Goal: Task Accomplishment & Management: Manage account settings

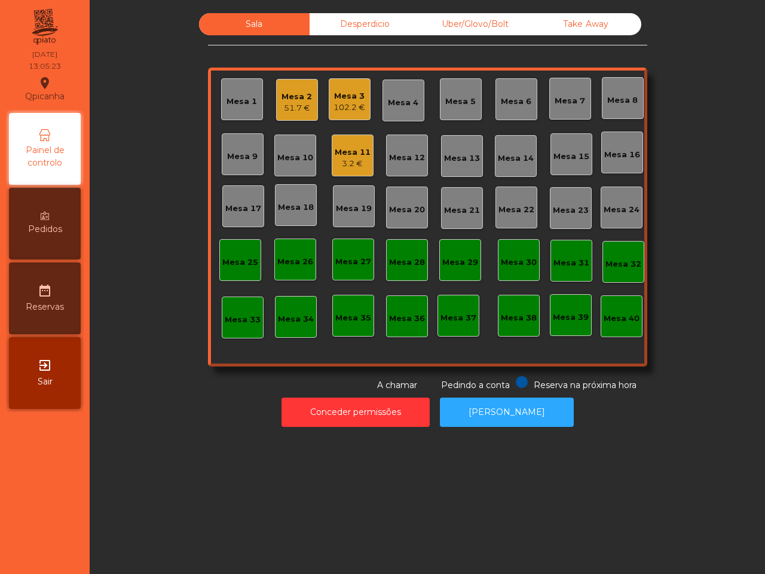
click at [685, 419] on div "Conceder permissões Abrir [PERSON_NAME]" at bounding box center [427, 412] width 643 height 41
click at [342, 97] on div "Mesa 3" at bounding box center [350, 96] width 32 height 12
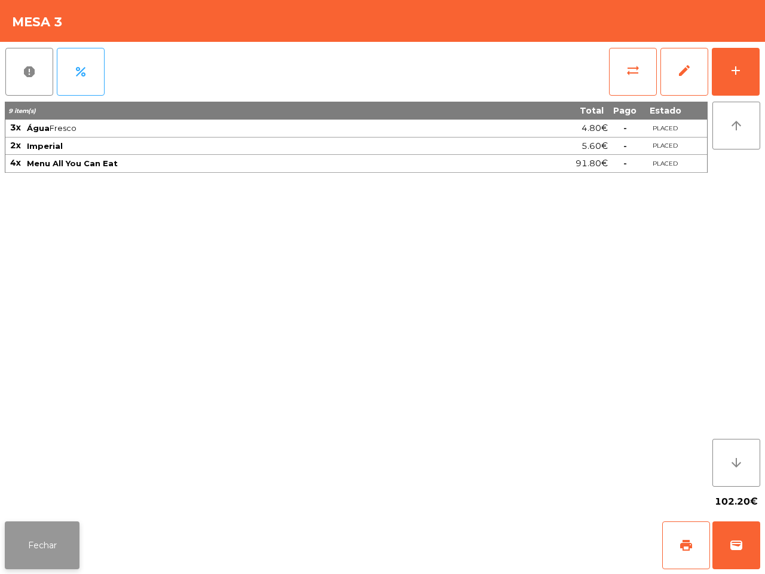
click at [58, 544] on button "Fechar" at bounding box center [42, 545] width 75 height 48
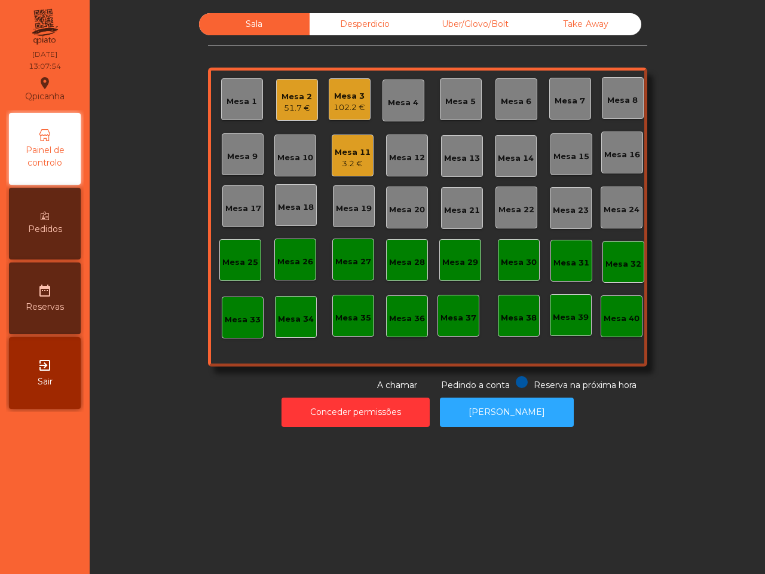
click at [677, 332] on div "Sala Desperdicio Uber/Glovo/Bolt Take Away Mesa 1 Mesa 2 51.7 € Mesa 3 102.2 € …" at bounding box center [427, 202] width 643 height 379
click at [359, 159] on div "3.2 €" at bounding box center [353, 164] width 36 height 12
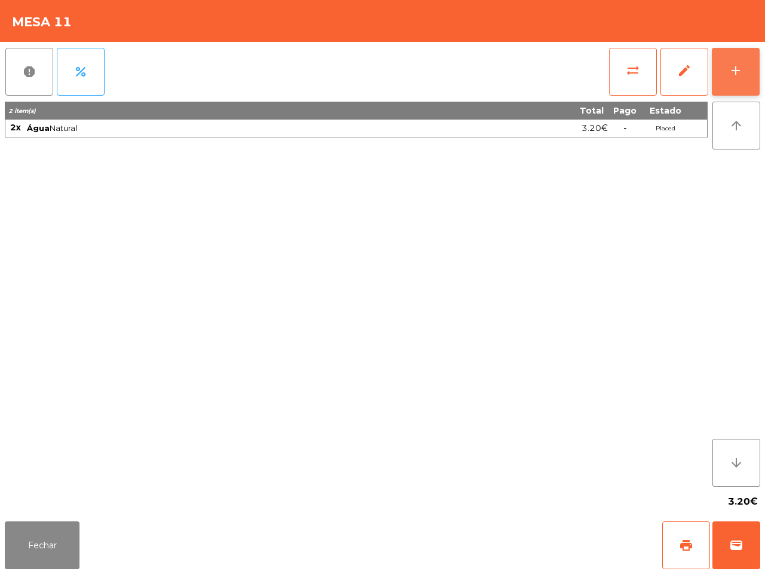
click at [739, 60] on button "add" at bounding box center [736, 72] width 48 height 48
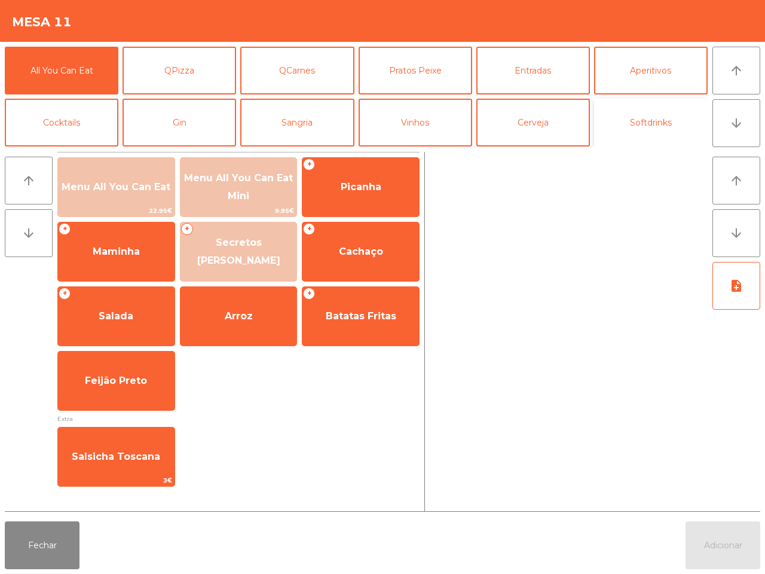
click at [637, 120] on button "Softdrinks" at bounding box center [651, 123] width 114 height 48
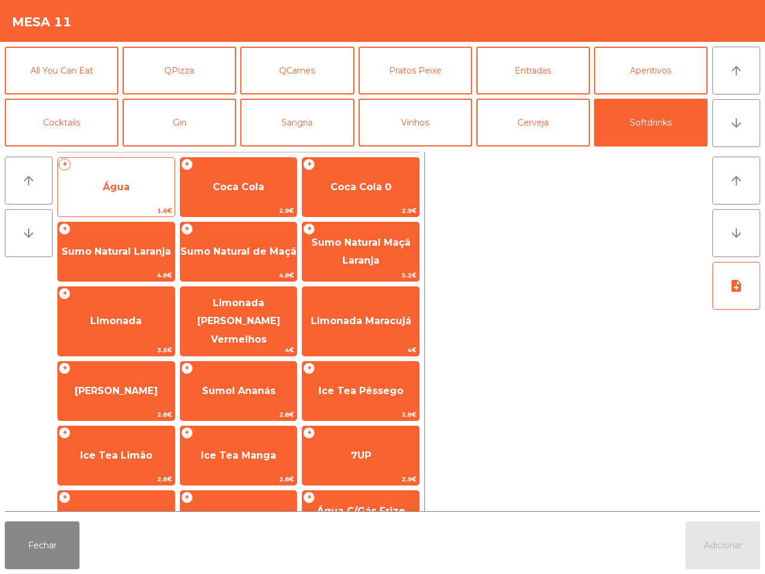
click at [135, 181] on span "Água" at bounding box center [116, 187] width 117 height 32
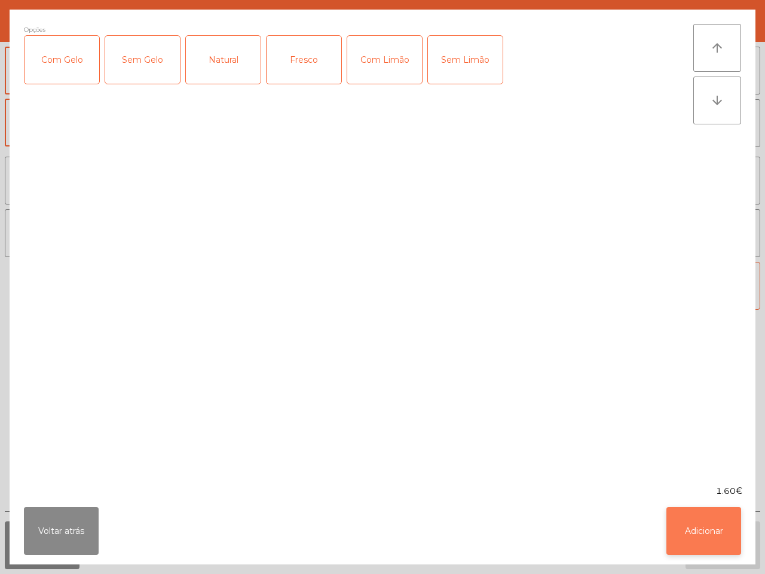
click at [712, 534] on button "Adicionar" at bounding box center [704, 531] width 75 height 48
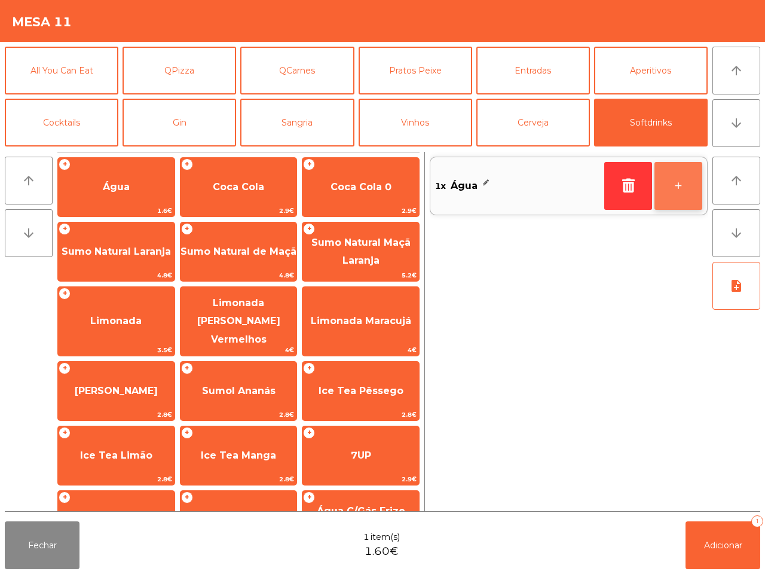
click at [680, 184] on button "+" at bounding box center [679, 186] width 48 height 48
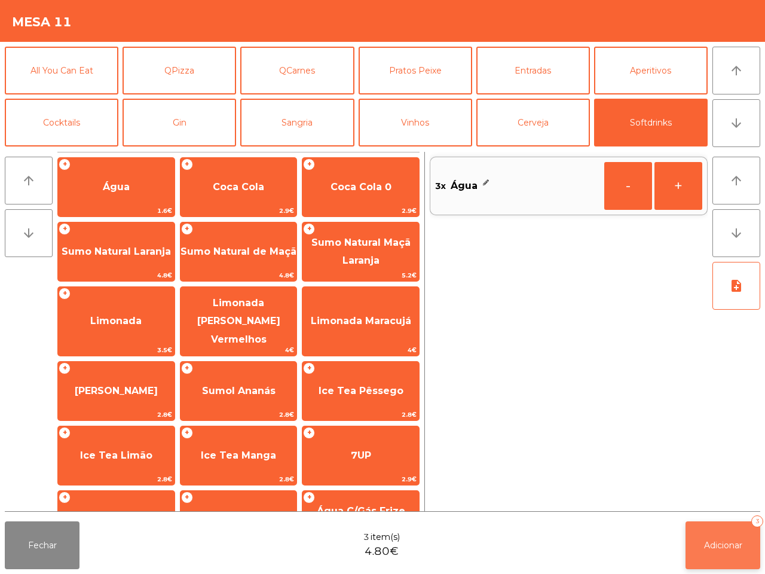
click at [733, 530] on button "Adicionar 3" at bounding box center [723, 545] width 75 height 48
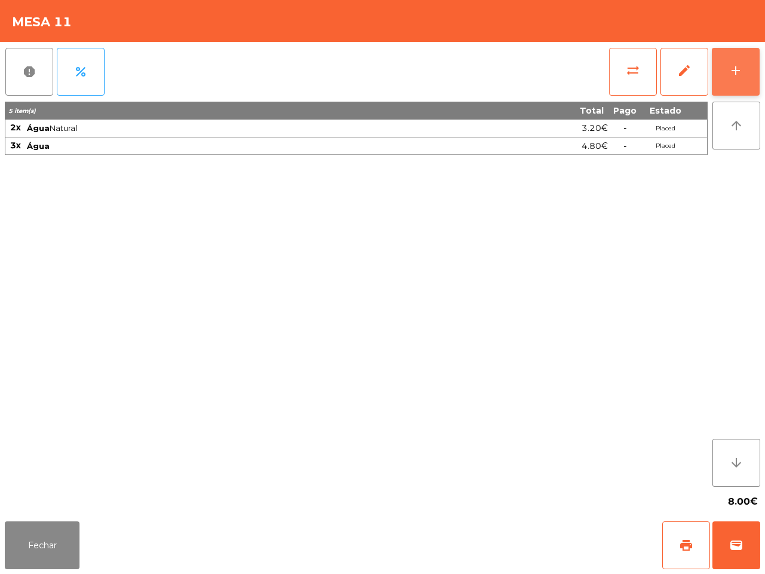
click at [740, 75] on div "add" at bounding box center [736, 70] width 14 height 14
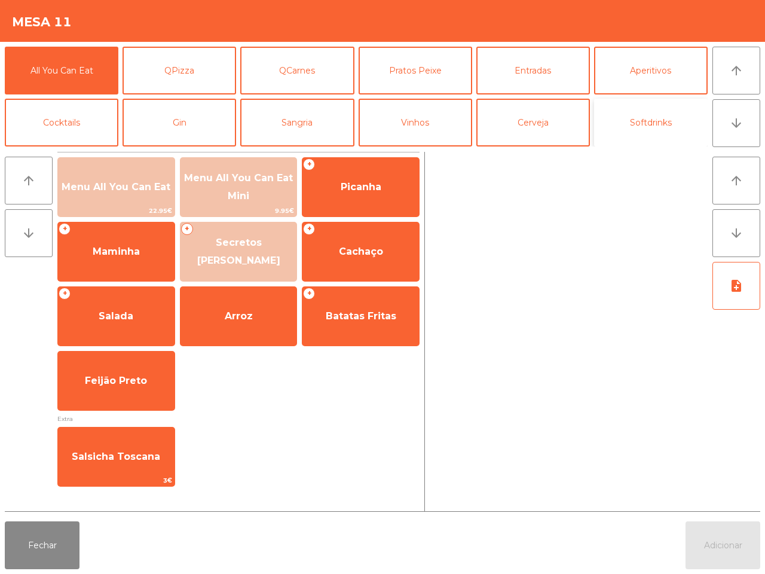
click at [643, 114] on button "Softdrinks" at bounding box center [651, 123] width 114 height 48
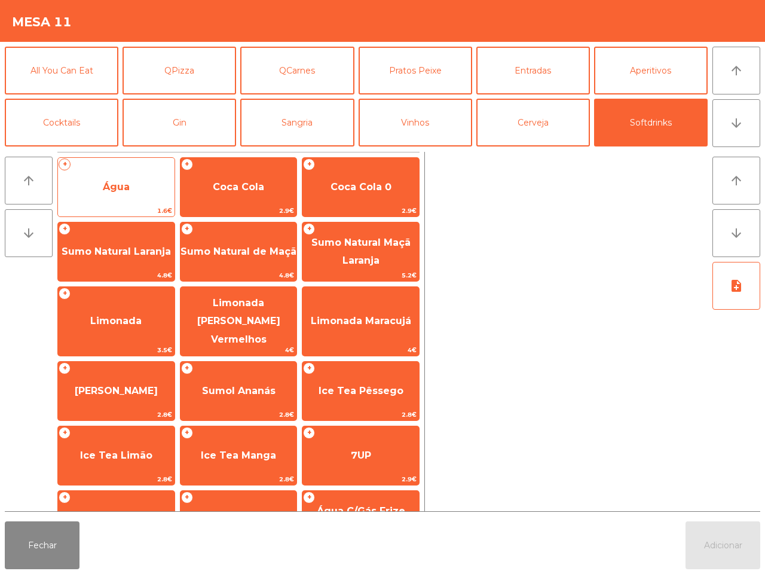
click at [124, 182] on span "Água" at bounding box center [116, 186] width 27 height 11
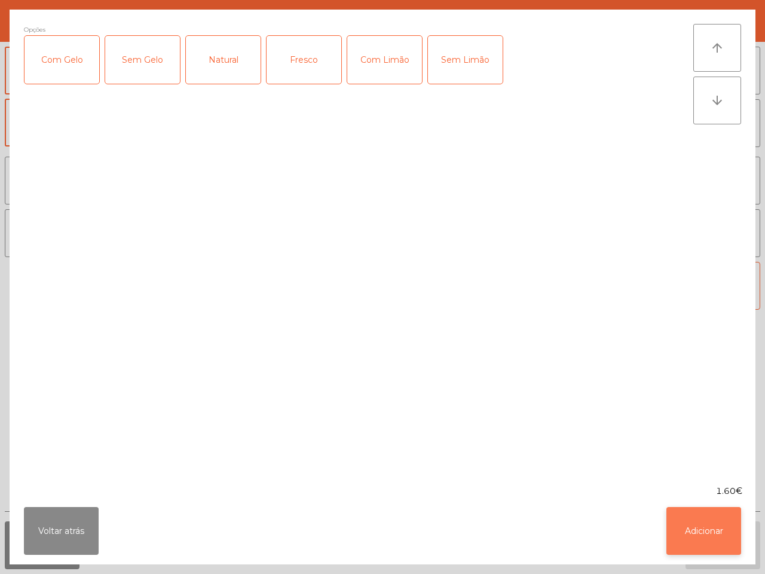
click at [701, 529] on button "Adicionar" at bounding box center [704, 531] width 75 height 48
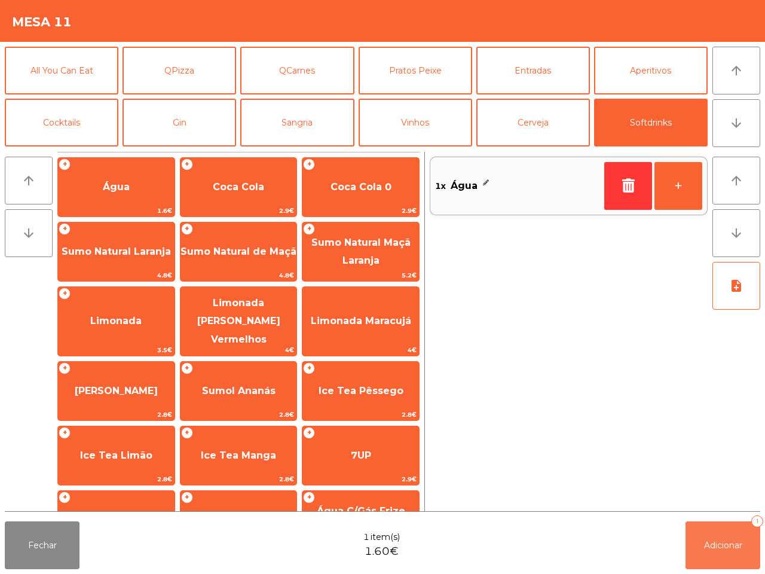
drag, startPoint x: 710, startPoint y: 534, endPoint x: 707, endPoint y: 527, distance: 8.0
click at [710, 533] on button "Adicionar 1" at bounding box center [723, 545] width 75 height 48
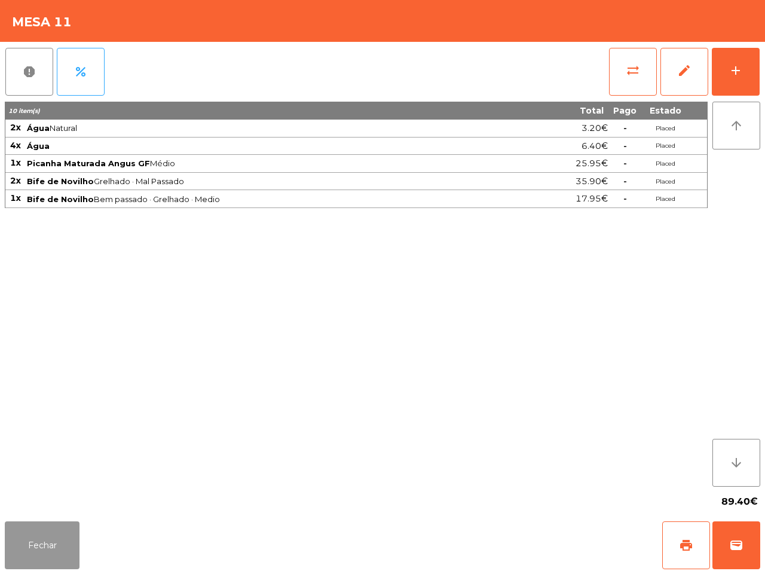
click at [51, 539] on button "Fechar" at bounding box center [42, 545] width 75 height 48
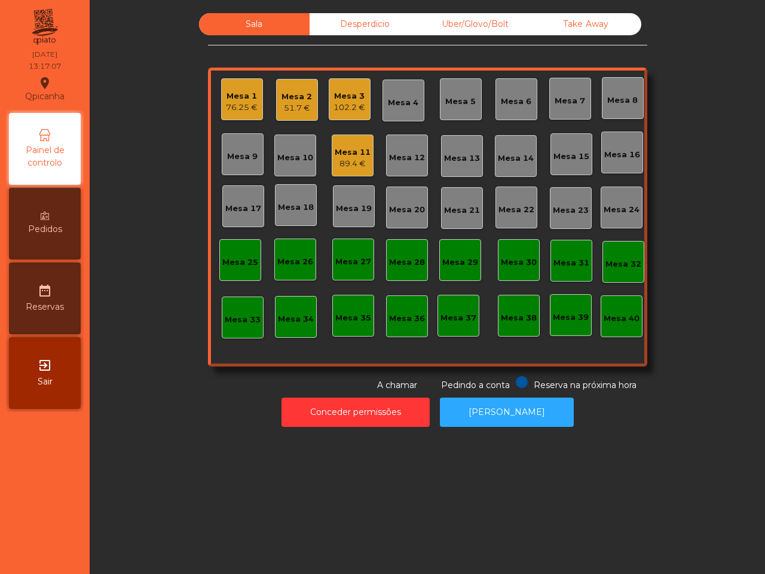
click at [237, 103] on div "76.25 €" at bounding box center [242, 108] width 32 height 12
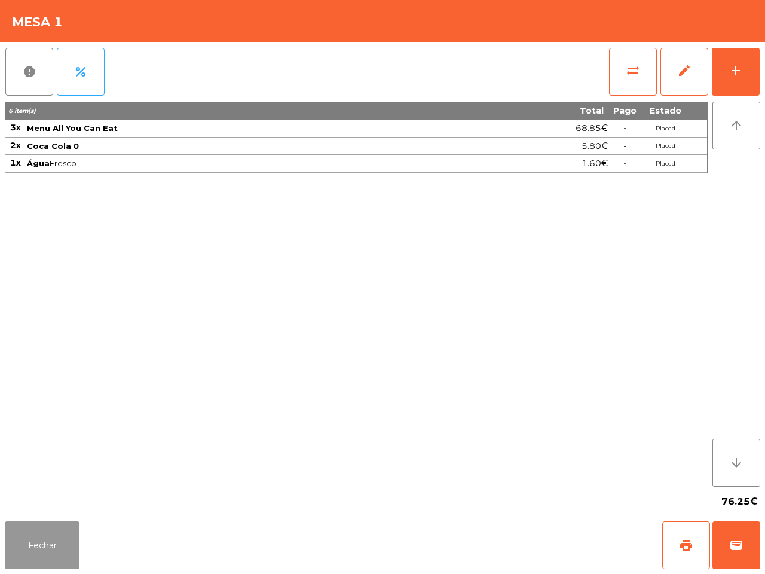
click at [53, 536] on button "Fechar" at bounding box center [42, 545] width 75 height 48
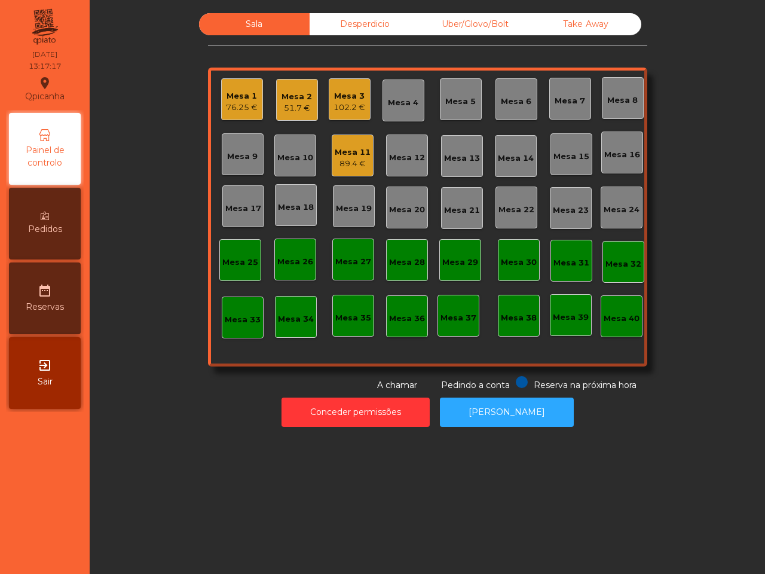
click at [360, 160] on div "89.4 €" at bounding box center [353, 164] width 36 height 12
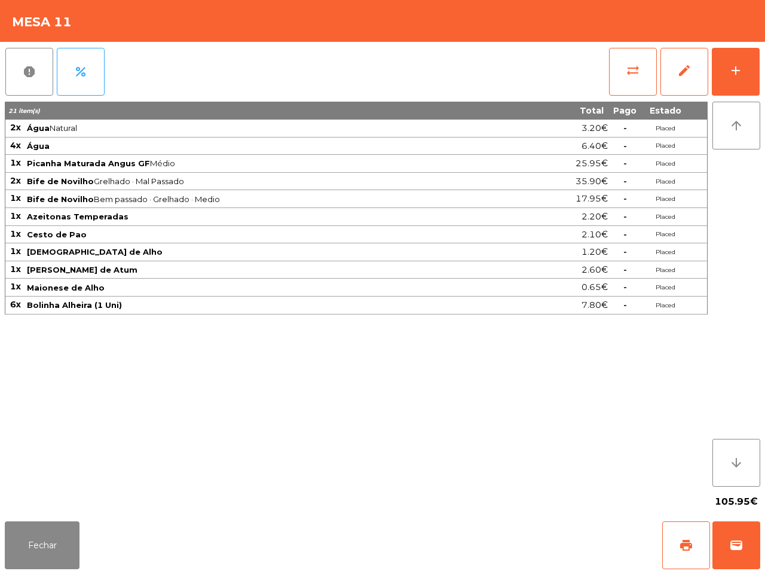
drag, startPoint x: 136, startPoint y: 197, endPoint x: 29, endPoint y: 177, distance: 109.0
click at [121, 195] on span "Bife de Novilho Bem passado · Grelhado · Medio" at bounding box center [274, 199] width 495 height 10
click at [54, 542] on button "Fechar" at bounding box center [42, 545] width 75 height 48
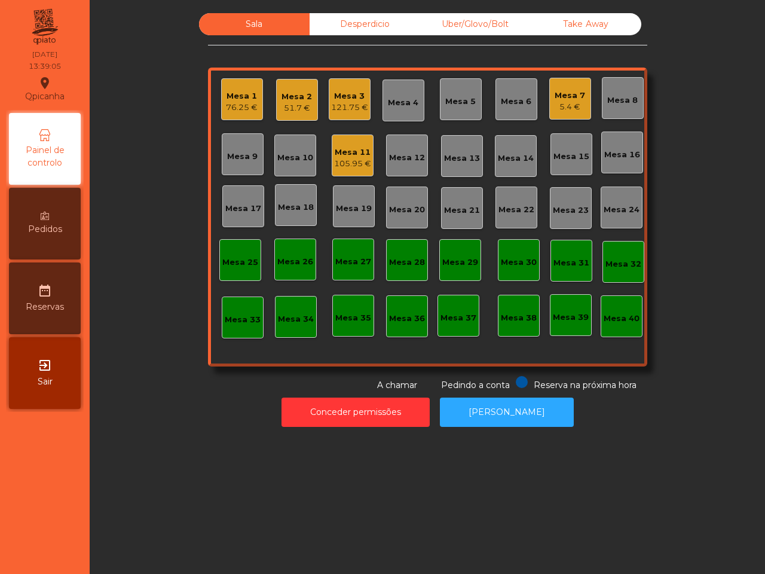
drag, startPoint x: 450, startPoint y: 121, endPoint x: 497, endPoint y: 109, distance: 48.3
drag, startPoint x: 497, startPoint y: 109, endPoint x: 567, endPoint y: 102, distance: 70.3
click at [567, 102] on div "5.4 €" at bounding box center [570, 107] width 30 height 12
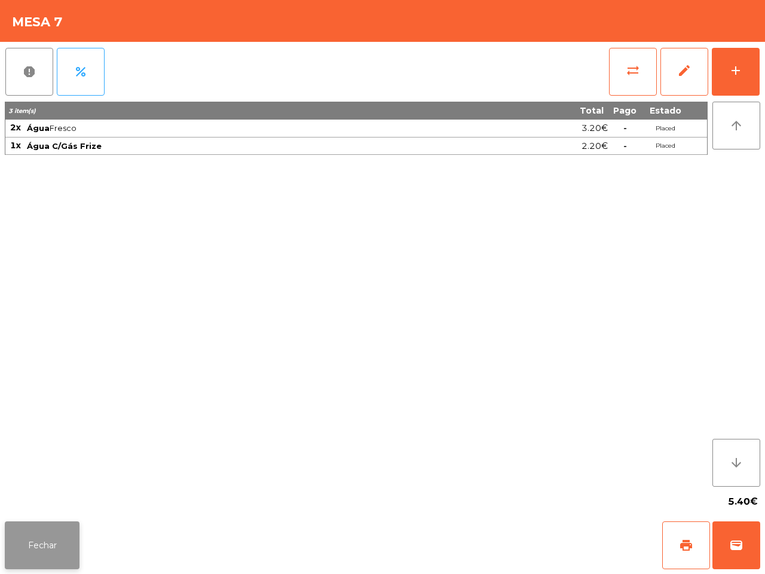
click at [41, 532] on button "Fechar" at bounding box center [42, 545] width 75 height 48
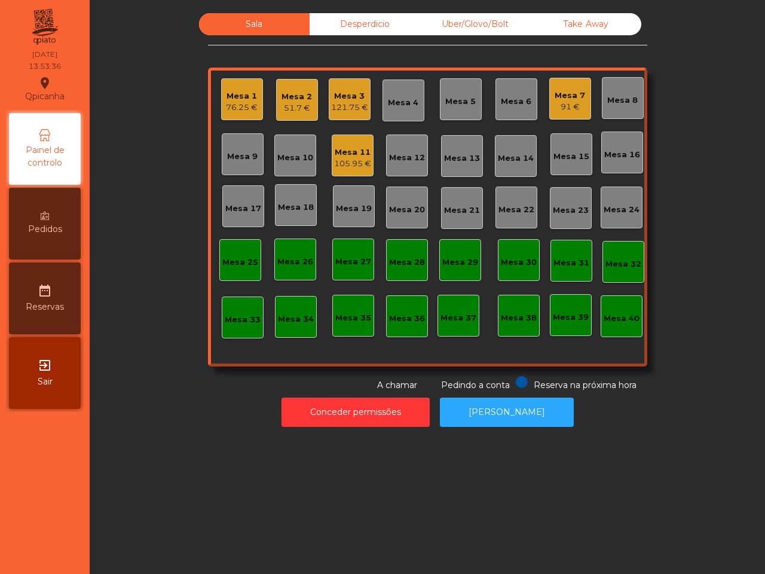
click at [253, 200] on div "Mesa 17" at bounding box center [243, 206] width 36 height 17
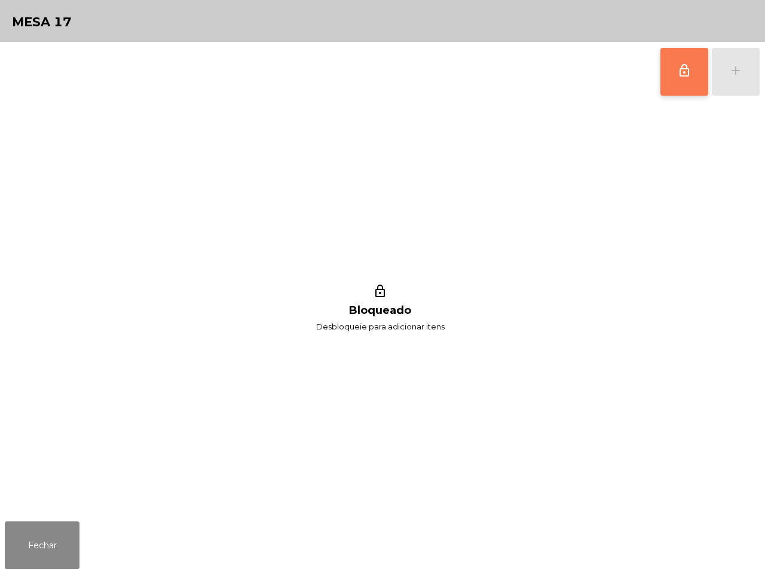
click at [673, 81] on button "lock_outline" at bounding box center [685, 72] width 48 height 48
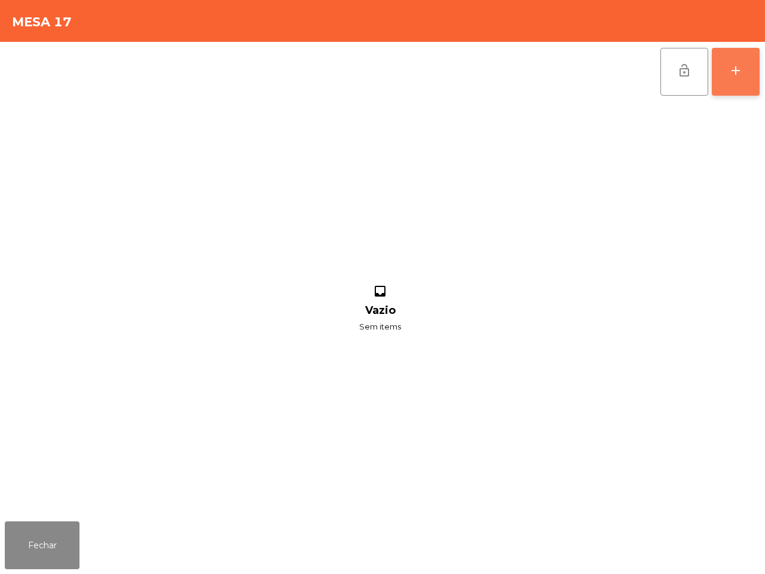
click at [730, 59] on button "add" at bounding box center [736, 72] width 48 height 48
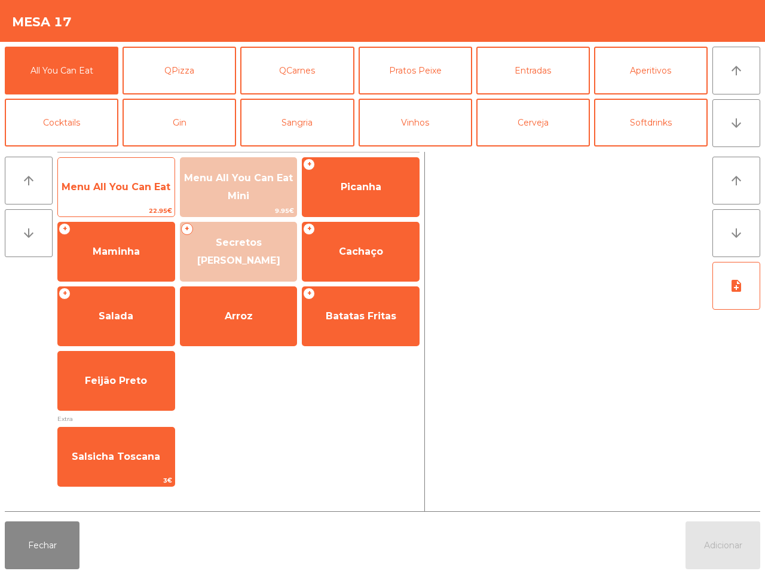
click at [144, 185] on span "Menu All You Can Eat" at bounding box center [116, 186] width 109 height 11
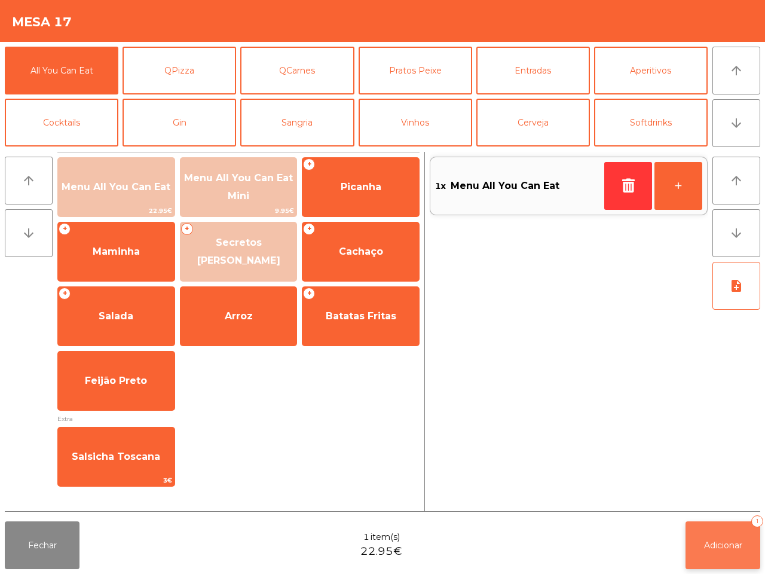
click at [731, 548] on span "Adicionar" at bounding box center [723, 545] width 38 height 11
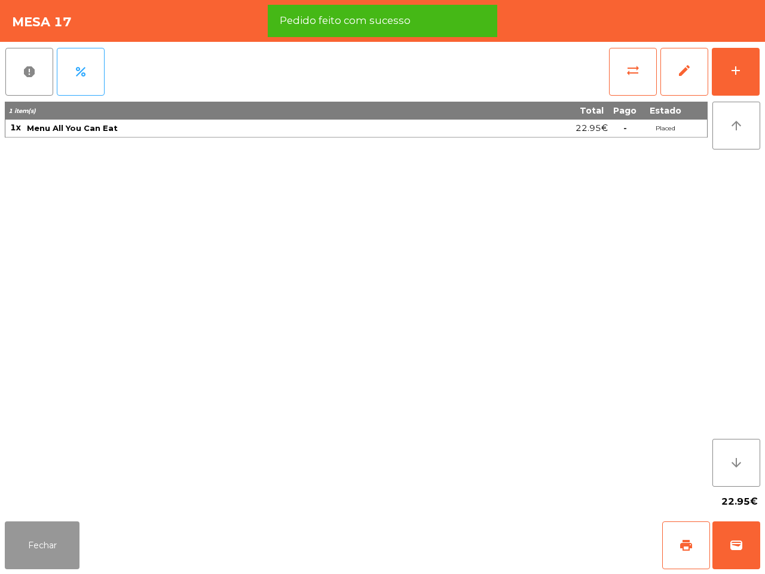
drag, startPoint x: 52, startPoint y: 533, endPoint x: 56, endPoint y: 518, distance: 15.4
click at [54, 532] on button "Fechar" at bounding box center [42, 545] width 75 height 48
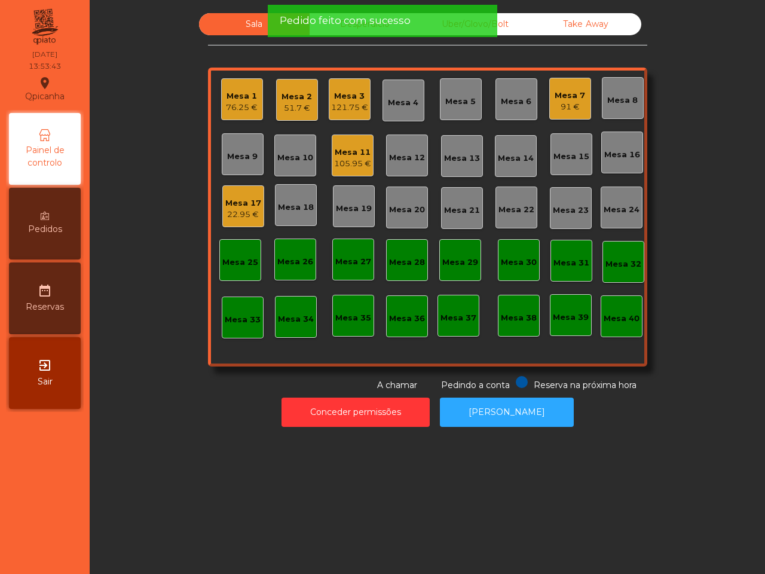
click at [297, 208] on div "Mesa 18" at bounding box center [296, 208] width 36 height 12
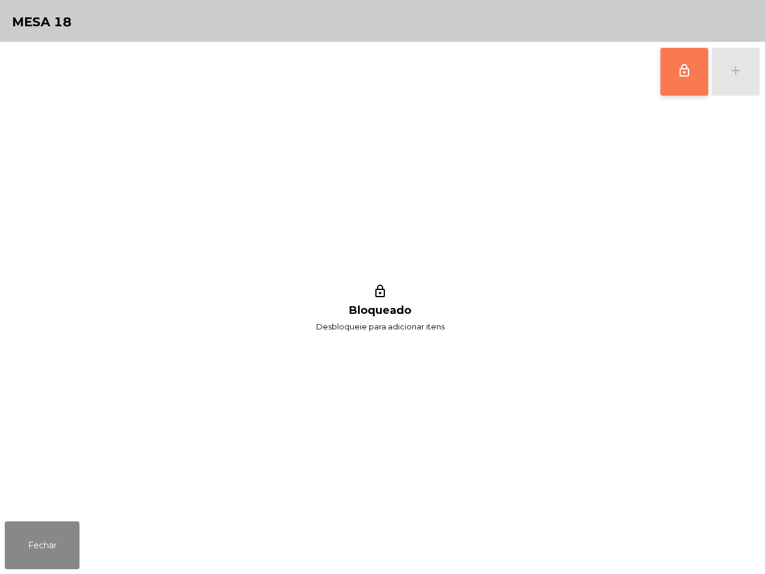
click at [681, 75] on span "lock_outline" at bounding box center [685, 70] width 14 height 14
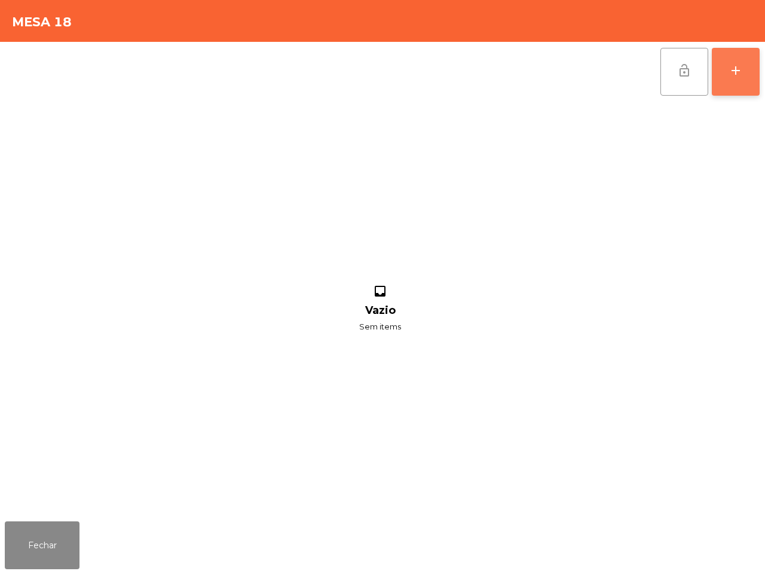
click at [727, 63] on button "add" at bounding box center [736, 72] width 48 height 48
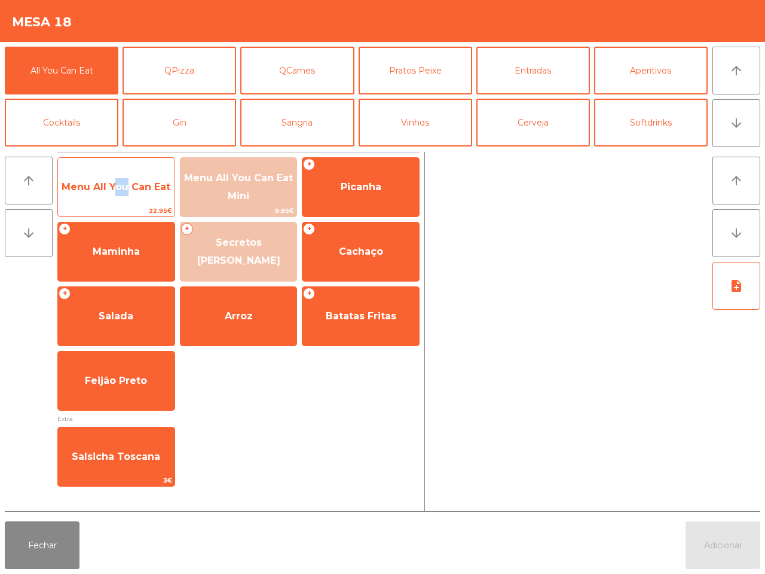
drag, startPoint x: 109, startPoint y: 187, endPoint x: 118, endPoint y: 189, distance: 8.7
click at [120, 190] on span "Menu All You Can Eat" at bounding box center [116, 186] width 109 height 11
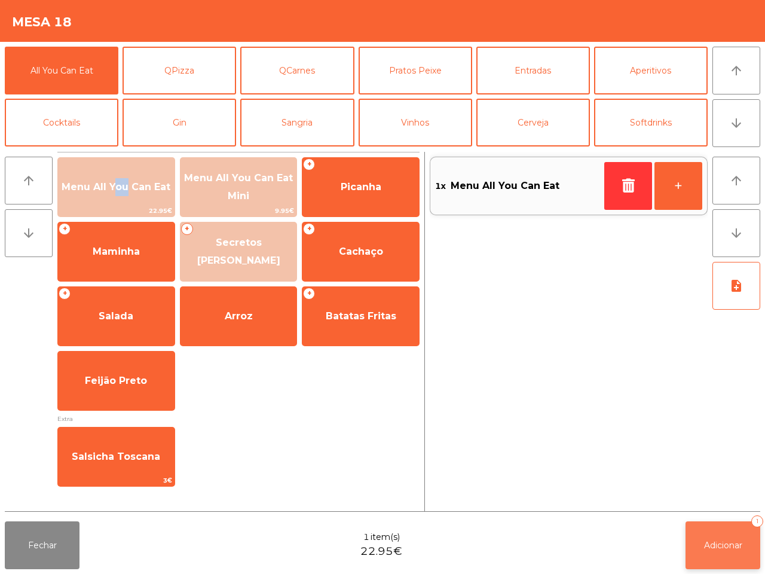
click at [710, 539] on button "Adicionar 1" at bounding box center [723, 545] width 75 height 48
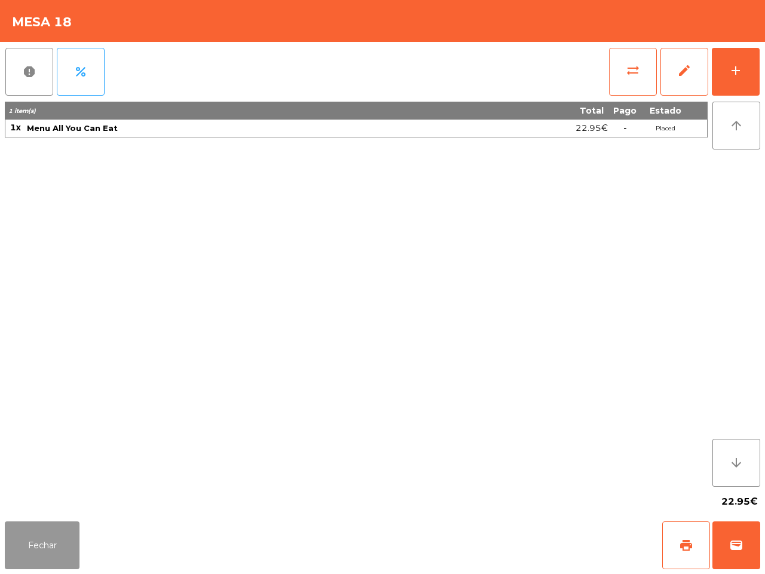
click at [56, 548] on button "Fechar" at bounding box center [42, 545] width 75 height 48
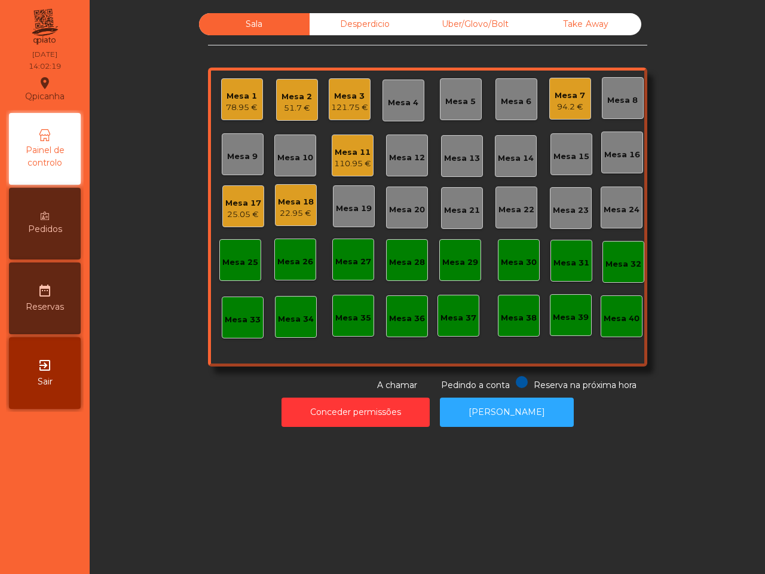
drag, startPoint x: 393, startPoint y: 441, endPoint x: 395, endPoint y: 435, distance: 6.4
click at [396, 441] on div "Sala Desperdicio Uber/Glovo/Bolt Take Away Mesa 1 78.95 € Mesa 2 51.7 € Mesa 3 …" at bounding box center [428, 287] width 676 height 574
click at [236, 200] on div "Mesa 17" at bounding box center [243, 203] width 36 height 12
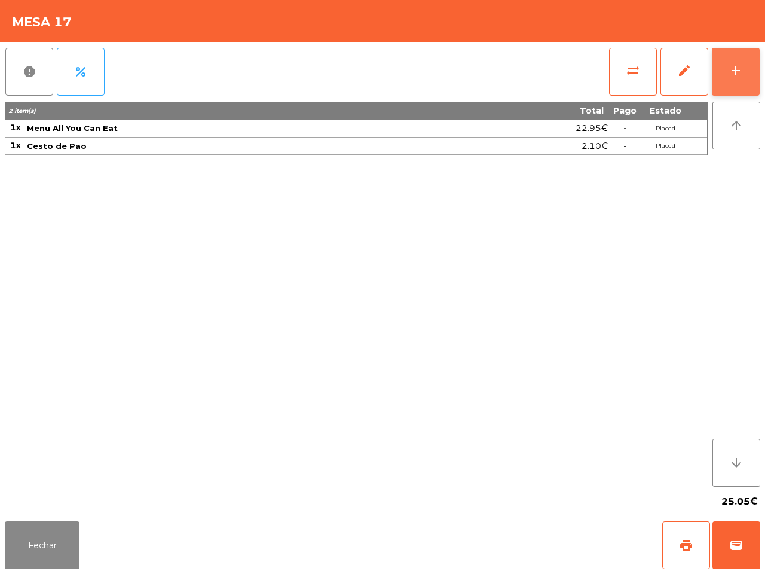
click at [721, 66] on button "add" at bounding box center [736, 72] width 48 height 48
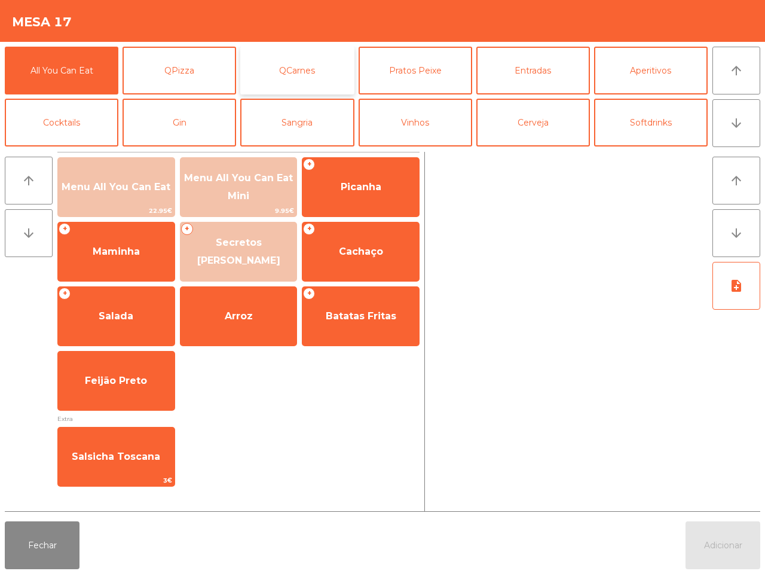
click at [306, 72] on button "QCarnes" at bounding box center [297, 71] width 114 height 48
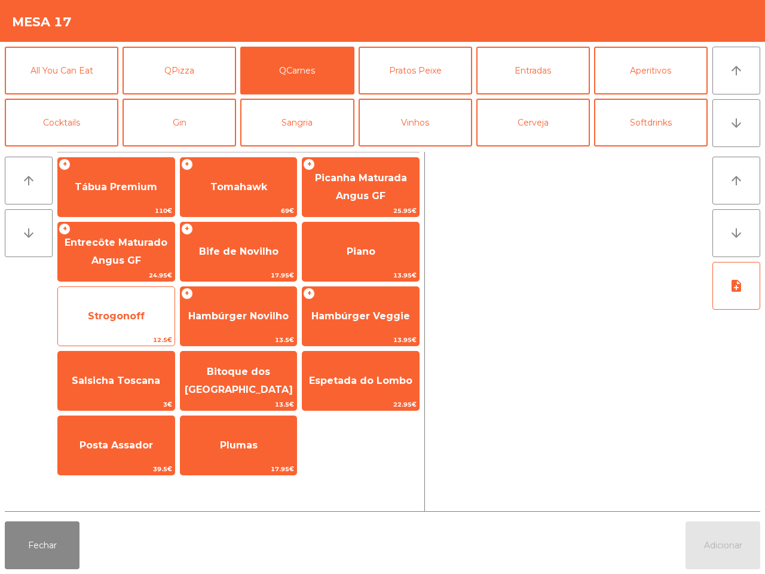
click at [145, 319] on span "Strogonoff" at bounding box center [116, 315] width 57 height 11
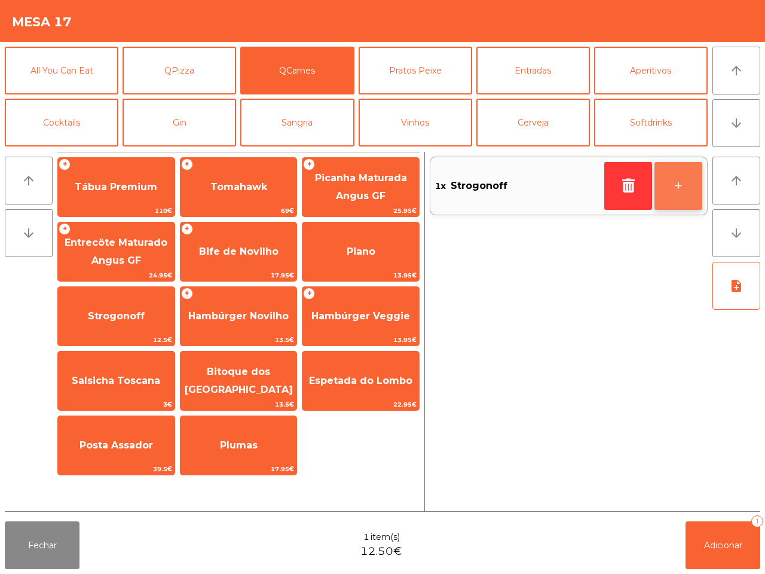
click at [682, 181] on button "+" at bounding box center [679, 186] width 48 height 48
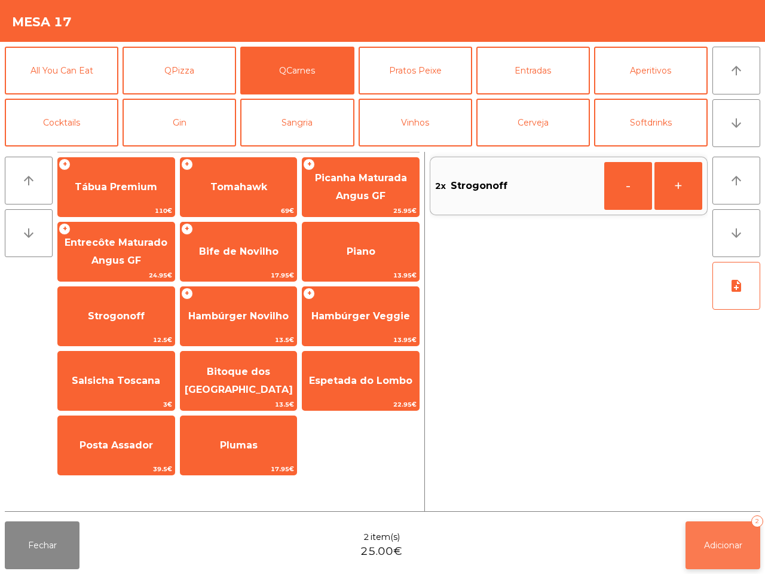
click at [713, 538] on button "Adicionar 2" at bounding box center [723, 545] width 75 height 48
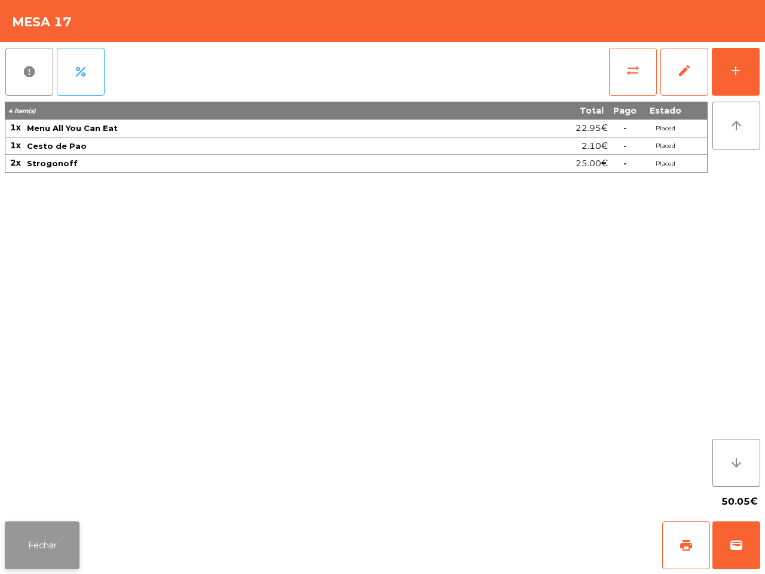
click at [47, 538] on button "Fechar" at bounding box center [42, 545] width 75 height 48
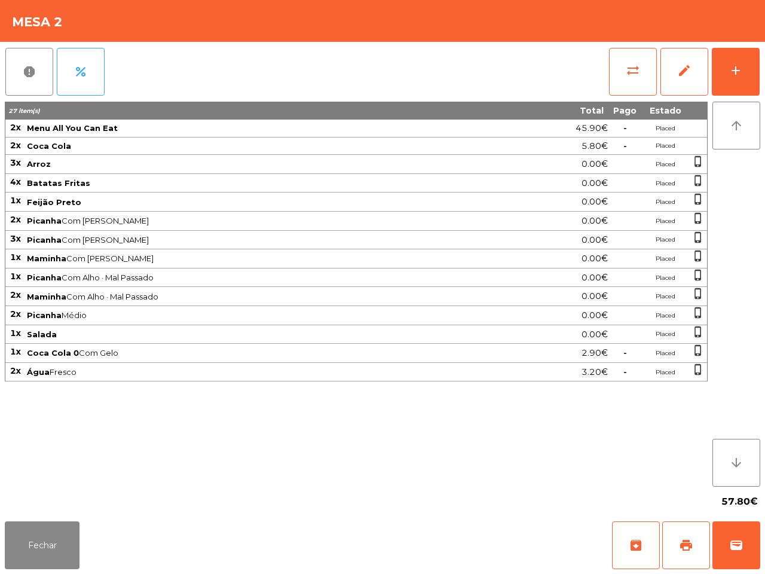
click at [352, 155] on tbody "2x Menu All You Can Eat 45.90€ - Placed 2x Coca Cola 5.80€ - Placed 3x Arroz 0.…" at bounding box center [356, 251] width 702 height 262
drag, startPoint x: 30, startPoint y: 530, endPoint x: 39, endPoint y: 528, distance: 9.1
click at [30, 529] on button "Fechar" at bounding box center [42, 545] width 75 height 48
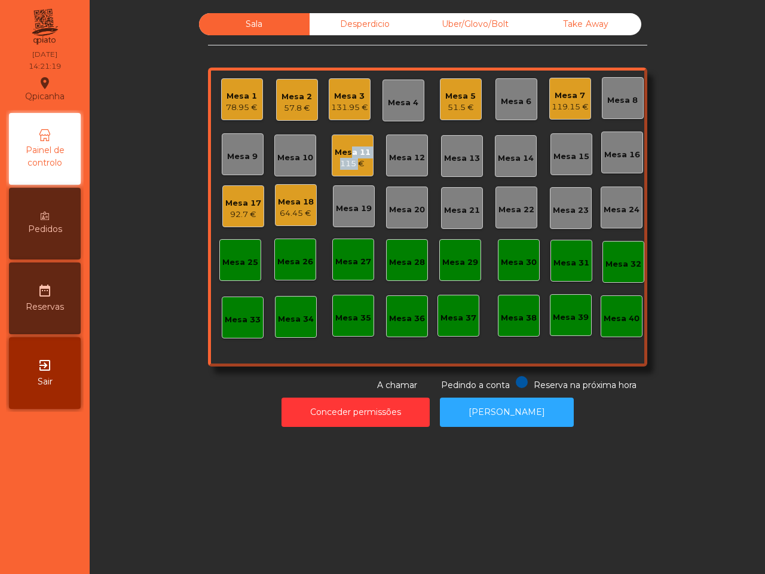
click at [350, 160] on div "Mesa 11 115 €" at bounding box center [353, 158] width 36 height 23
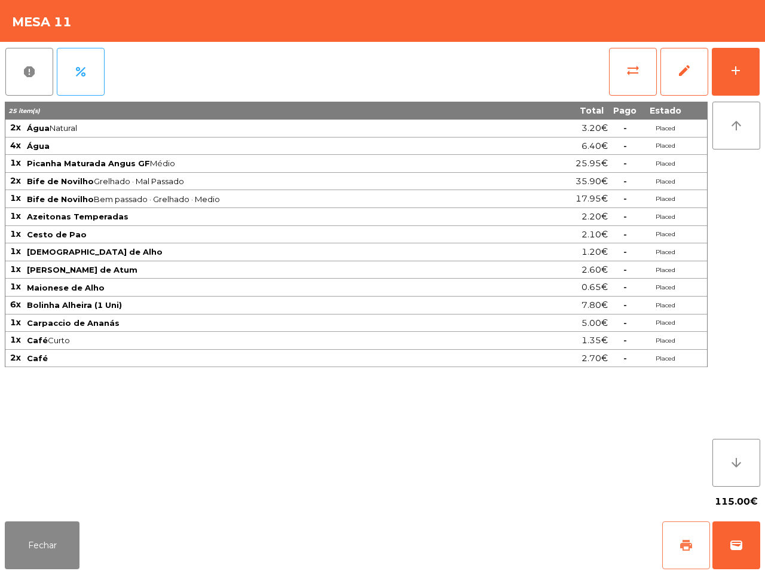
click at [694, 548] on button "print" at bounding box center [687, 545] width 48 height 48
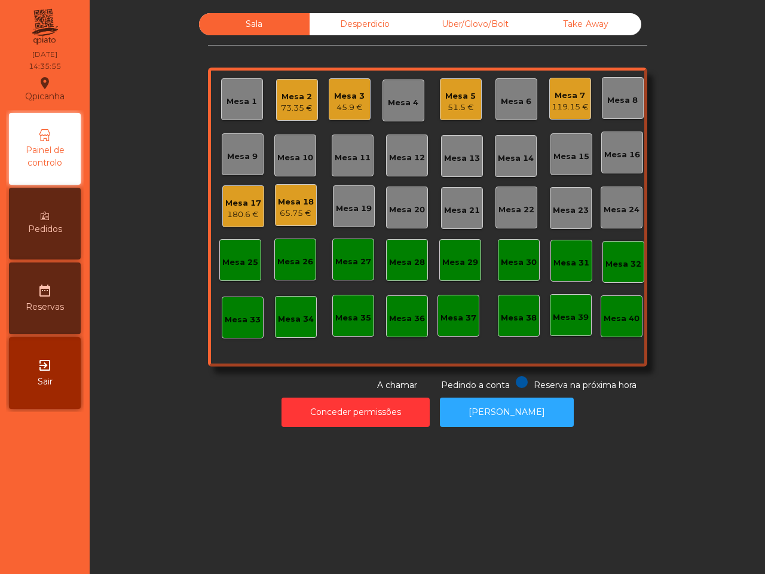
click at [285, 212] on div "65.75 €" at bounding box center [296, 214] width 36 height 12
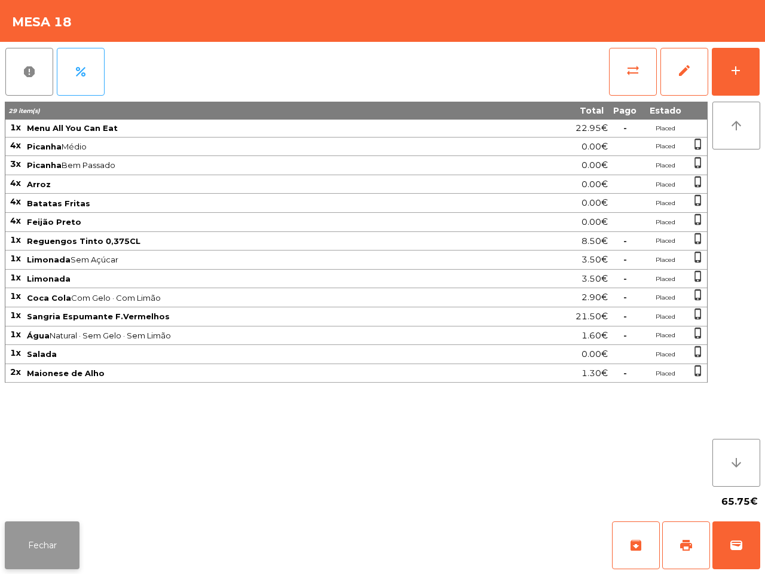
click at [30, 557] on button "Fechar" at bounding box center [42, 545] width 75 height 48
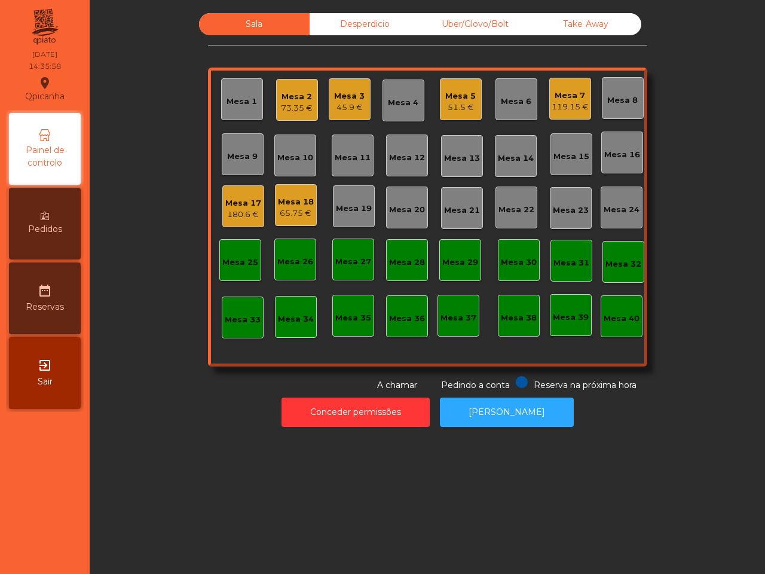
click at [241, 212] on div "180.6 €" at bounding box center [243, 215] width 36 height 12
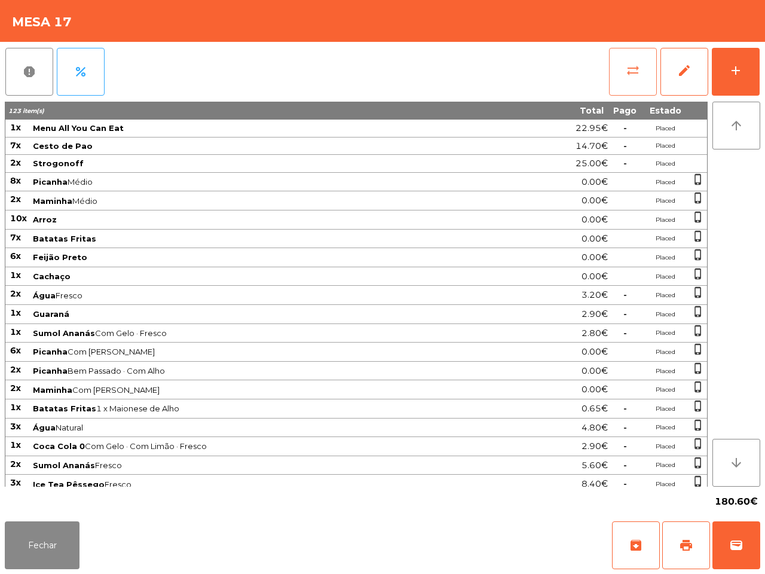
click at [634, 63] on span "sync_alt" at bounding box center [633, 70] width 14 height 14
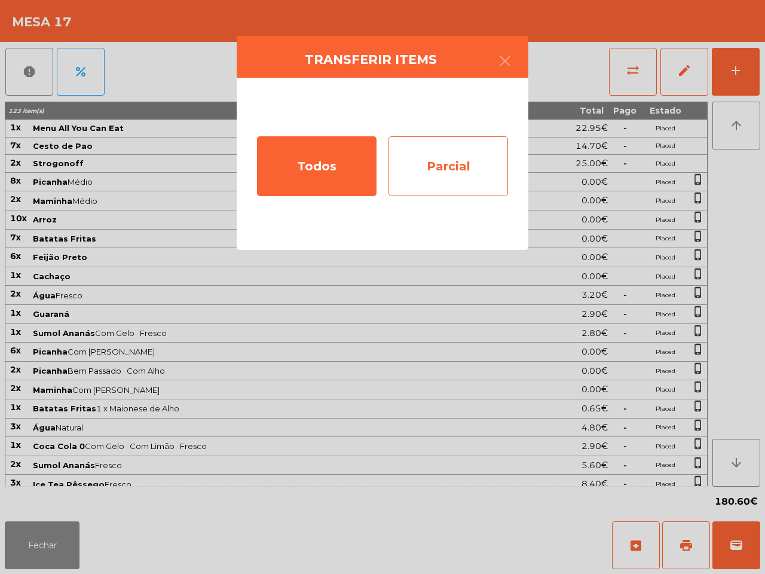
click at [431, 157] on div "Parcial" at bounding box center [449, 166] width 120 height 60
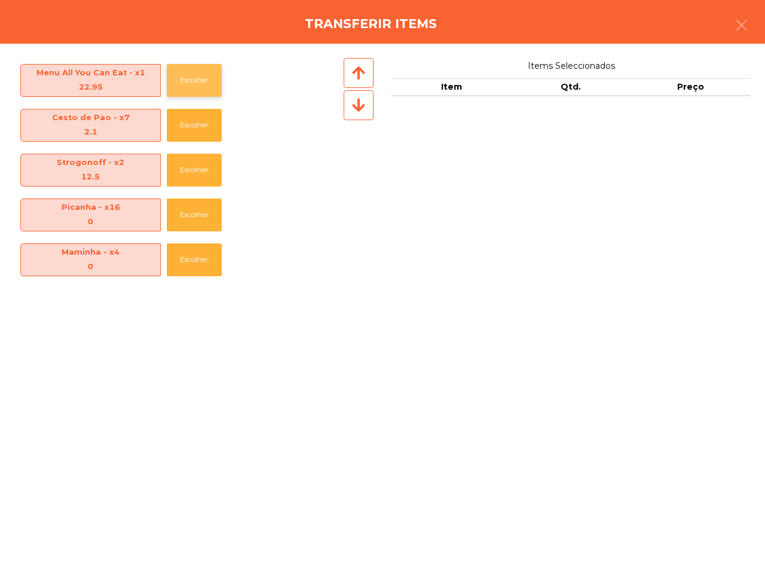
click at [206, 73] on button "Escolher" at bounding box center [194, 80] width 55 height 33
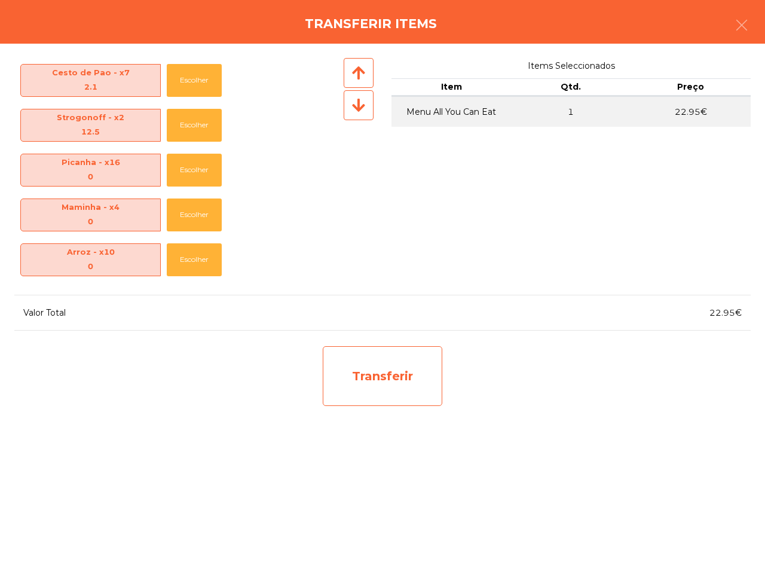
click at [416, 386] on div "Transferir" at bounding box center [383, 376] width 120 height 60
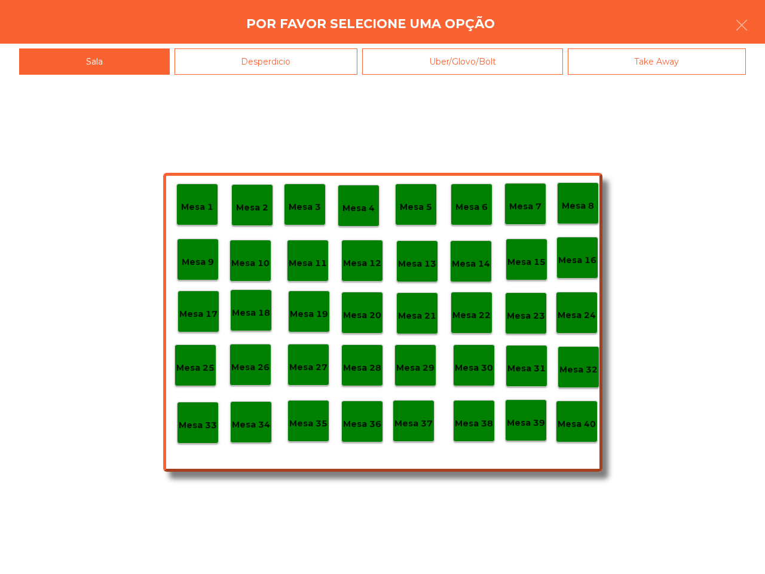
click at [264, 315] on p "Mesa 18" at bounding box center [251, 313] width 38 height 14
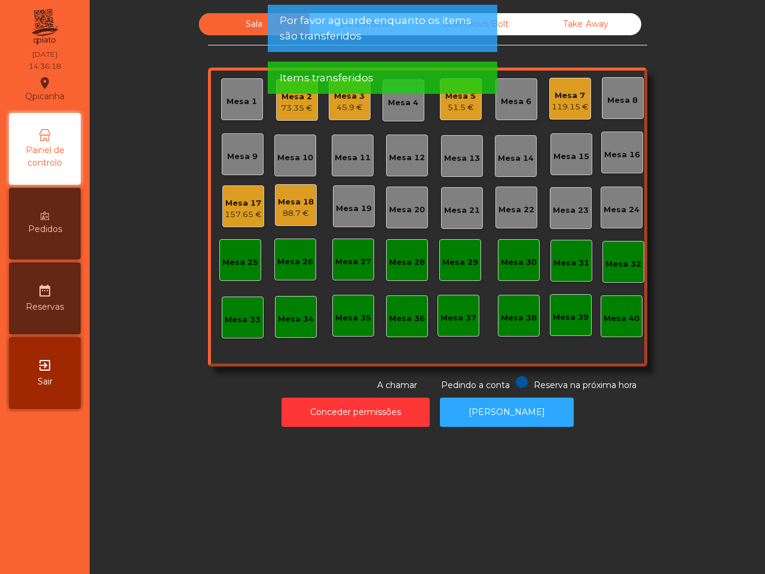
click at [236, 207] on div "Mesa 17" at bounding box center [243, 203] width 37 height 12
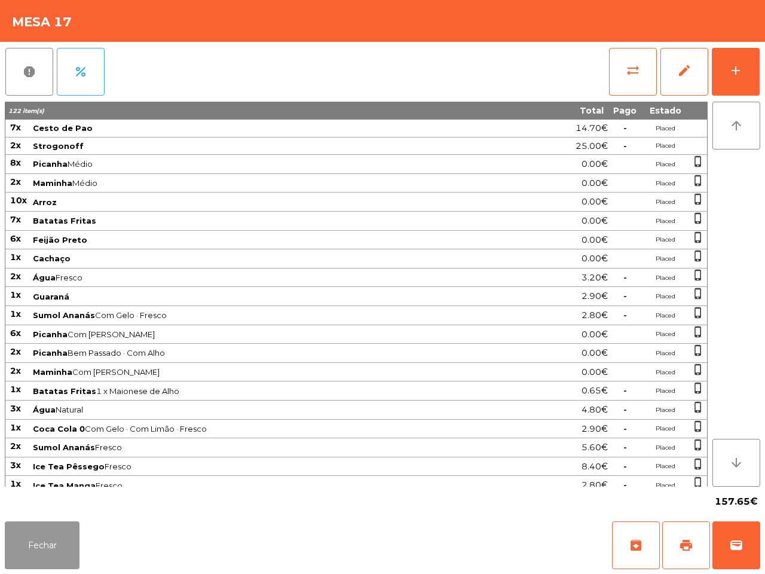
click at [51, 529] on button "Fechar" at bounding box center [42, 545] width 75 height 48
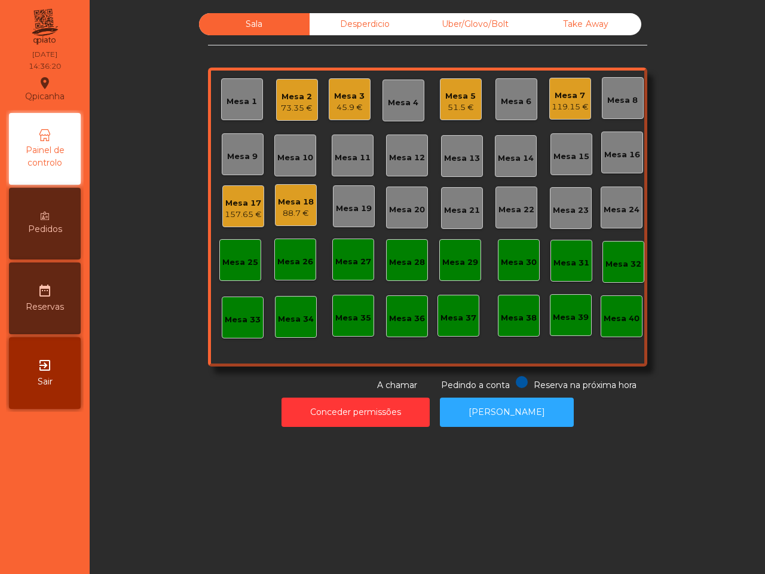
click at [285, 206] on div "Mesa 18" at bounding box center [296, 202] width 36 height 12
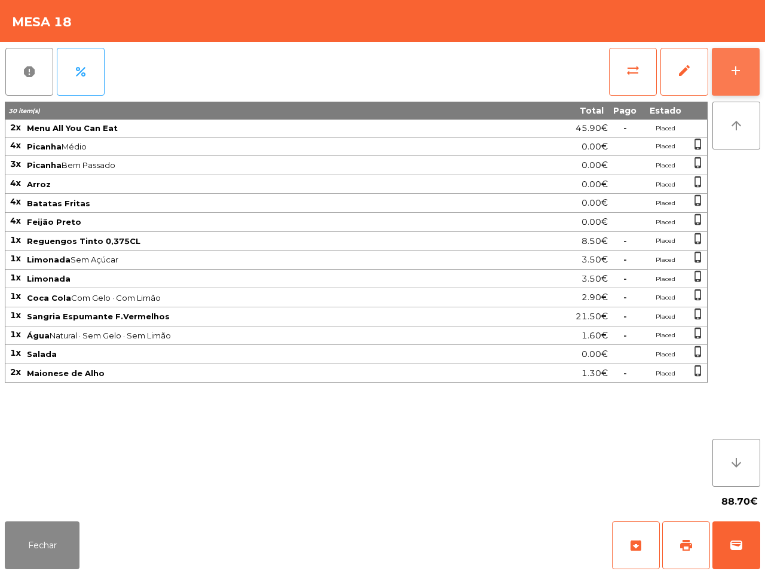
click at [729, 74] on div "add" at bounding box center [736, 70] width 14 height 14
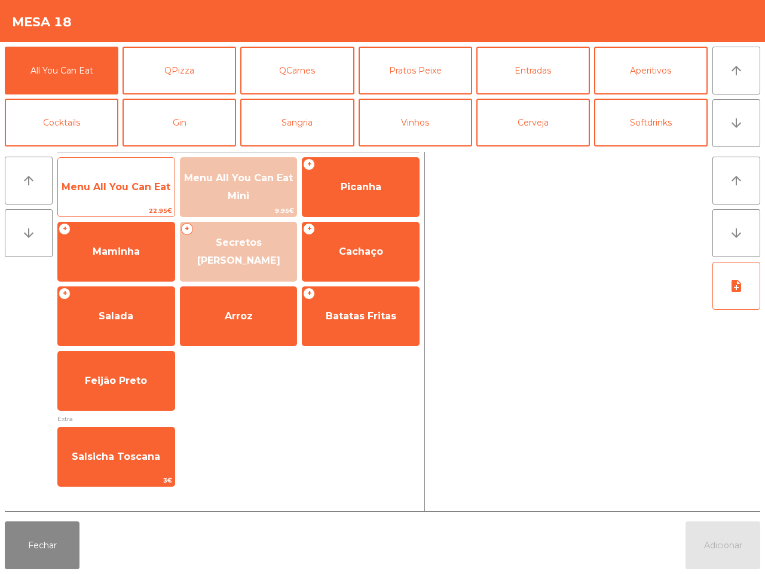
click at [118, 175] on span "Menu All You Can Eat" at bounding box center [116, 187] width 117 height 32
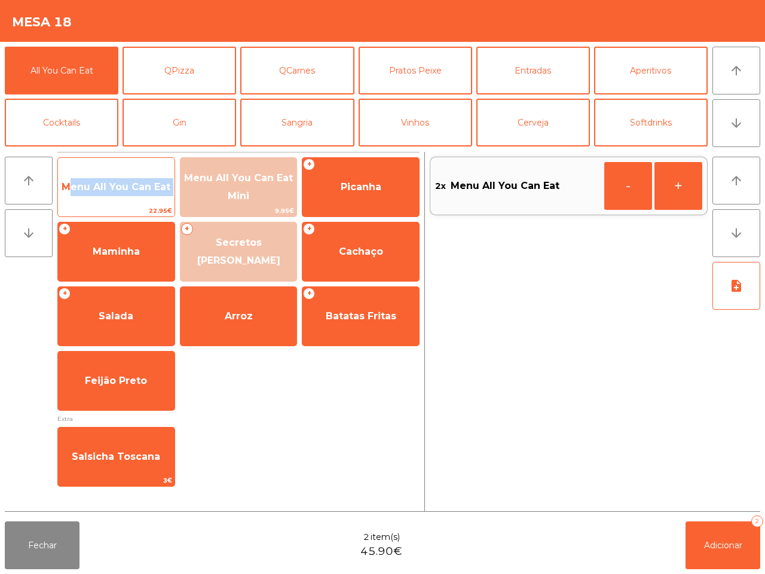
click at [120, 175] on span "Menu All You Can Eat" at bounding box center [116, 187] width 117 height 32
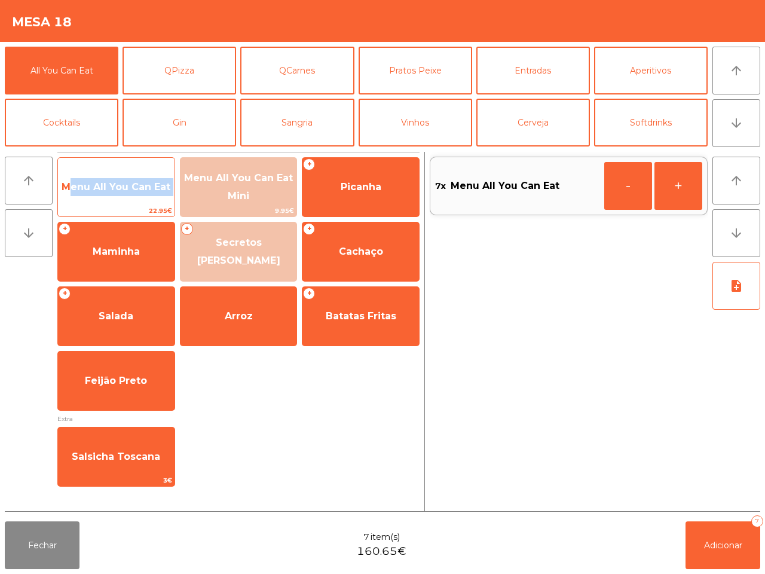
click at [120, 175] on span "Menu All You Can Eat" at bounding box center [116, 187] width 117 height 32
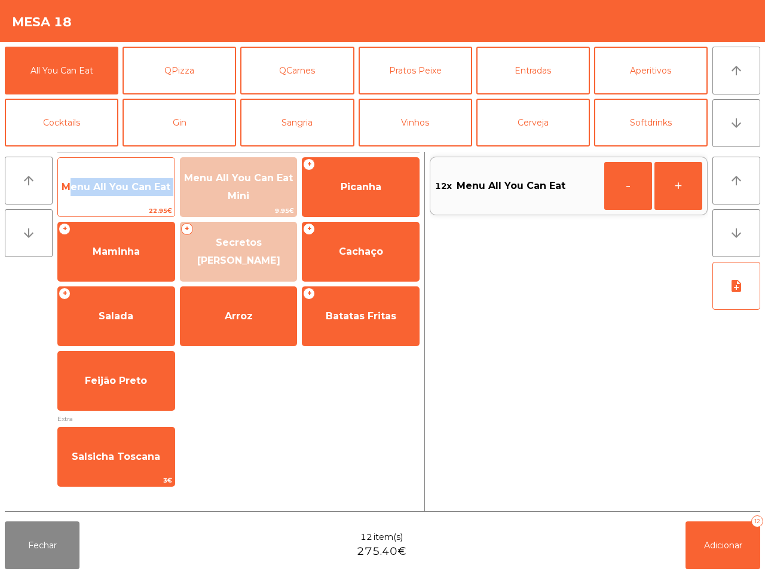
click at [149, 197] on span "Menu All You Can Eat" at bounding box center [116, 187] width 117 height 32
click at [150, 197] on span "Menu All You Can Eat" at bounding box center [116, 187] width 117 height 32
click at [151, 197] on span "Menu All You Can Eat" at bounding box center [116, 187] width 117 height 32
click at [152, 197] on span "Menu All You Can Eat" at bounding box center [116, 187] width 117 height 32
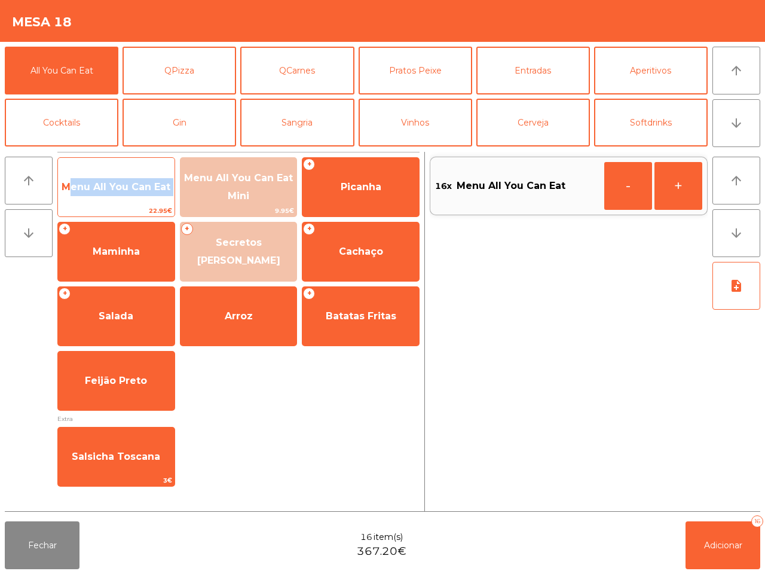
click at [153, 197] on span "Menu All You Can Eat" at bounding box center [116, 187] width 117 height 32
click at [154, 199] on span "Menu All You Can Eat" at bounding box center [116, 187] width 117 height 32
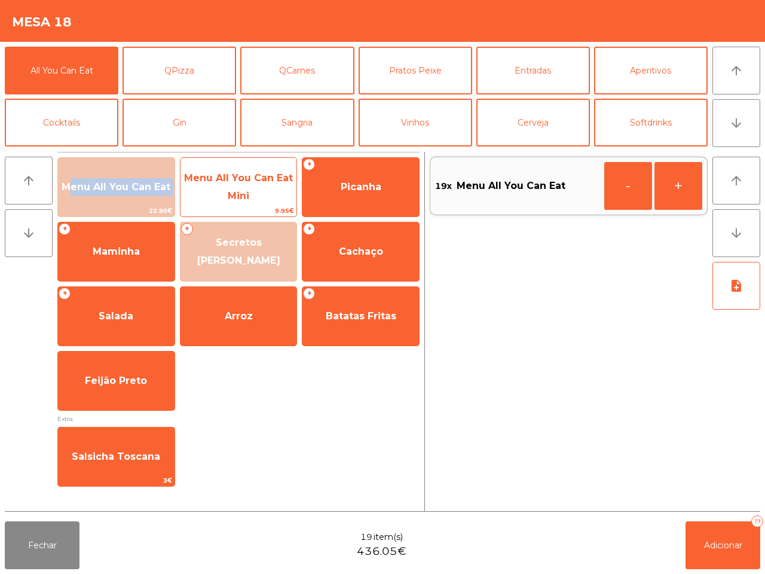
click at [261, 190] on span "Menu All You Can Eat Mini" at bounding box center [239, 187] width 117 height 51
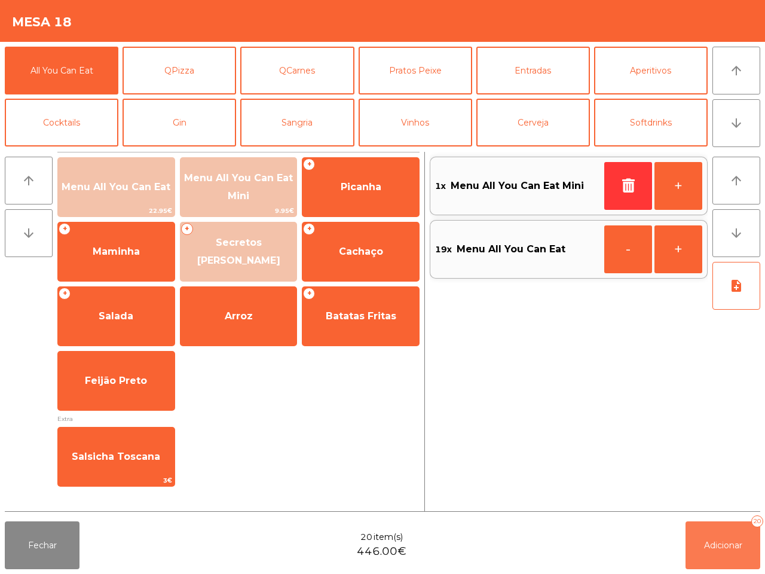
drag, startPoint x: 742, startPoint y: 544, endPoint x: 666, endPoint y: 472, distance: 104.5
click at [742, 545] on span "Adicionar" at bounding box center [723, 545] width 38 height 11
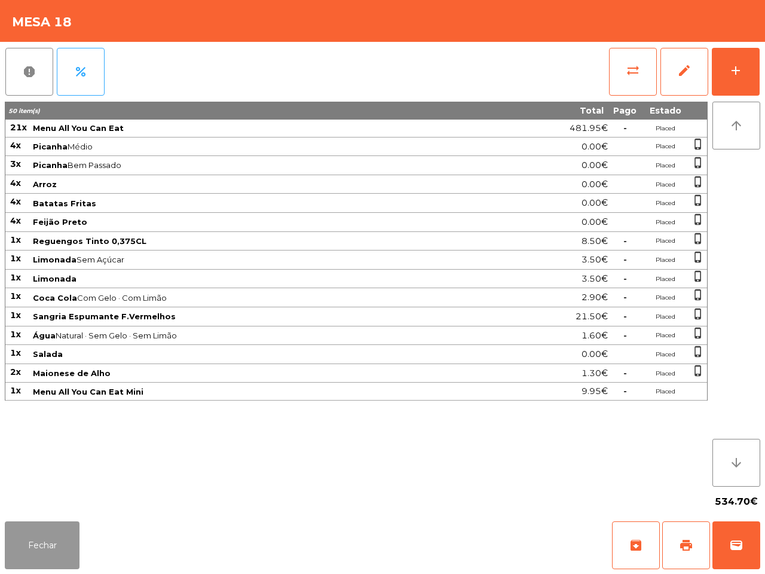
click at [78, 560] on button "Fechar" at bounding box center [42, 545] width 75 height 48
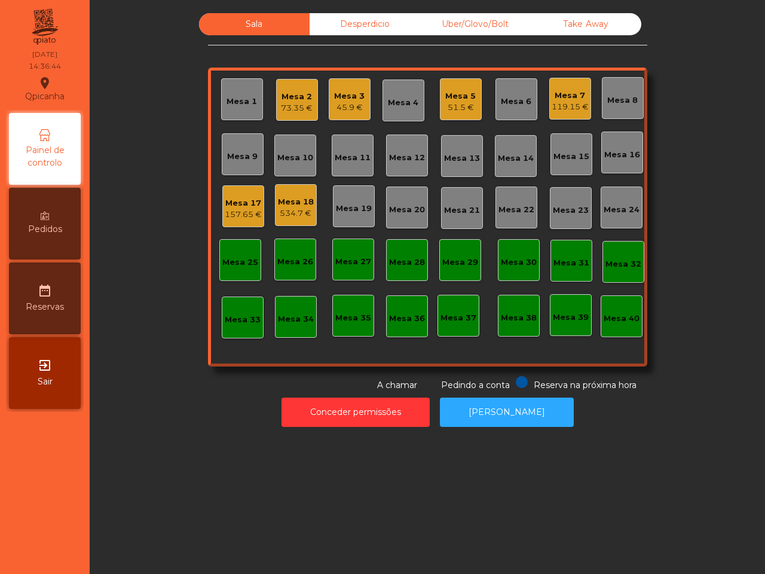
click at [243, 208] on div "Mesa 17" at bounding box center [243, 203] width 37 height 12
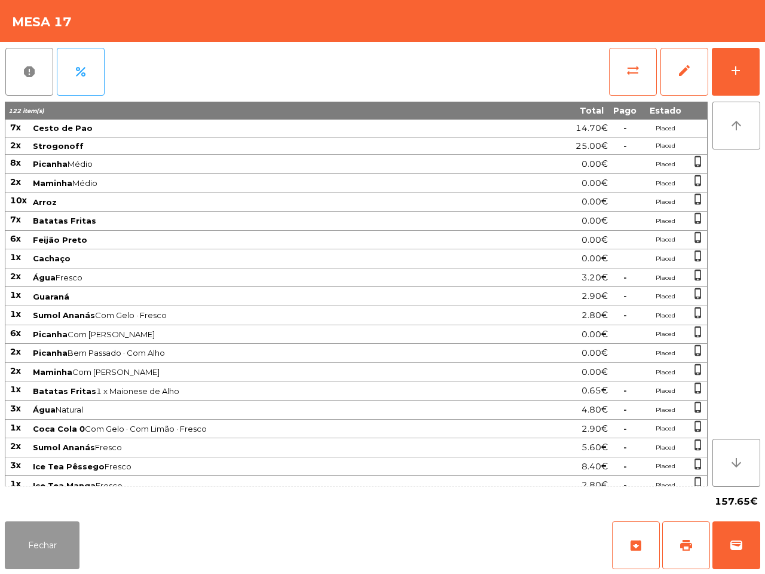
drag, startPoint x: 56, startPoint y: 554, endPoint x: 60, endPoint y: 537, distance: 17.8
click at [59, 551] on button "Fechar" at bounding box center [42, 545] width 75 height 48
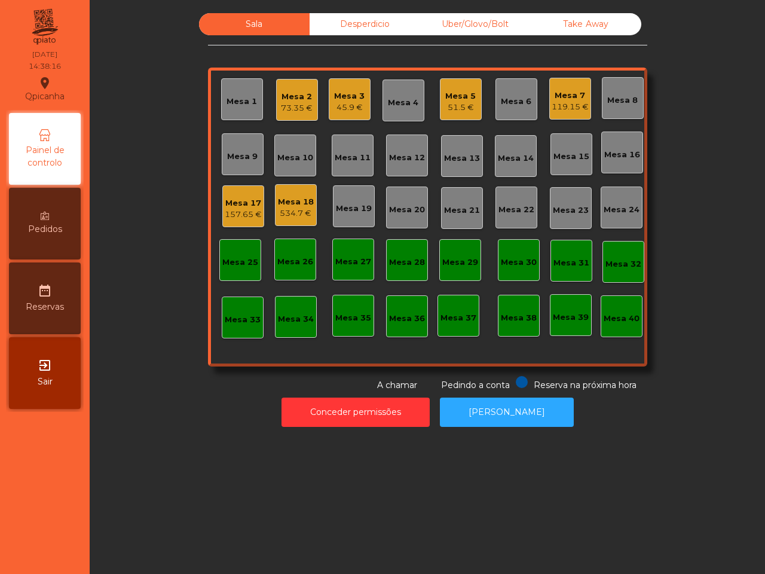
click at [280, 208] on div "534.7 €" at bounding box center [296, 214] width 36 height 12
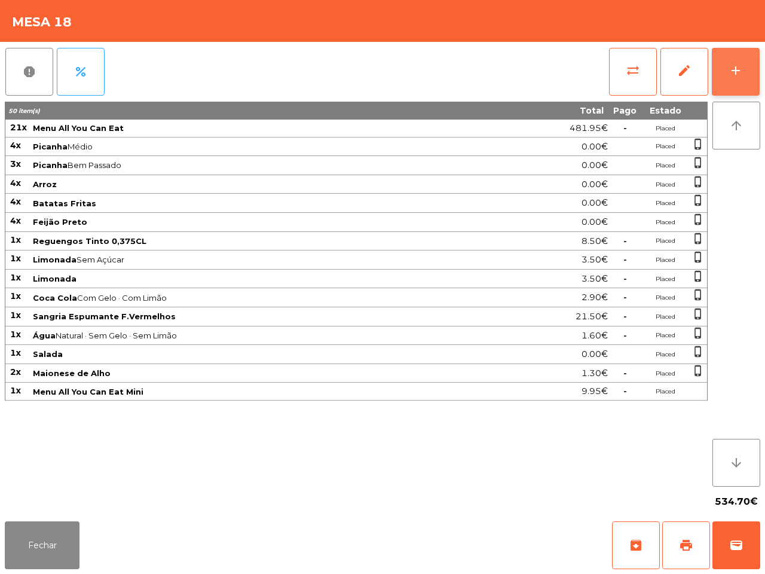
drag, startPoint x: 722, startPoint y: 65, endPoint x: 728, endPoint y: 67, distance: 6.4
click at [728, 67] on button "add" at bounding box center [736, 72] width 48 height 48
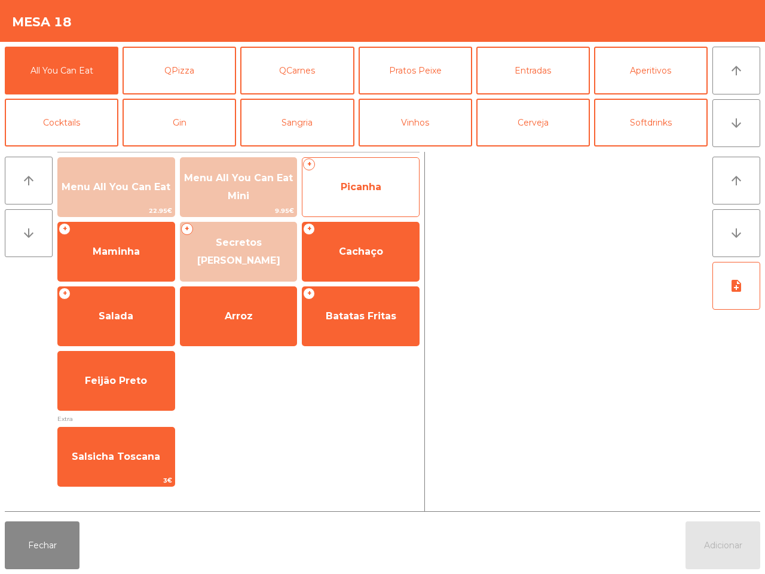
click at [328, 184] on span "Picanha" at bounding box center [361, 187] width 117 height 32
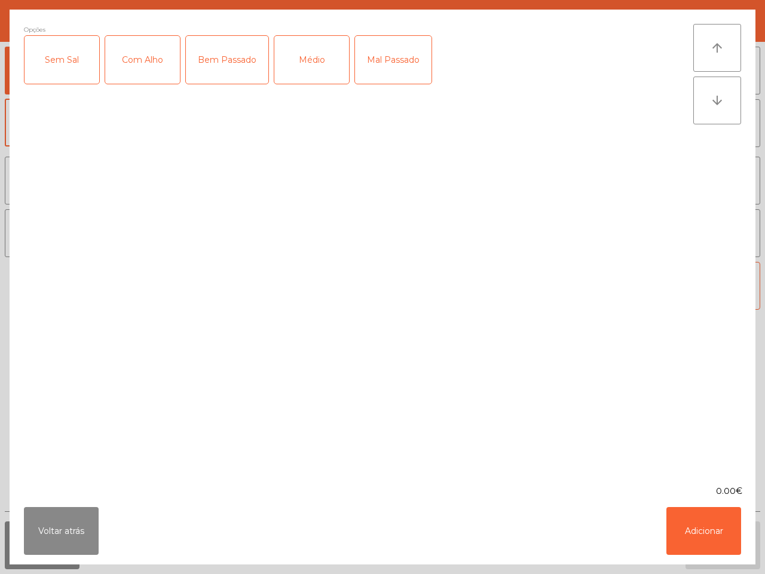
drag, startPoint x: 303, startPoint y: 66, endPoint x: 312, endPoint y: 66, distance: 9.0
click at [304, 66] on div "Médio" at bounding box center [311, 60] width 75 height 48
click at [378, 60] on div "Mal Passado" at bounding box center [393, 60] width 77 height 48
click at [167, 62] on div "Com Alho" at bounding box center [142, 60] width 75 height 48
click at [716, 528] on button "Adicionar" at bounding box center [704, 531] width 75 height 48
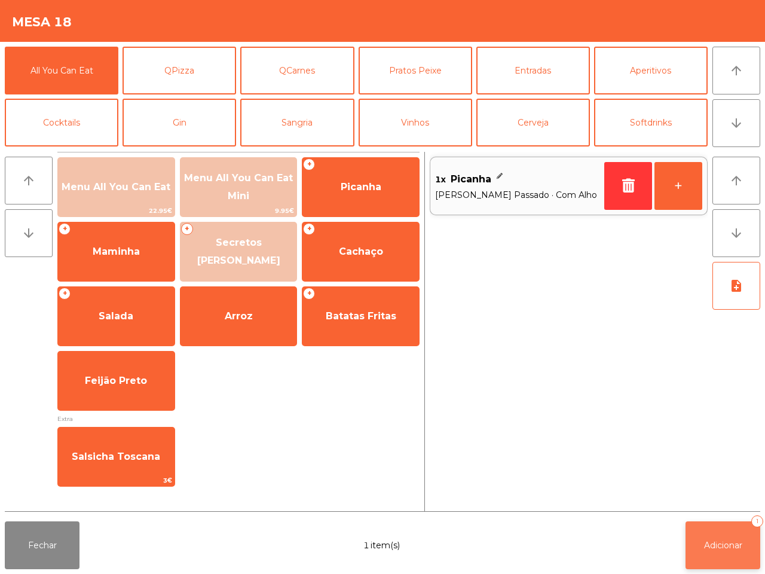
click at [734, 545] on span "Adicionar" at bounding box center [723, 545] width 38 height 11
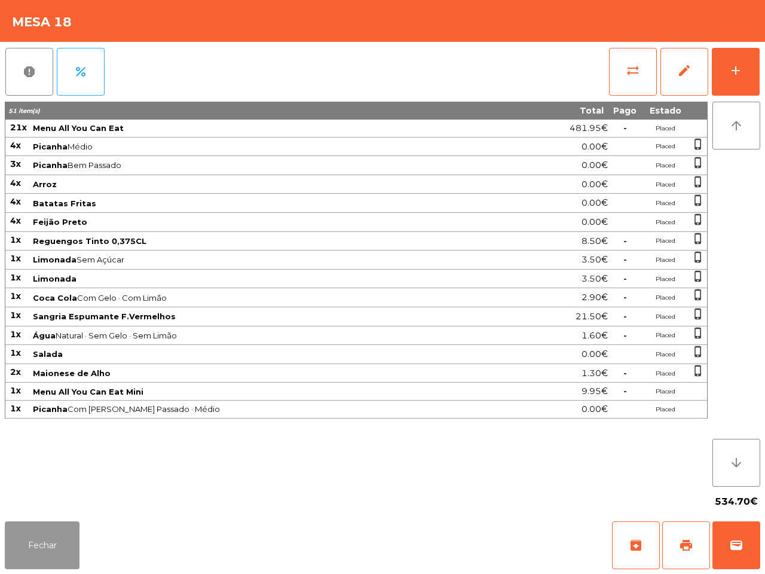
drag, startPoint x: 60, startPoint y: 531, endPoint x: 57, endPoint y: 516, distance: 15.2
click at [60, 534] on button "Fechar" at bounding box center [42, 545] width 75 height 48
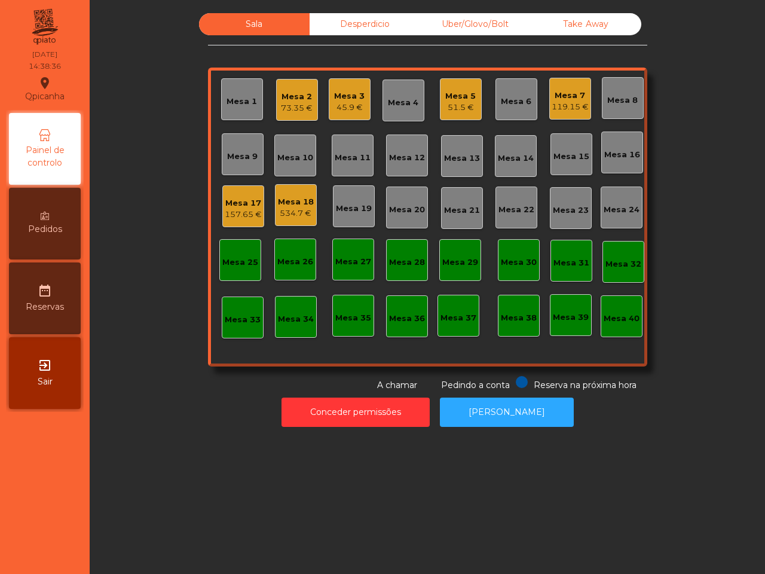
click at [234, 205] on div "Mesa 17" at bounding box center [243, 203] width 37 height 12
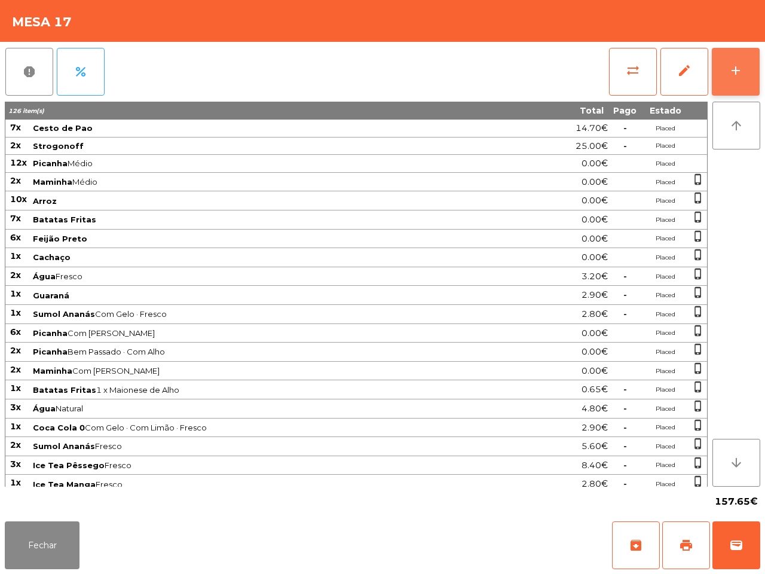
click at [722, 72] on button "add" at bounding box center [736, 72] width 48 height 48
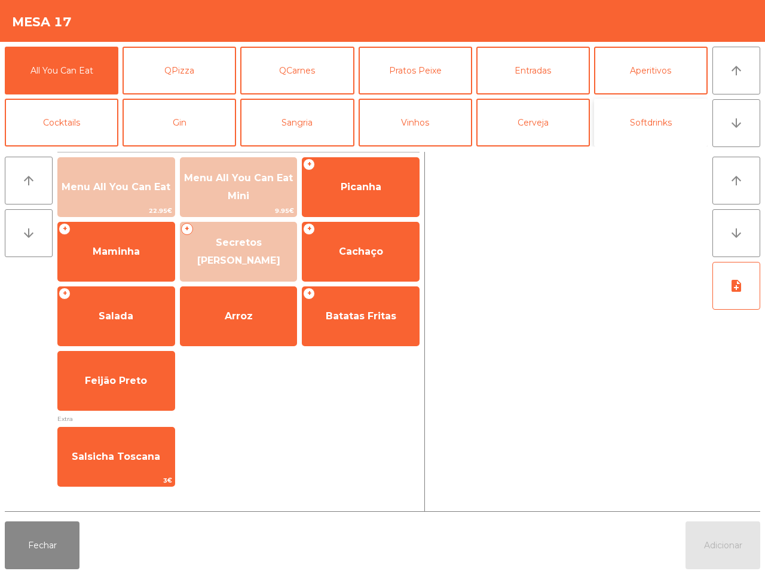
click at [661, 115] on button "Softdrinks" at bounding box center [651, 123] width 114 height 48
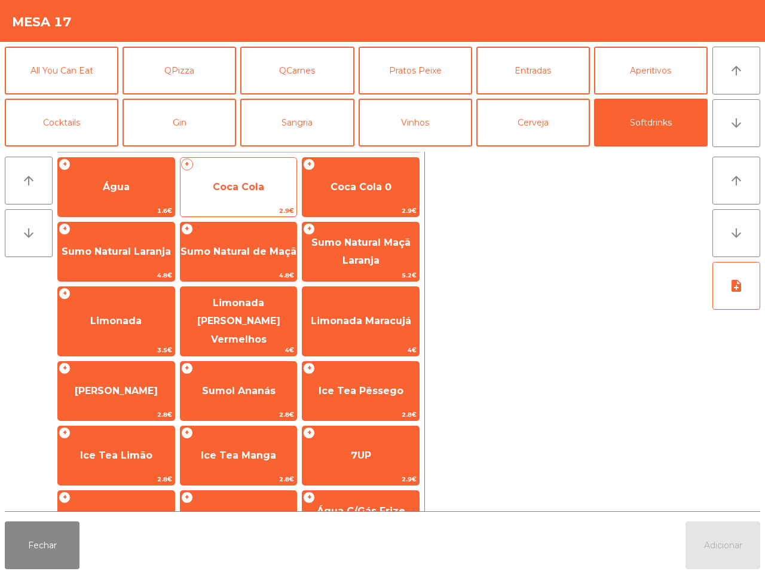
click at [229, 190] on span "Coca Cola" at bounding box center [238, 186] width 51 height 11
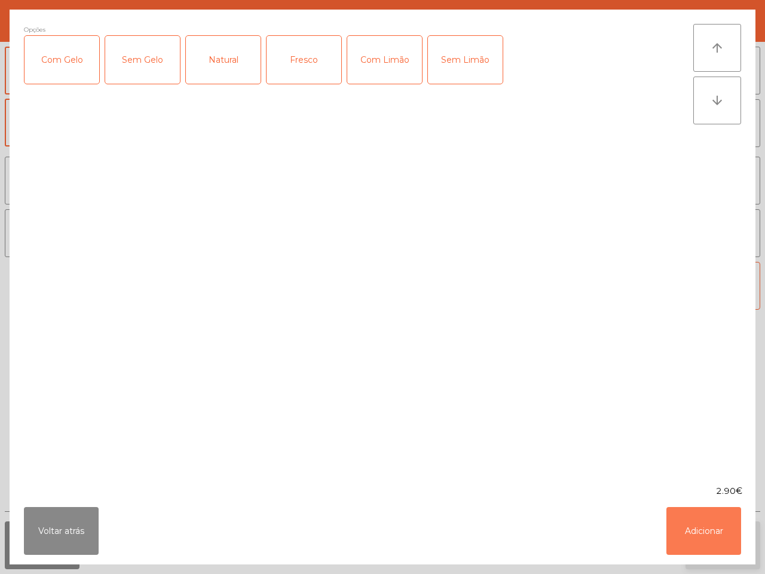
click at [709, 531] on button "Adicionar" at bounding box center [704, 531] width 75 height 48
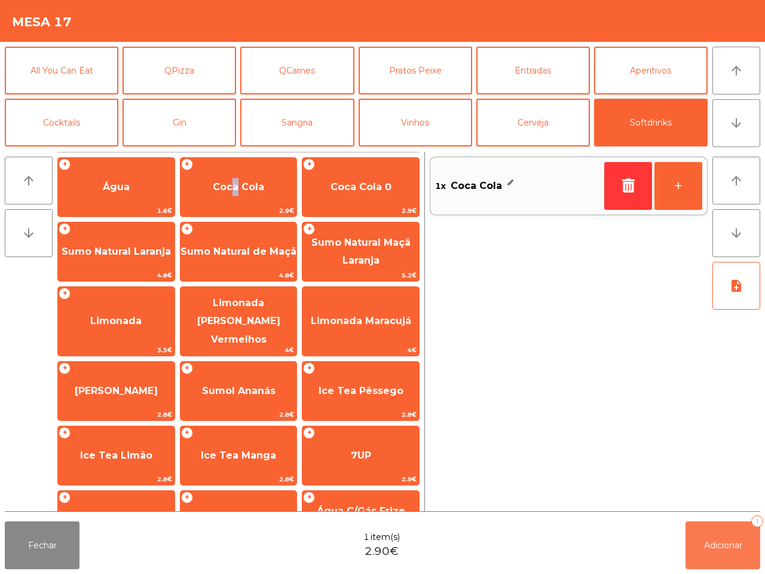
click at [715, 536] on button "Adicionar 1" at bounding box center [723, 545] width 75 height 48
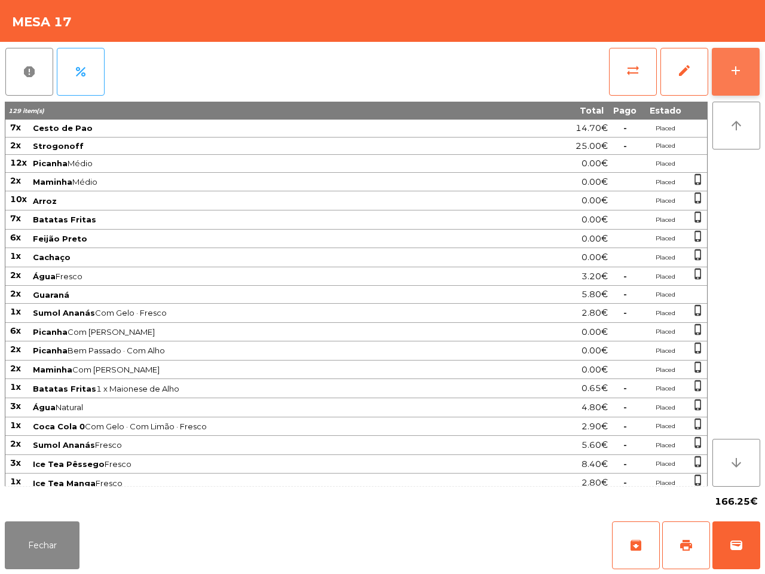
click at [740, 75] on div "add" at bounding box center [736, 70] width 14 height 14
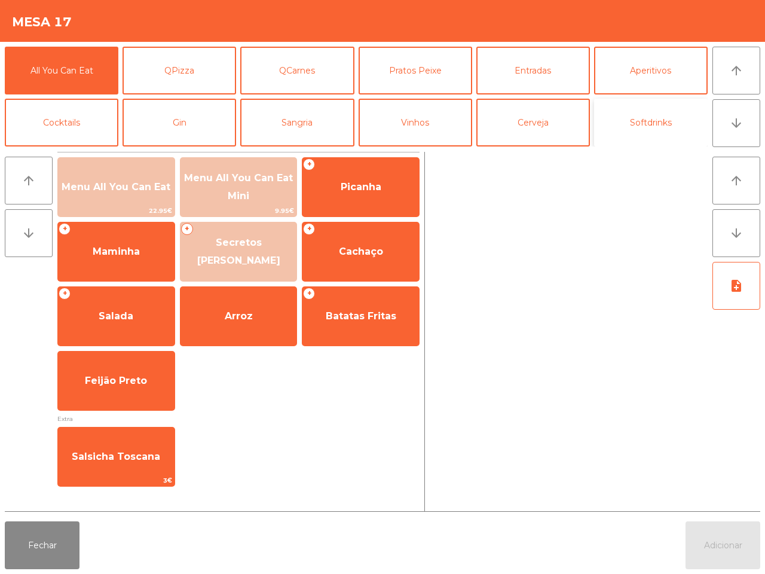
click at [640, 120] on button "Softdrinks" at bounding box center [651, 123] width 114 height 48
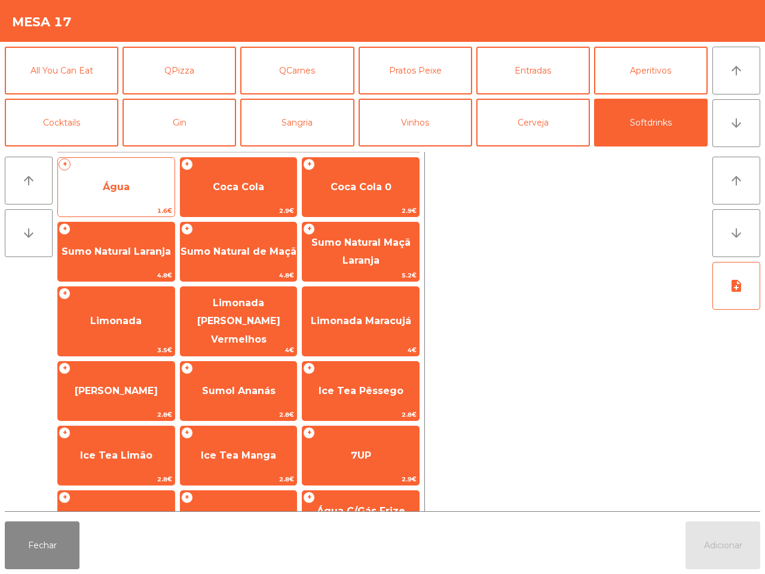
click at [148, 190] on span "Água" at bounding box center [116, 187] width 117 height 32
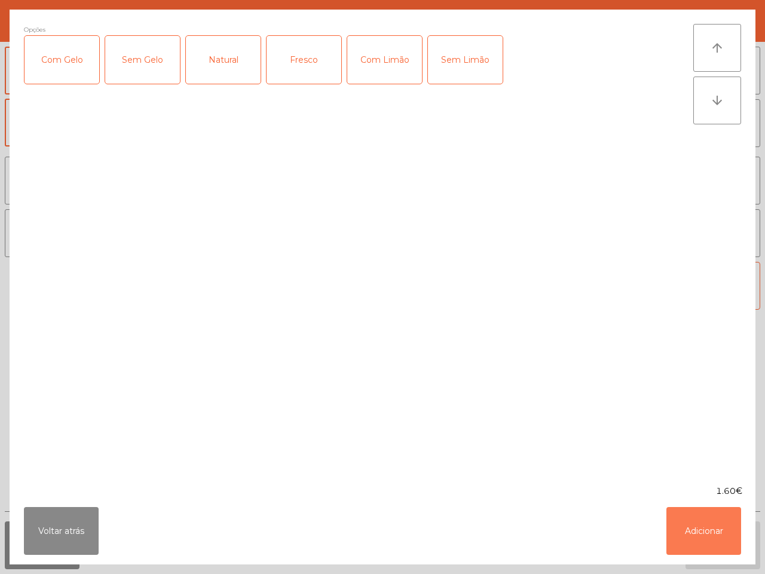
click at [682, 524] on button "Adicionar" at bounding box center [704, 531] width 75 height 48
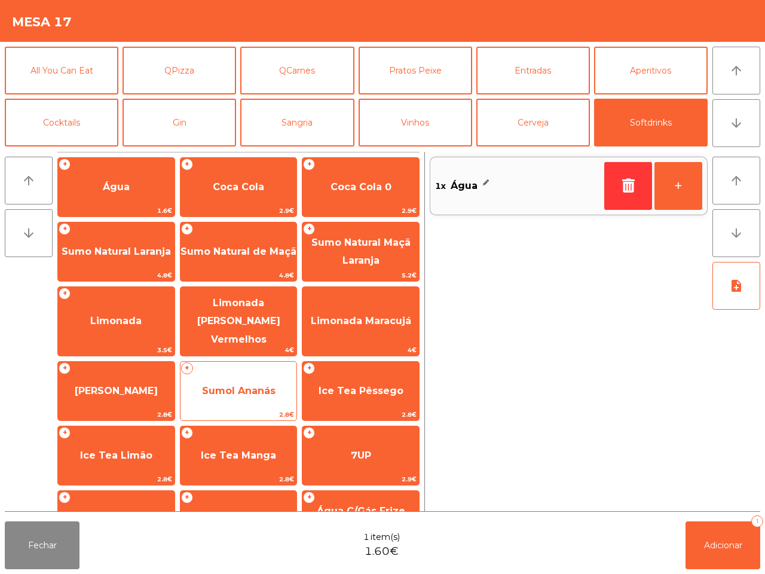
click at [244, 385] on span "Sumol Ananás" at bounding box center [239, 390] width 74 height 11
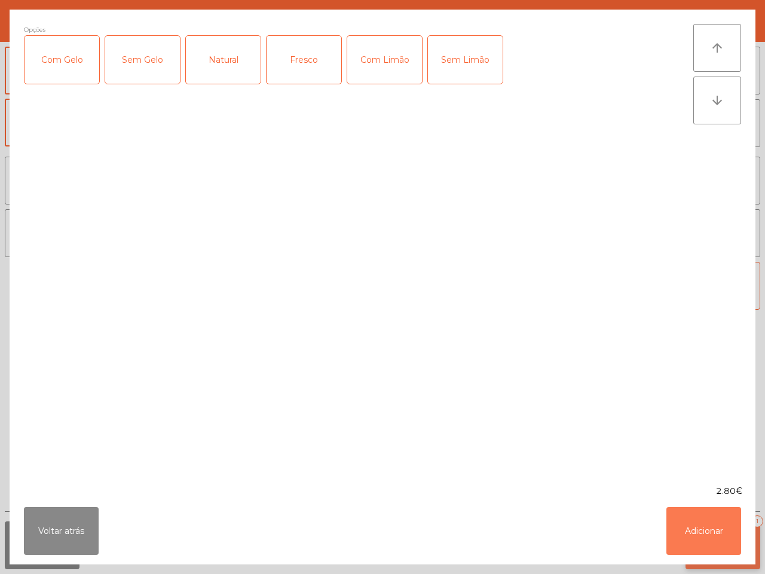
click at [713, 521] on button "Adicionar" at bounding box center [704, 531] width 75 height 48
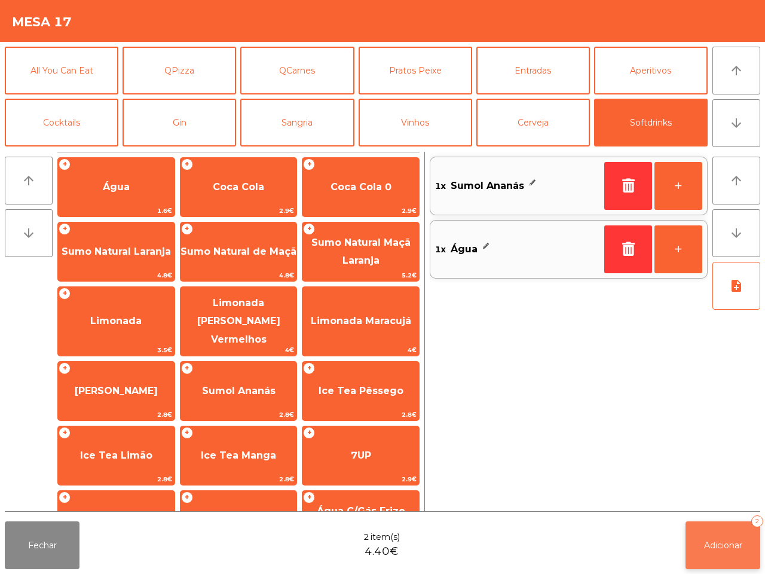
click at [730, 541] on span "Adicionar" at bounding box center [723, 545] width 38 height 11
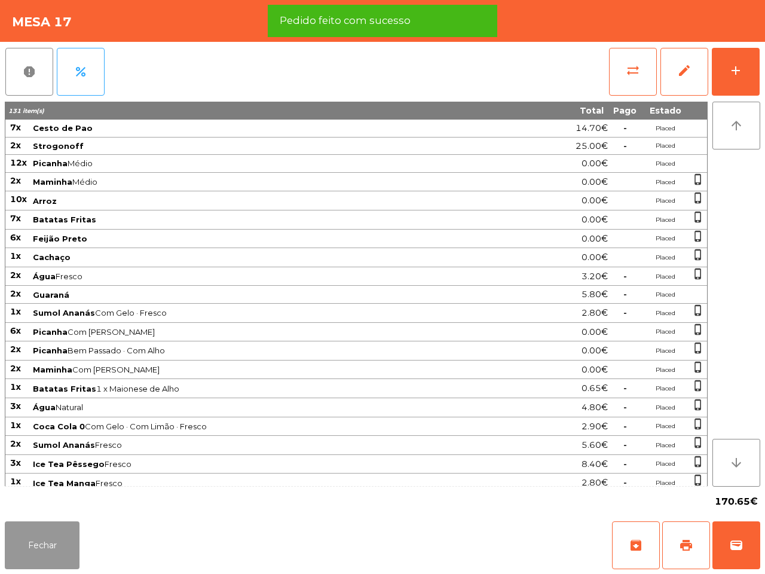
click at [25, 535] on button "Fechar" at bounding box center [42, 545] width 75 height 48
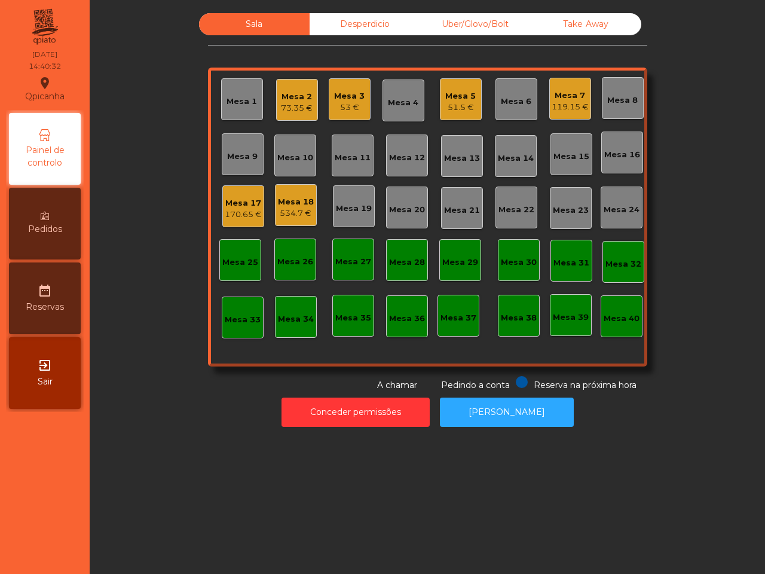
click at [566, 99] on div "Mesa 7" at bounding box center [570, 96] width 37 height 12
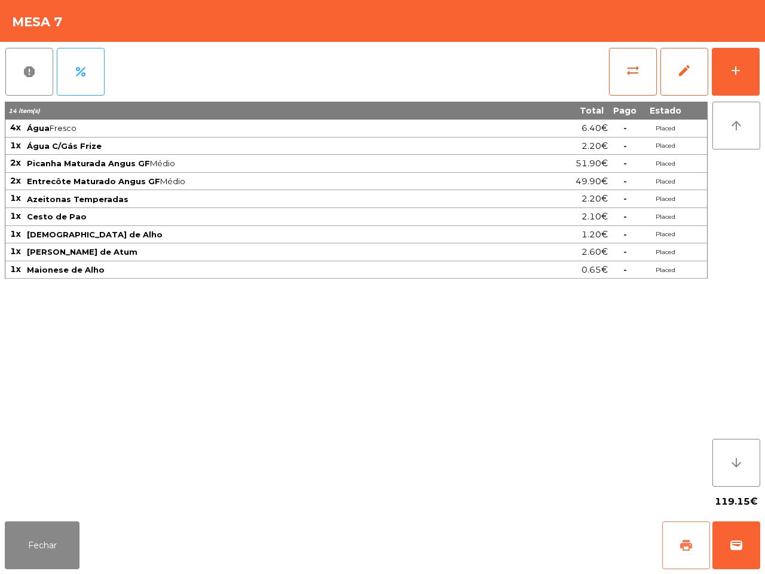
drag, startPoint x: 689, startPoint y: 556, endPoint x: 688, endPoint y: 547, distance: 9.1
click at [689, 554] on button "print" at bounding box center [687, 545] width 48 height 48
drag, startPoint x: 39, startPoint y: 551, endPoint x: 66, endPoint y: 543, distance: 28.0
click at [58, 554] on button "Fechar" at bounding box center [42, 545] width 75 height 48
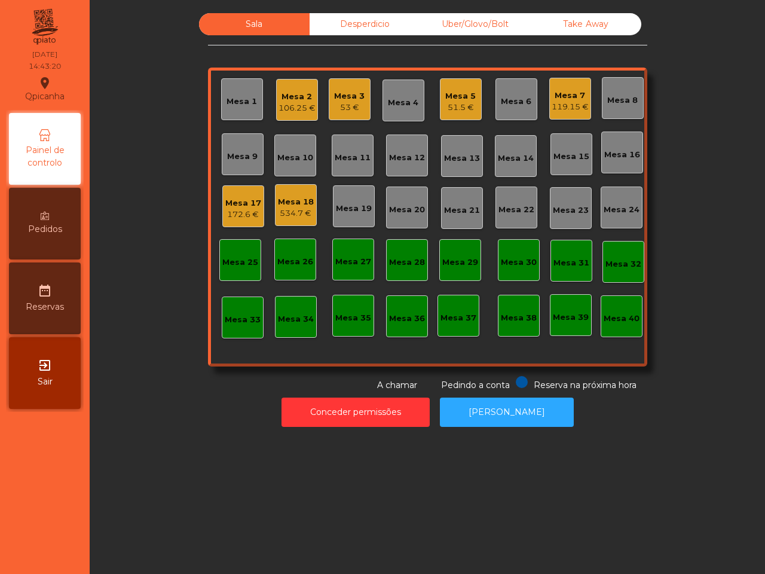
click at [279, 210] on div "534.7 €" at bounding box center [296, 214] width 36 height 12
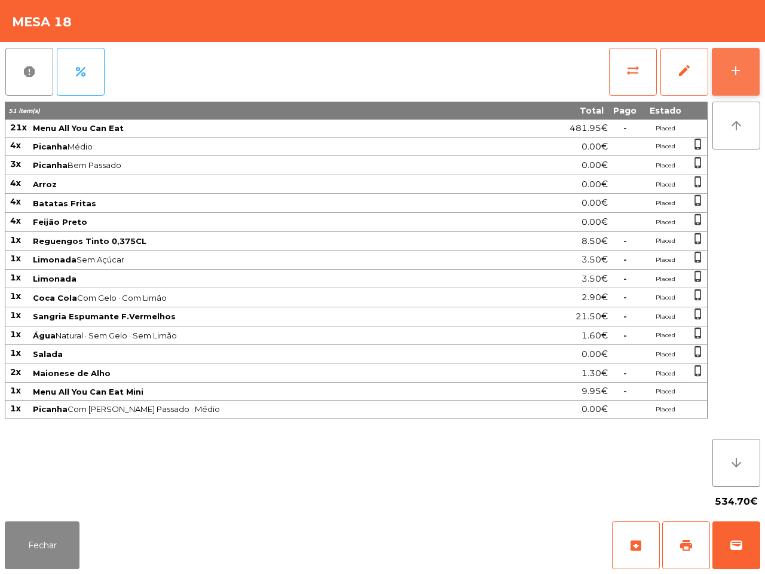
click at [728, 67] on button "add" at bounding box center [736, 72] width 48 height 48
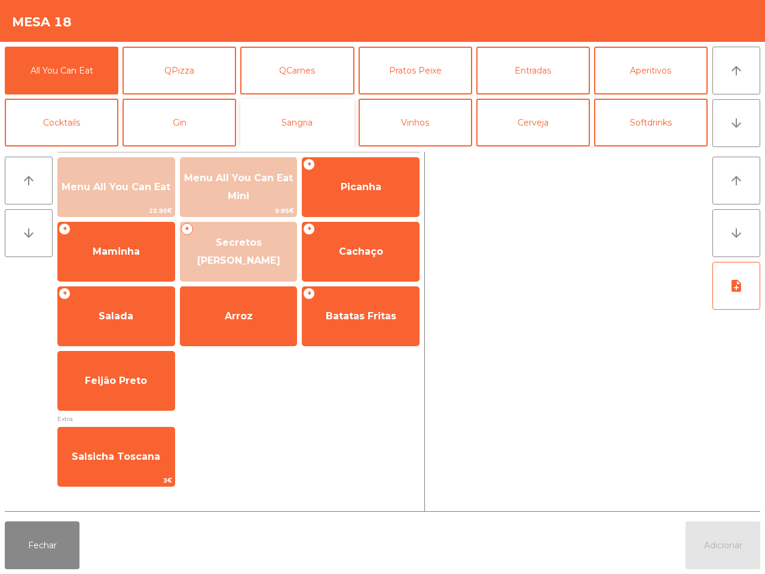
click at [311, 132] on button "Sangria" at bounding box center [297, 123] width 114 height 48
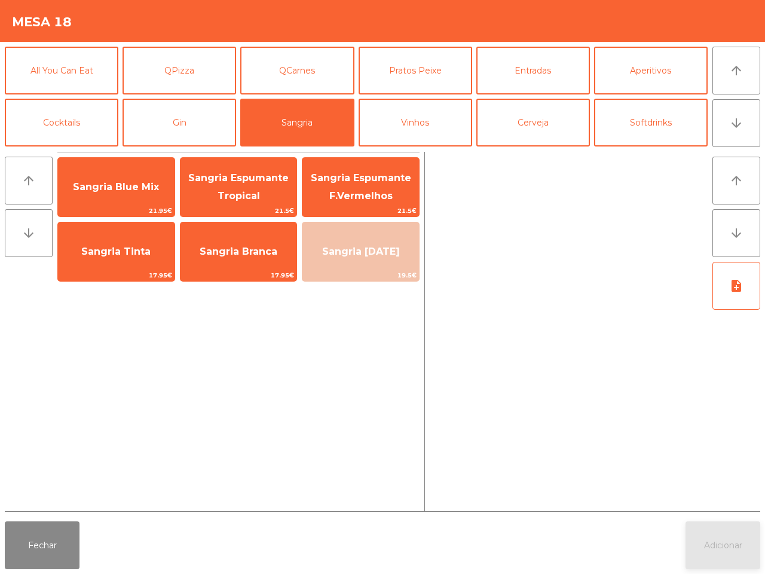
drag, startPoint x: 254, startPoint y: 252, endPoint x: 719, endPoint y: 548, distance: 551.4
click at [255, 252] on span "Sangria Branca" at bounding box center [239, 251] width 78 height 11
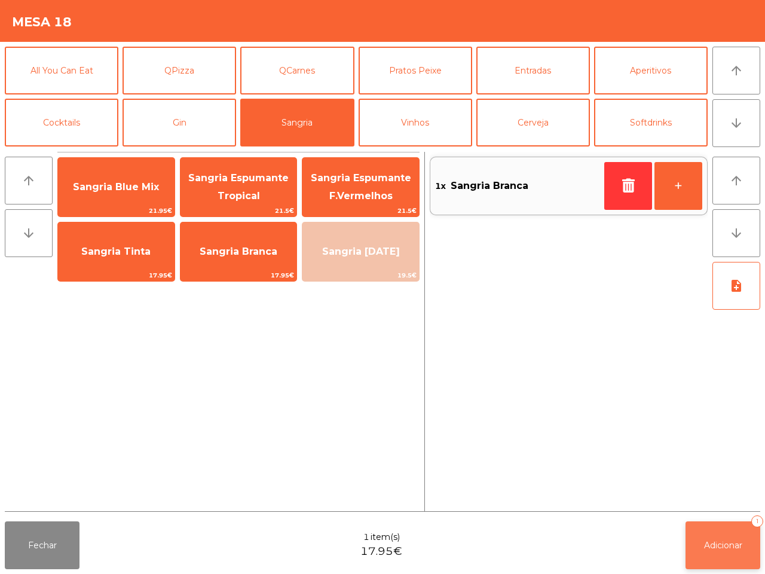
click at [719, 548] on span "Adicionar" at bounding box center [723, 545] width 38 height 11
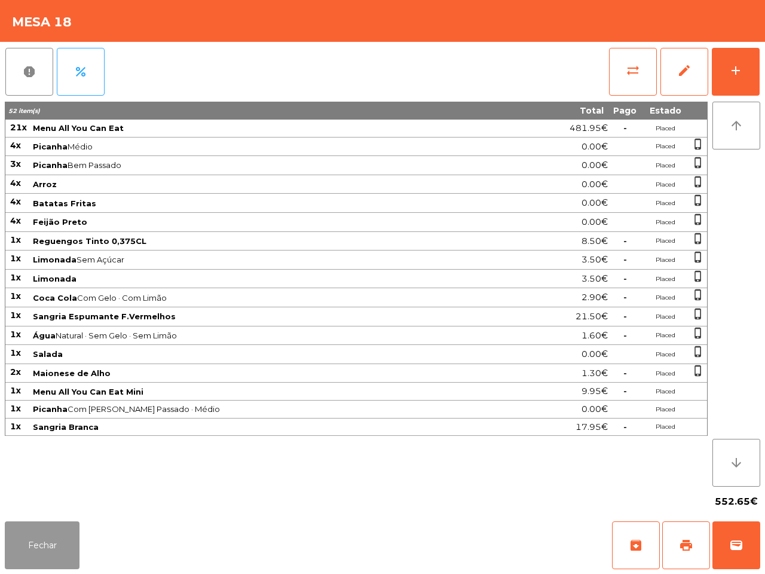
drag, startPoint x: 63, startPoint y: 527, endPoint x: 69, endPoint y: 522, distance: 8.0
click at [66, 527] on button "Fechar" at bounding box center [42, 545] width 75 height 48
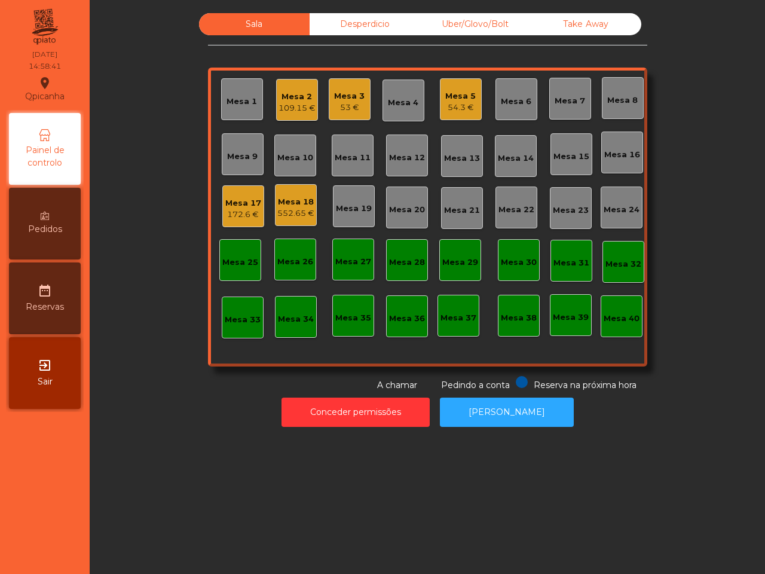
click at [483, 126] on div "Mesa 1 Mesa 2 109.15 € Mesa 3 53 € Mesa 4 Mesa 5 54.3 € Mesa 6 Mesa 7 Mesa 8 Me…" at bounding box center [428, 217] width 440 height 299
click at [231, 208] on div "Mesa 17" at bounding box center [243, 203] width 36 height 12
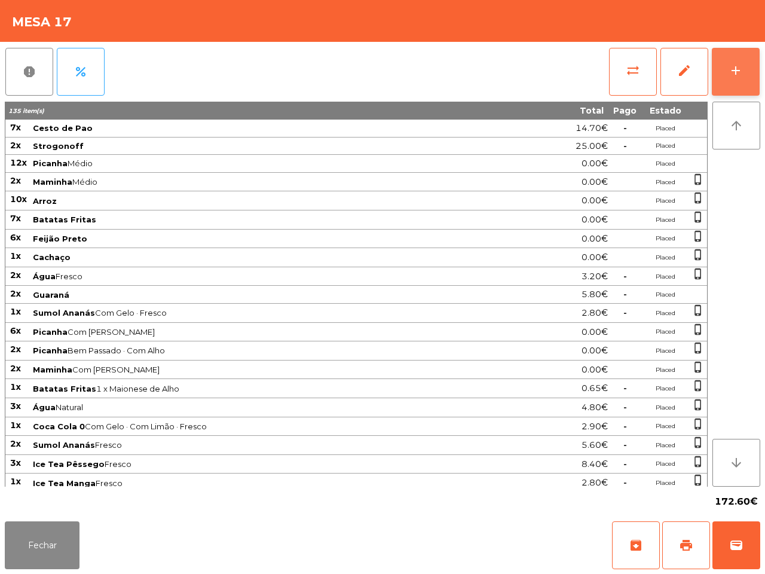
click at [728, 69] on button "add" at bounding box center [736, 72] width 48 height 48
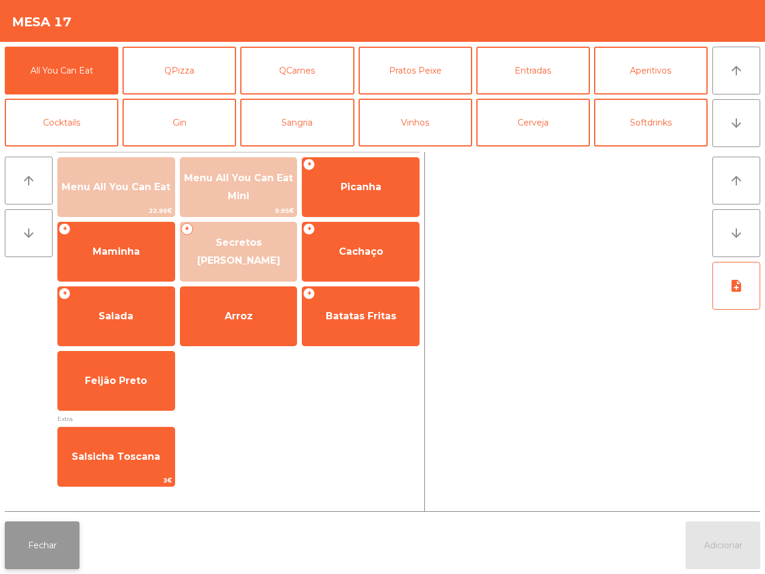
click at [46, 555] on button "Fechar" at bounding box center [42, 545] width 75 height 48
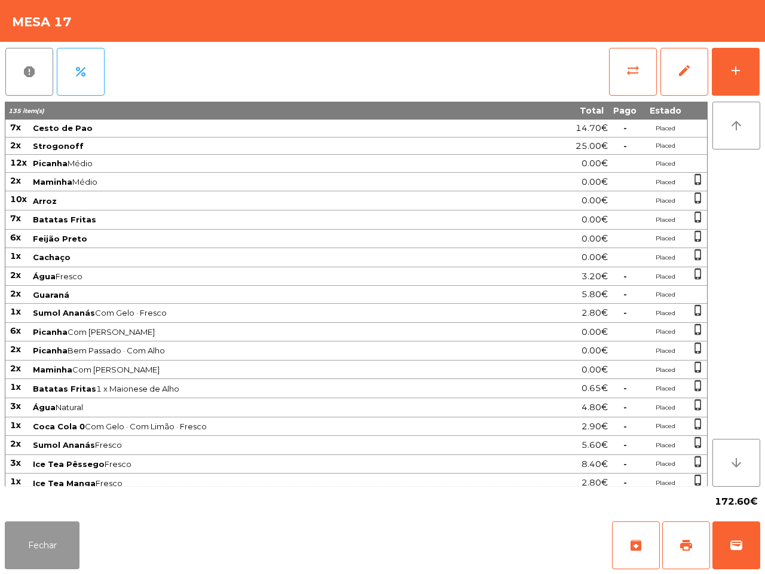
click at [46, 556] on button "Fechar" at bounding box center [42, 545] width 75 height 48
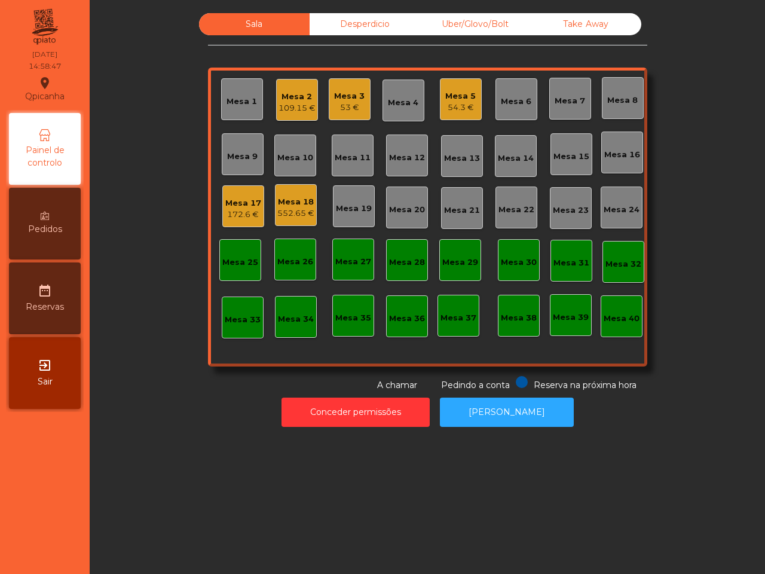
click at [300, 216] on div "552.65 €" at bounding box center [295, 214] width 37 height 12
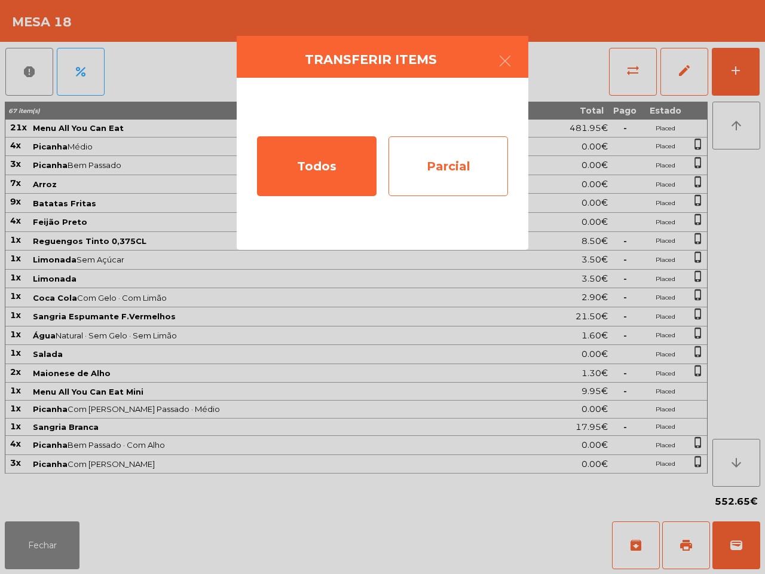
click at [471, 179] on div "Parcial" at bounding box center [449, 166] width 120 height 60
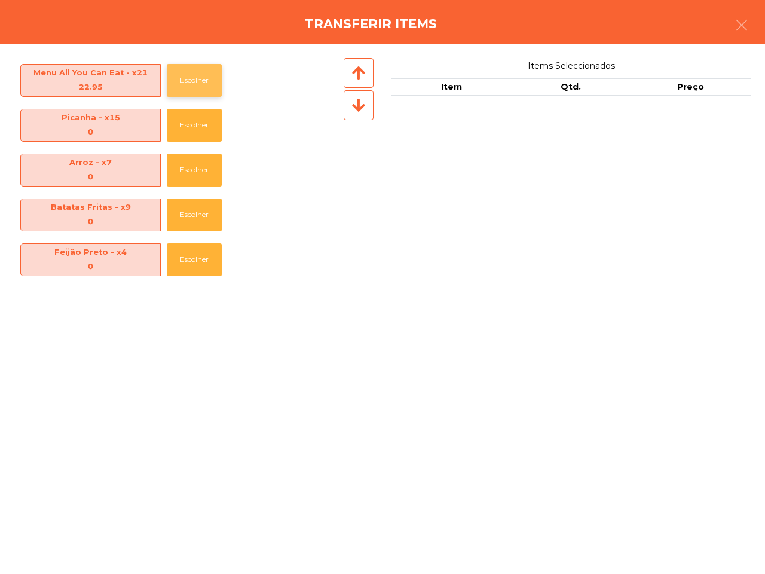
click at [199, 81] on button "Escolher" at bounding box center [194, 80] width 55 height 33
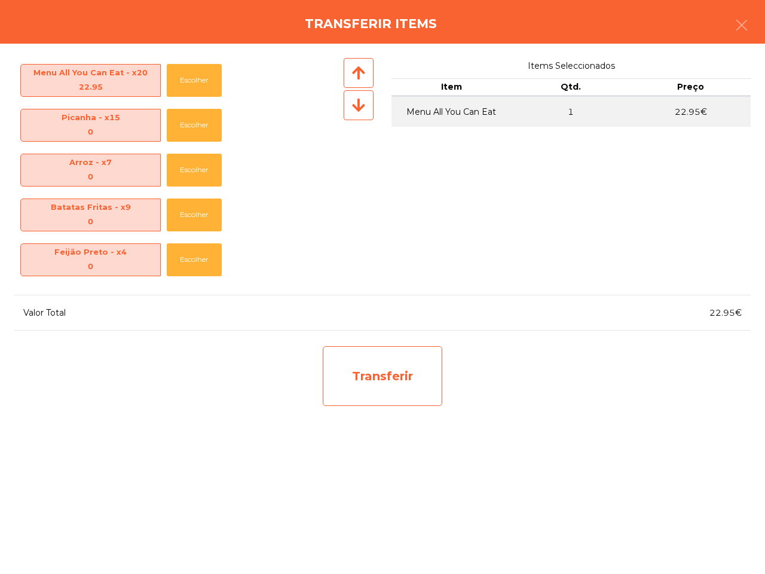
click at [374, 392] on div "Transferir" at bounding box center [383, 376] width 120 height 60
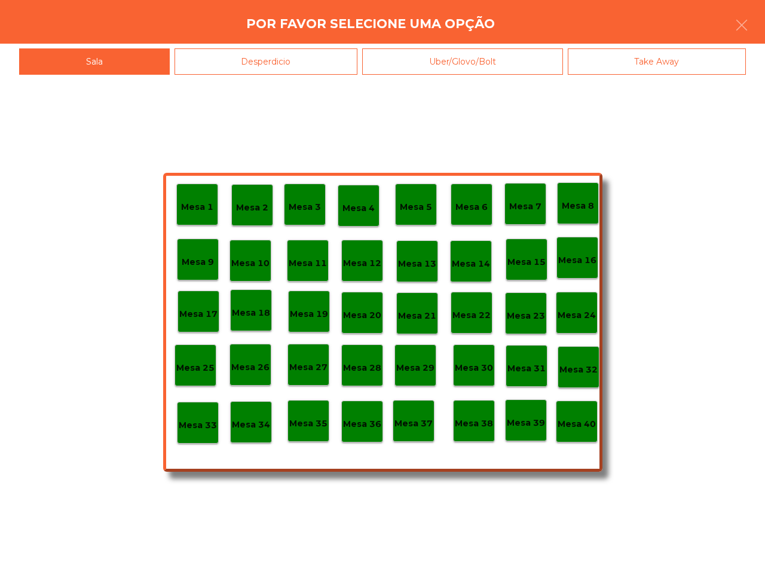
click at [202, 318] on p "Mesa 17" at bounding box center [198, 314] width 38 height 14
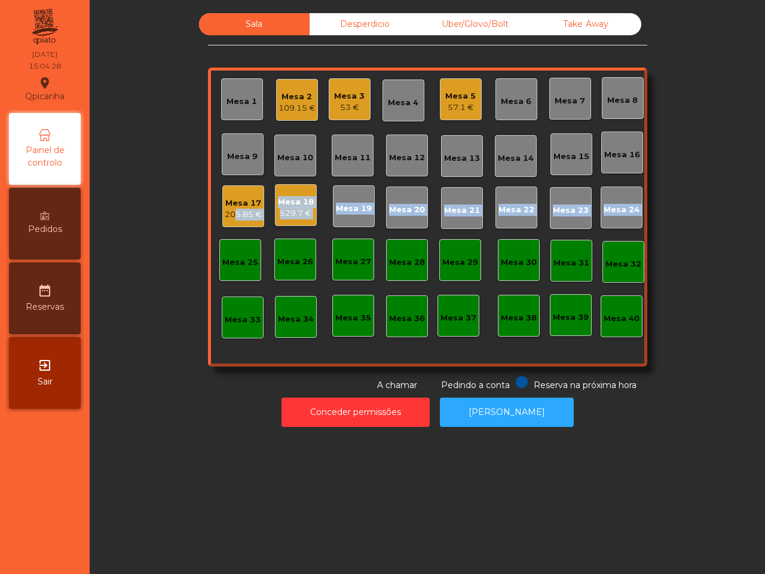
click at [222, 222] on div "Mesa 1 Mesa 2 109.15 € Mesa 3 53 € Mesa 4 Mesa 5 57.1 € Mesa 6 Mesa 7 Mesa 8 Me…" at bounding box center [428, 217] width 440 height 299
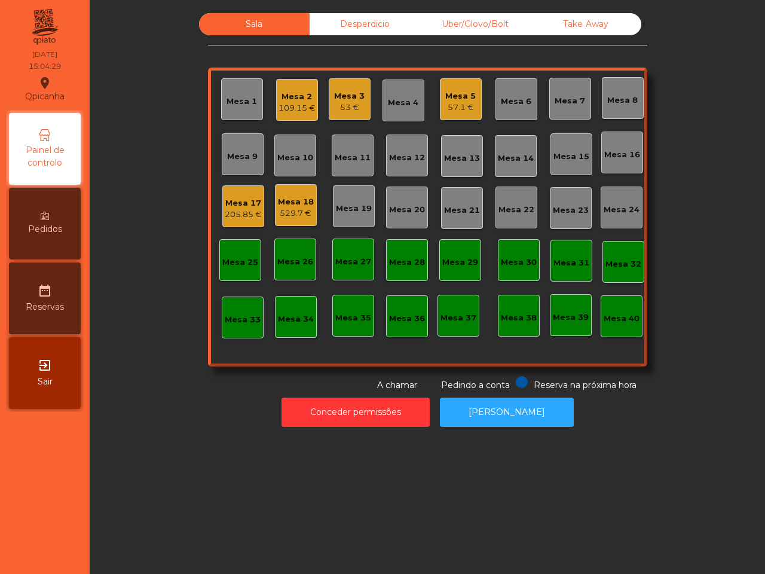
click at [347, 31] on div "Desperdicio" at bounding box center [365, 24] width 111 height 22
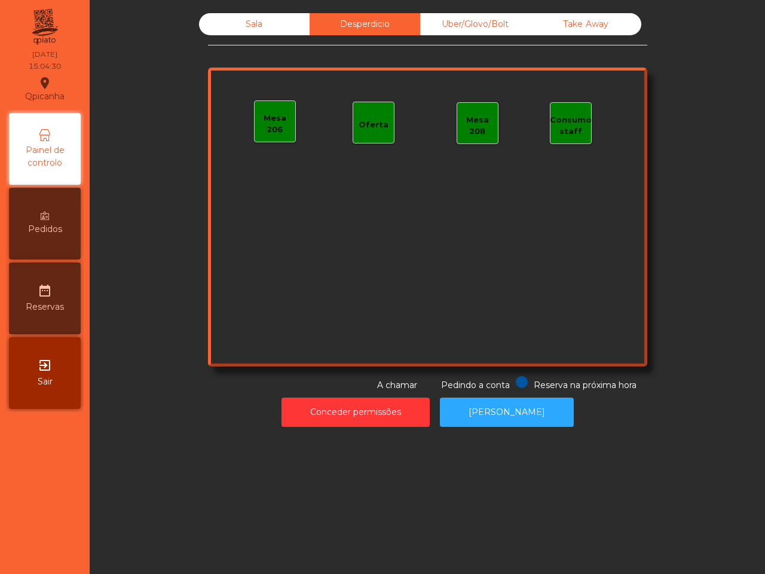
drag, startPoint x: 246, startPoint y: 22, endPoint x: 250, endPoint y: 38, distance: 16.0
click at [250, 22] on div "Sala" at bounding box center [254, 24] width 111 height 22
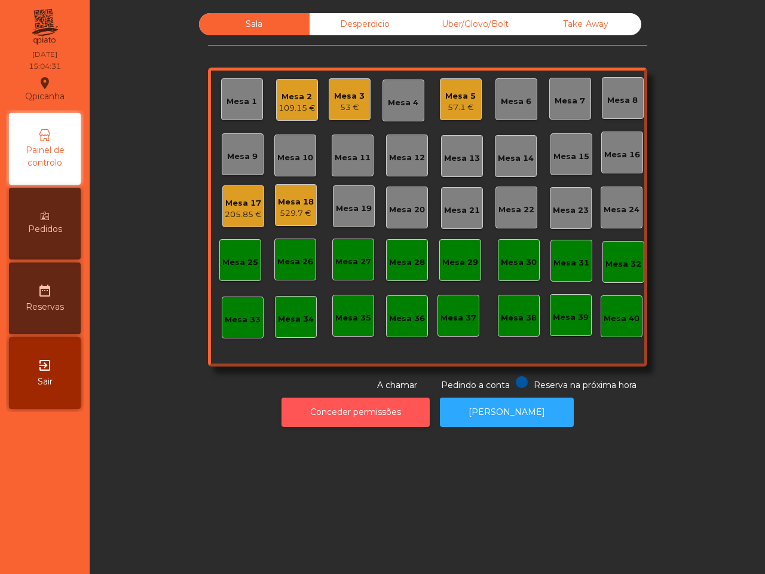
click at [342, 407] on button "Conceder permissões" at bounding box center [356, 412] width 148 height 29
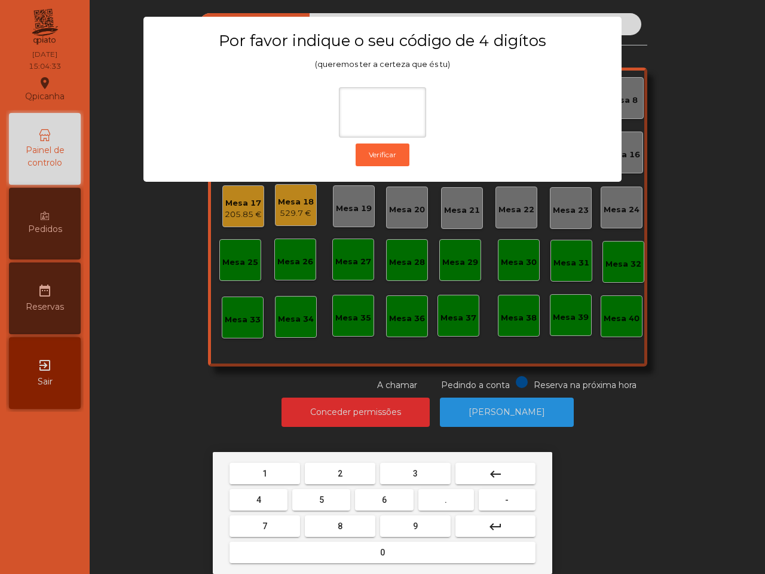
click at [261, 475] on button "1" at bounding box center [265, 474] width 71 height 22
click at [398, 524] on button "9" at bounding box center [415, 526] width 71 height 22
click at [274, 496] on button "4" at bounding box center [259, 500] width 58 height 22
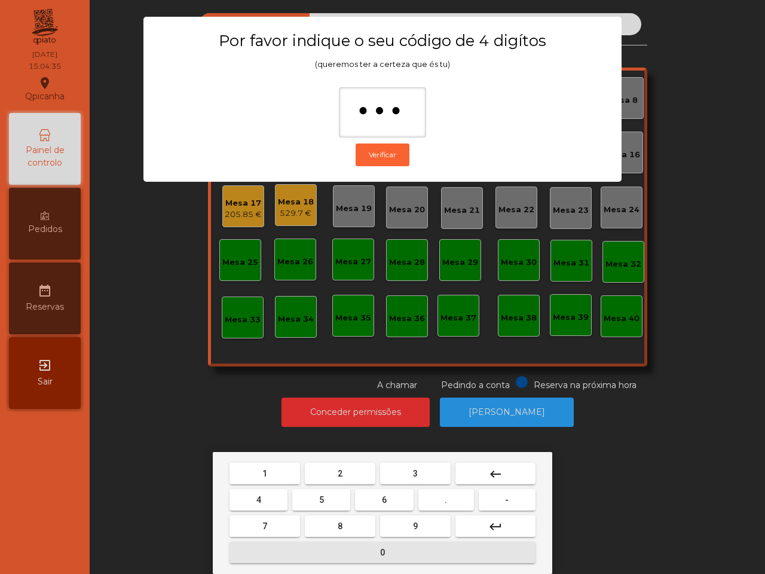
click at [316, 548] on button "0" at bounding box center [383, 553] width 306 height 22
type input "****"
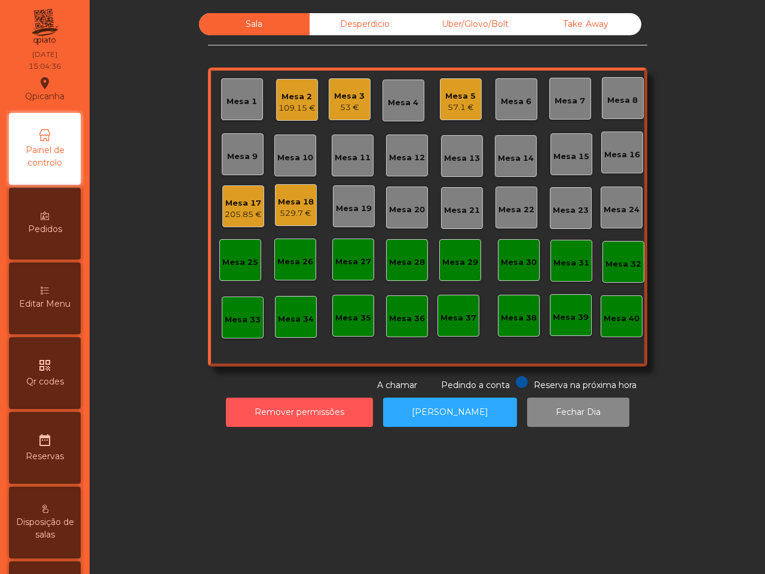
scroll to position [454, 0]
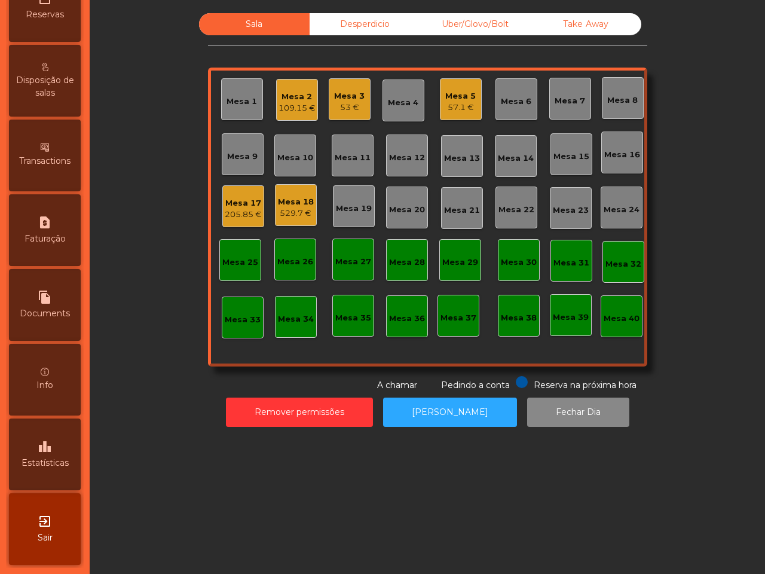
click at [66, 457] on span "Estatísticas" at bounding box center [45, 463] width 47 height 13
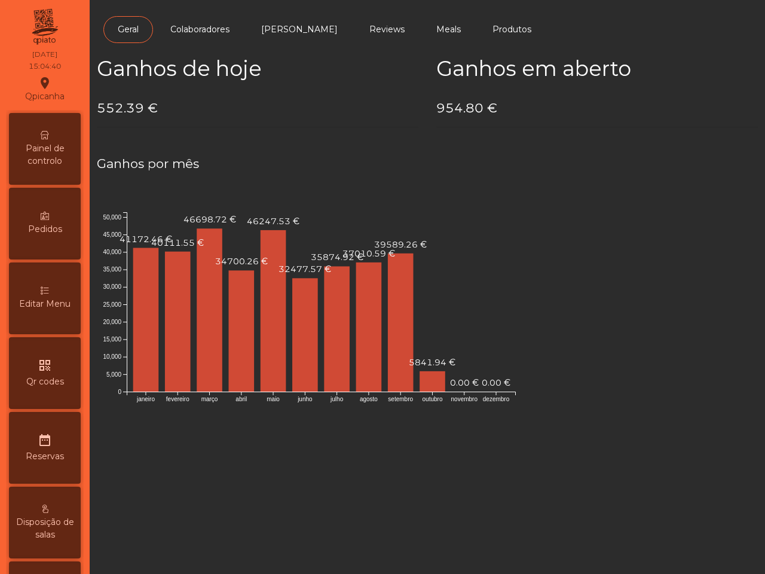
click at [61, 129] on div "Painel de controlo" at bounding box center [45, 149] width 72 height 72
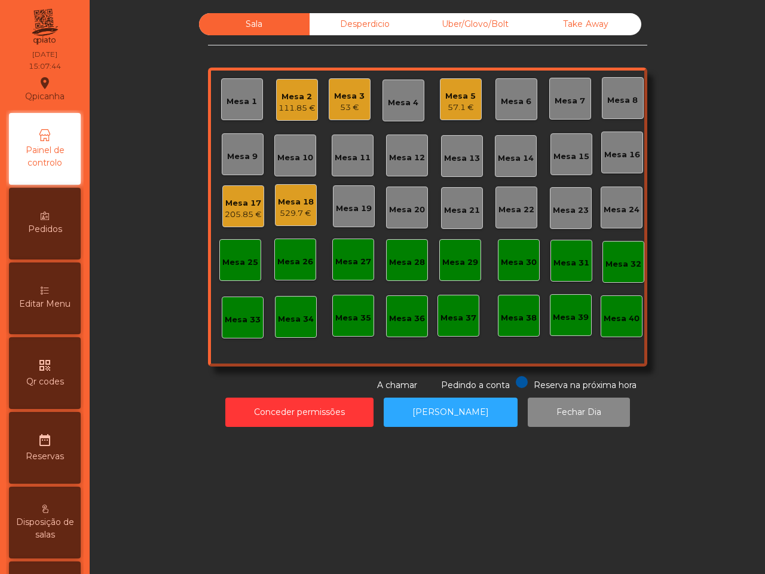
drag, startPoint x: 0, startPoint y: 0, endPoint x: 181, endPoint y: 265, distance: 320.6
click at [178, 262] on div "Sala Desperdicio Uber/Glovo/Bolt Take Away Mesa 1 Mesa 2 111.85 € Mesa 3 53 € M…" at bounding box center [427, 202] width 643 height 379
click at [33, 206] on div "Pedidos" at bounding box center [45, 224] width 72 height 72
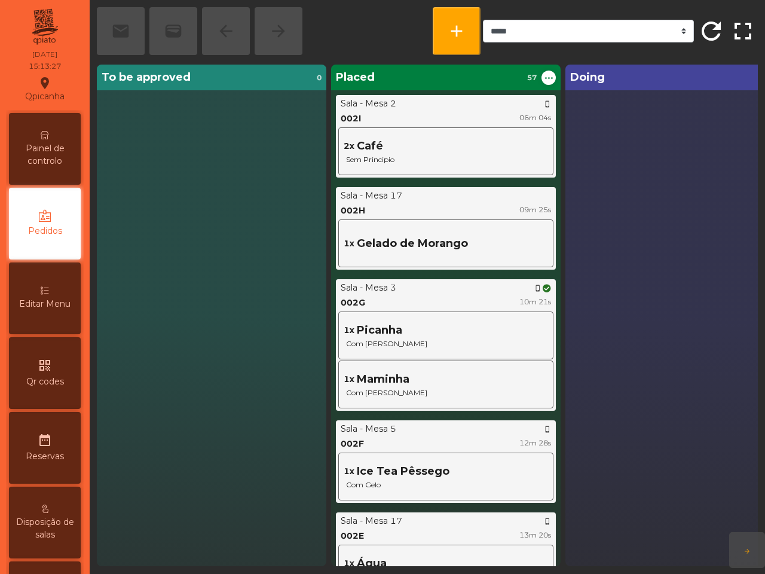
click at [280, 240] on div "To be approved 0" at bounding box center [212, 316] width 230 height 502
click at [78, 154] on span "Painel de controlo" at bounding box center [45, 154] width 66 height 25
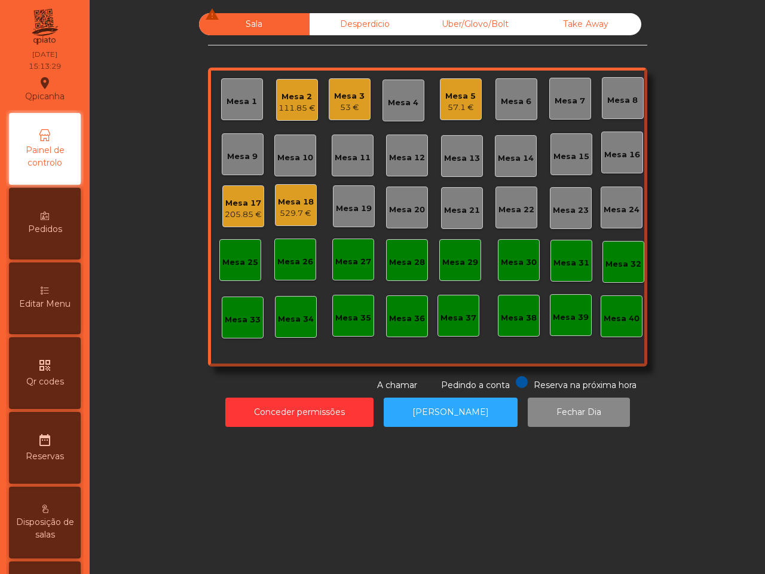
click at [289, 94] on div "Mesa 2" at bounding box center [297, 97] width 37 height 12
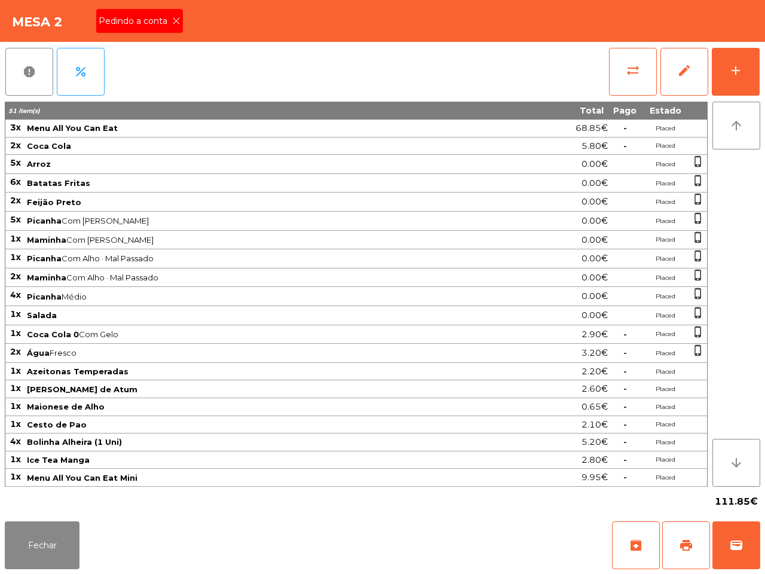
click at [175, 20] on icon at bounding box center [176, 21] width 8 height 8
click at [679, 547] on span "print" at bounding box center [686, 545] width 14 height 14
click at [78, 538] on button "Fechar" at bounding box center [42, 545] width 75 height 48
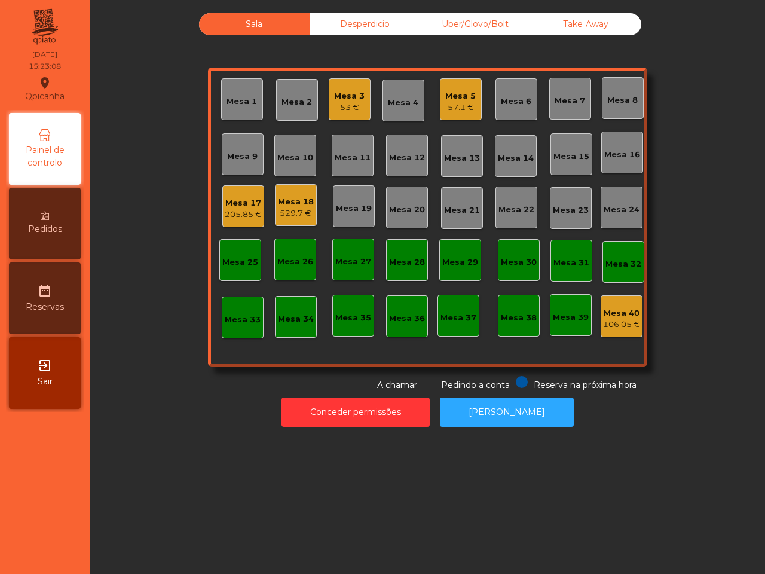
click at [252, 211] on div "205.85 €" at bounding box center [243, 215] width 37 height 12
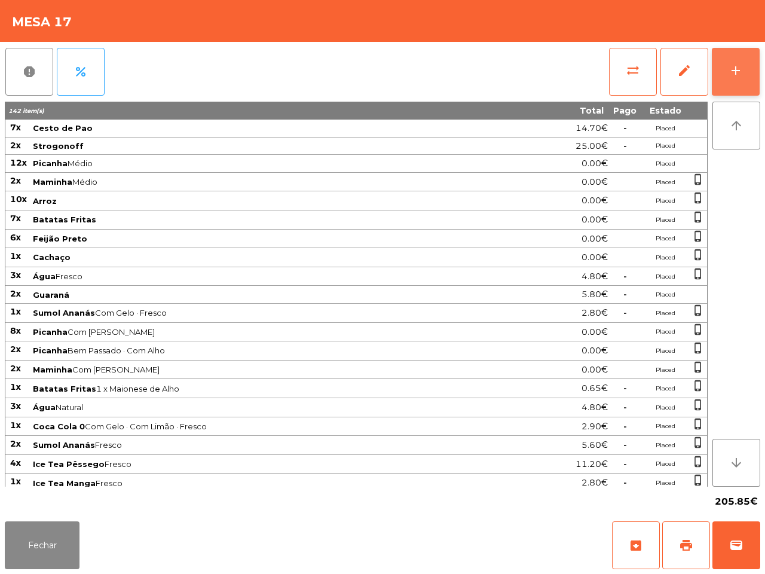
click at [740, 62] on button "add" at bounding box center [736, 72] width 48 height 48
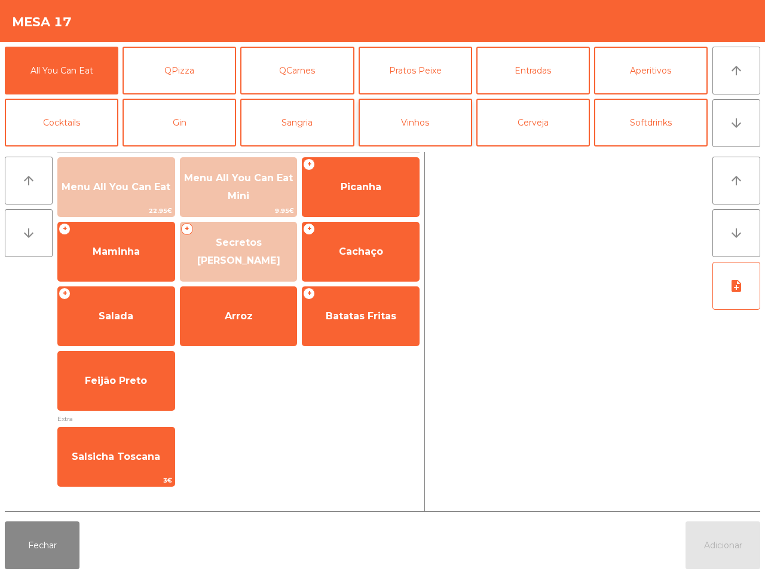
scroll to position [75, 0]
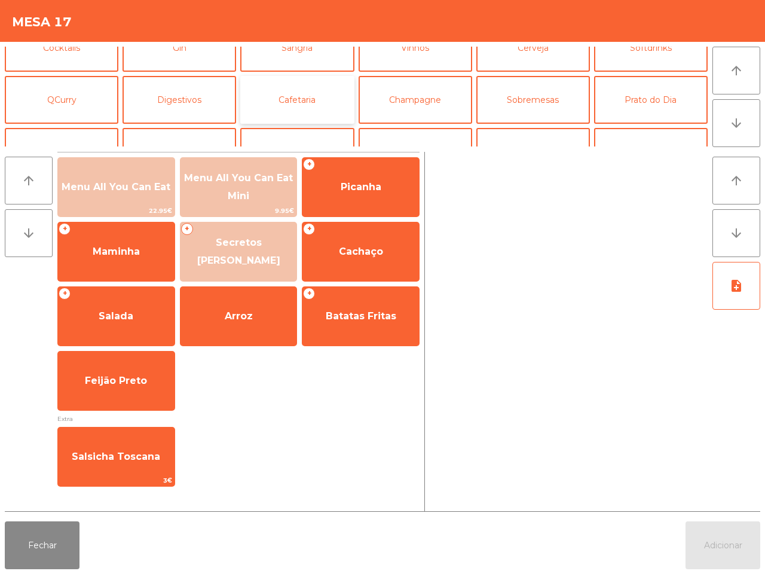
click at [294, 89] on button "Cafetaria" at bounding box center [297, 100] width 114 height 48
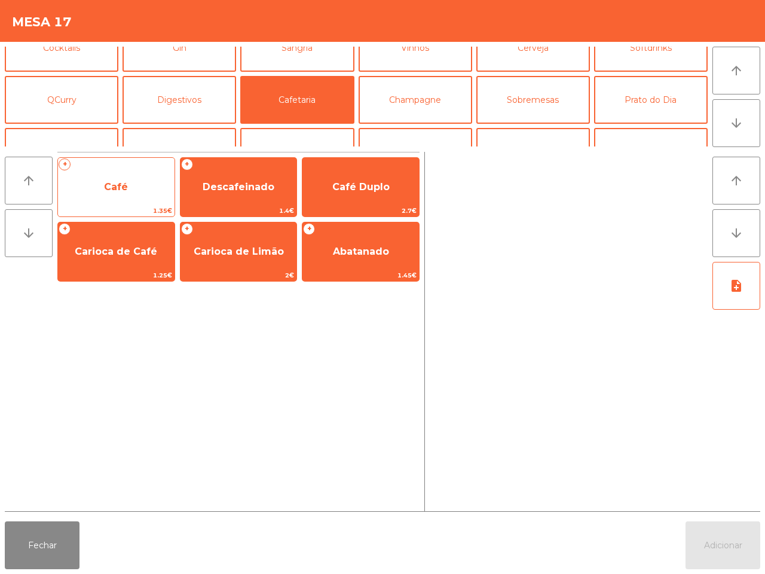
click at [139, 182] on span "Café" at bounding box center [116, 187] width 117 height 32
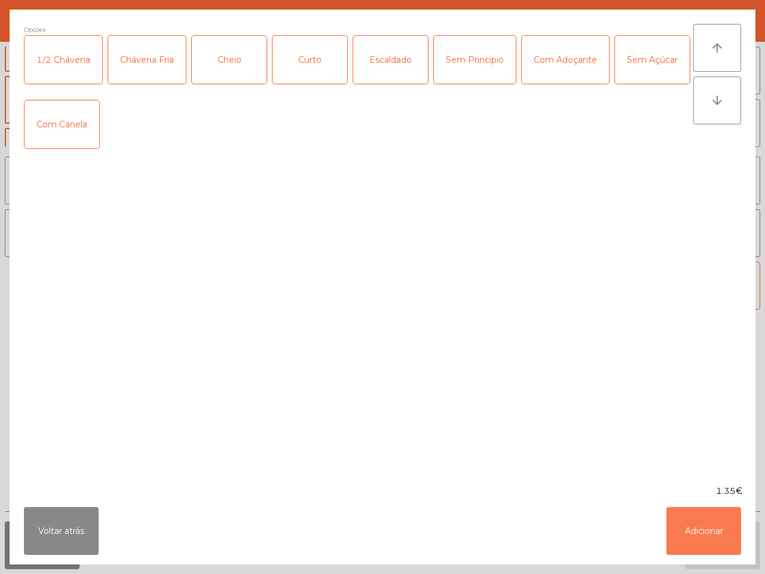
drag, startPoint x: 703, startPoint y: 529, endPoint x: 707, endPoint y: 492, distance: 37.4
click at [703, 528] on button "Adicionar" at bounding box center [704, 531] width 75 height 48
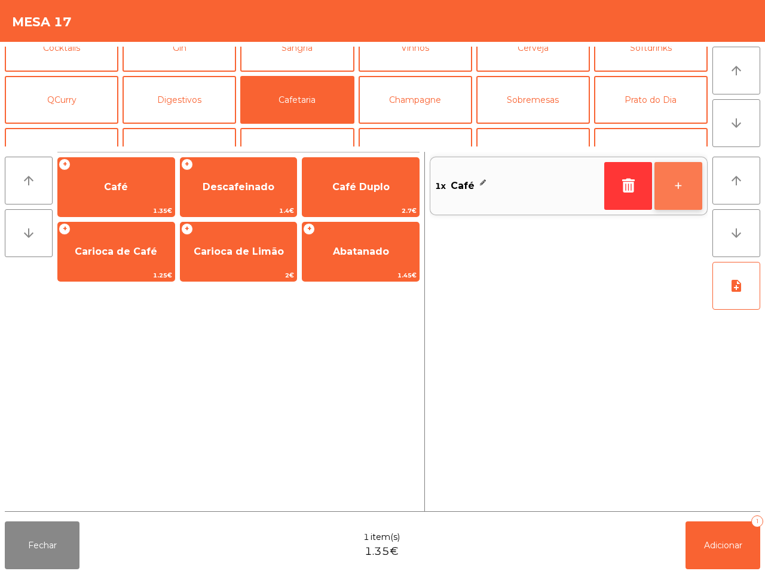
click at [670, 187] on button "+" at bounding box center [679, 186] width 48 height 48
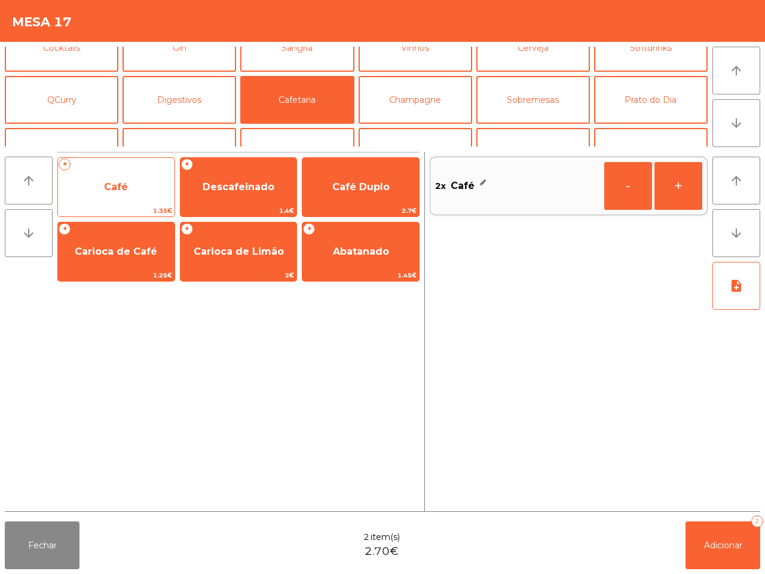
click at [83, 208] on span "1.35€" at bounding box center [116, 210] width 117 height 11
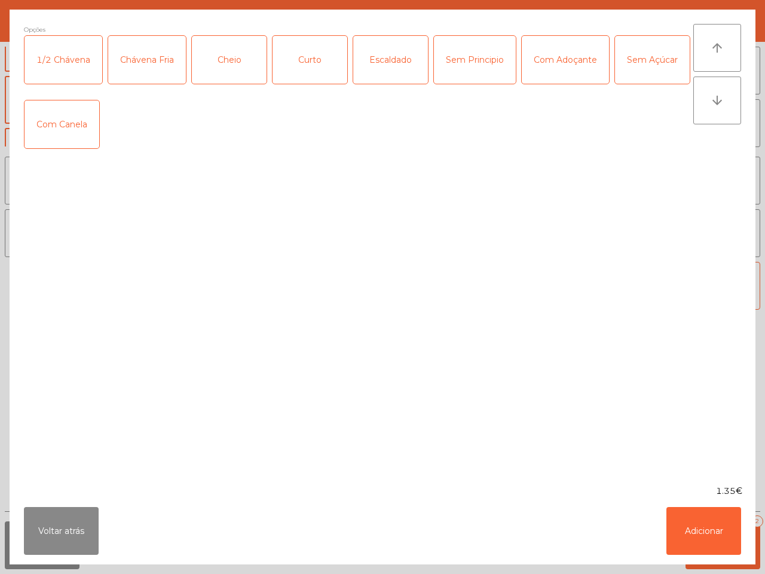
click at [309, 74] on div "Curto" at bounding box center [310, 60] width 75 height 48
click at [697, 520] on button "Adicionar" at bounding box center [704, 531] width 75 height 48
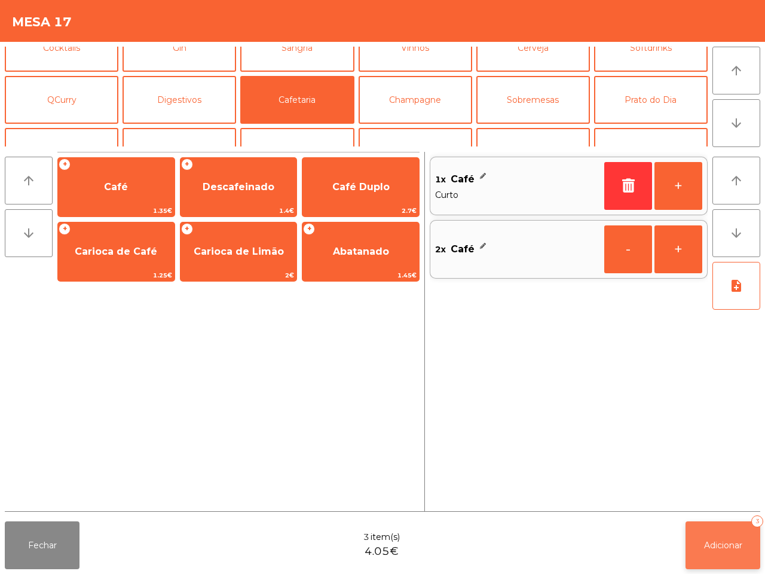
click at [715, 545] on span "Adicionar" at bounding box center [723, 545] width 38 height 11
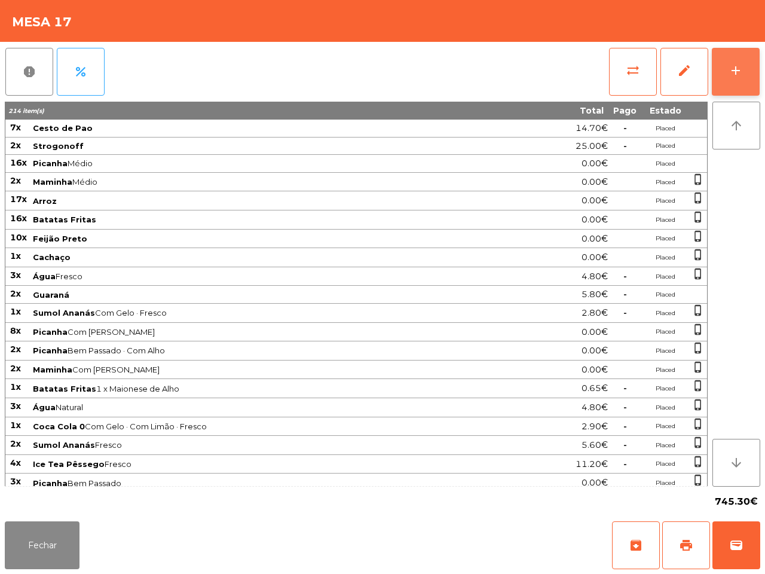
click at [727, 70] on button "add" at bounding box center [736, 72] width 48 height 48
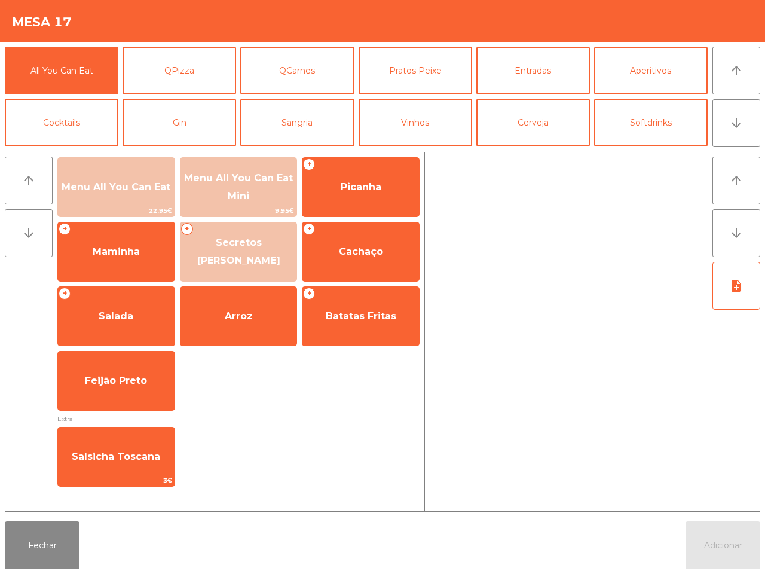
scroll to position [103, 0]
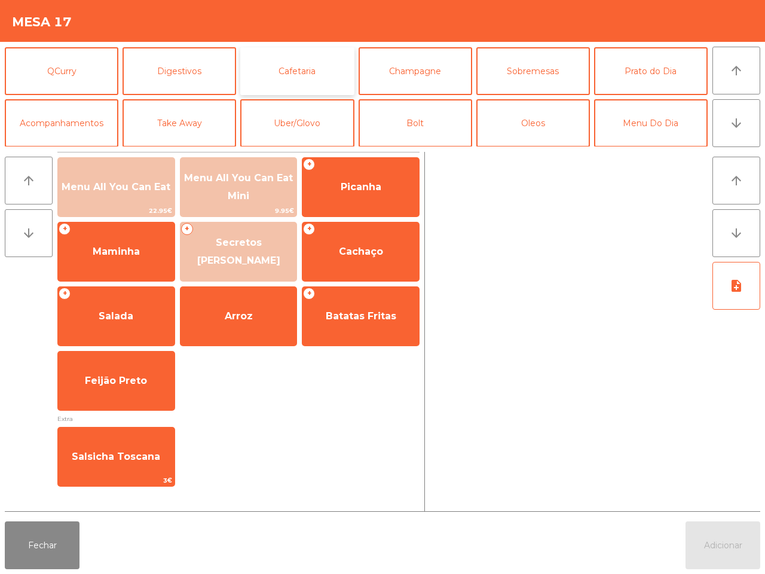
click at [292, 69] on button "Cafetaria" at bounding box center [297, 71] width 114 height 48
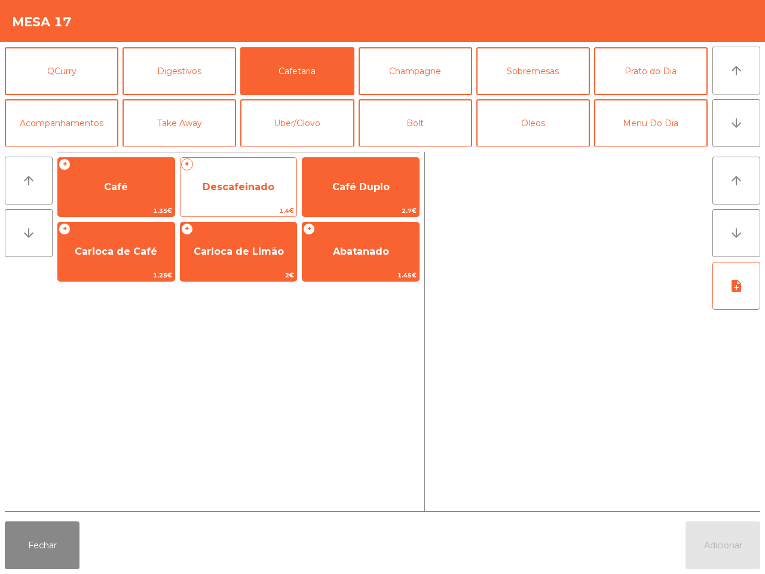
click at [275, 194] on span "Descafeinado" at bounding box center [239, 187] width 117 height 32
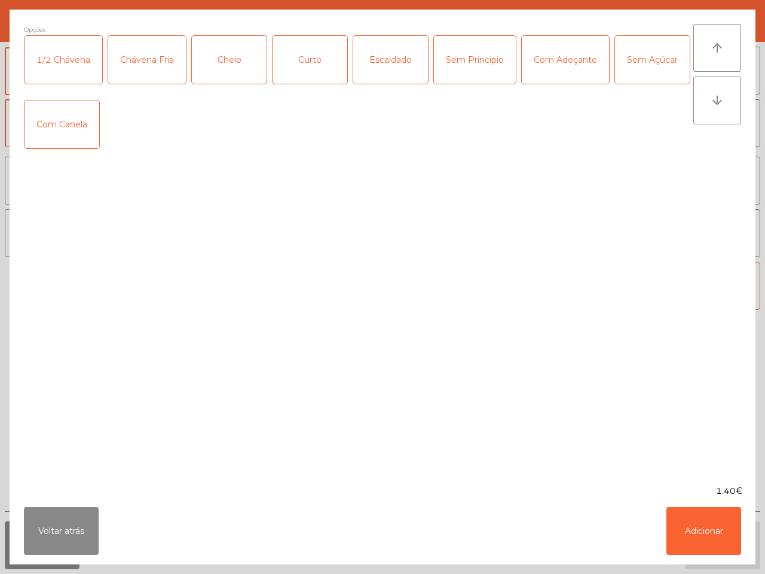
click at [297, 69] on div "Curto" at bounding box center [310, 60] width 75 height 48
click at [713, 543] on button "Adicionar" at bounding box center [704, 531] width 75 height 48
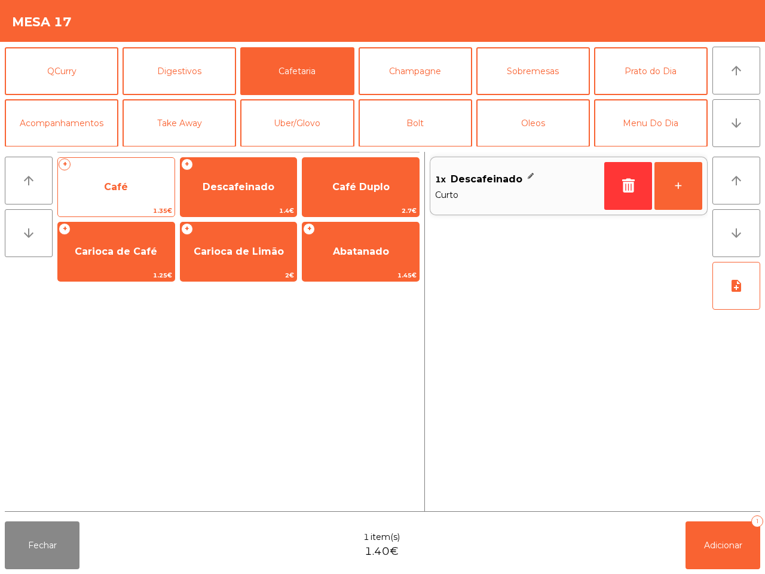
click at [139, 182] on span "Café" at bounding box center [116, 187] width 117 height 32
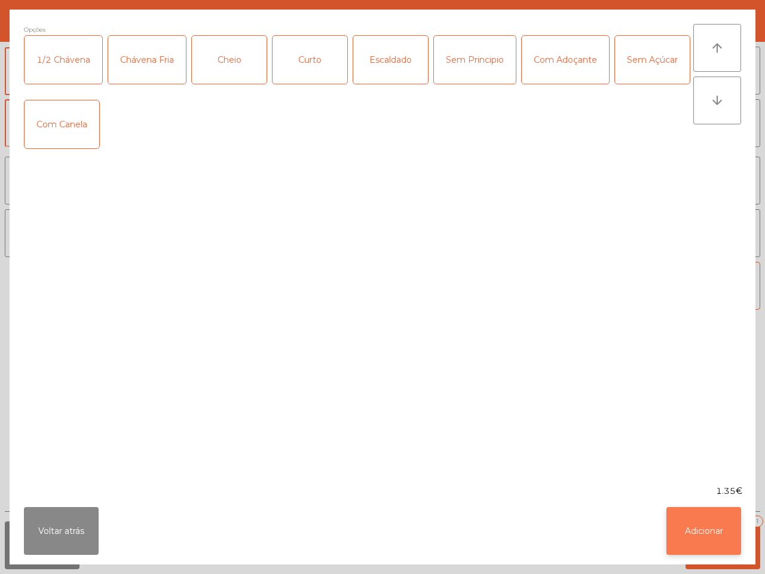
click at [704, 548] on button "Adicionar" at bounding box center [704, 531] width 75 height 48
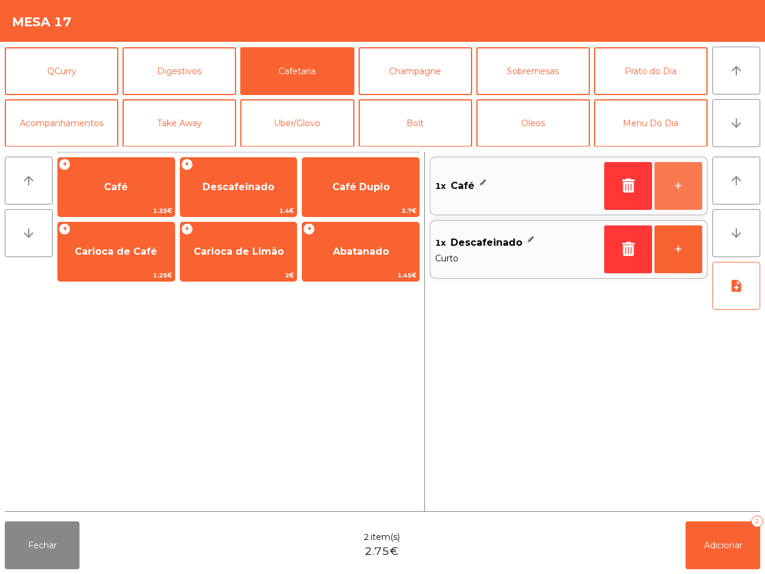
click at [692, 174] on button "+" at bounding box center [679, 186] width 48 height 48
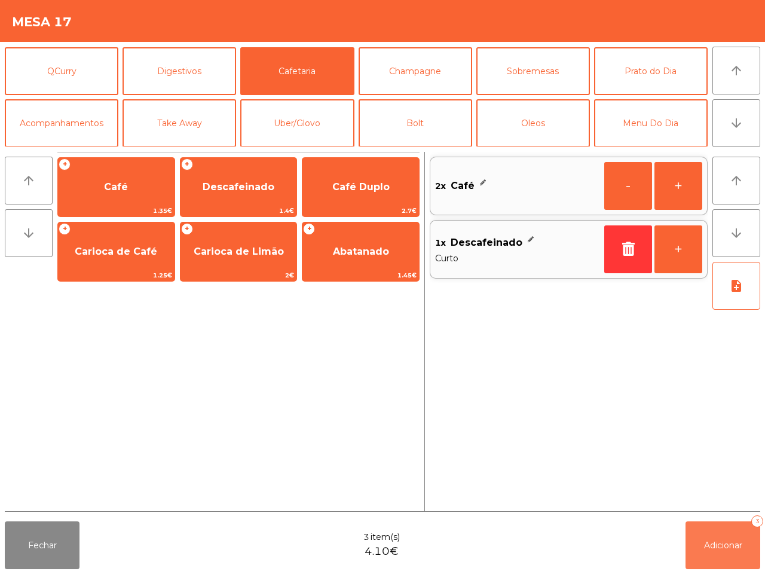
click at [709, 538] on button "Adicionar 3" at bounding box center [723, 545] width 75 height 48
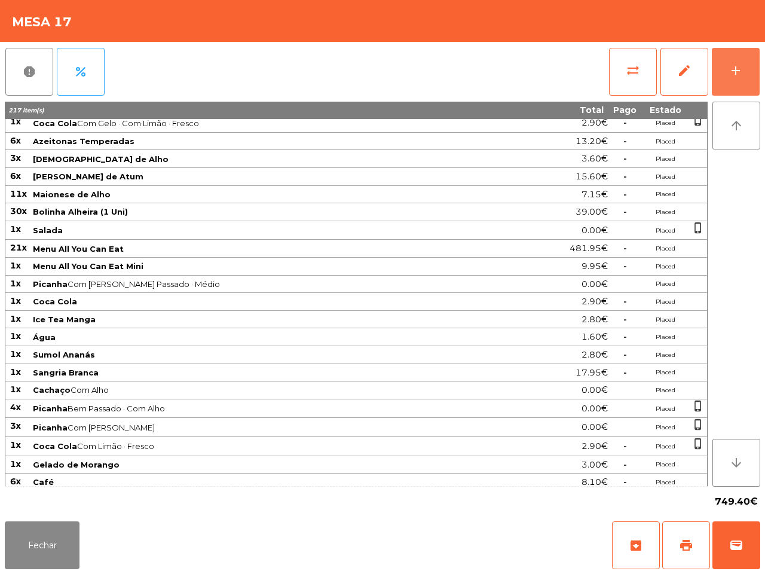
scroll to position [625, 0]
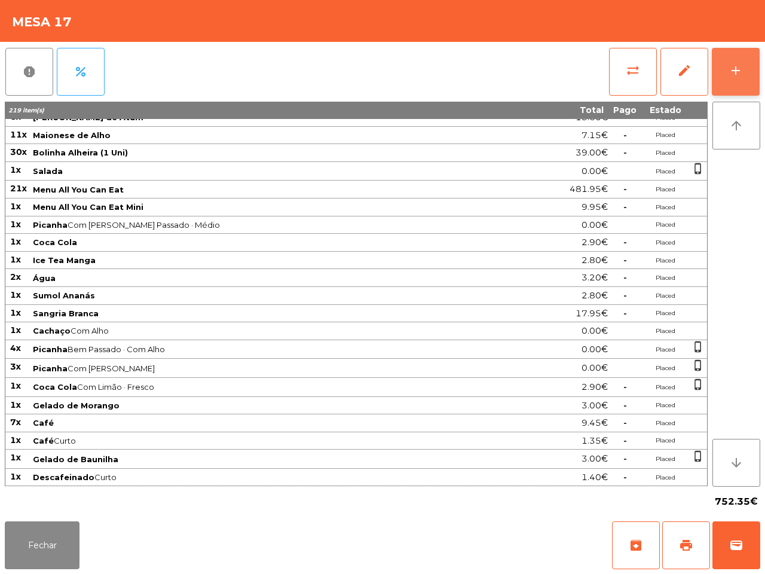
click at [733, 63] on div "add" at bounding box center [736, 70] width 14 height 14
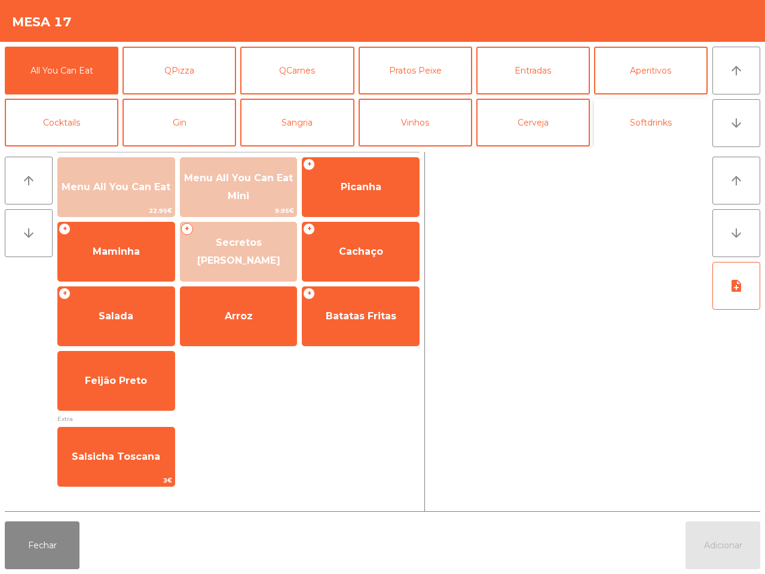
click at [631, 123] on button "Softdrinks" at bounding box center [651, 123] width 114 height 48
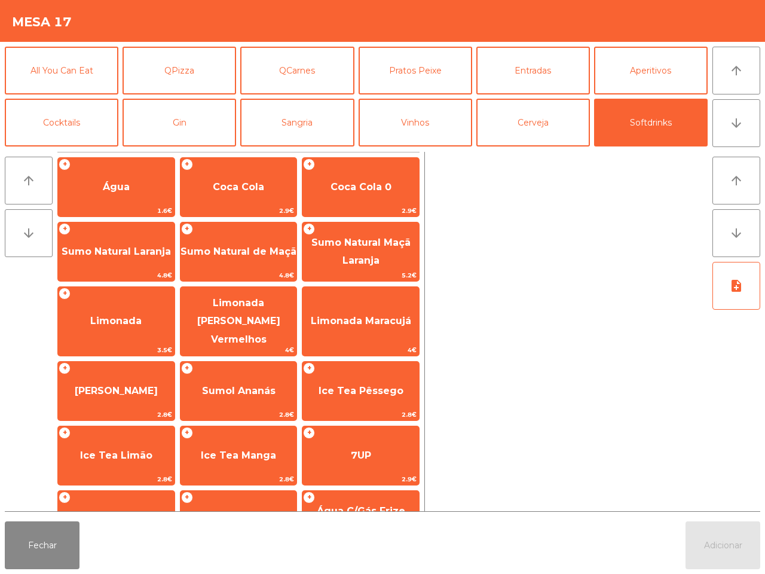
scroll to position [97, 0]
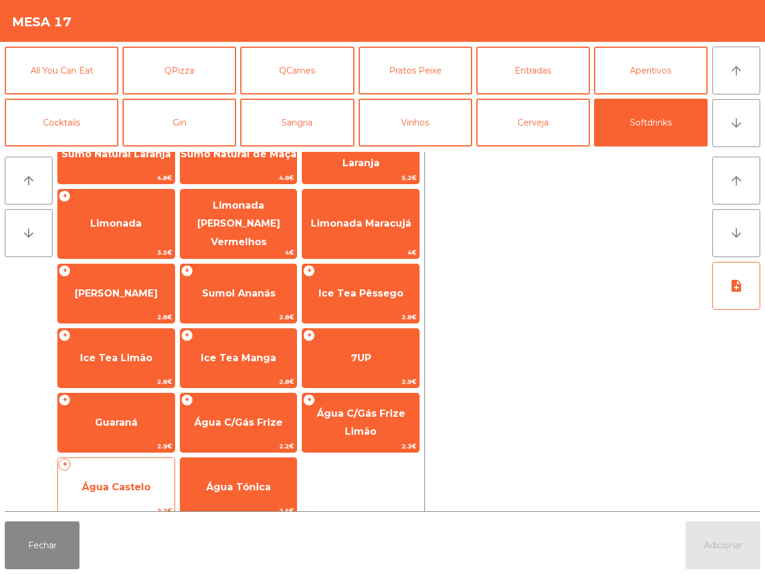
click at [145, 481] on span "Água Castelo" at bounding box center [116, 486] width 69 height 11
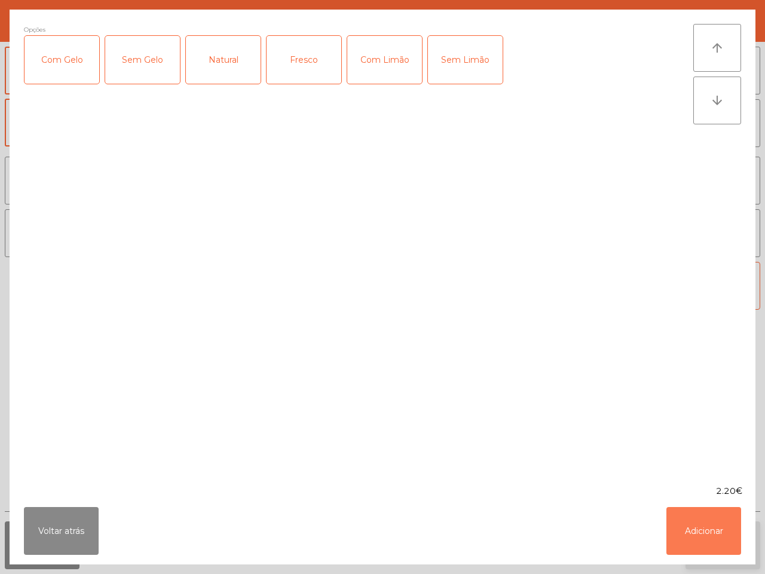
click at [681, 524] on button "Adicionar" at bounding box center [704, 531] width 75 height 48
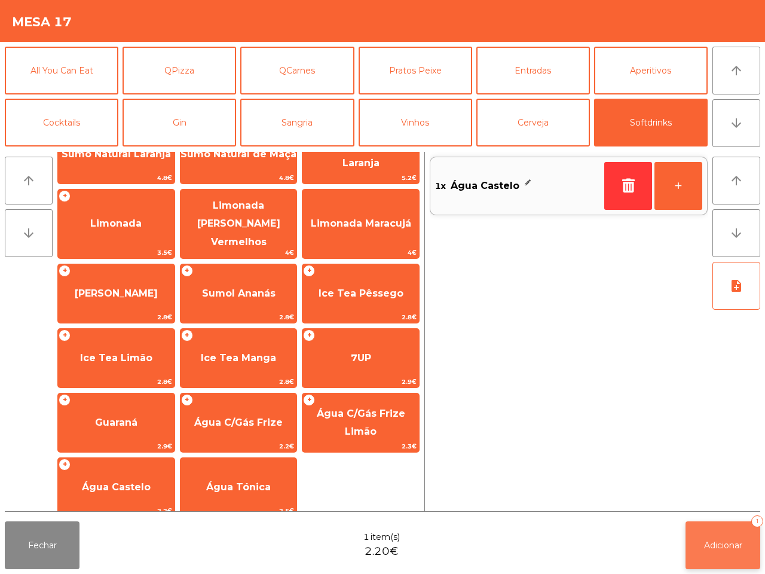
click at [760, 560] on button "Adicionar 1" at bounding box center [723, 545] width 75 height 48
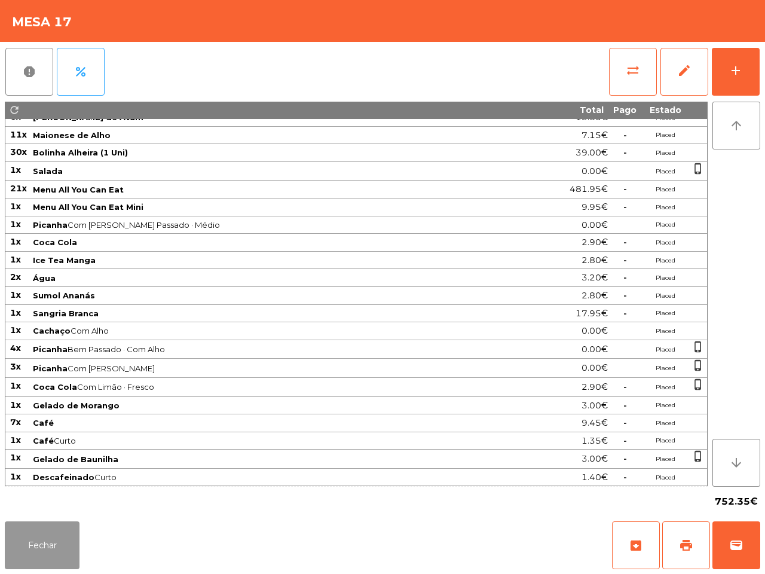
click at [58, 535] on button "Fechar" at bounding box center [42, 545] width 75 height 48
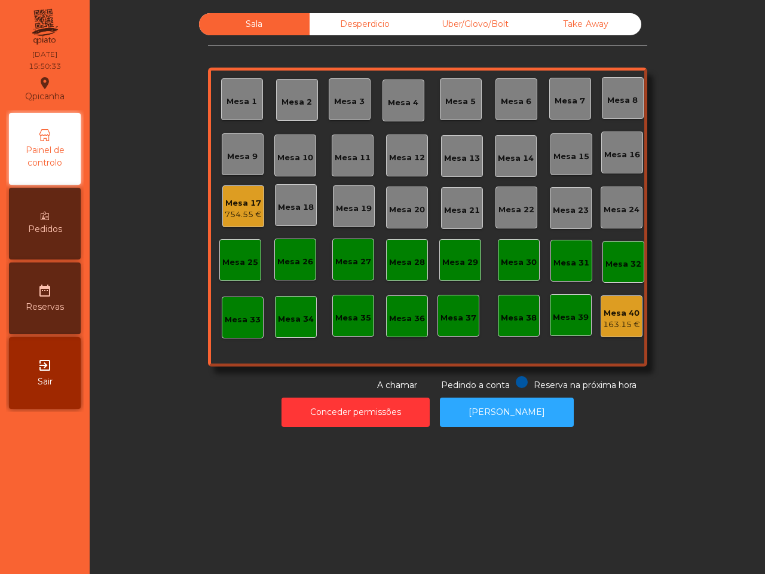
click at [234, 213] on div "754.55 €" at bounding box center [243, 215] width 37 height 12
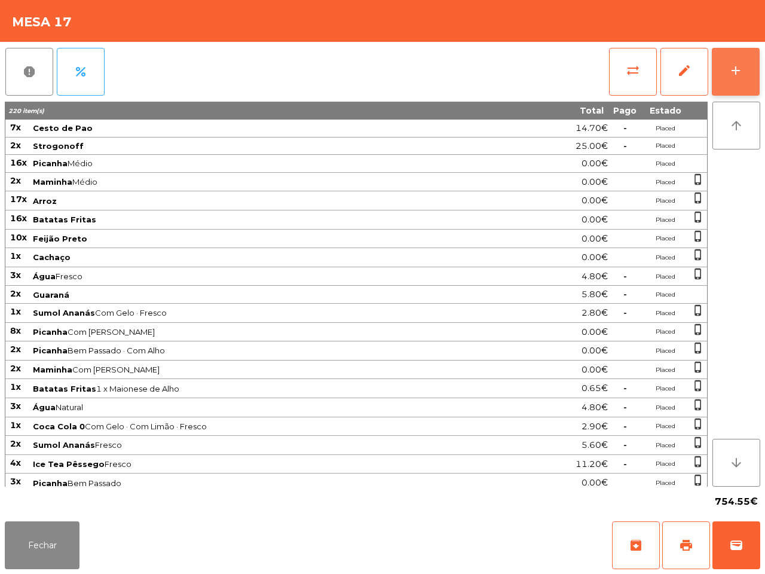
click at [739, 69] on div "add" at bounding box center [736, 70] width 14 height 14
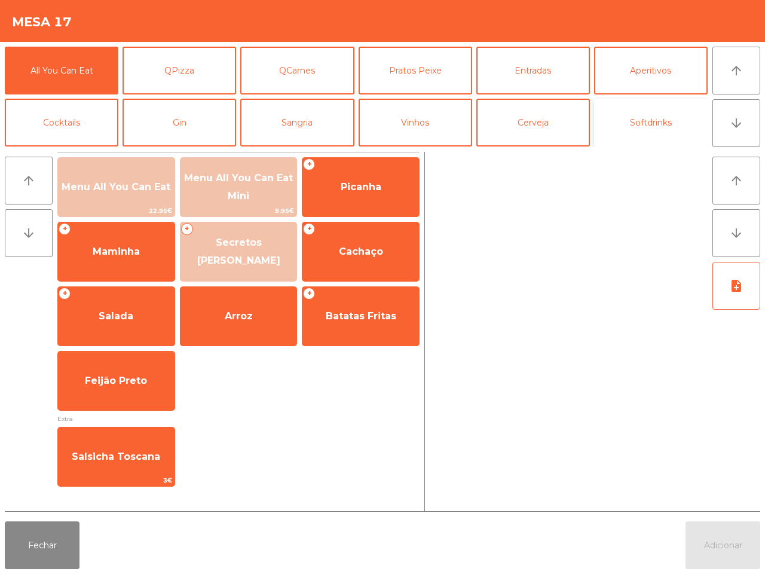
click at [631, 133] on button "Softdrinks" at bounding box center [651, 123] width 114 height 48
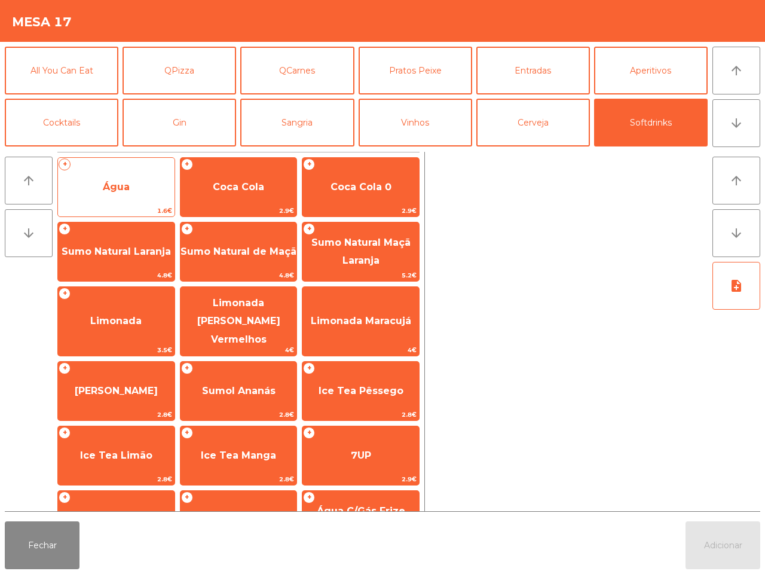
click at [132, 177] on span "Água" at bounding box center [116, 187] width 117 height 32
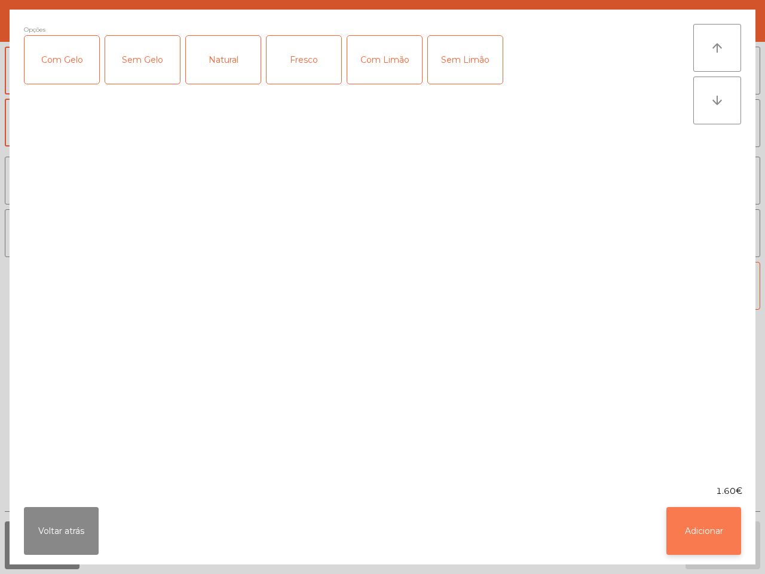
click at [698, 525] on button "Adicionar" at bounding box center [704, 531] width 75 height 48
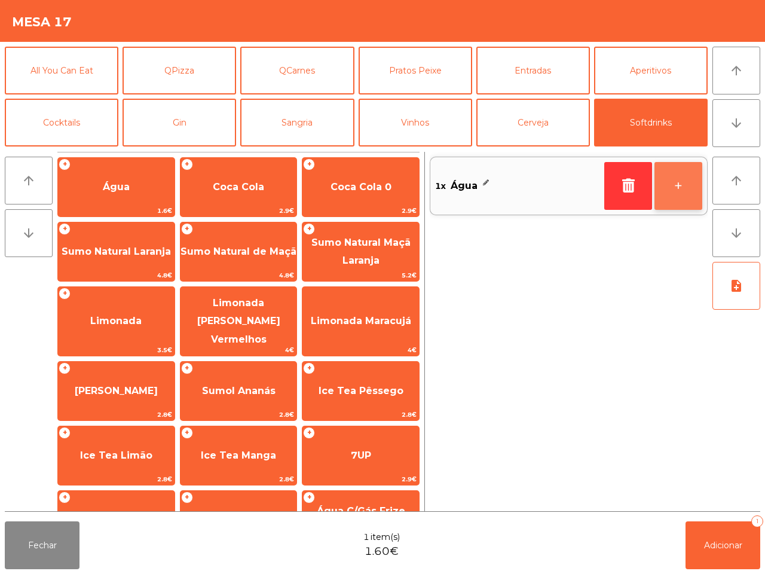
click at [673, 179] on button "+" at bounding box center [679, 186] width 48 height 48
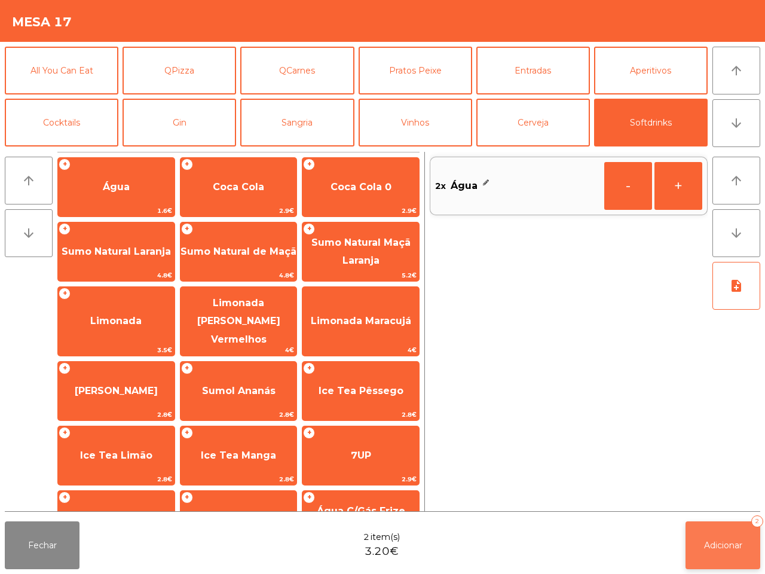
click at [742, 540] on span "Adicionar" at bounding box center [723, 545] width 38 height 11
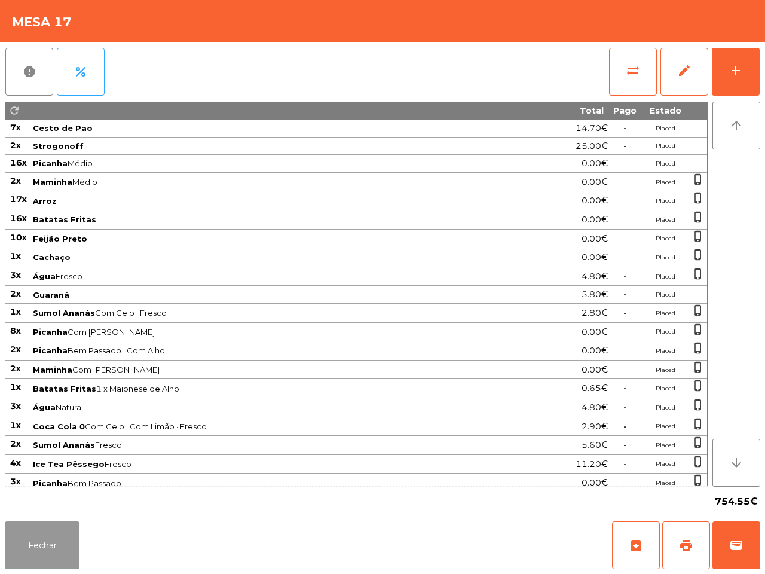
click at [48, 541] on button "Fechar" at bounding box center [42, 545] width 75 height 48
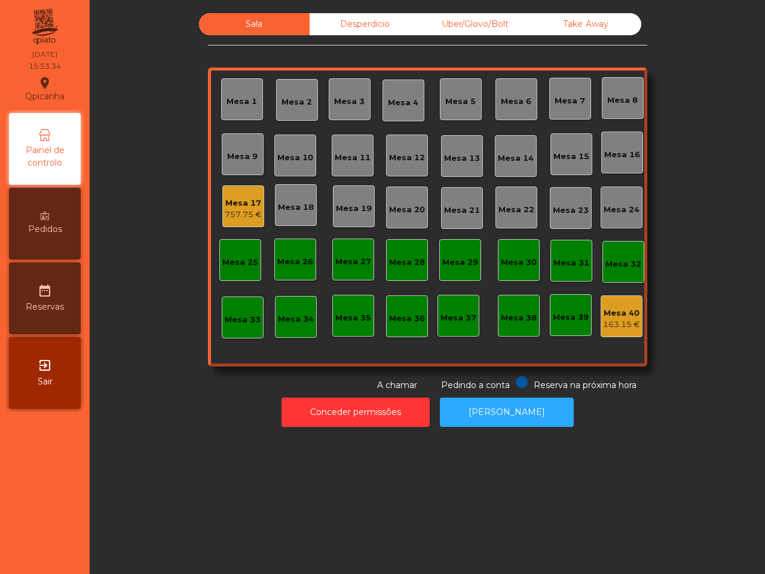
click at [54, 523] on nav "Qpicanha location_on [DATE] 15:53:34 Painel de controlo Pedidos date_range Rese…" at bounding box center [45, 287] width 90 height 574
click at [231, 212] on div "757.75 €" at bounding box center [243, 215] width 37 height 12
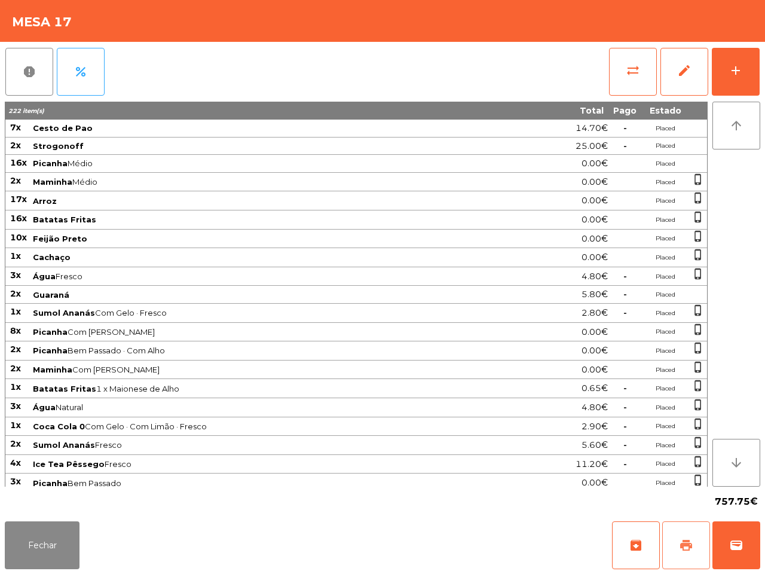
click at [685, 564] on button "print" at bounding box center [687, 545] width 48 height 48
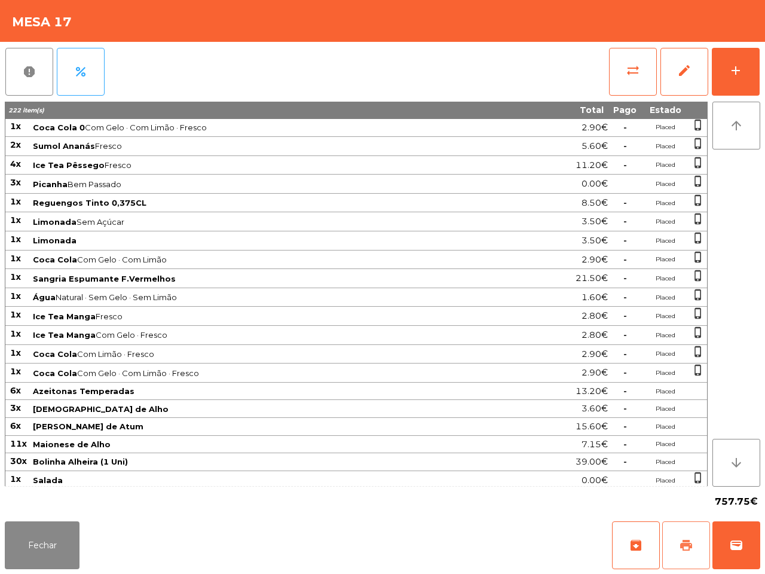
scroll to position [0, 0]
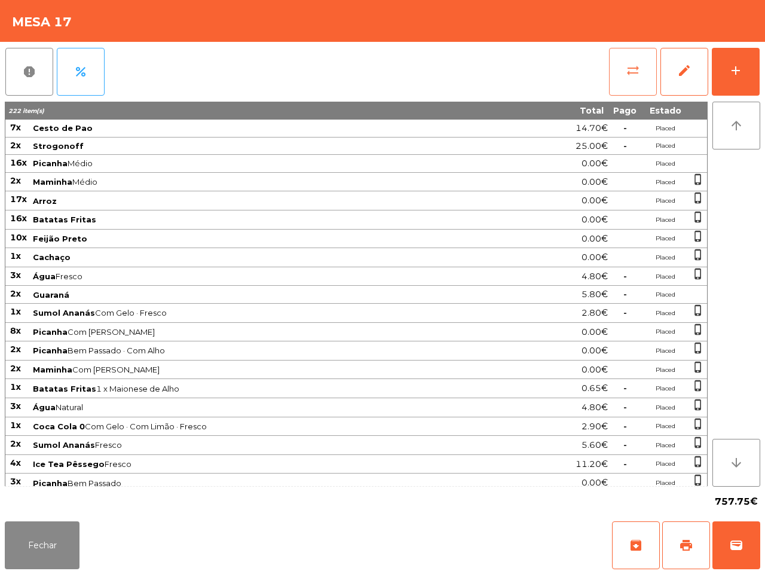
click at [617, 78] on button "sync_alt" at bounding box center [633, 72] width 48 height 48
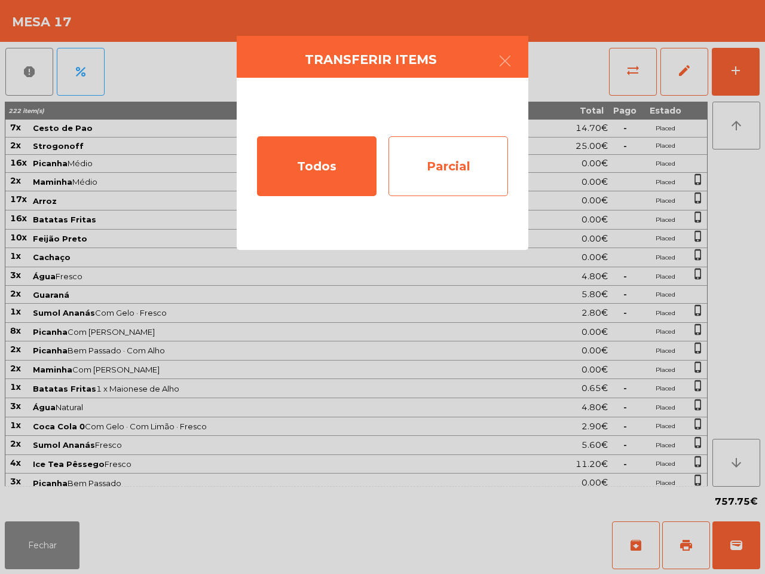
click at [454, 184] on div "Parcial" at bounding box center [449, 166] width 120 height 60
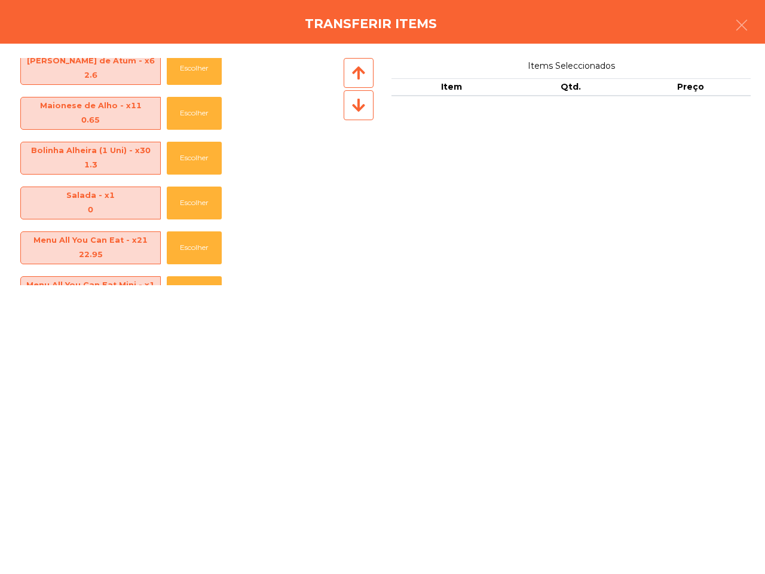
scroll to position [1029, 0]
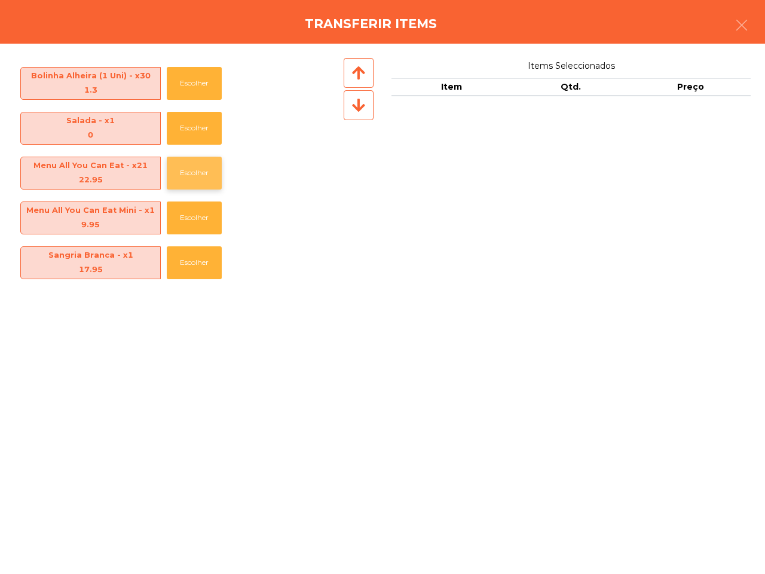
click at [208, 173] on button "Escolher" at bounding box center [194, 173] width 55 height 33
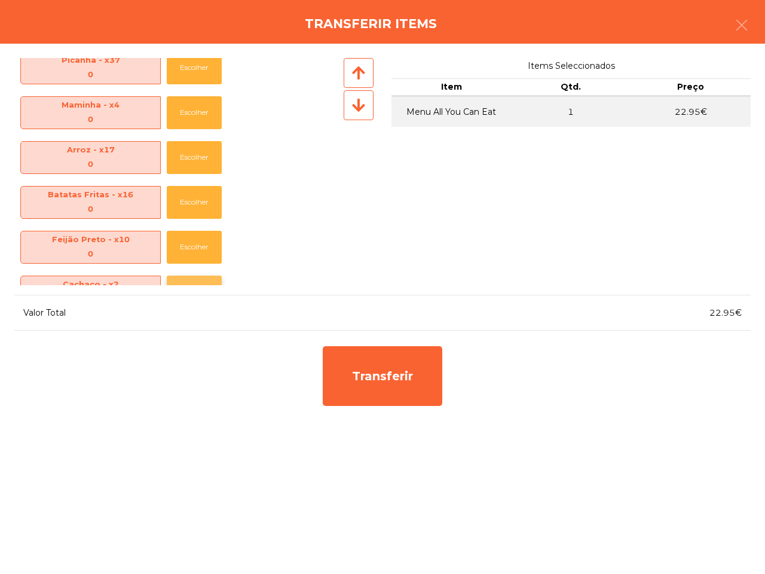
scroll to position [0, 0]
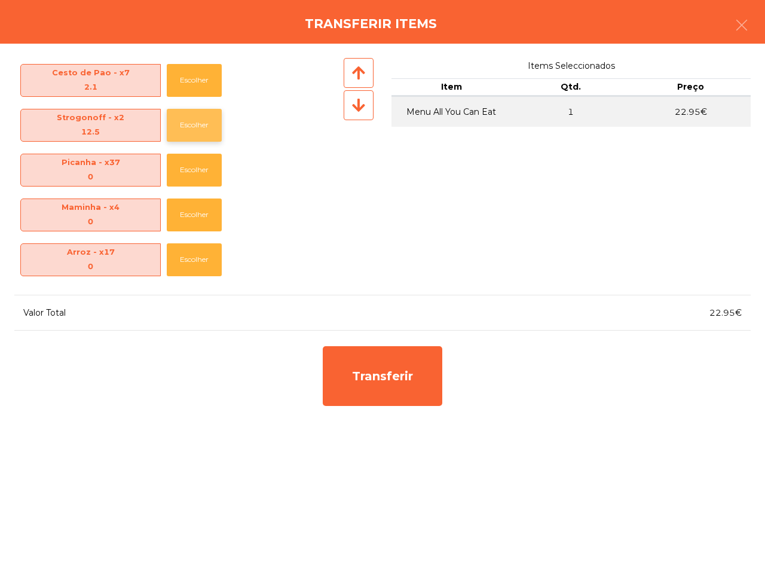
click at [197, 127] on button "Escolher" at bounding box center [194, 125] width 55 height 33
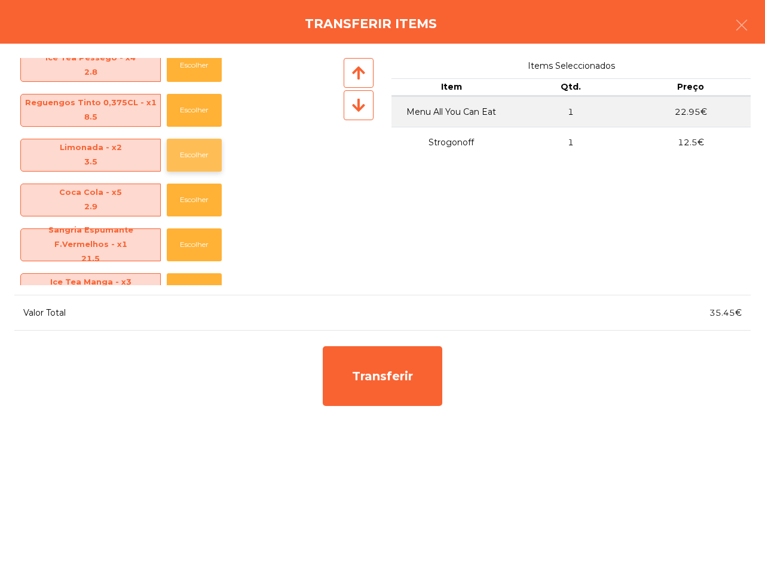
scroll to position [523, 0]
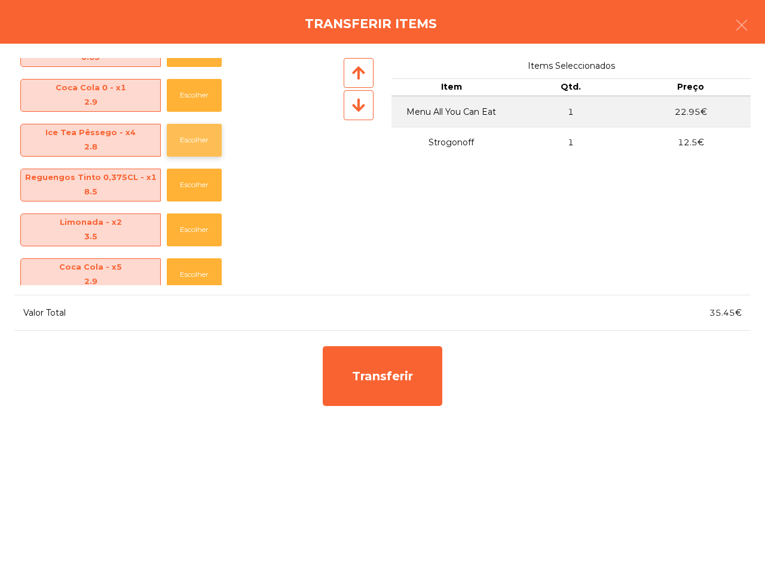
click at [196, 145] on button "Escolher" at bounding box center [194, 140] width 55 height 33
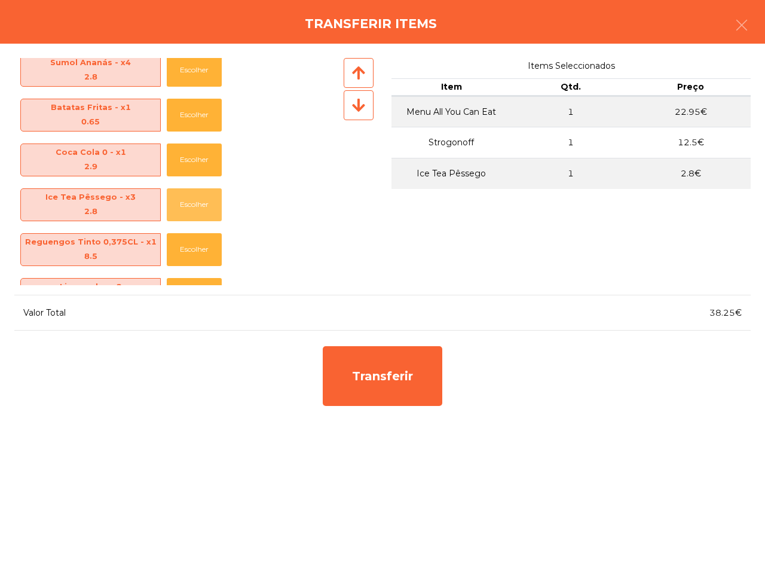
scroll to position [374, 0]
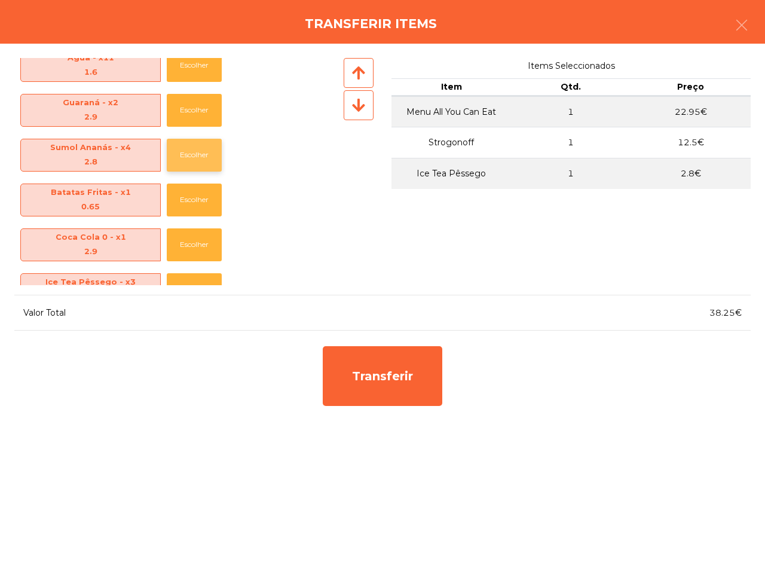
click at [202, 157] on button "Escolher" at bounding box center [194, 155] width 55 height 33
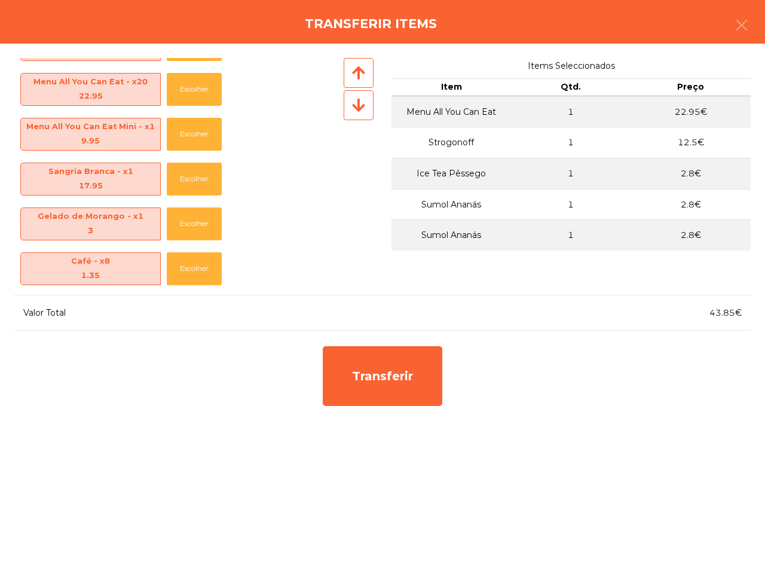
scroll to position [1253, 0]
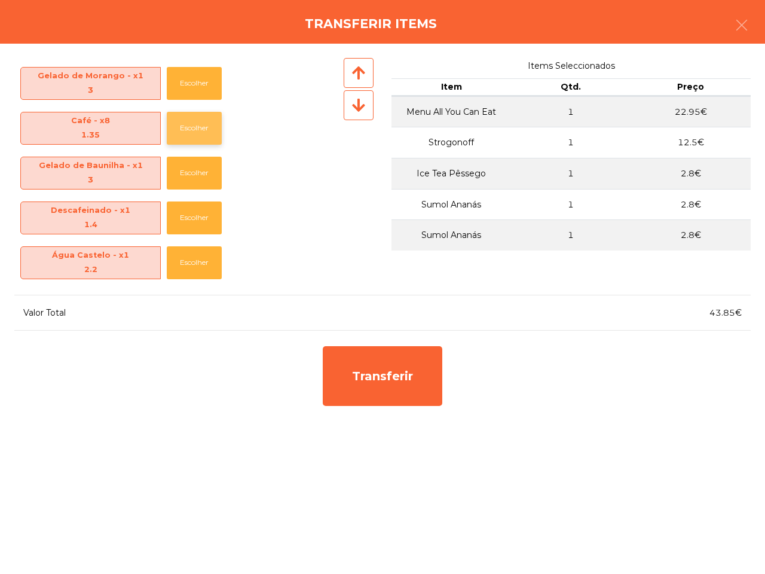
click at [185, 127] on button "Escolher" at bounding box center [194, 128] width 55 height 33
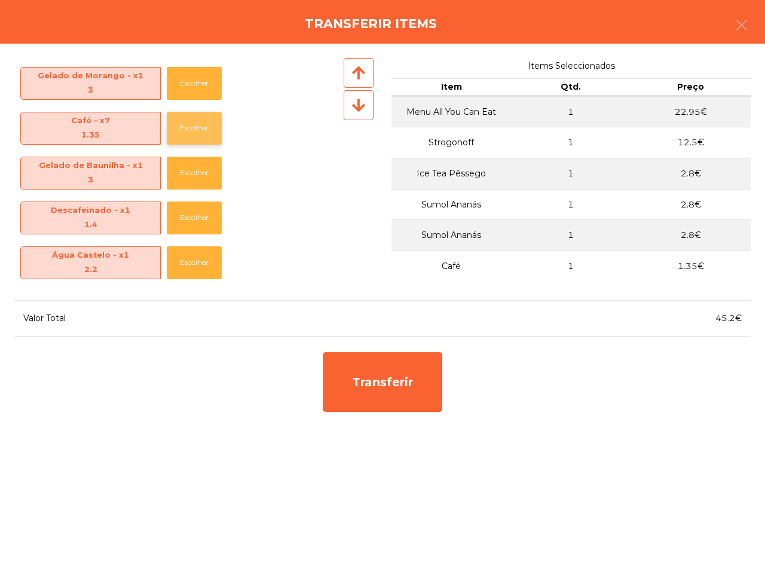
click at [185, 127] on button "Escolher" at bounding box center [194, 128] width 55 height 33
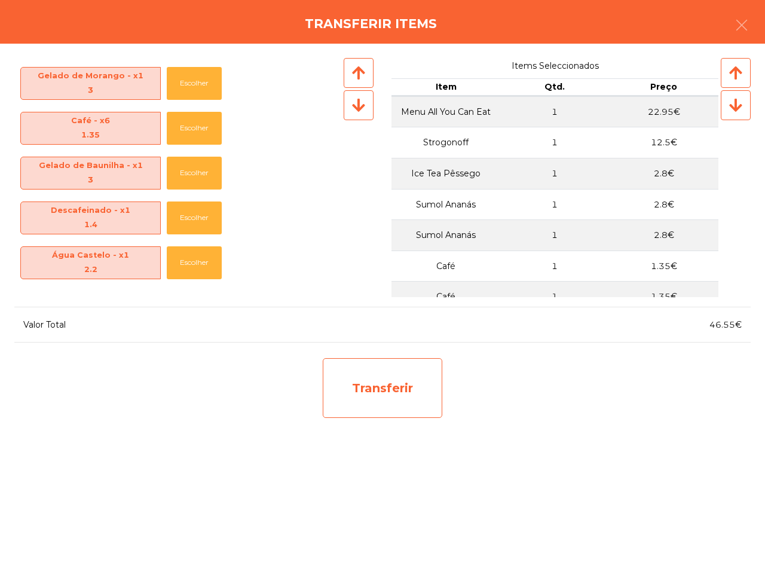
click at [366, 379] on div "Transferir" at bounding box center [383, 388] width 120 height 60
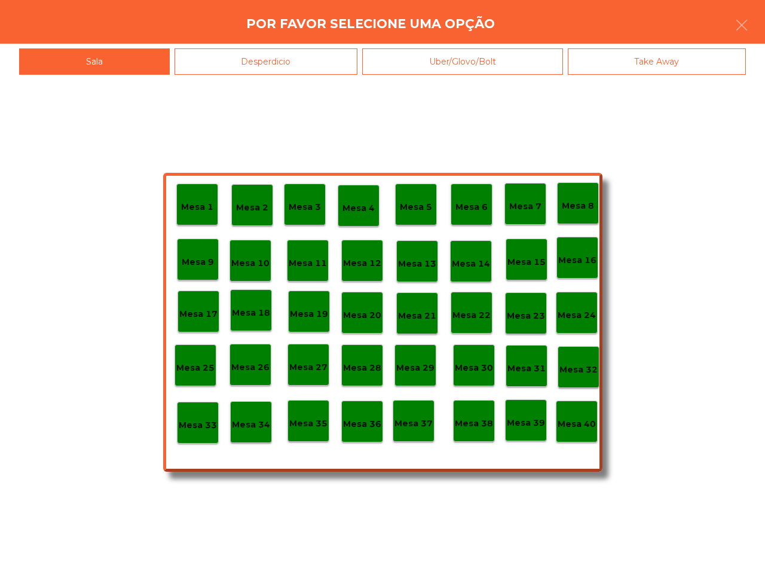
click at [405, 422] on p "Mesa 37" at bounding box center [414, 424] width 38 height 14
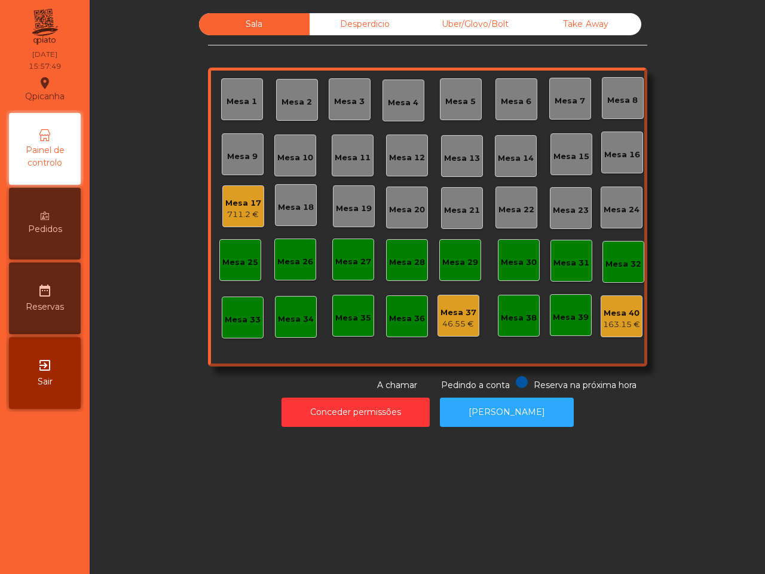
click at [536, 272] on div "Mesa 1 Mesa 2 Mesa 3 Mesa 4 Mesa 5 Mesa 6 Mesa 7 Mesa 8 [GEOGRAPHIC_DATA] 9 [GE…" at bounding box center [428, 217] width 440 height 299
click at [469, 319] on div "46.55 €" at bounding box center [459, 324] width 36 height 12
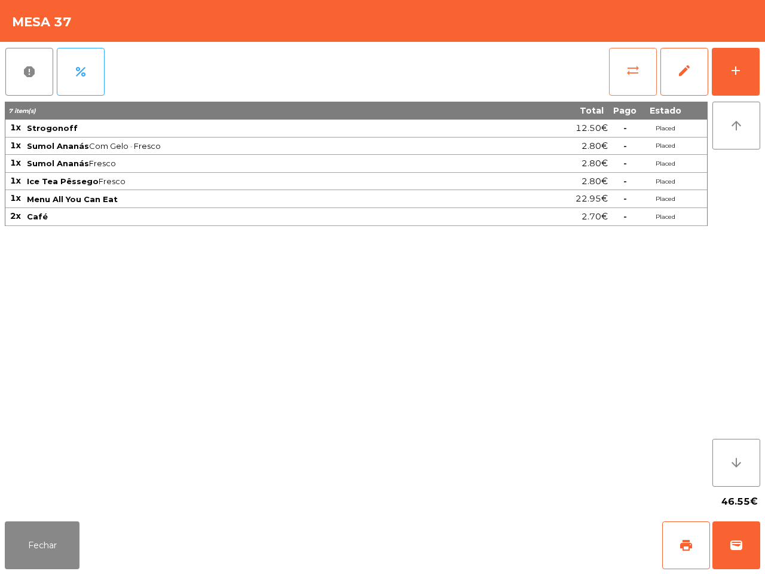
click at [636, 67] on span "sync_alt" at bounding box center [633, 70] width 14 height 14
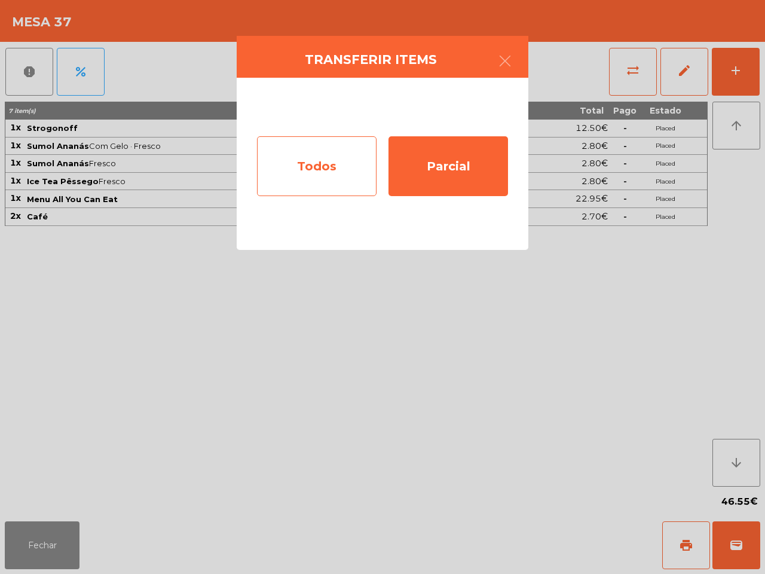
click at [350, 169] on div "Todos" at bounding box center [317, 166] width 120 height 60
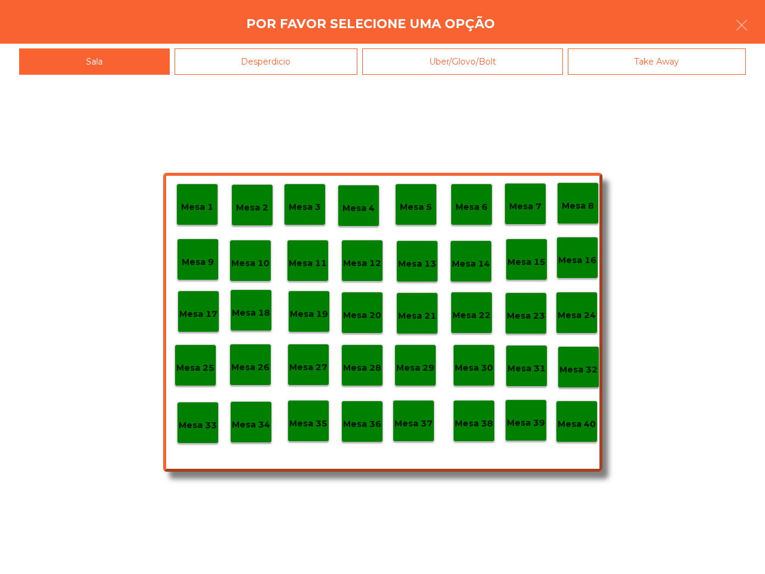
click at [534, 438] on div "Mesa 39" at bounding box center [526, 420] width 42 height 42
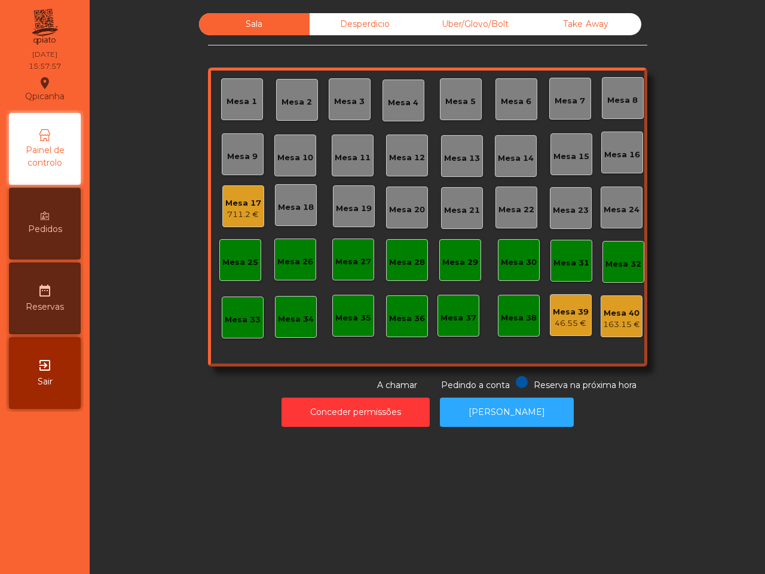
click at [234, 208] on div "Mesa 17" at bounding box center [243, 203] width 36 height 12
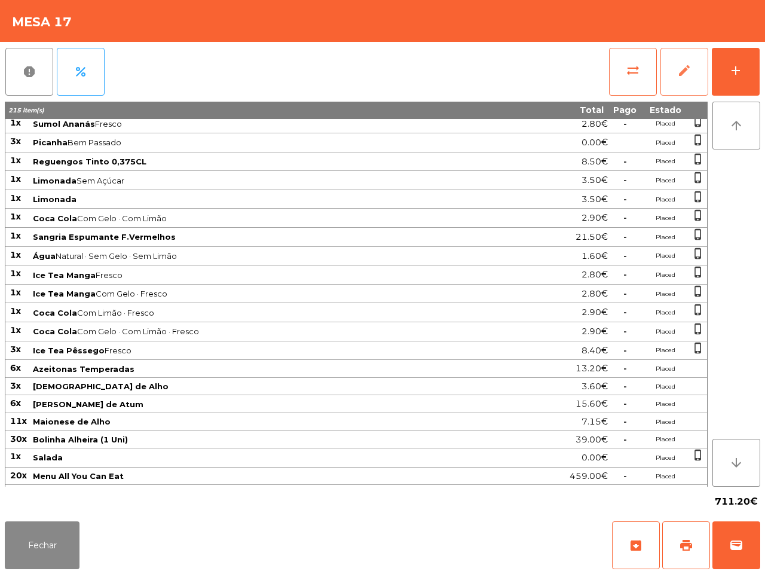
scroll to position [299, 0]
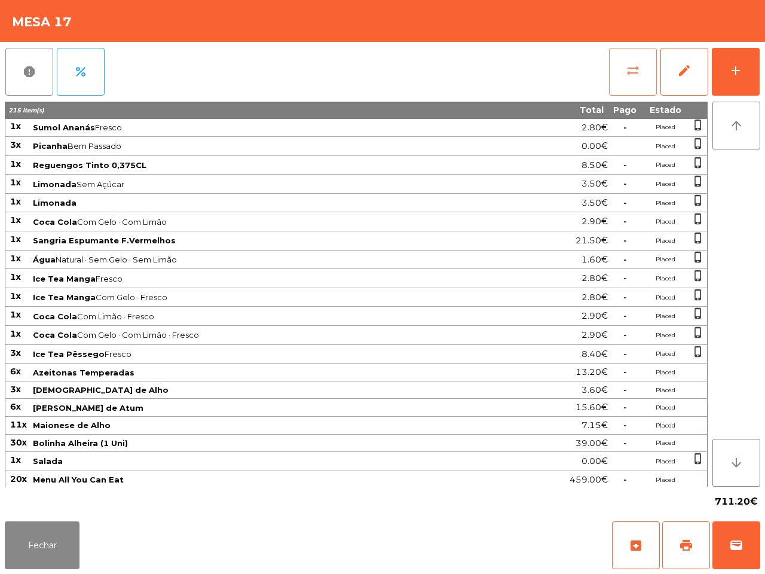
click at [630, 67] on span "sync_alt" at bounding box center [633, 70] width 14 height 14
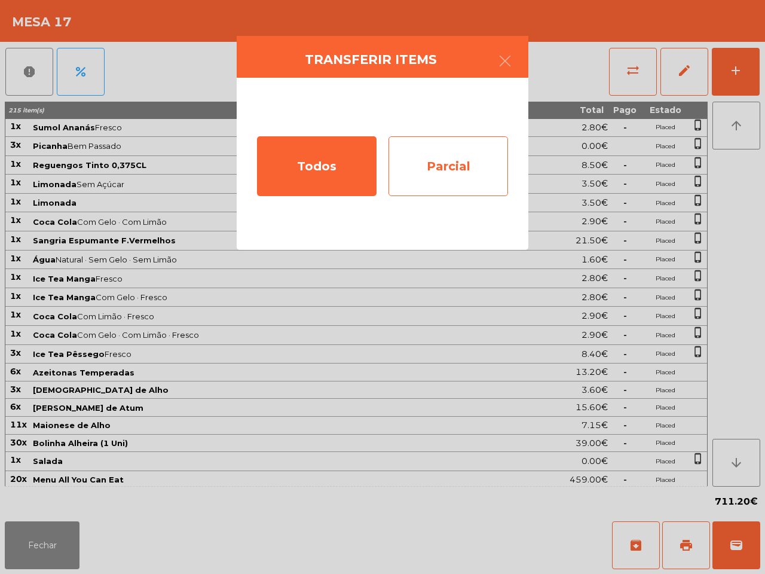
click at [457, 154] on div "Parcial" at bounding box center [449, 166] width 120 height 60
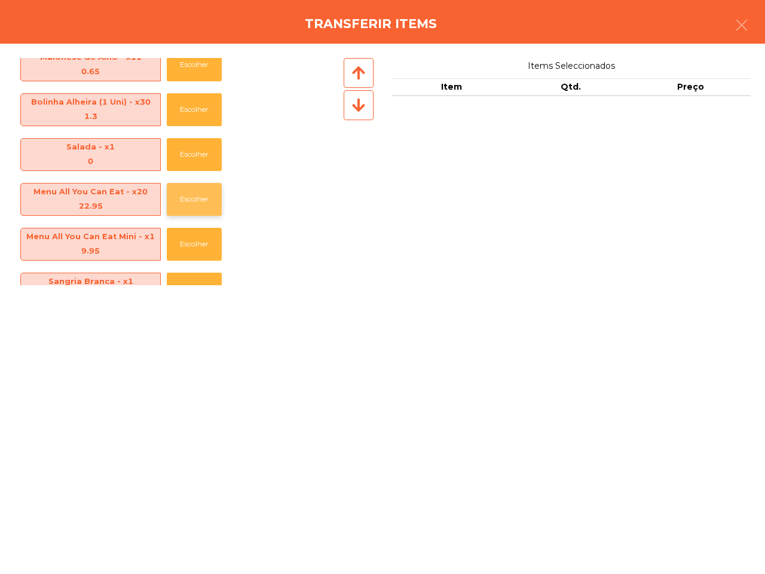
scroll to position [1029, 0]
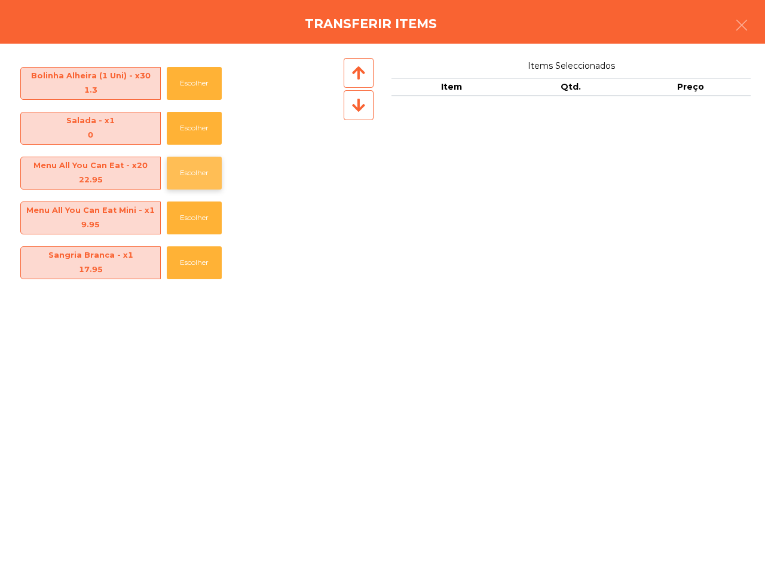
click at [207, 173] on button "Escolher" at bounding box center [194, 173] width 55 height 33
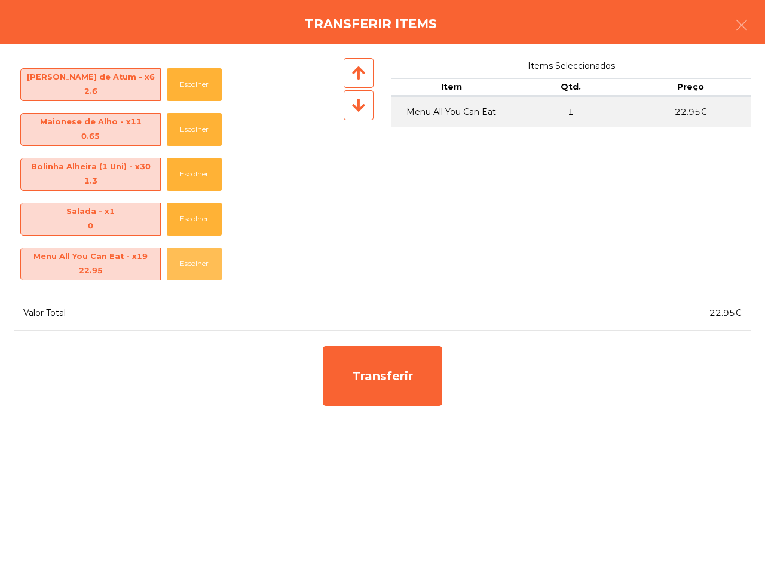
scroll to position [730, 0]
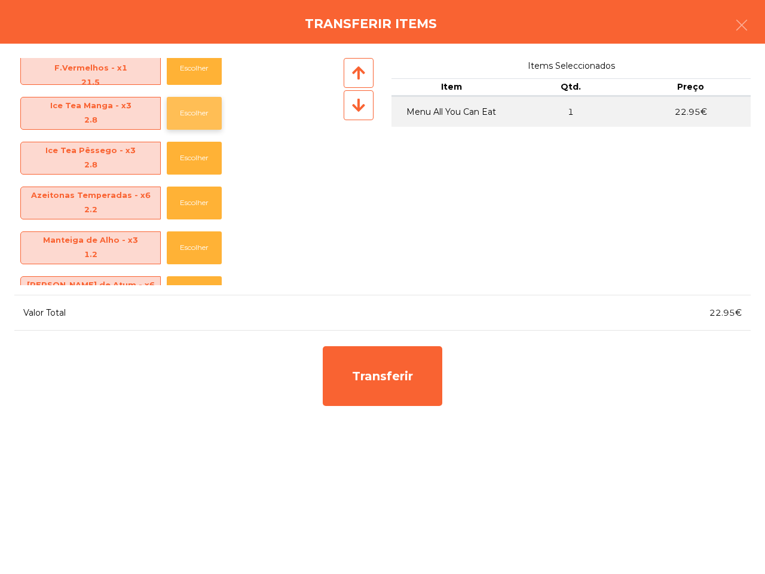
click at [191, 117] on button "Escolher" at bounding box center [194, 113] width 55 height 33
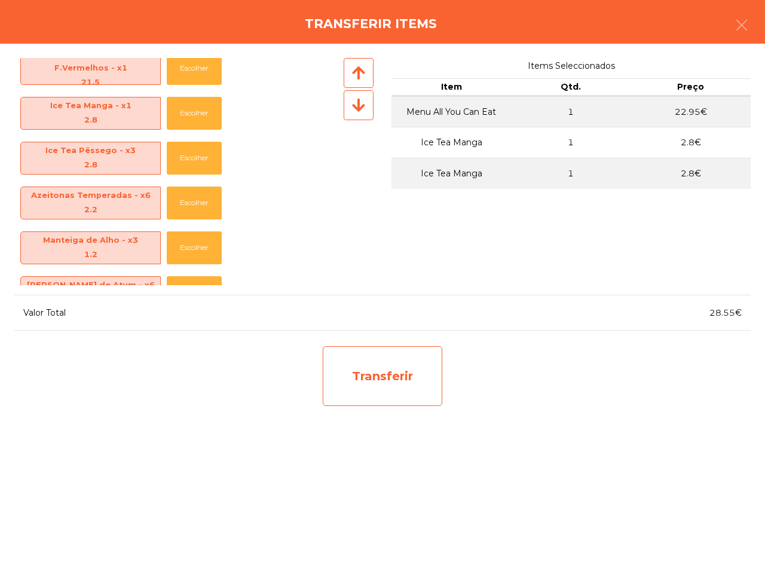
click at [389, 396] on div "Transferir" at bounding box center [383, 376] width 120 height 60
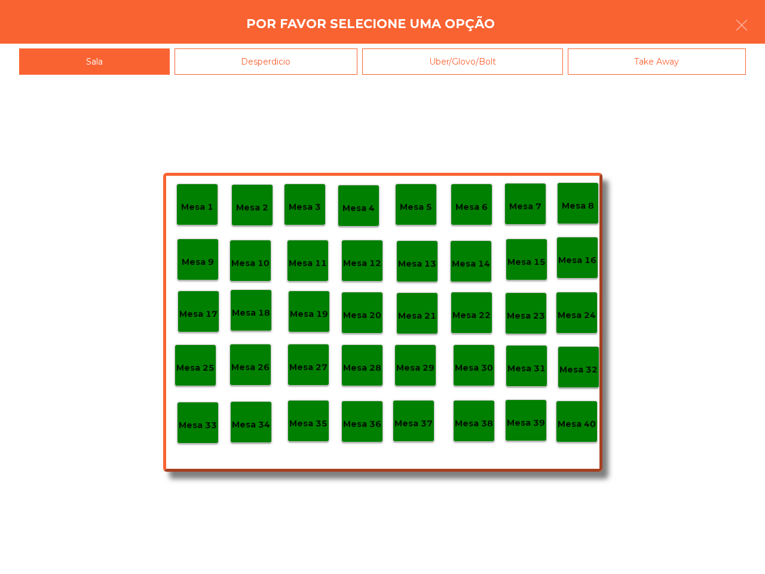
click at [468, 414] on div "Mesa 38" at bounding box center [474, 421] width 38 height 19
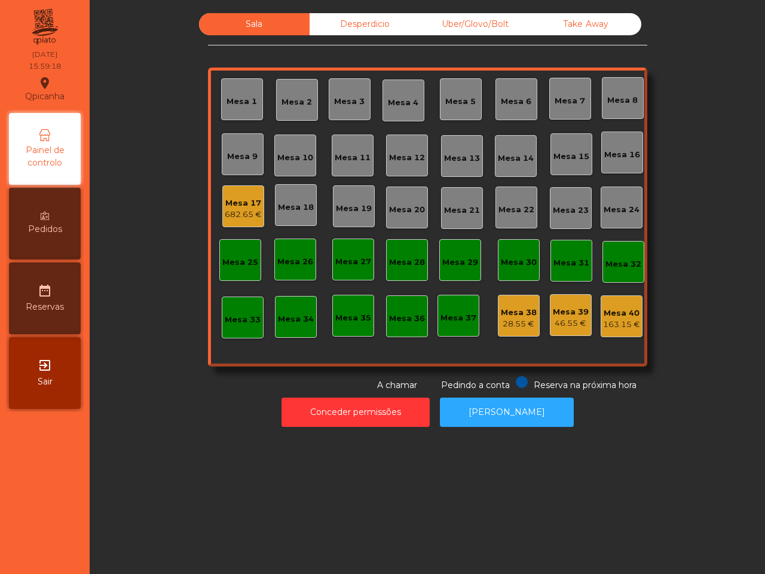
click at [611, 398] on div "Conceder permissões Abrir [PERSON_NAME]" at bounding box center [427, 412] width 643 height 41
click at [521, 364] on div "Mesa 1 Mesa 2 Mesa 3 Mesa 4 Mesa 5 Mesa 6 Mesa 7 Mesa 8 [GEOGRAPHIC_DATA] 9 [GE…" at bounding box center [428, 217] width 440 height 299
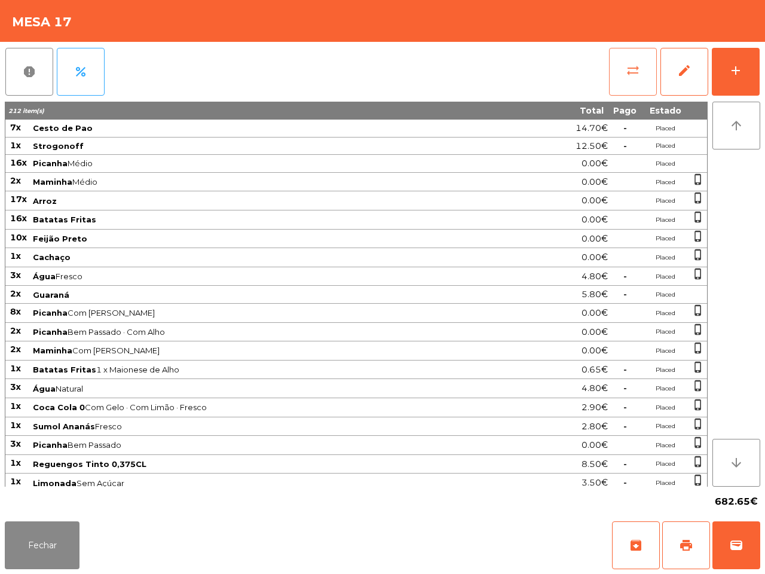
click at [639, 79] on button "sync_alt" at bounding box center [633, 72] width 48 height 48
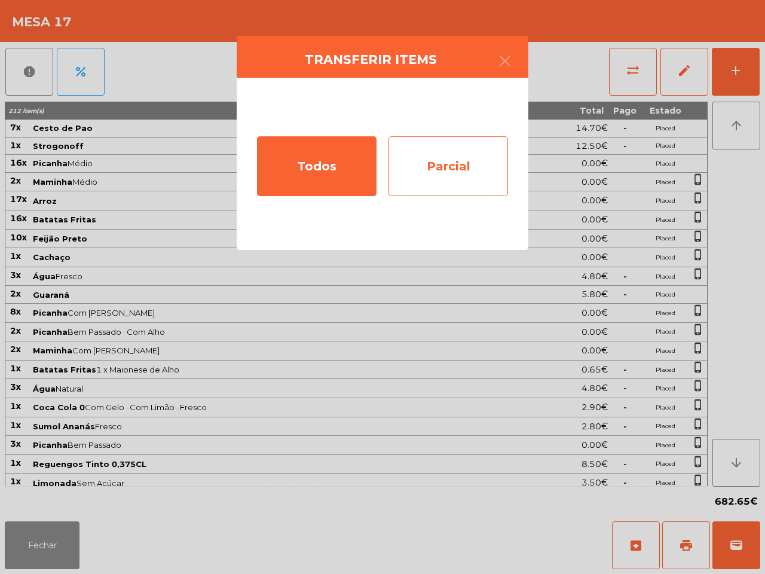
click at [475, 174] on div "Parcial" at bounding box center [449, 166] width 120 height 60
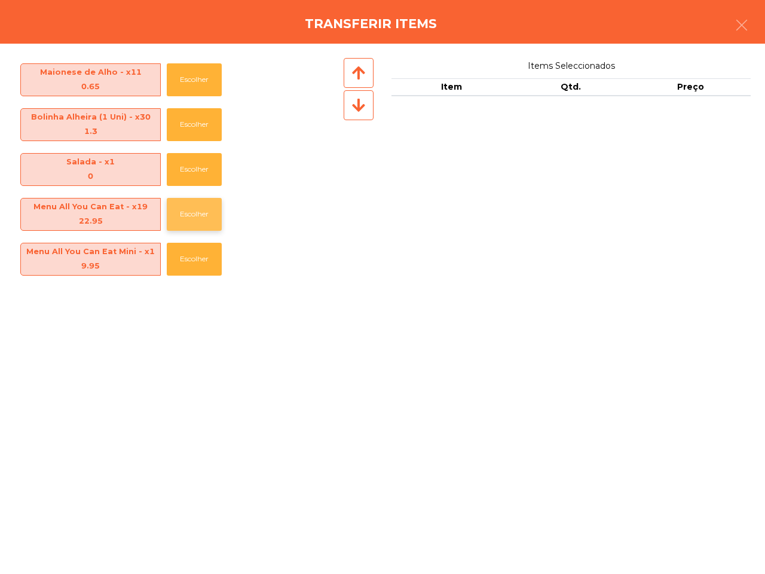
scroll to position [972, 0]
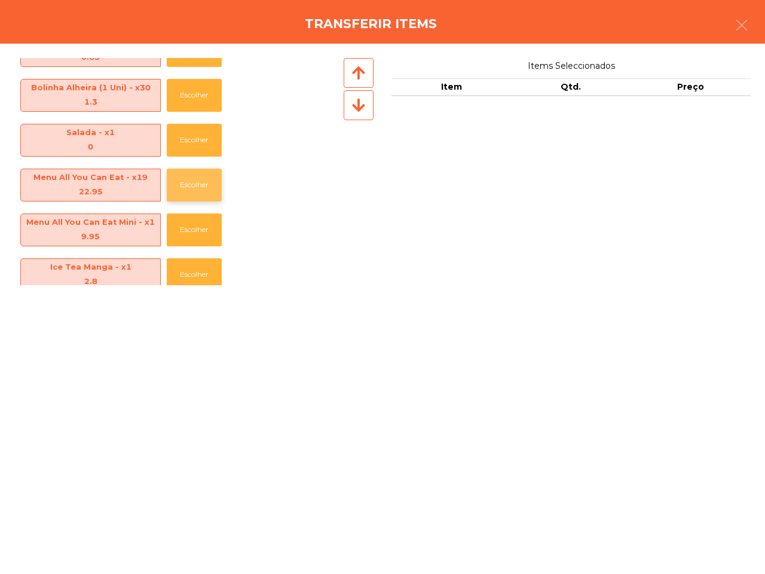
click at [201, 185] on button "Escolher" at bounding box center [194, 185] width 55 height 33
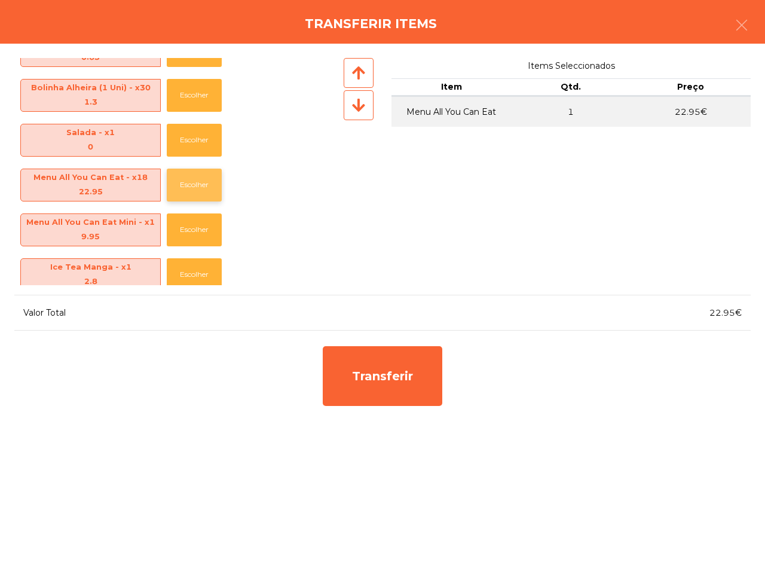
click at [201, 185] on button "Escolher" at bounding box center [194, 185] width 55 height 33
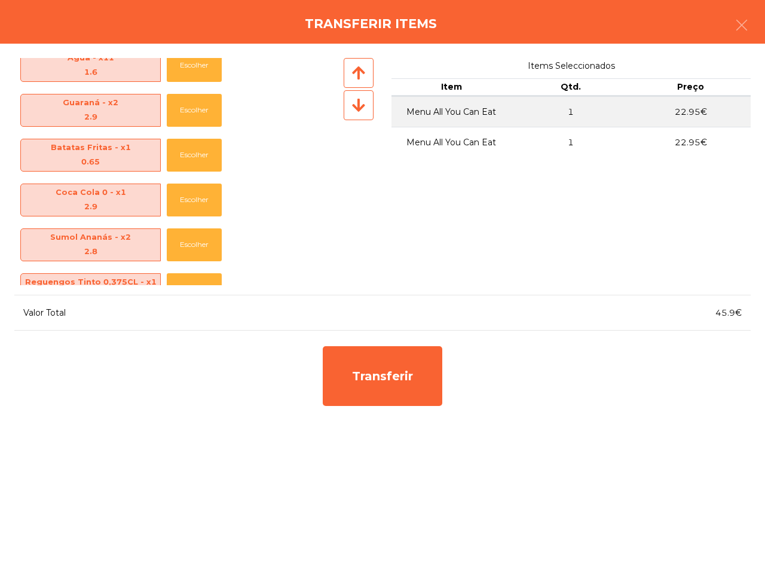
scroll to position [299, 0]
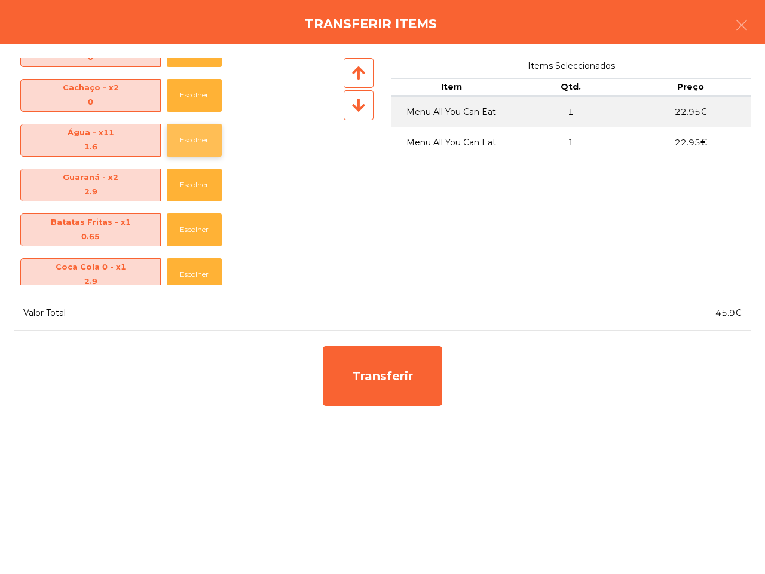
click at [202, 138] on button "Escolher" at bounding box center [194, 140] width 55 height 33
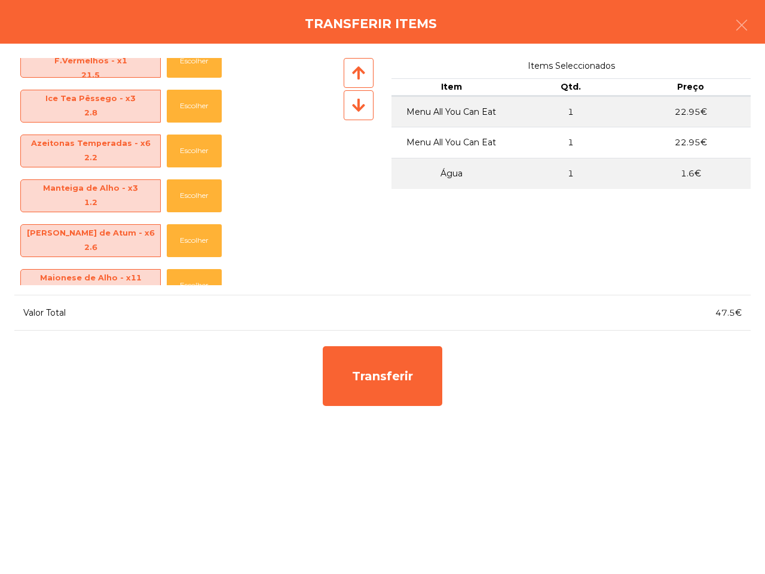
scroll to position [730, 0]
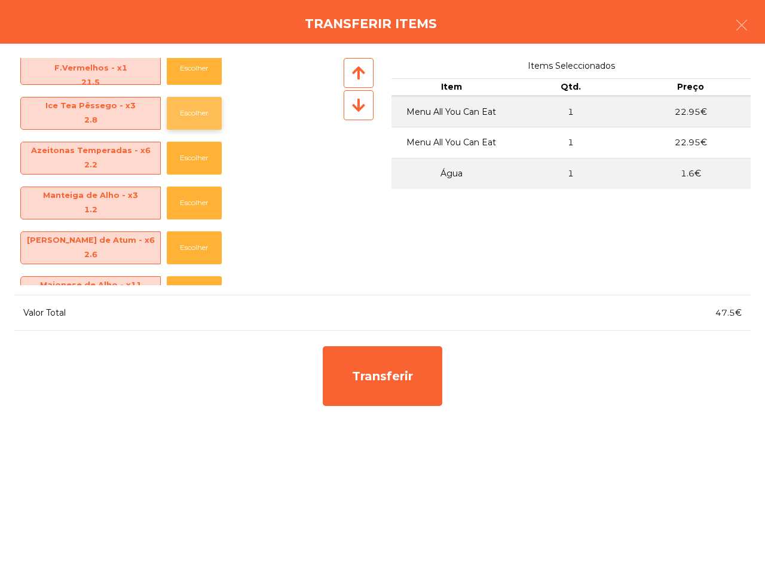
click at [212, 112] on button "Escolher" at bounding box center [194, 113] width 55 height 33
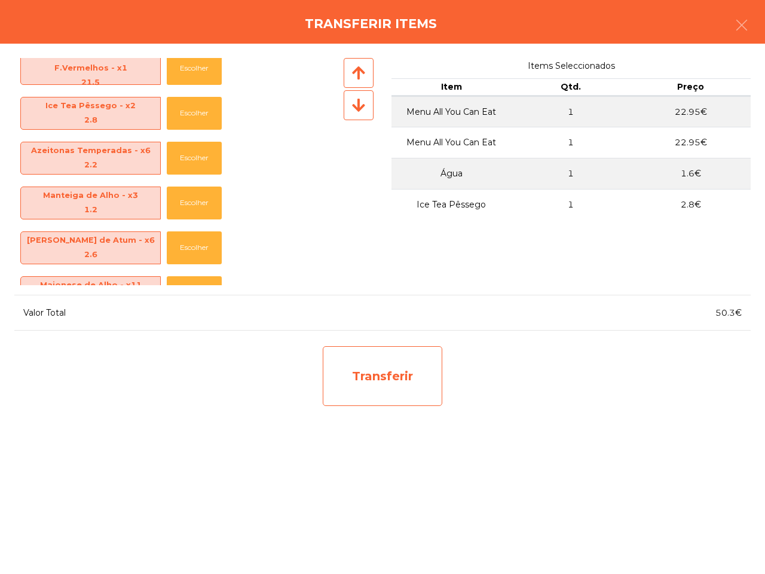
click at [366, 365] on div "Transferir" at bounding box center [383, 376] width 120 height 60
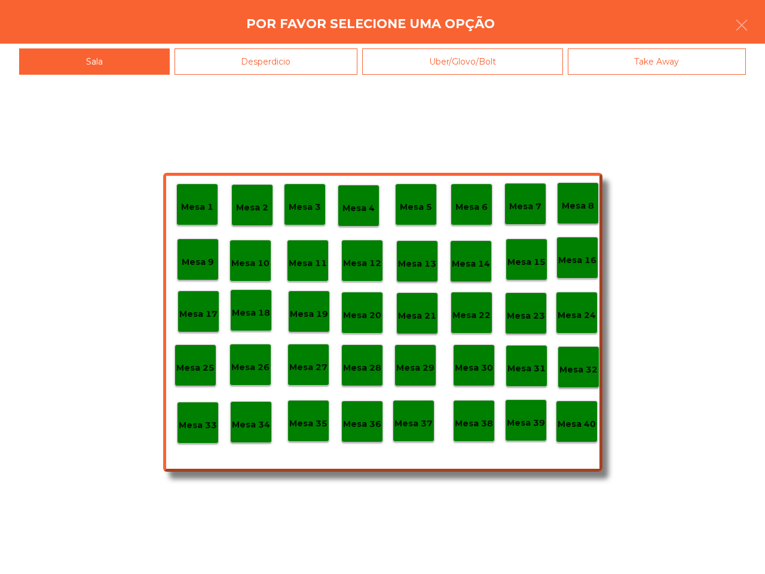
click at [362, 420] on p "Mesa 36" at bounding box center [362, 424] width 38 height 14
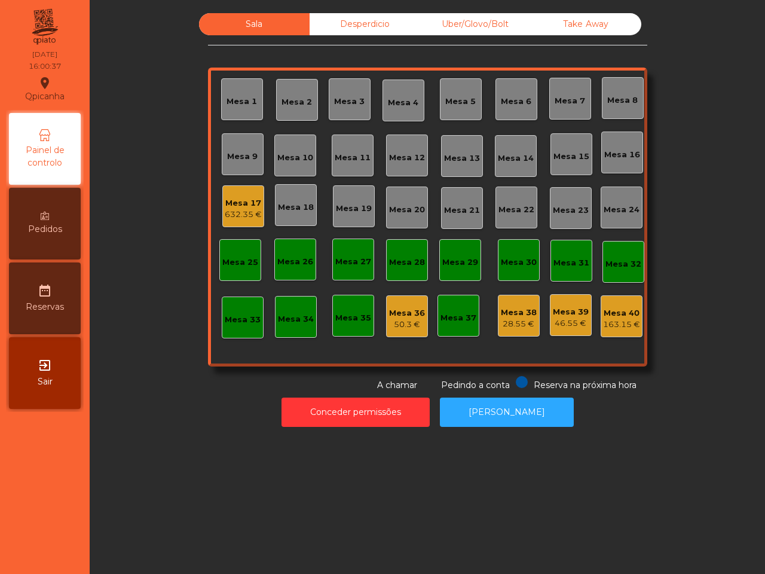
click at [236, 210] on div "632.35 €" at bounding box center [243, 215] width 37 height 12
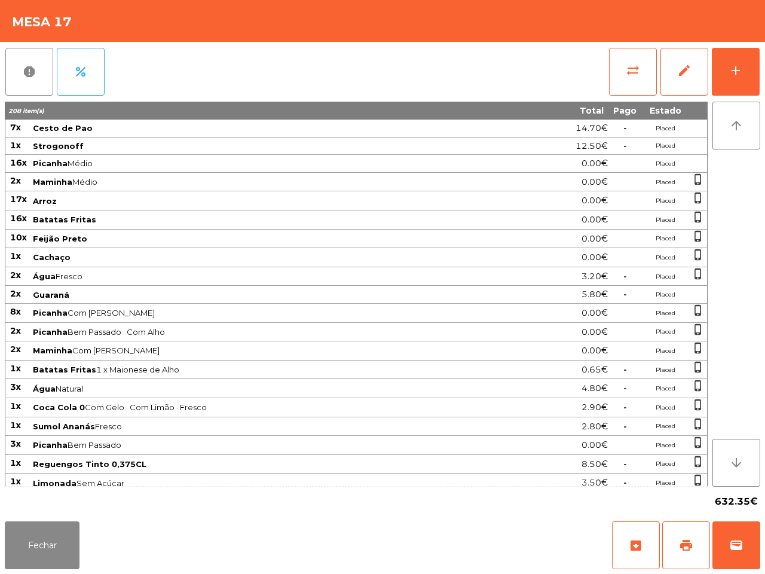
scroll to position [585, 0]
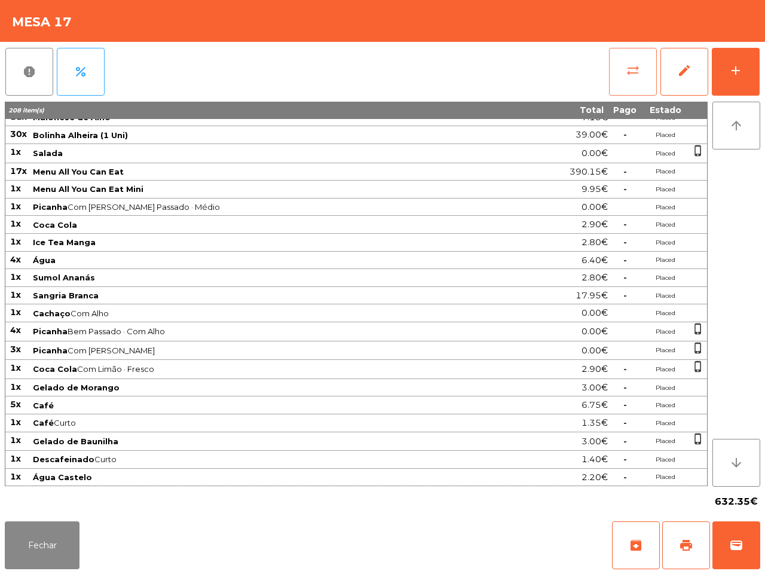
click at [639, 65] on span "sync_alt" at bounding box center [633, 70] width 14 height 14
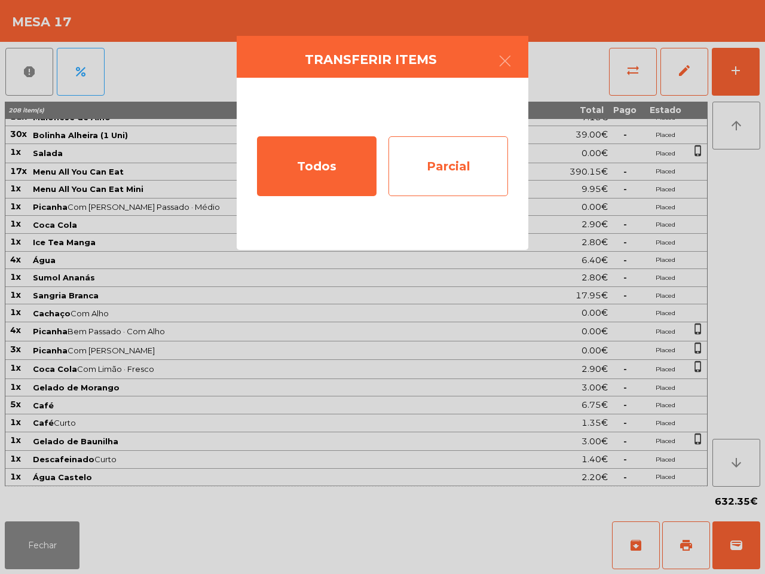
click at [459, 184] on div "Parcial" at bounding box center [449, 166] width 120 height 60
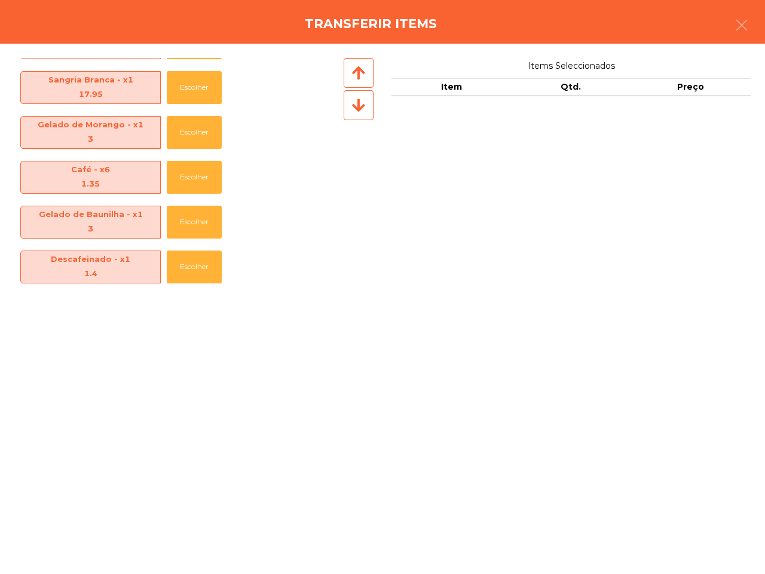
scroll to position [1253, 0]
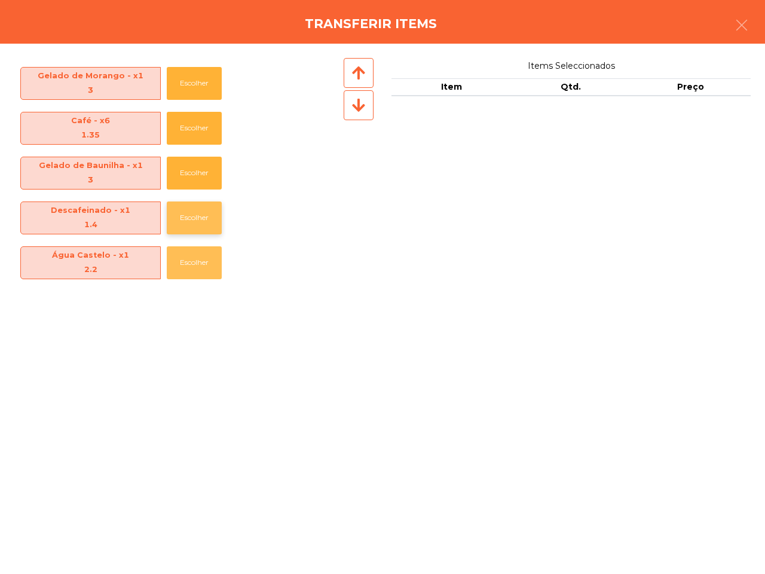
click at [190, 255] on button "Escolher" at bounding box center [194, 262] width 55 height 33
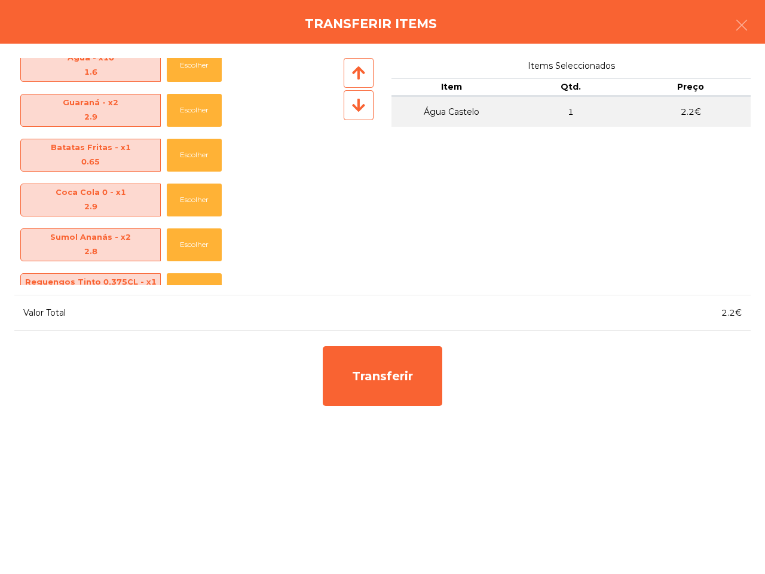
scroll to position [448, 0]
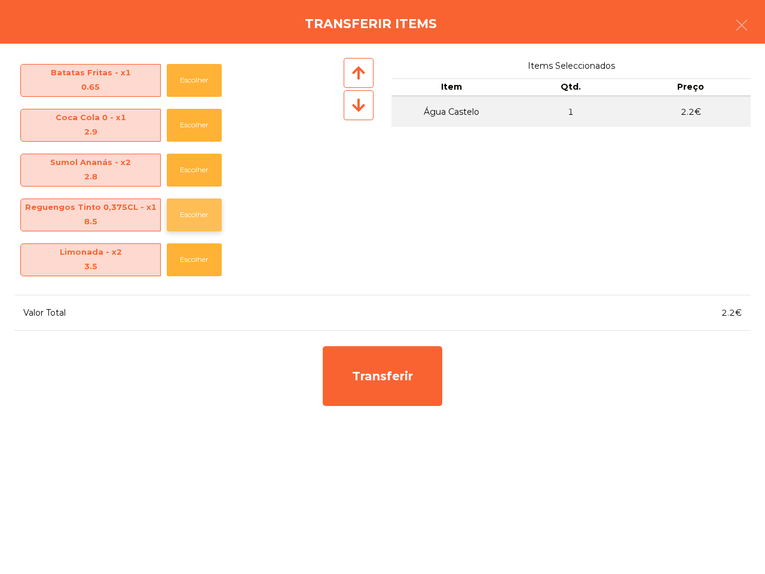
click at [196, 212] on button "Escolher" at bounding box center [194, 215] width 55 height 33
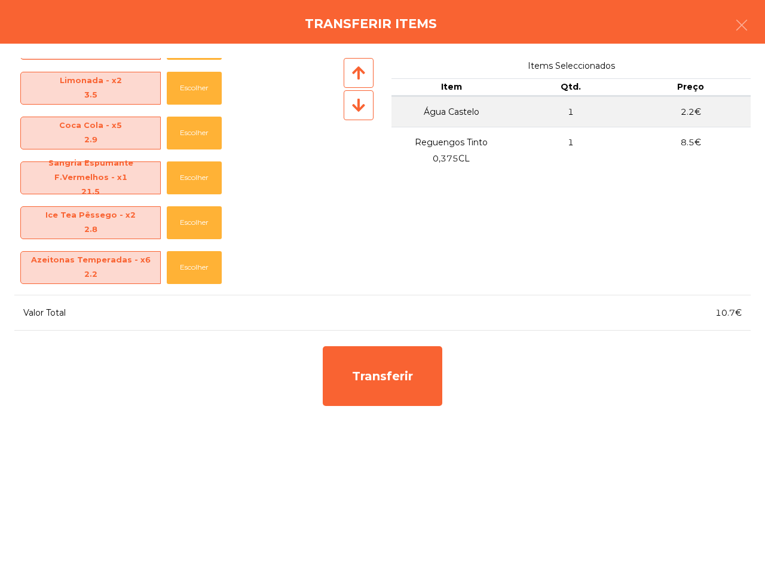
scroll to position [598, 0]
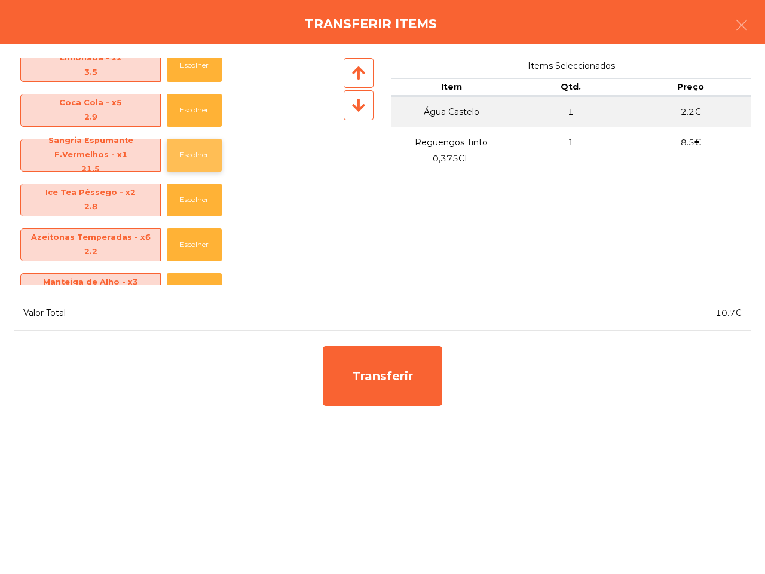
click at [184, 149] on button "Escolher" at bounding box center [194, 155] width 55 height 33
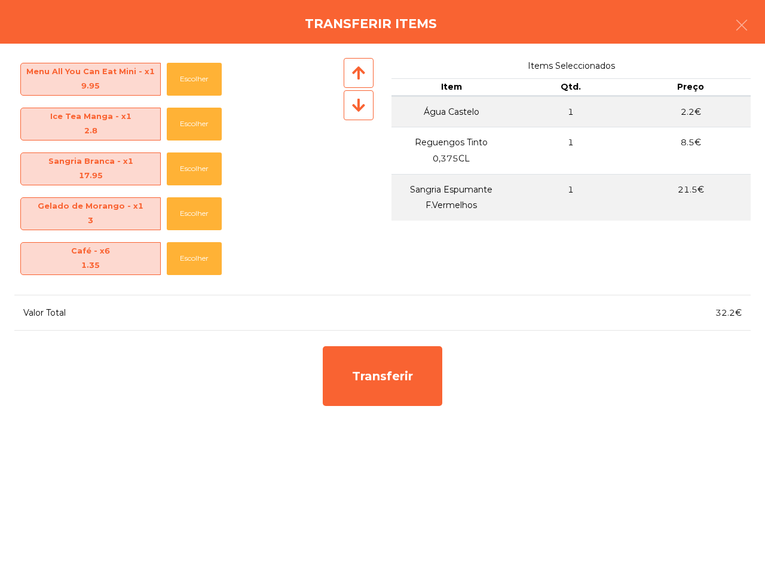
scroll to position [1046, 0]
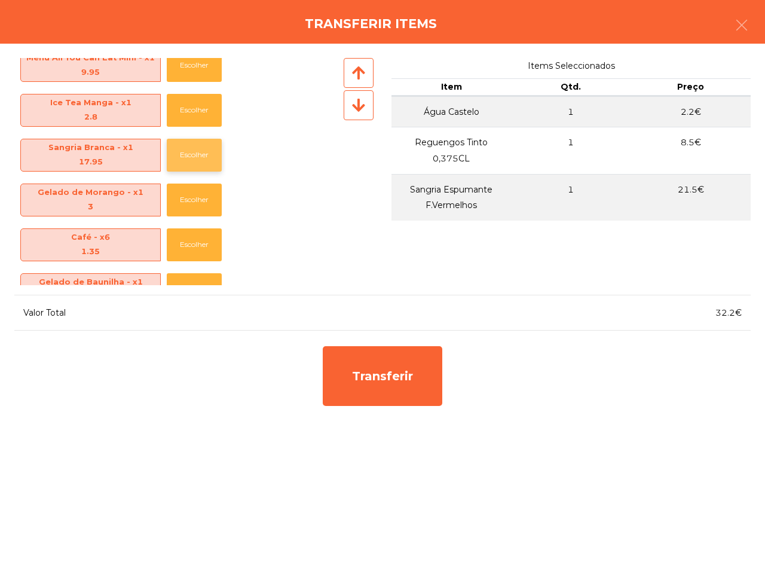
click at [190, 154] on button "Escolher" at bounding box center [194, 155] width 55 height 33
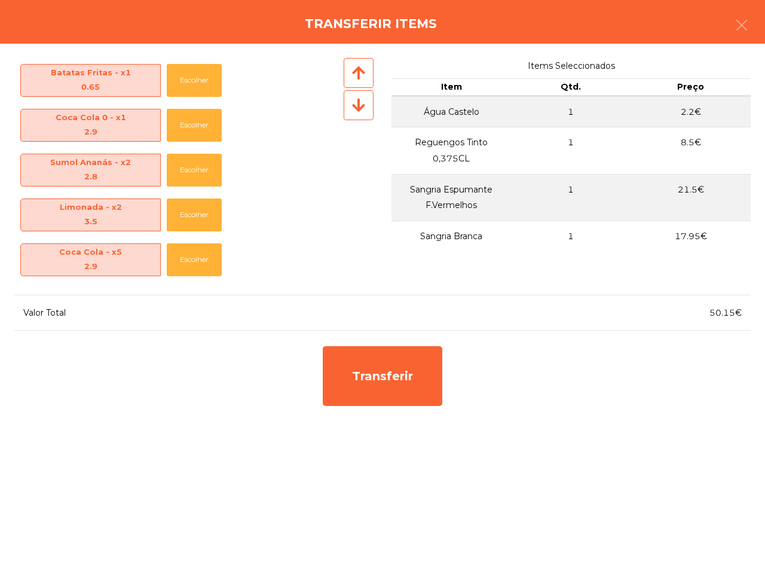
scroll to position [523, 0]
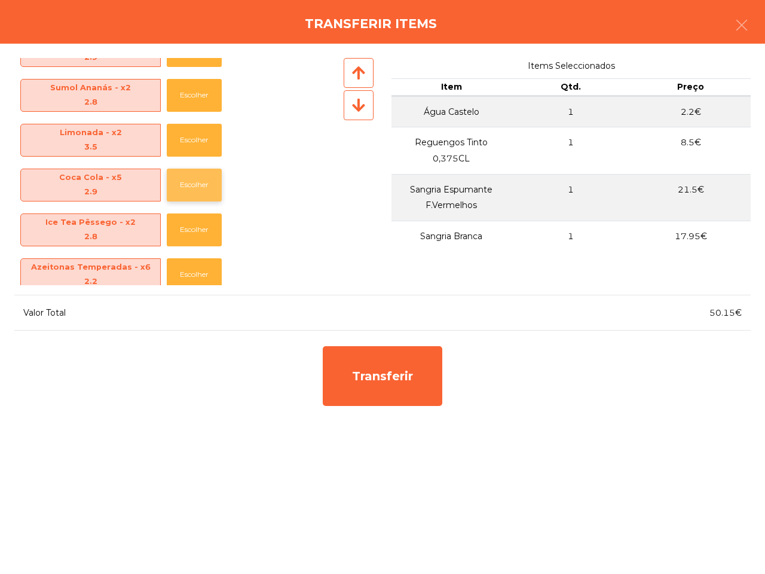
click at [195, 181] on button "Escolher" at bounding box center [194, 185] width 55 height 33
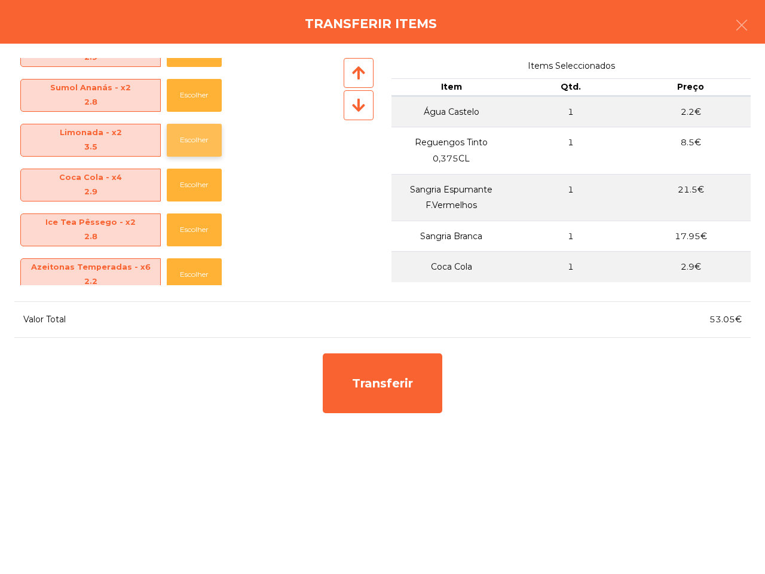
click at [204, 132] on button "Escolher" at bounding box center [194, 140] width 55 height 33
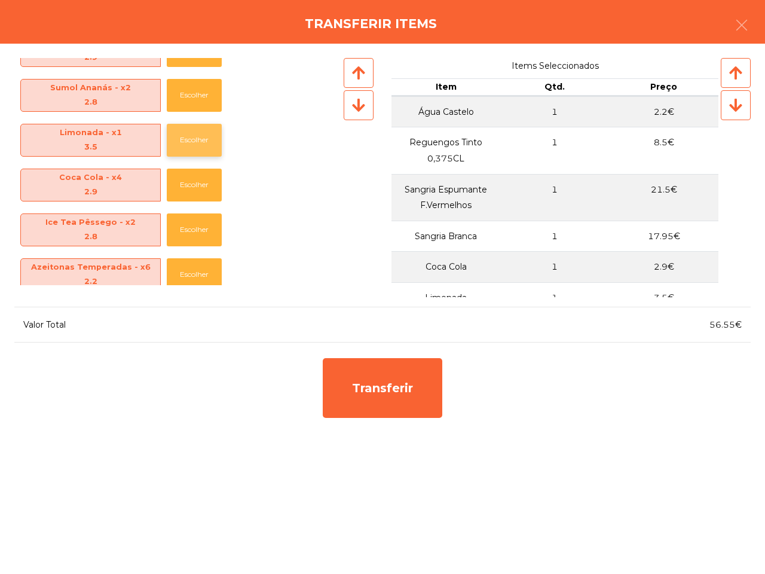
click at [203, 136] on button "Escolher" at bounding box center [194, 140] width 55 height 33
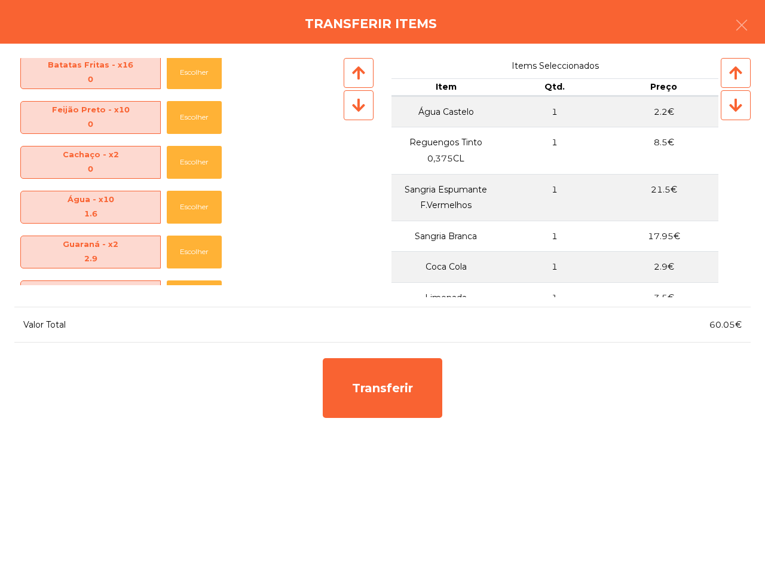
scroll to position [224, 0]
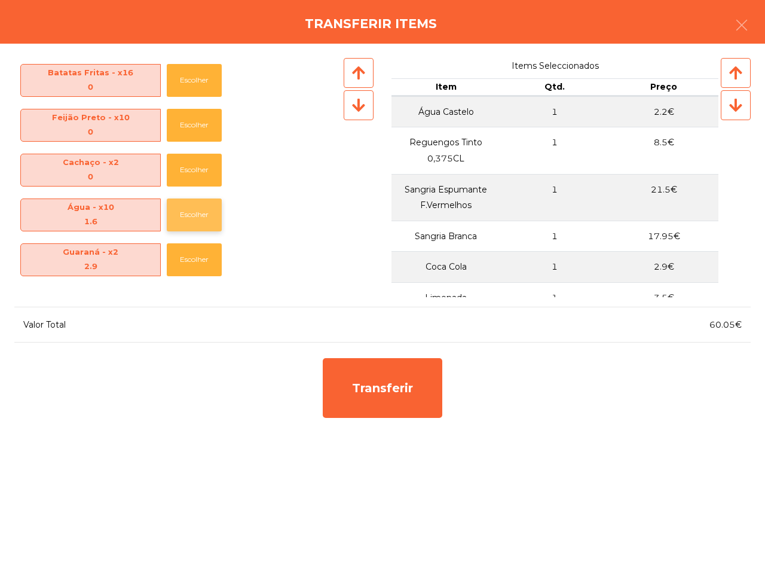
click at [208, 211] on button "Escolher" at bounding box center [194, 215] width 55 height 33
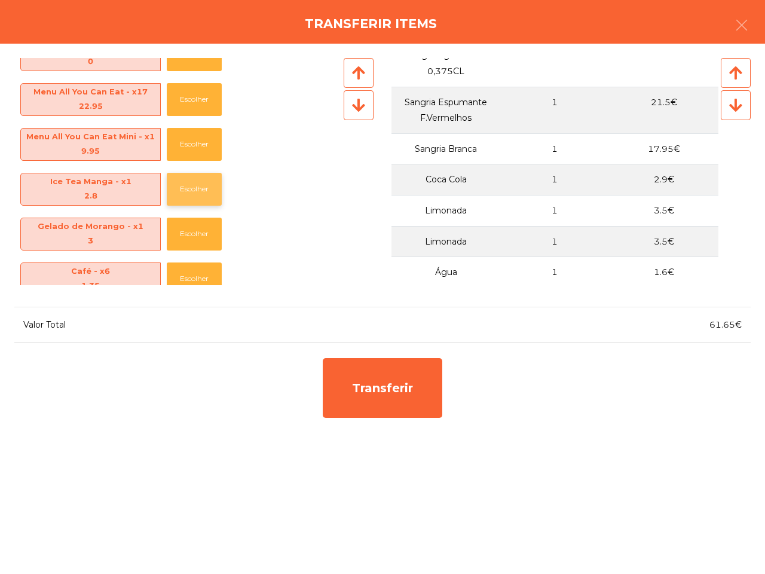
scroll to position [897, 0]
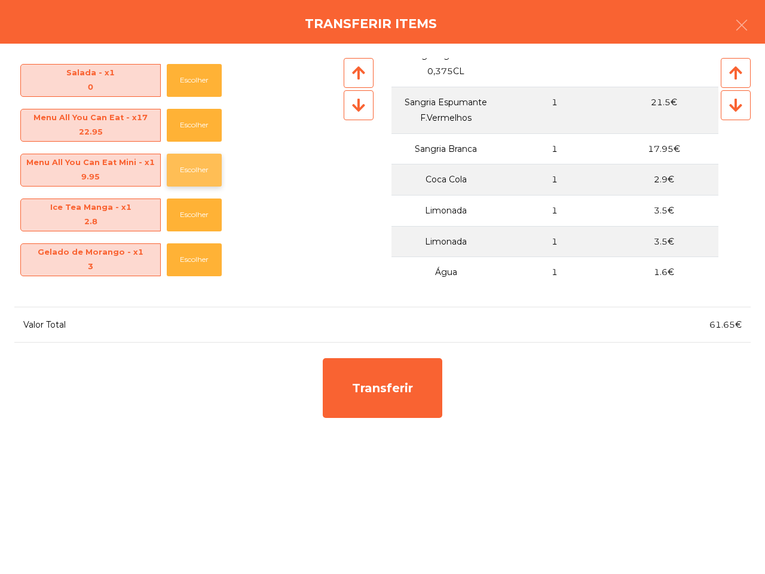
click at [203, 165] on button "Escolher" at bounding box center [194, 170] width 55 height 33
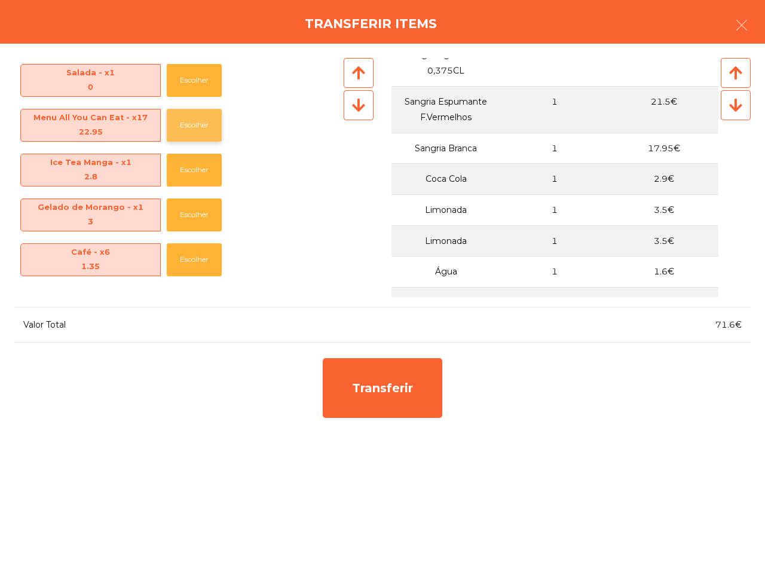
click at [200, 121] on button "Escolher" at bounding box center [194, 125] width 55 height 33
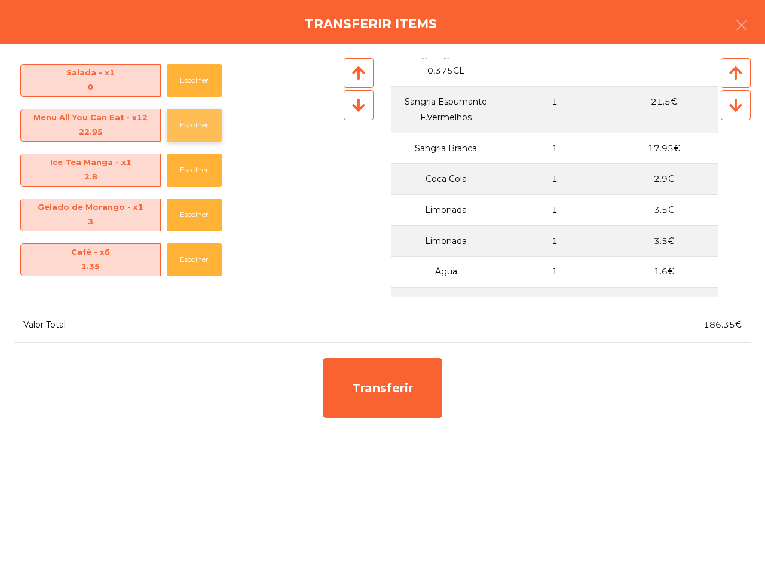
click at [200, 121] on button "Escolher" at bounding box center [194, 125] width 55 height 33
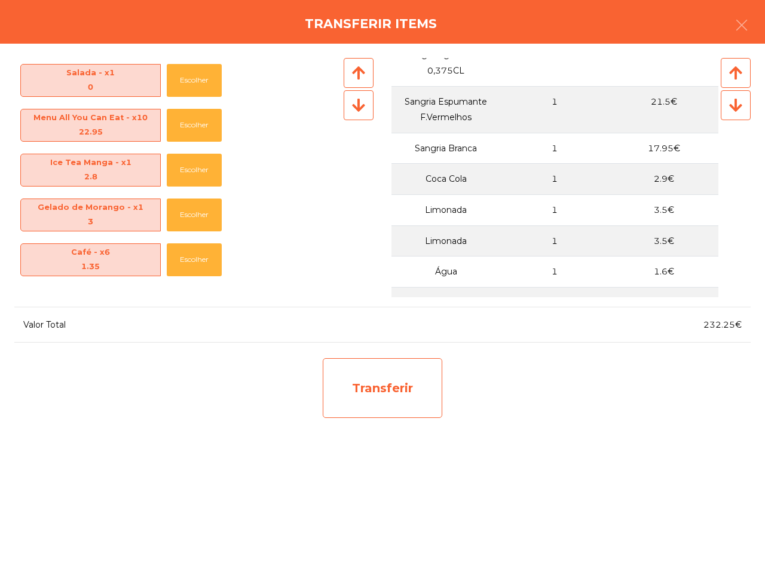
click at [392, 375] on div "Transferir" at bounding box center [383, 388] width 120 height 60
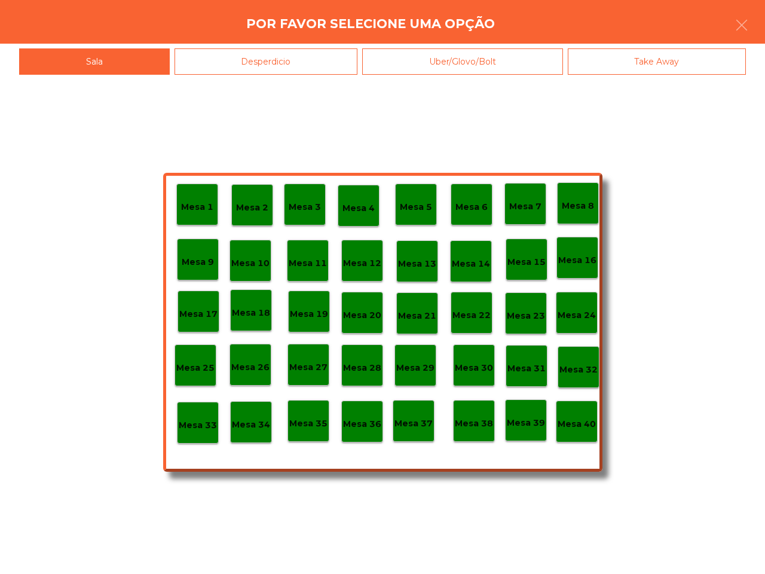
click at [425, 423] on p "Mesa 37" at bounding box center [414, 424] width 38 height 14
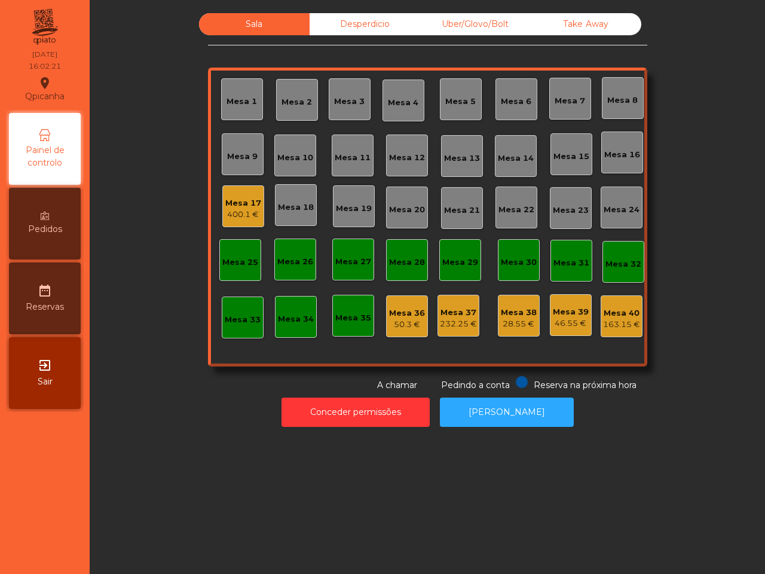
click at [464, 329] on div "232.25 €" at bounding box center [458, 324] width 37 height 12
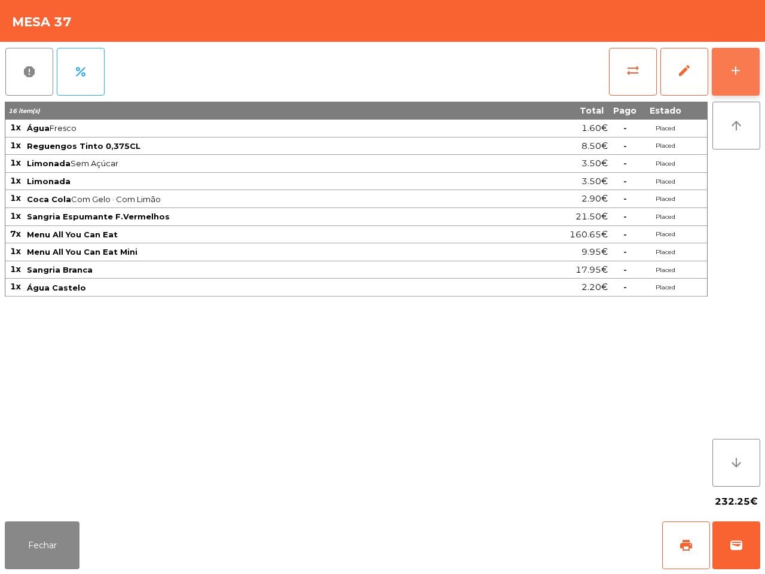
click at [734, 81] on button "add" at bounding box center [736, 72] width 48 height 48
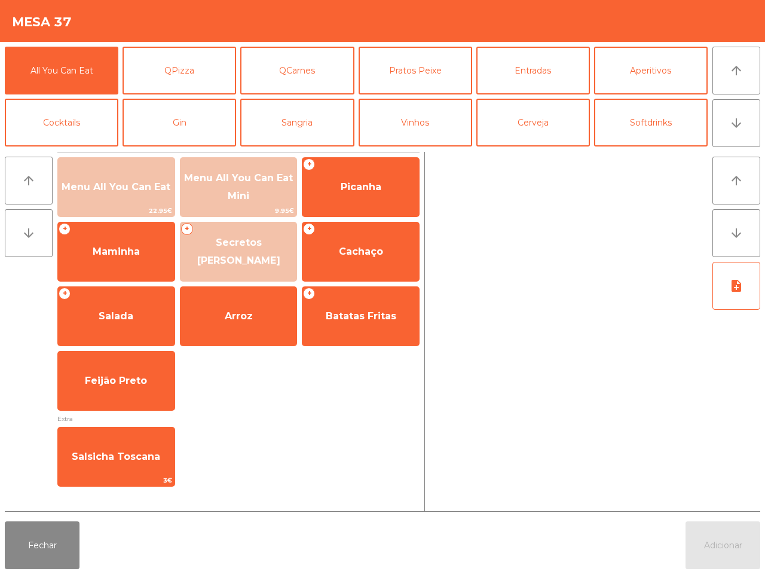
click at [3, 554] on div "Fechar Adicionar" at bounding box center [382, 545] width 765 height 57
drag, startPoint x: 30, startPoint y: 557, endPoint x: 39, endPoint y: 556, distance: 8.4
click at [31, 559] on button "Fechar" at bounding box center [42, 545] width 75 height 48
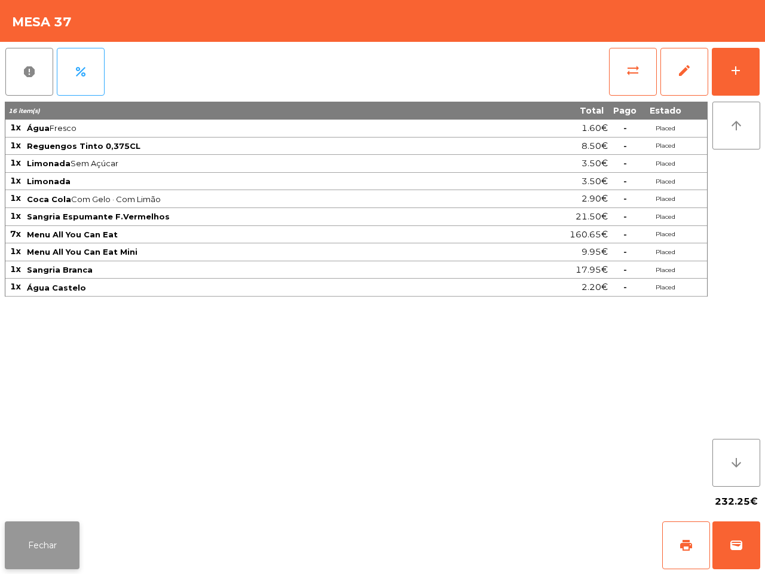
click at [44, 554] on button "Fechar" at bounding box center [42, 545] width 75 height 48
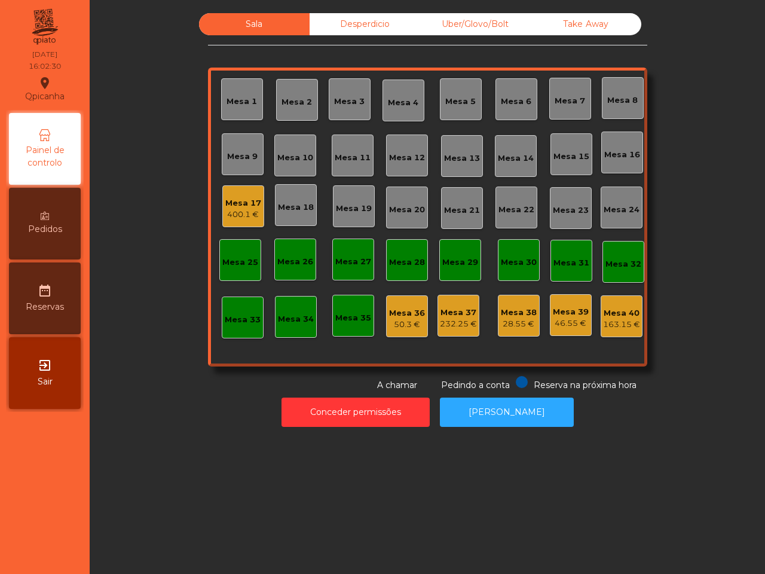
click at [239, 213] on div "400.1 €" at bounding box center [243, 215] width 36 height 12
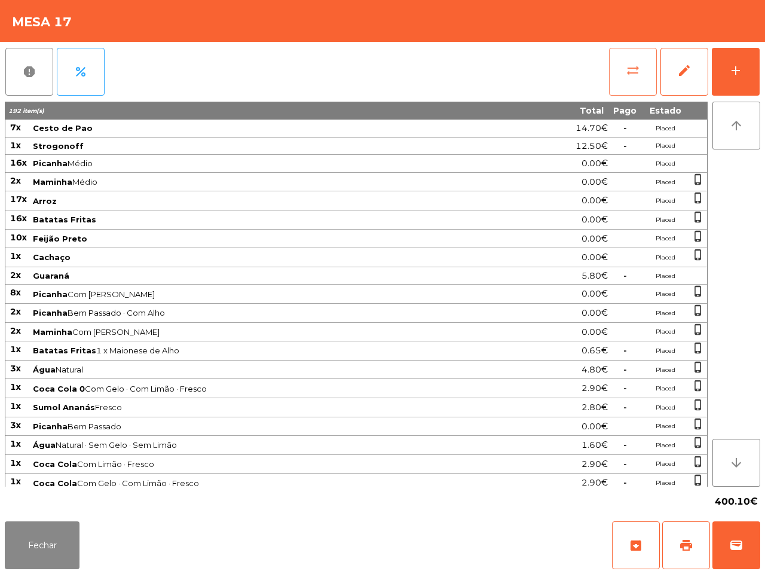
click at [631, 78] on button "sync_alt" at bounding box center [633, 72] width 48 height 48
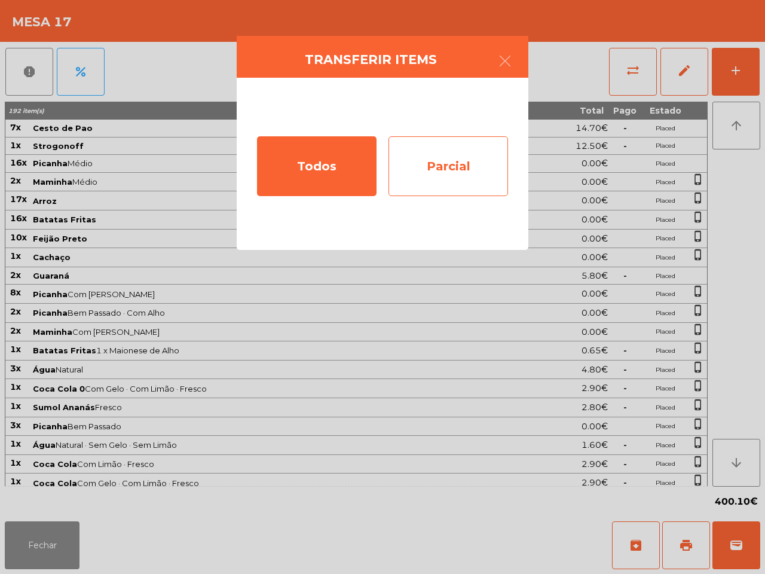
click at [484, 154] on div "Parcial" at bounding box center [449, 166] width 120 height 60
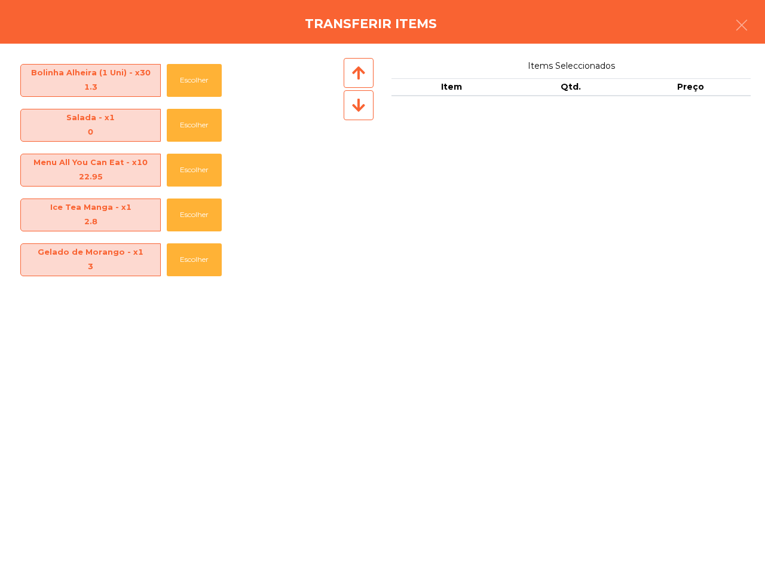
scroll to position [984, 0]
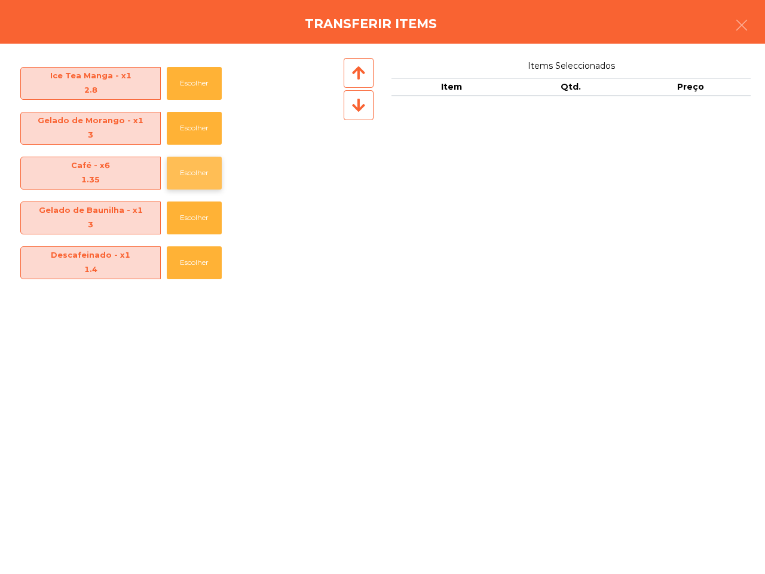
click at [190, 172] on button "Escolher" at bounding box center [194, 173] width 55 height 33
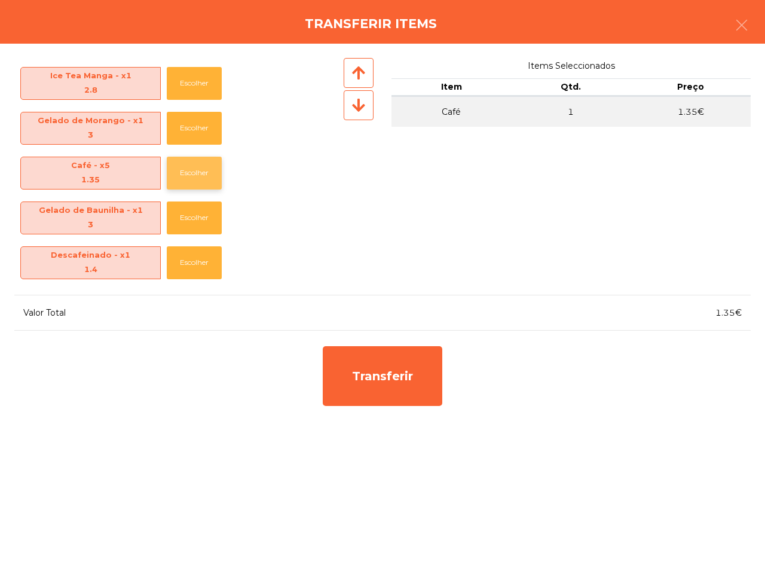
click at [190, 172] on button "Escolher" at bounding box center [194, 173] width 55 height 33
click at [191, 172] on button "Escolher" at bounding box center [194, 173] width 55 height 33
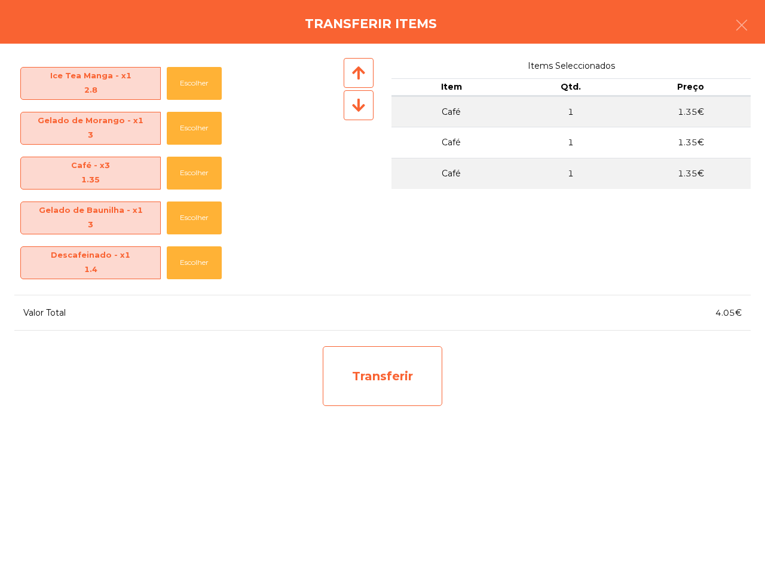
click at [405, 395] on div "Transferir" at bounding box center [383, 376] width 120 height 60
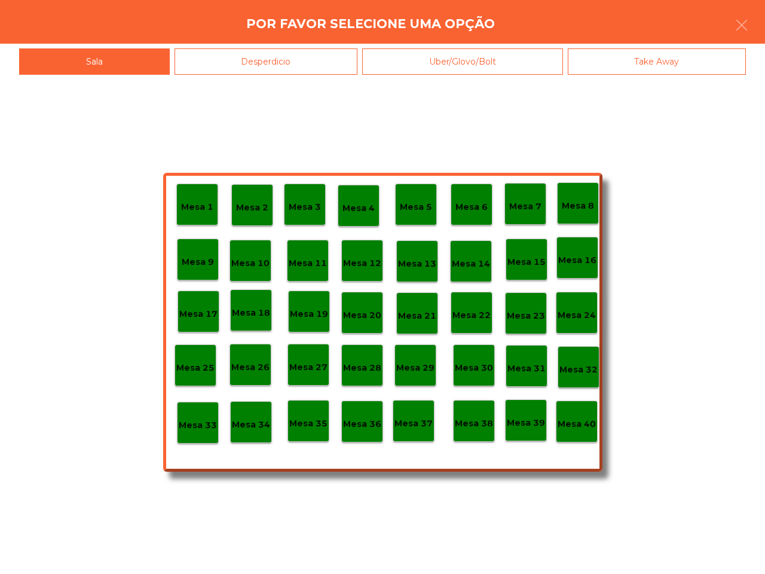
click at [411, 429] on p "Mesa 37" at bounding box center [414, 424] width 38 height 14
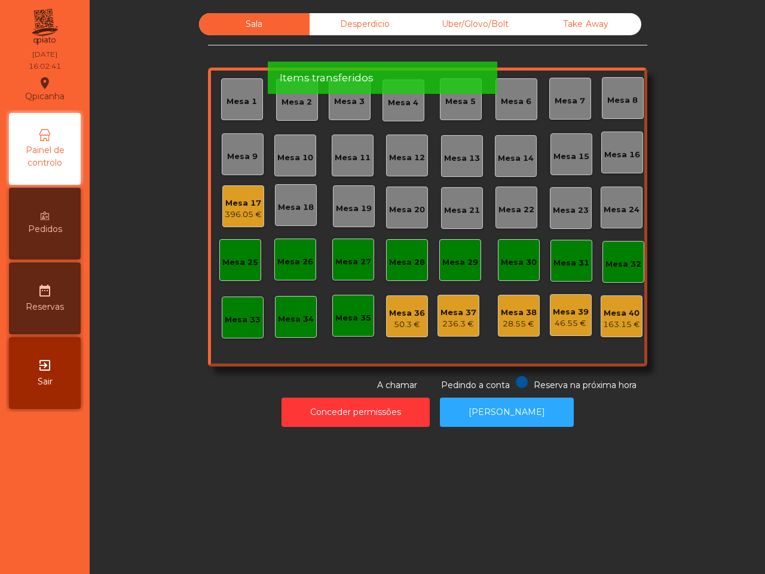
click at [465, 329] on div "236.3 €" at bounding box center [459, 324] width 36 height 12
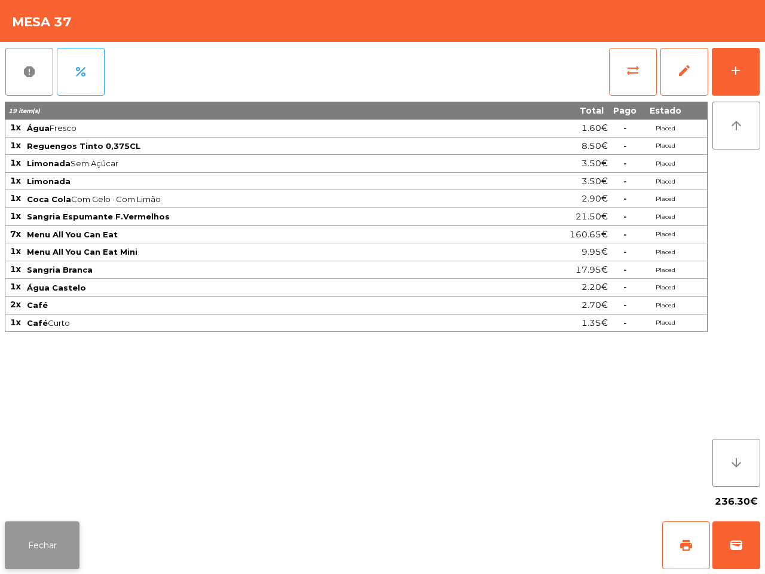
click at [46, 544] on button "Fechar" at bounding box center [42, 545] width 75 height 48
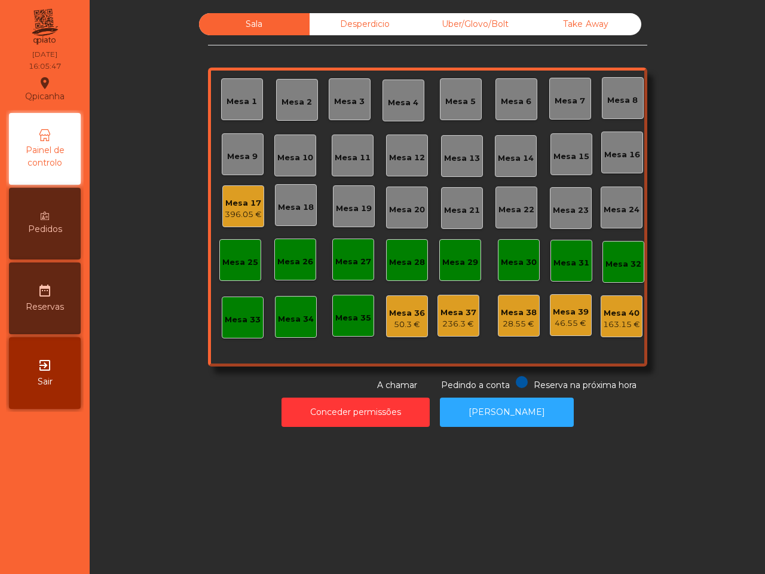
click at [450, 317] on div "Mesa 37" at bounding box center [459, 313] width 36 height 12
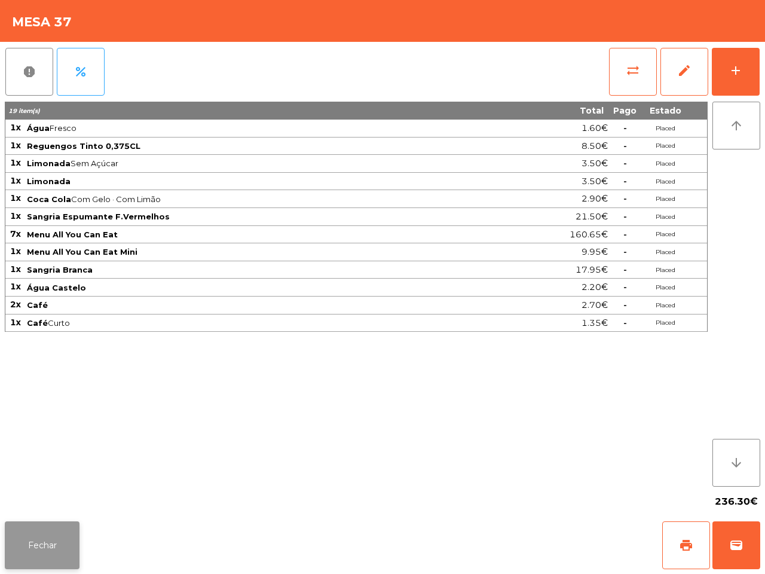
click at [48, 554] on button "Fechar" at bounding box center [42, 545] width 75 height 48
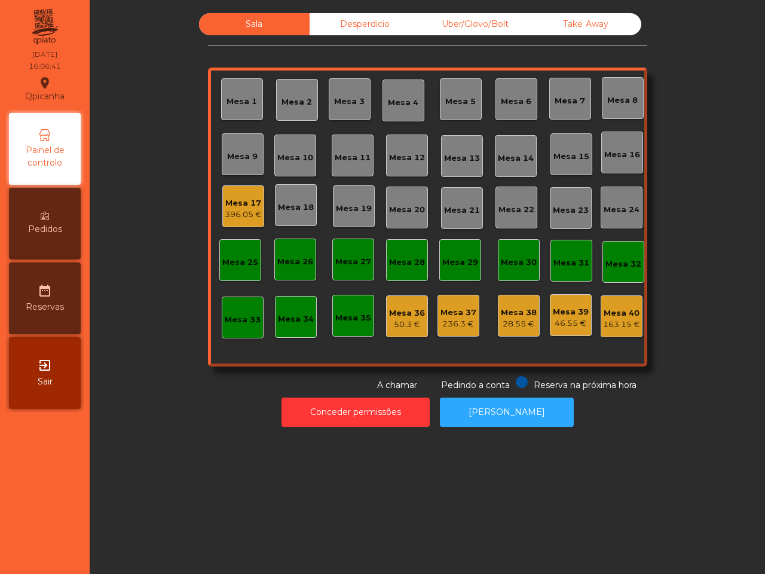
click at [304, 350] on div "Mesa 1 Mesa 2 Mesa 3 Mesa 4 Mesa 5 Mesa 6 Mesa 7 Mesa 8 Mesa 9 [GEOGRAPHIC_DATA…" at bounding box center [428, 217] width 440 height 299
click at [472, 326] on div "Mesa 37 236.3 €" at bounding box center [459, 316] width 42 height 42
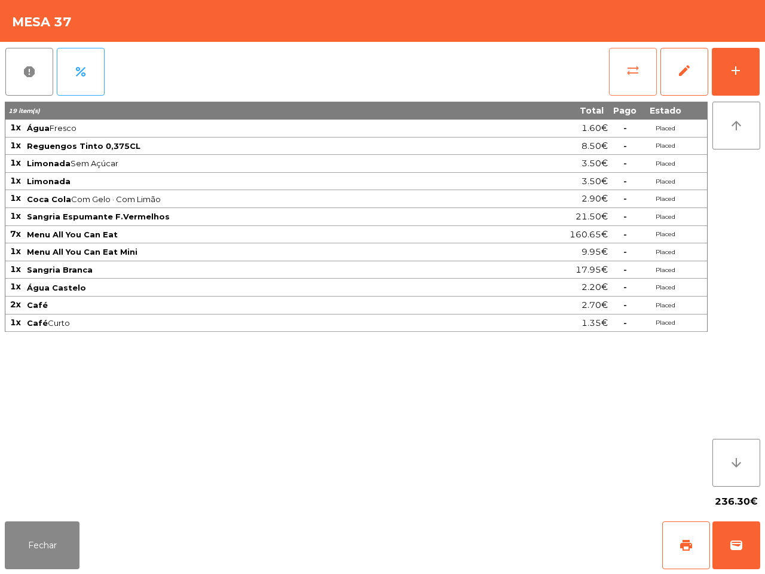
click at [629, 86] on button "sync_alt" at bounding box center [633, 72] width 48 height 48
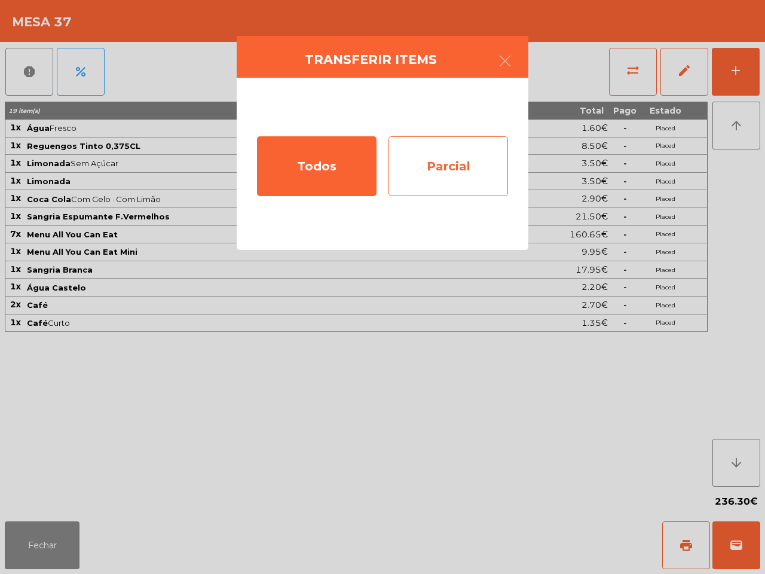
click at [470, 184] on div "Parcial" at bounding box center [449, 166] width 120 height 60
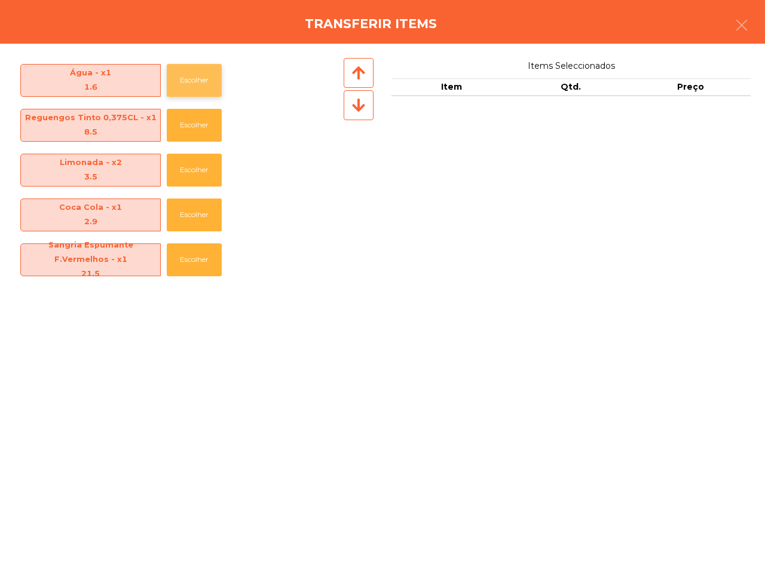
click at [199, 81] on button "Escolher" at bounding box center [194, 80] width 55 height 33
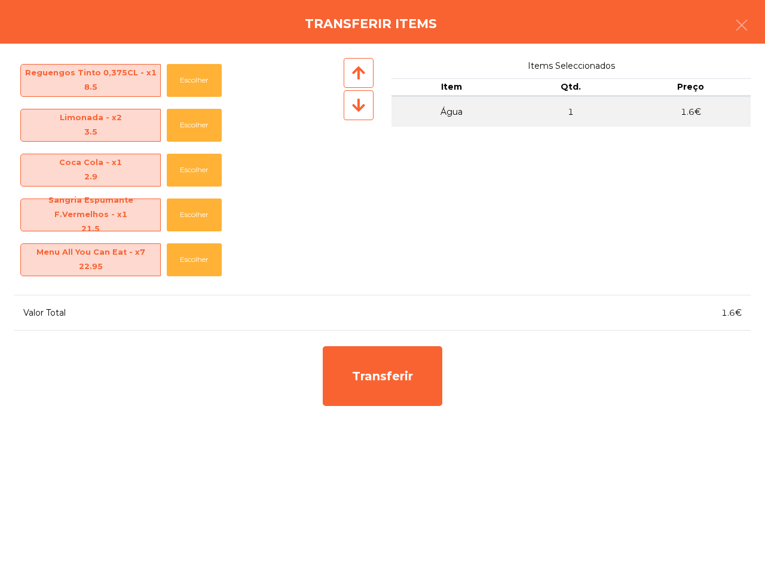
click at [196, 102] on div "Reguengos Tinto 0,375CL - x1 8.5 Escolher" at bounding box center [177, 80] width 327 height 45
click at [196, 121] on button "Escolher" at bounding box center [194, 125] width 55 height 33
click at [201, 145] on div "Limonada - x1 3.5 Escolher" at bounding box center [177, 125] width 327 height 45
click at [199, 130] on button "Escolher" at bounding box center [194, 125] width 55 height 33
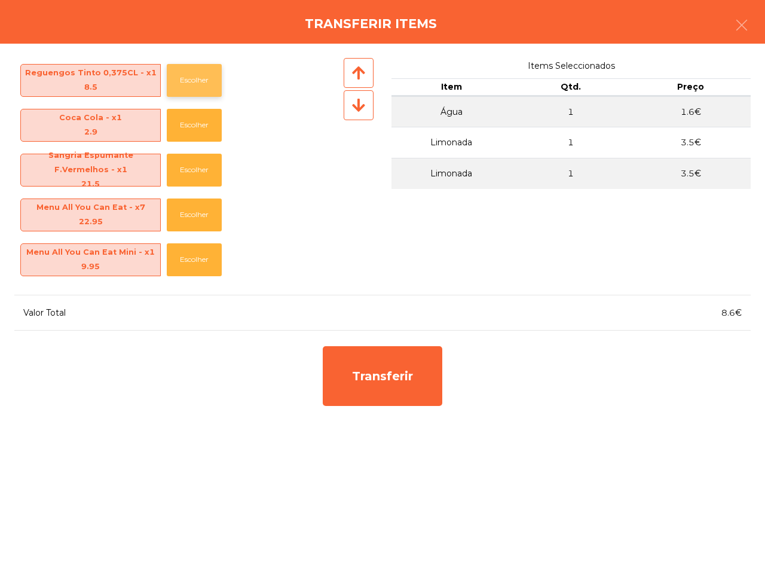
click at [200, 87] on button "Escolher" at bounding box center [194, 80] width 55 height 33
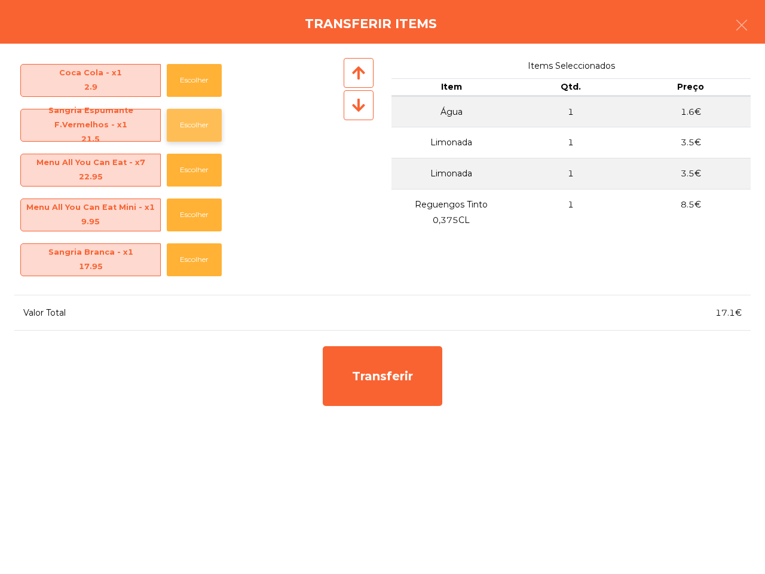
click at [205, 114] on button "Escolher" at bounding box center [194, 125] width 55 height 33
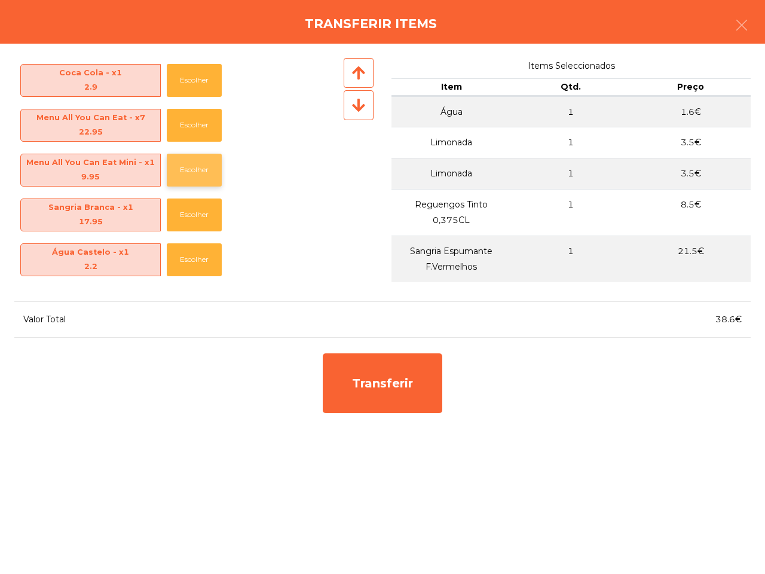
click at [198, 169] on button "Escolher" at bounding box center [194, 170] width 55 height 33
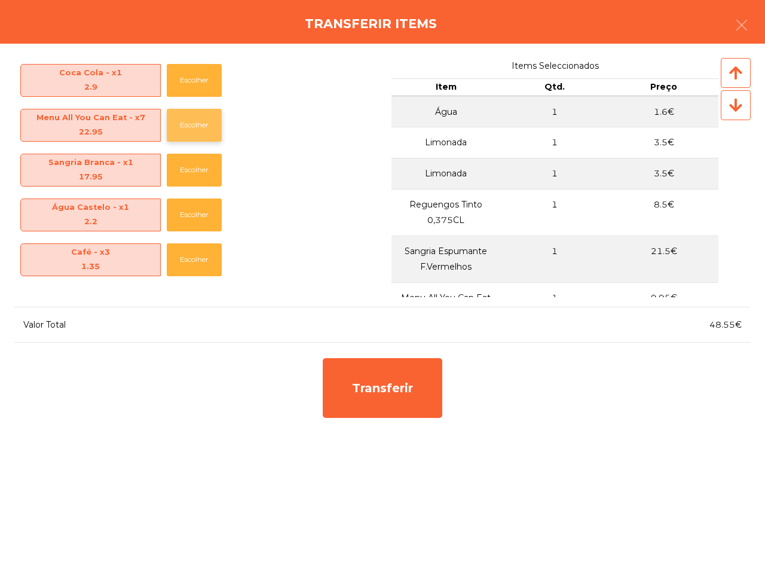
click at [196, 120] on button "Escolher" at bounding box center [194, 125] width 55 height 33
click at [196, 123] on button "Escolher" at bounding box center [194, 125] width 55 height 33
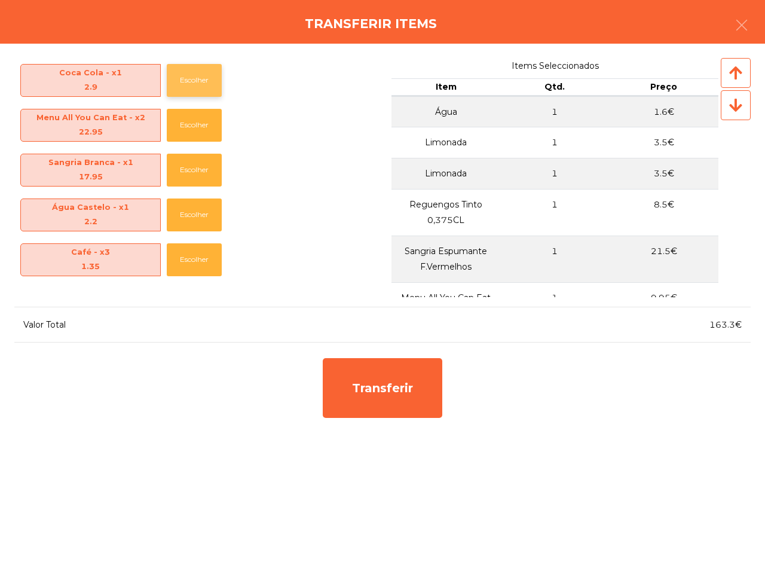
click at [193, 86] on button "Escolher" at bounding box center [194, 80] width 55 height 33
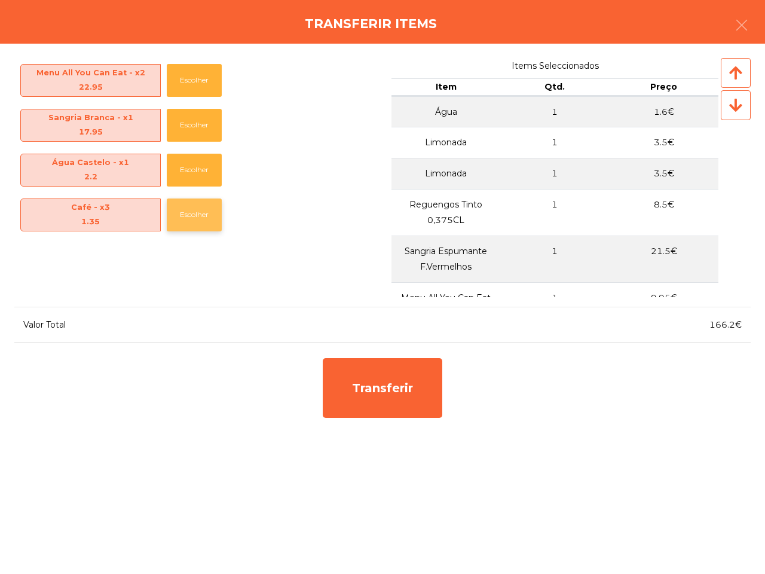
click at [217, 213] on button "Escolher" at bounding box center [194, 215] width 55 height 33
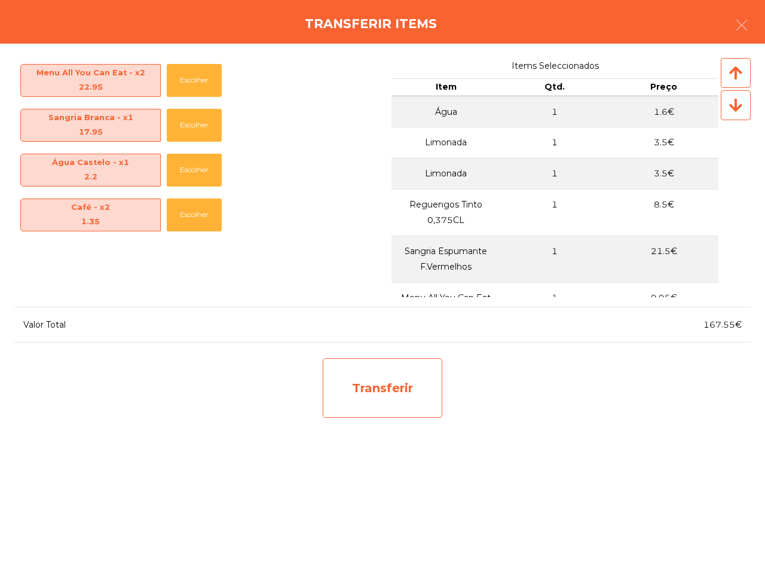
click at [419, 383] on div "Transferir" at bounding box center [383, 388] width 120 height 60
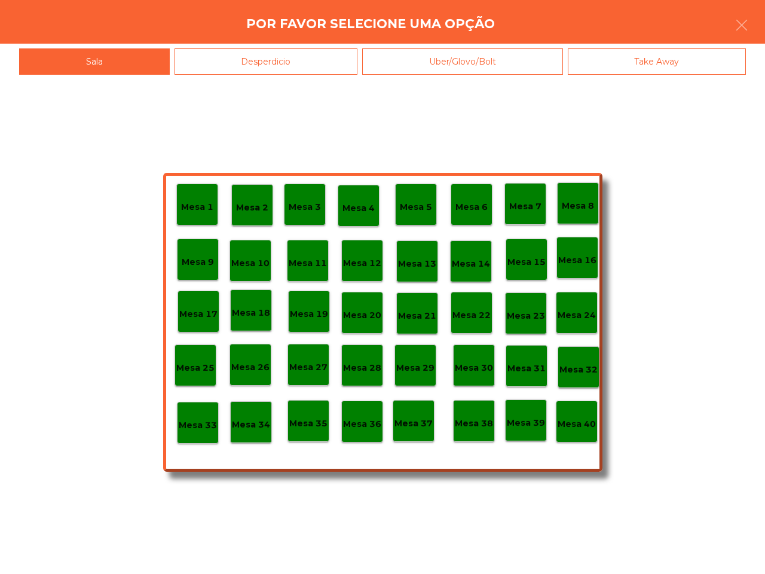
click at [584, 371] on p "Mesa 32" at bounding box center [579, 370] width 38 height 14
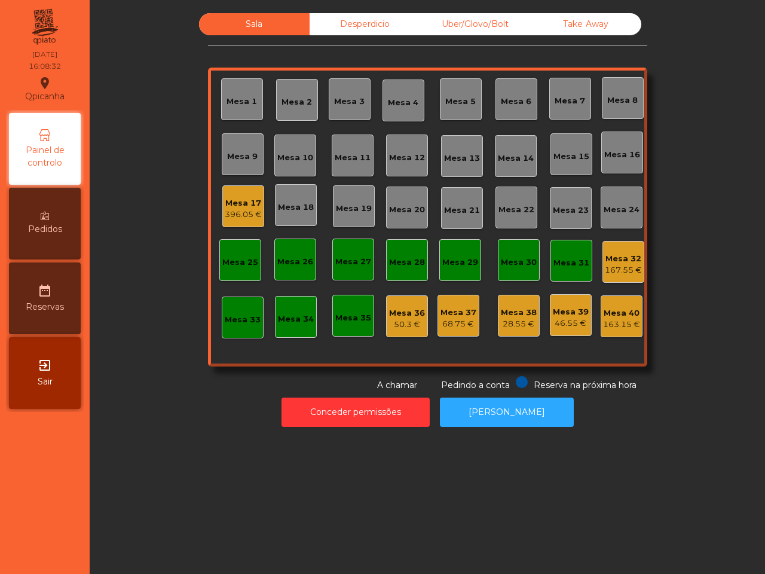
click at [458, 317] on div "Mesa 37" at bounding box center [459, 313] width 36 height 12
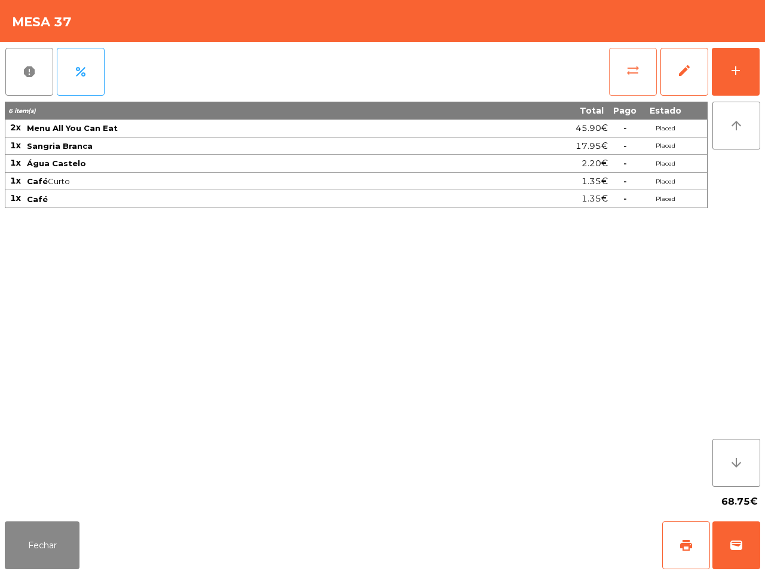
click at [626, 71] on span "sync_alt" at bounding box center [633, 70] width 14 height 14
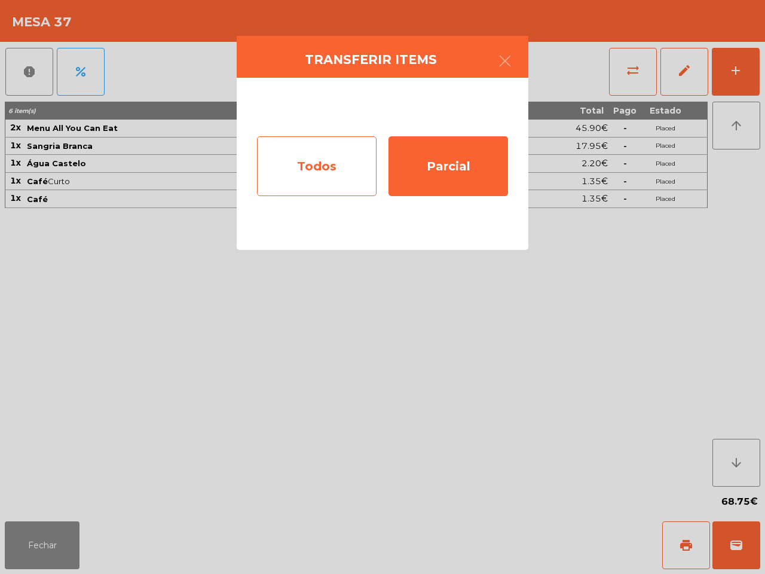
click at [315, 165] on div "Todos" at bounding box center [317, 166] width 120 height 60
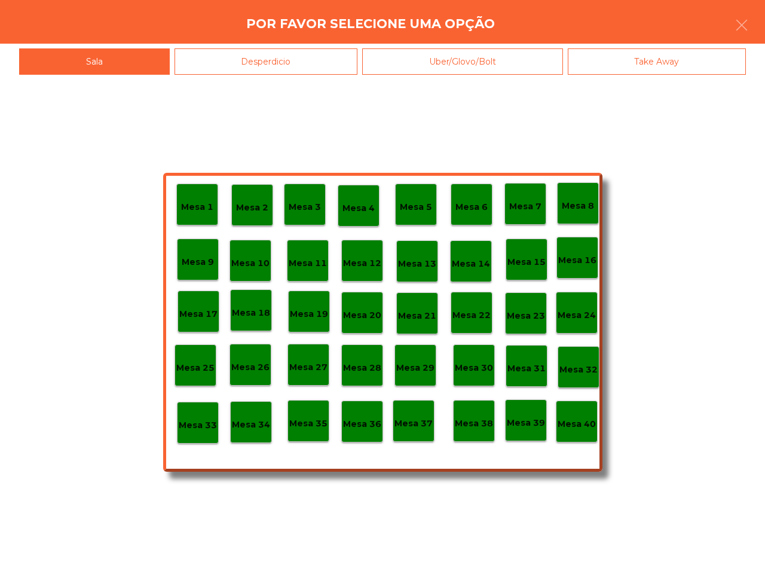
click at [211, 423] on p "Mesa 33" at bounding box center [198, 426] width 38 height 14
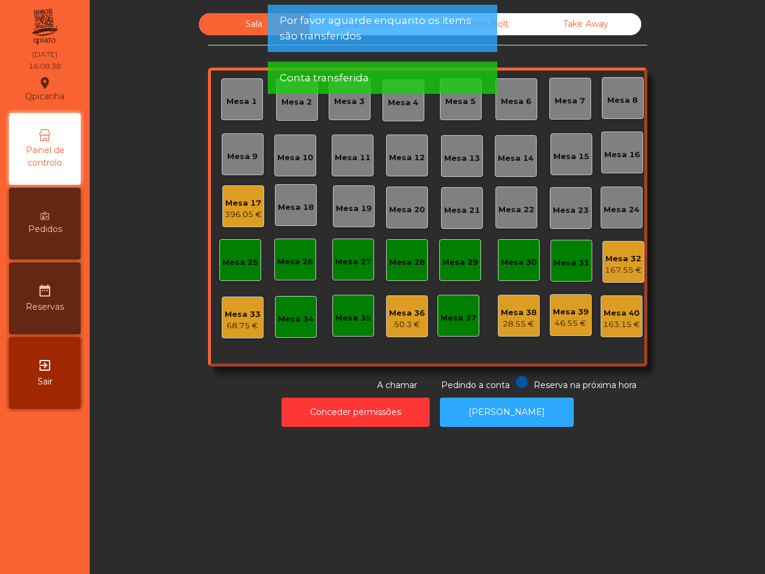
click at [614, 263] on div "Mesa 32" at bounding box center [623, 259] width 37 height 12
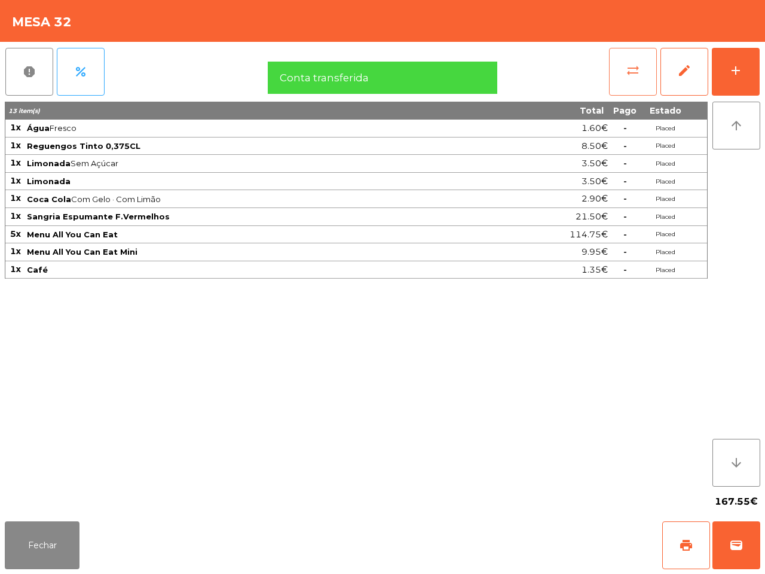
click at [634, 68] on span "sync_alt" at bounding box center [633, 70] width 14 height 14
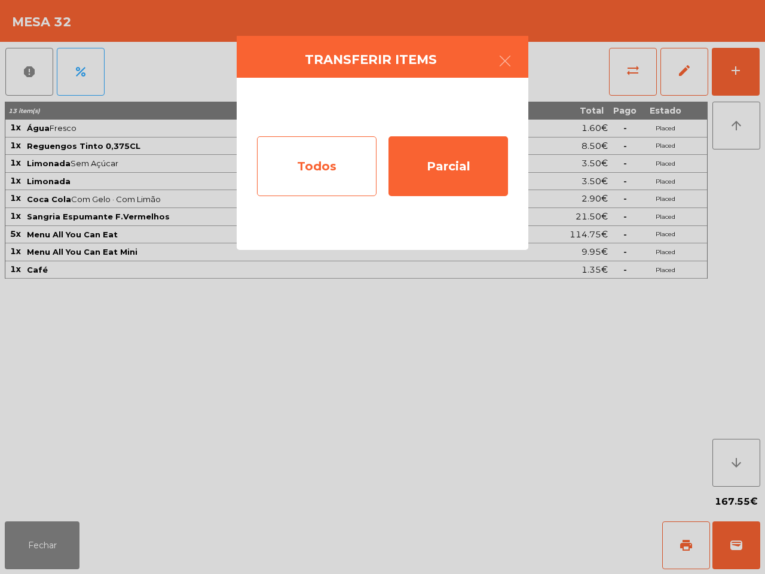
click at [324, 163] on div "Todos" at bounding box center [317, 166] width 120 height 60
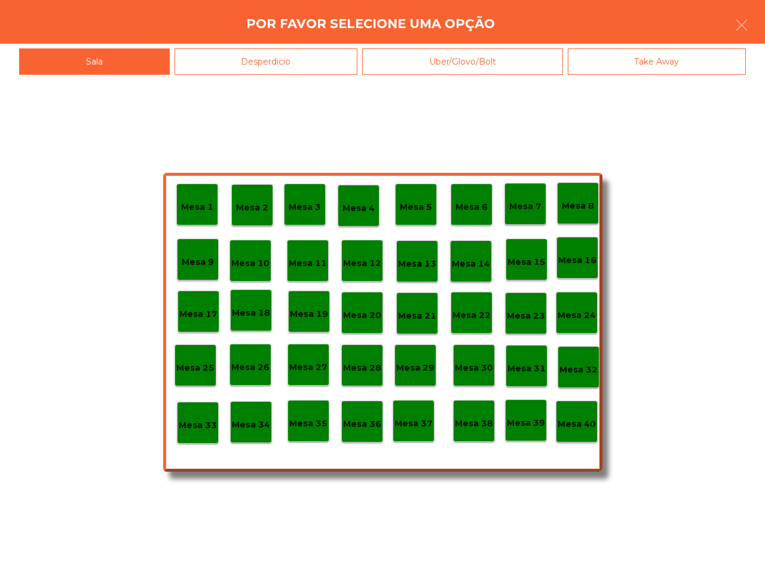
click at [416, 432] on div "Mesa 37" at bounding box center [414, 421] width 42 height 42
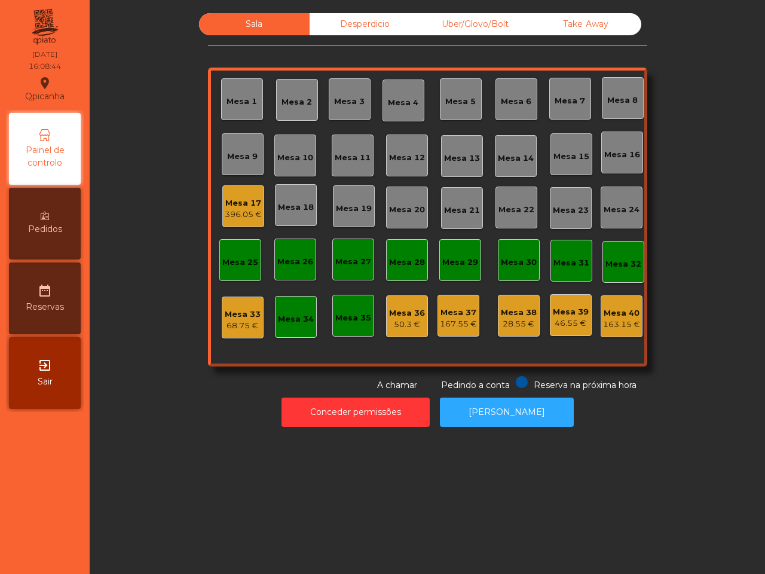
click at [243, 202] on div "Mesa 17" at bounding box center [243, 203] width 37 height 12
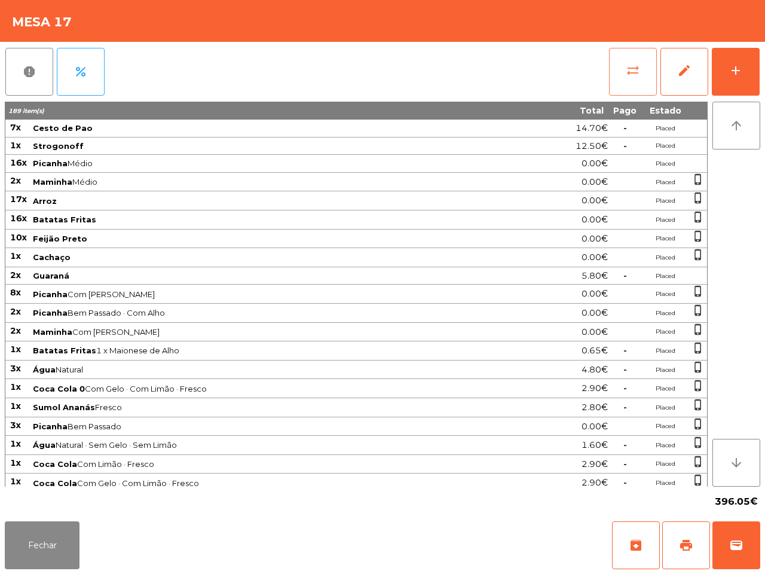
click at [623, 78] on button "sync_alt" at bounding box center [633, 72] width 48 height 48
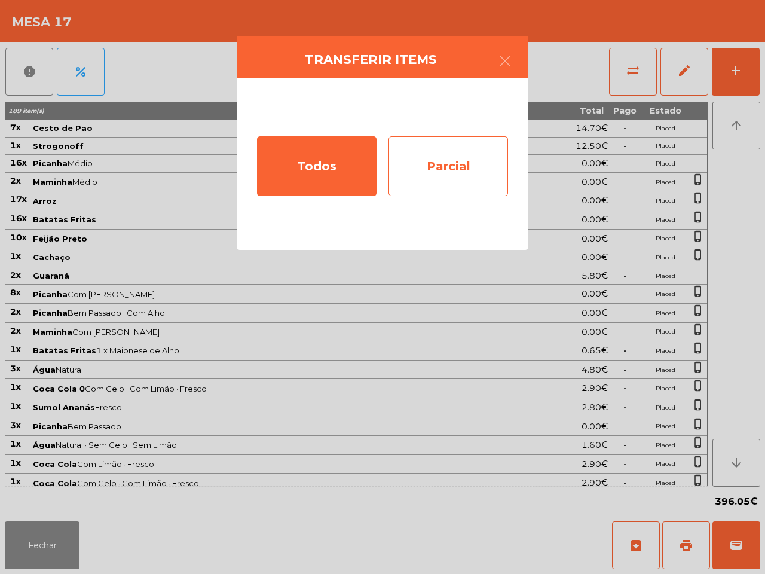
click at [443, 166] on div "Parcial" at bounding box center [449, 166] width 120 height 60
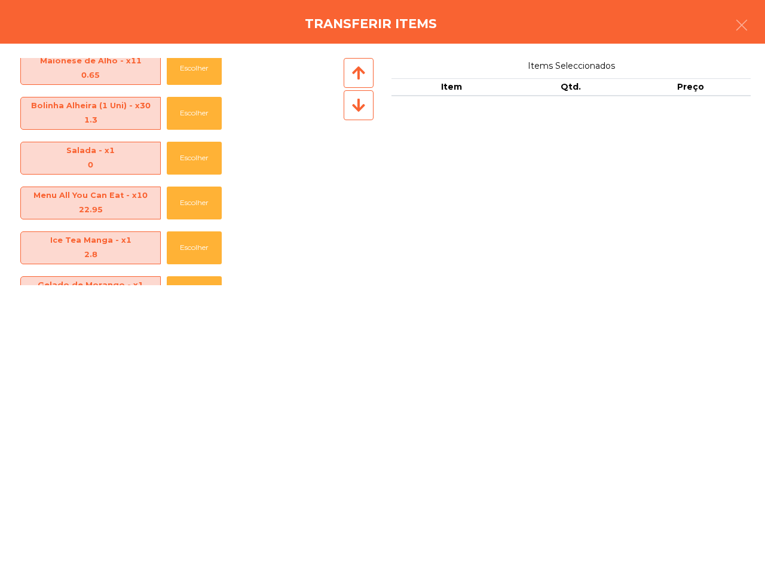
scroll to position [897, 0]
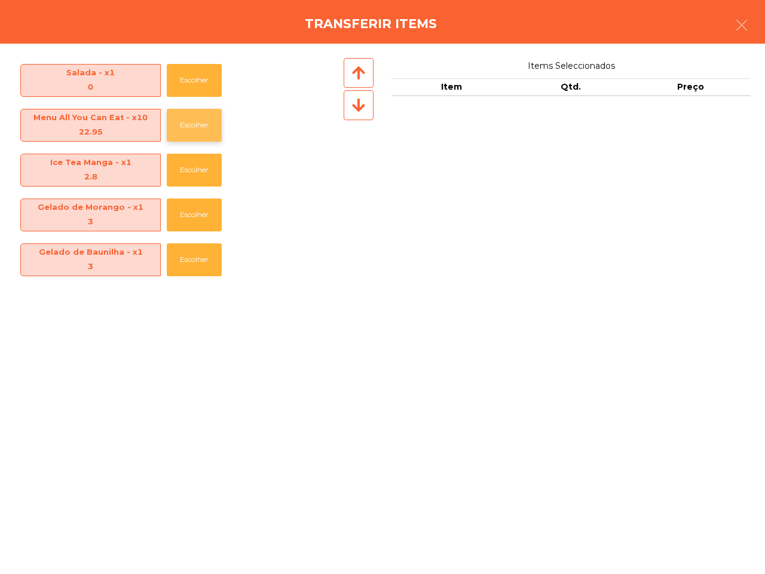
click at [194, 124] on button "Escolher" at bounding box center [194, 125] width 55 height 33
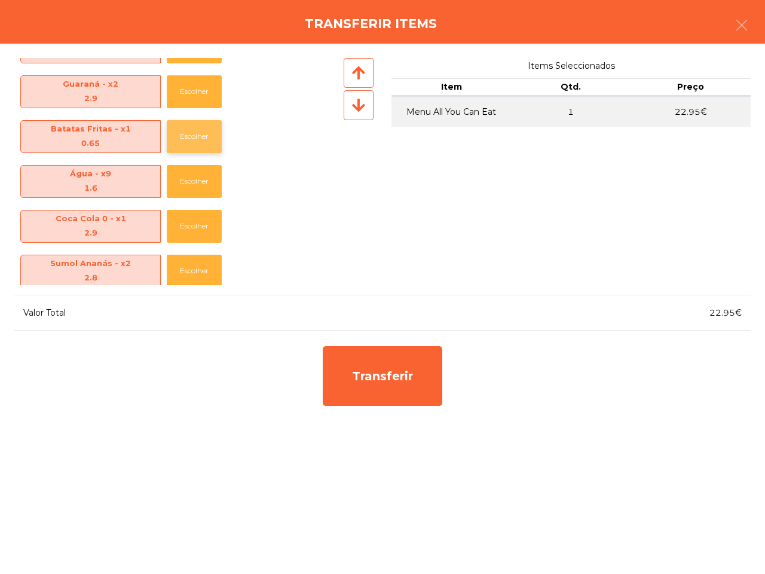
scroll to position [374, 0]
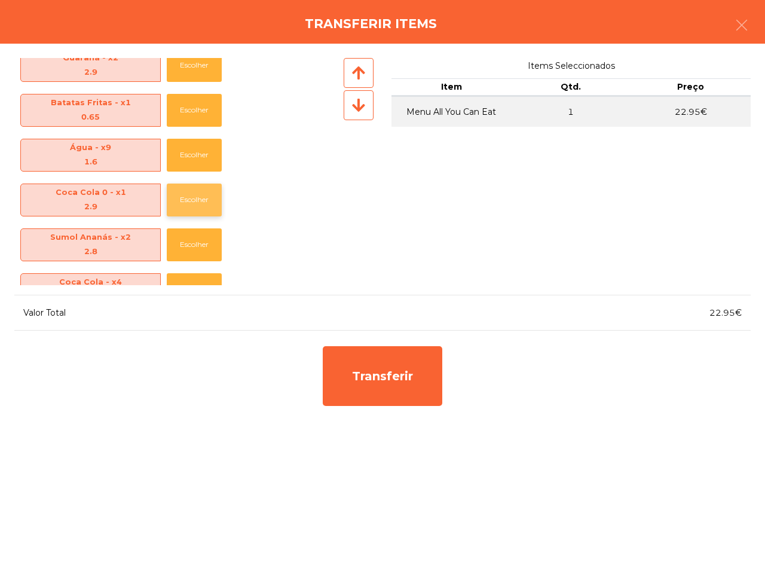
click at [206, 195] on button "Escolher" at bounding box center [194, 200] width 55 height 33
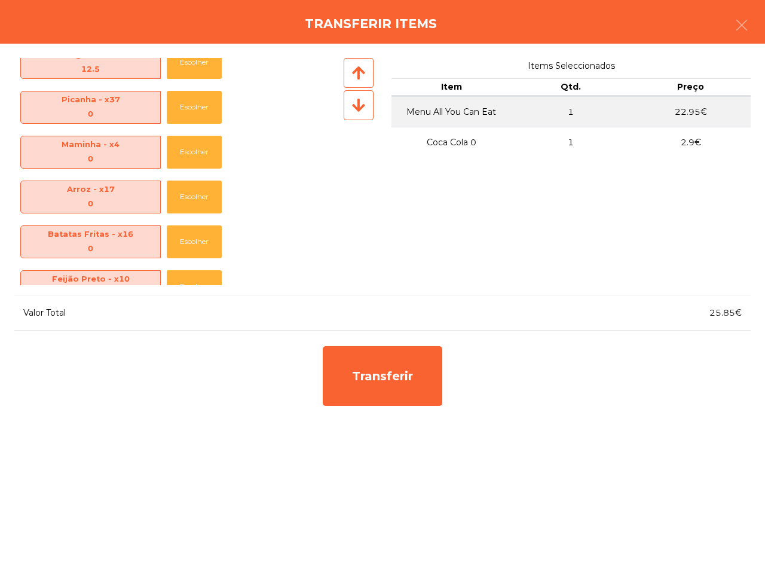
scroll to position [0, 0]
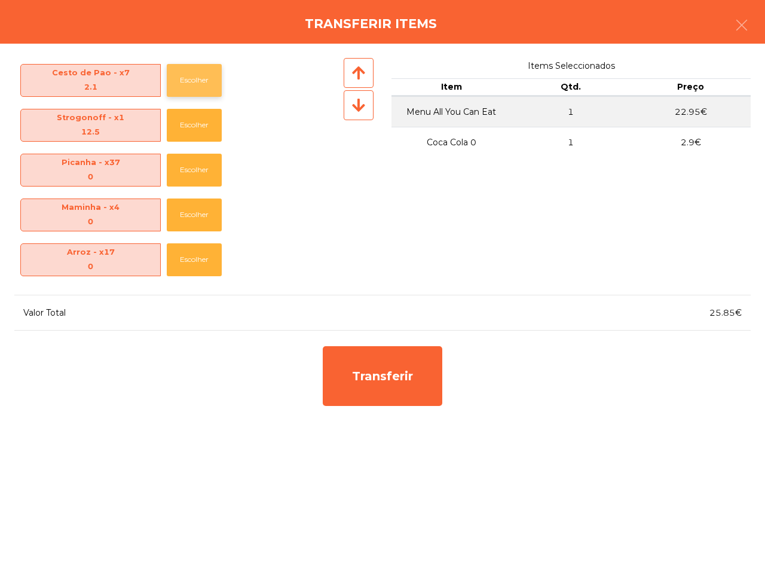
click at [195, 76] on button "Escolher" at bounding box center [194, 80] width 55 height 33
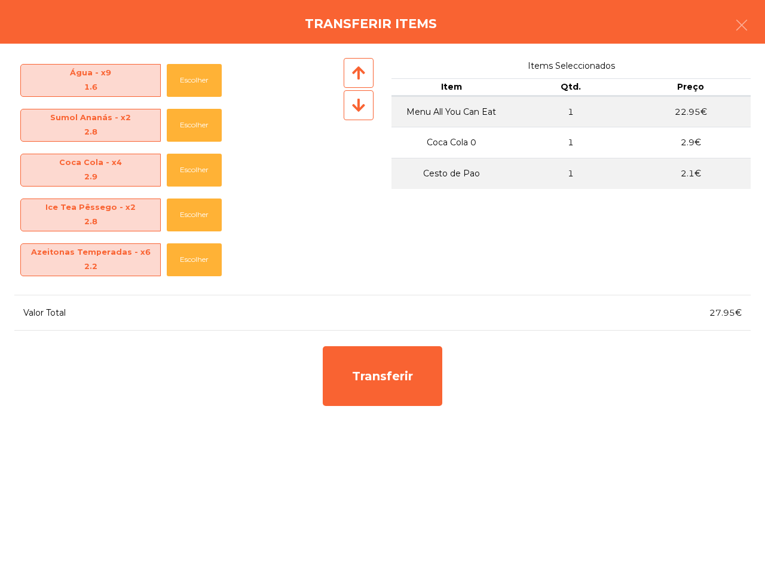
scroll to position [523, 0]
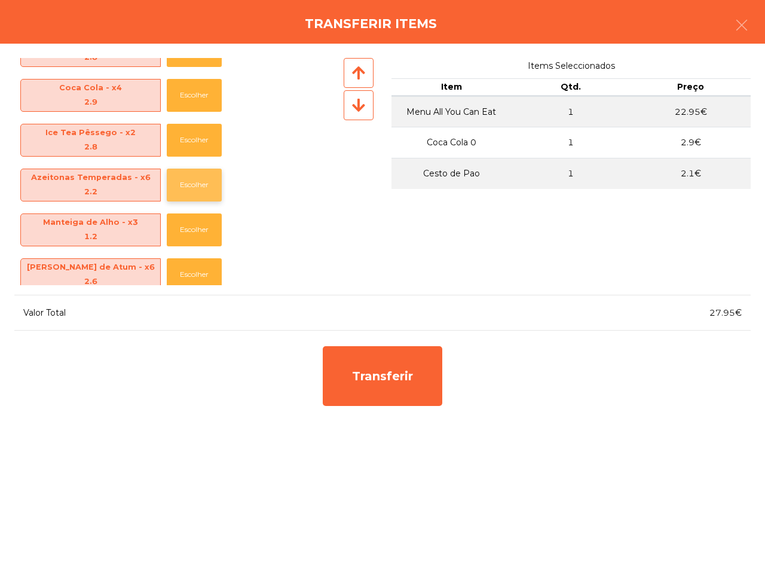
click at [202, 181] on button "Escolher" at bounding box center [194, 185] width 55 height 33
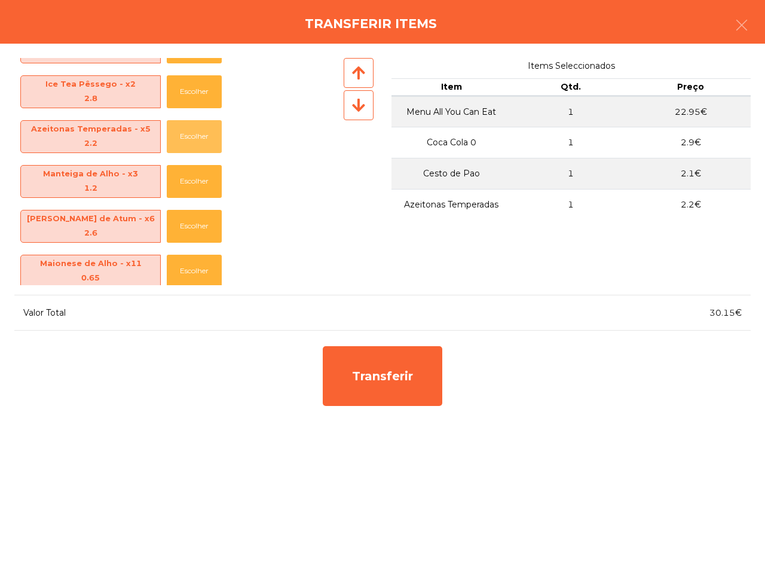
scroll to position [598, 0]
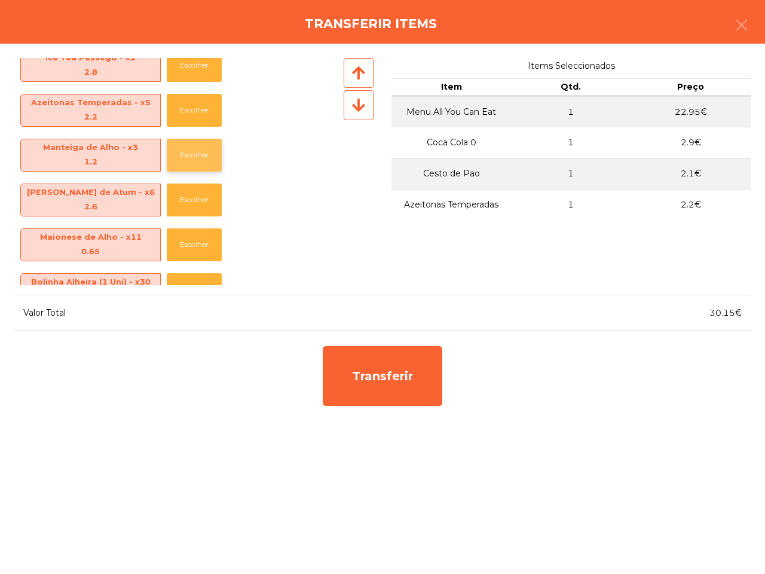
click at [212, 155] on button "Escolher" at bounding box center [194, 155] width 55 height 33
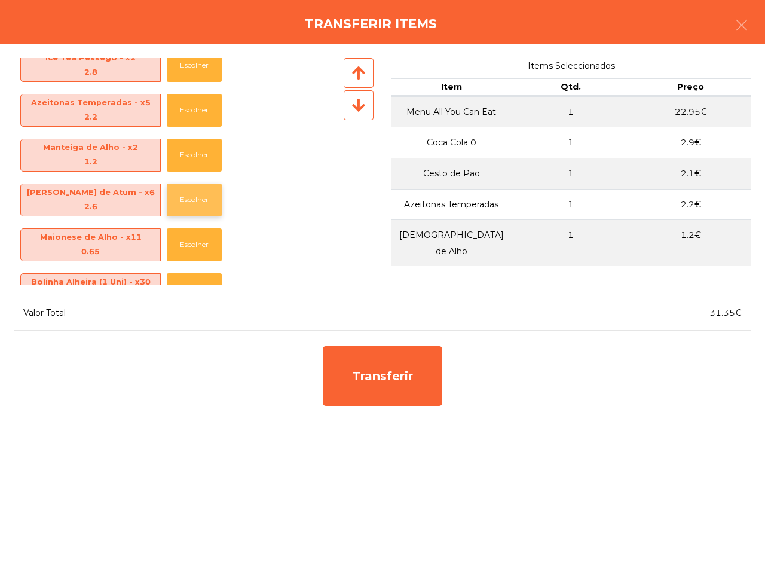
click at [202, 191] on button "Escolher" at bounding box center [194, 200] width 55 height 33
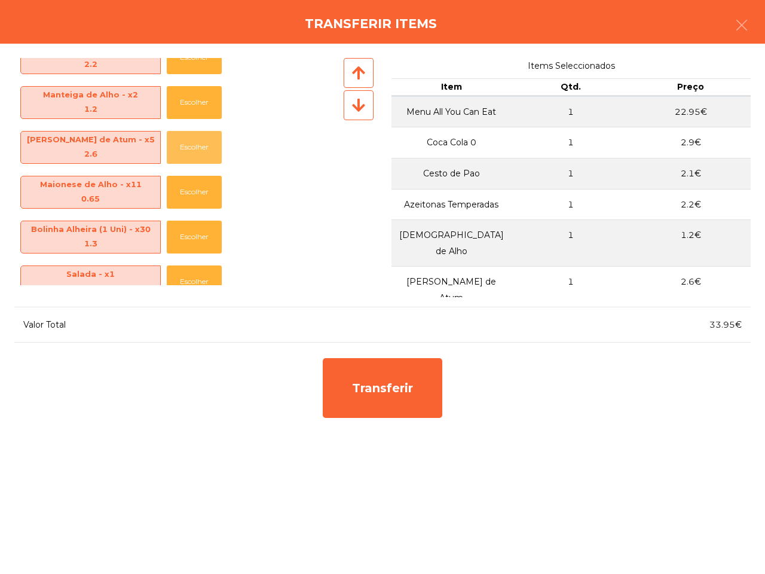
scroll to position [673, 0]
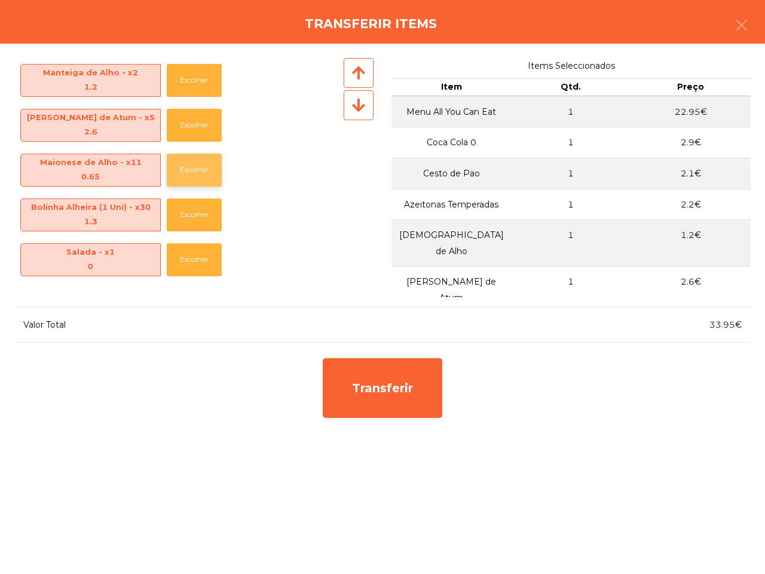
click at [206, 169] on button "Escolher" at bounding box center [194, 170] width 55 height 33
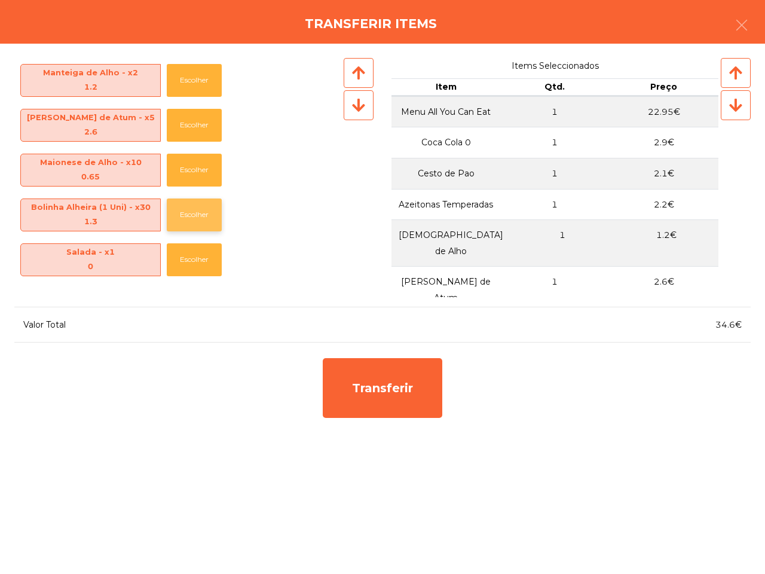
click at [194, 211] on button "Escolher" at bounding box center [194, 215] width 55 height 33
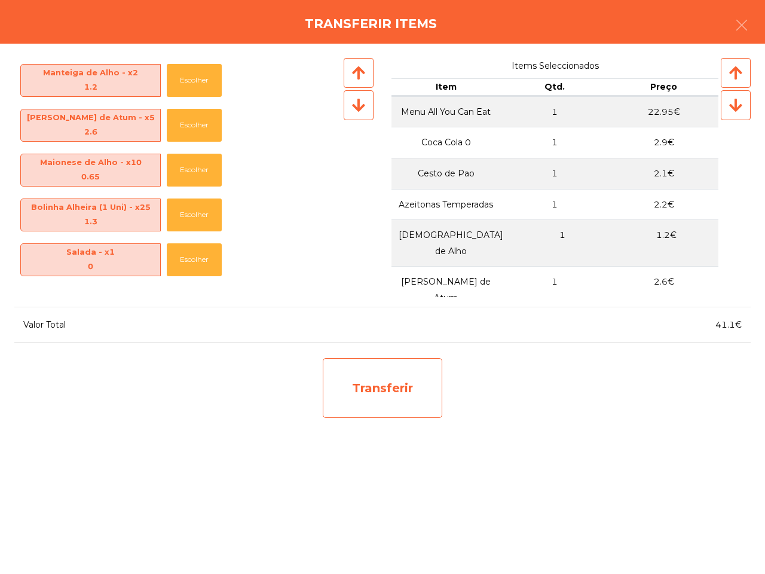
click at [401, 375] on div "Transferir" at bounding box center [383, 388] width 120 height 60
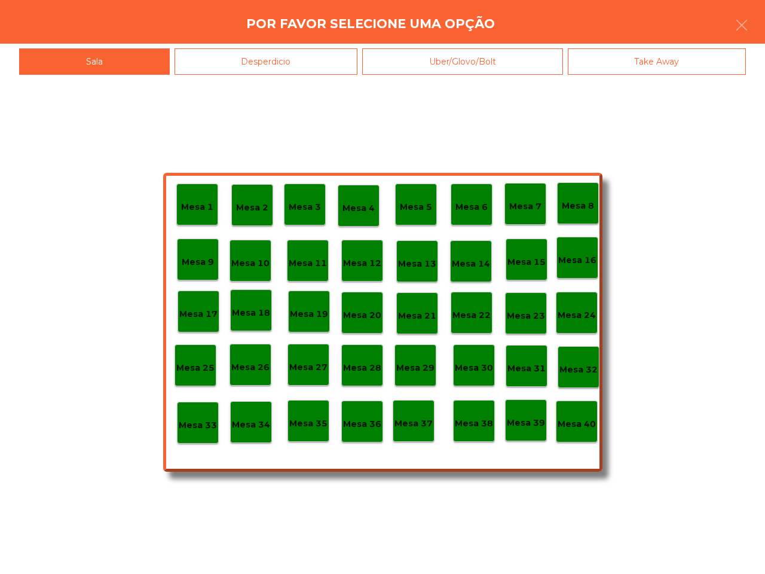
click at [474, 366] on p "Mesa 30" at bounding box center [474, 368] width 38 height 14
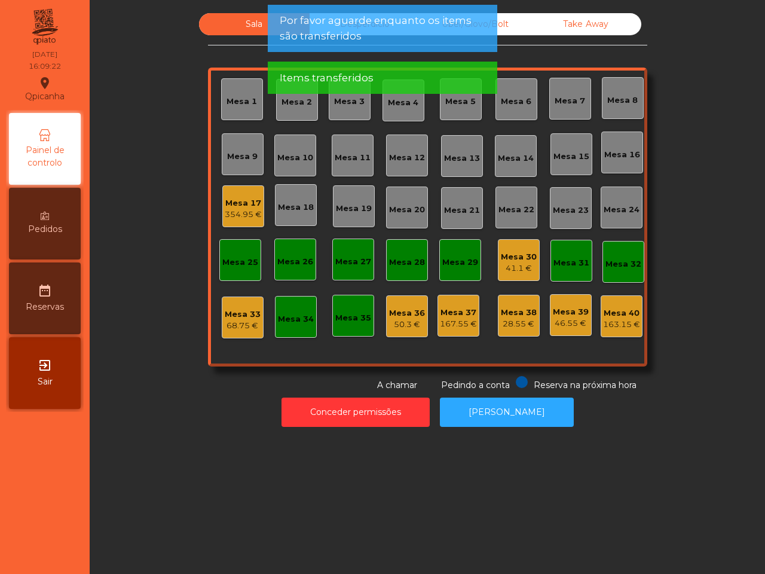
click at [514, 274] on div "Mesa 30 41.1 €" at bounding box center [519, 260] width 42 height 42
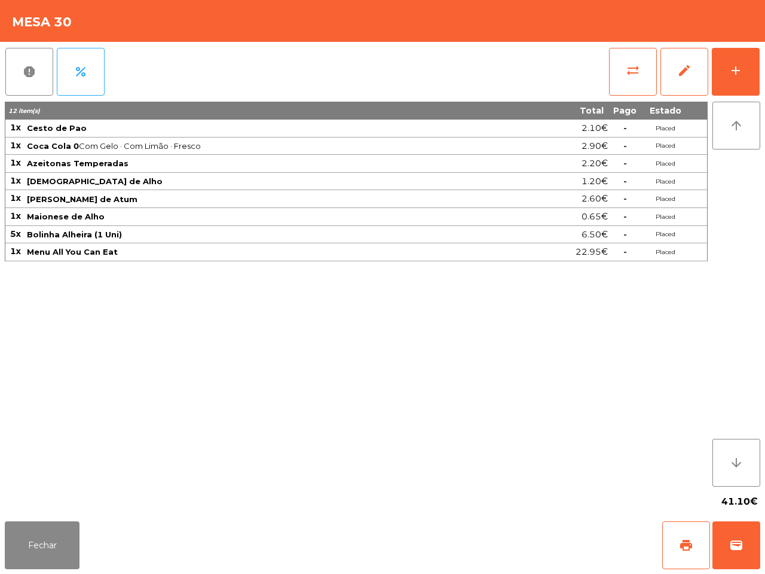
drag, startPoint x: 428, startPoint y: 228, endPoint x: 374, endPoint y: 263, distance: 64.4
click at [437, 231] on td "Bolinha Alheira (1 Uni)" at bounding box center [271, 235] width 490 height 18
click at [20, 551] on button "Fechar" at bounding box center [42, 545] width 75 height 48
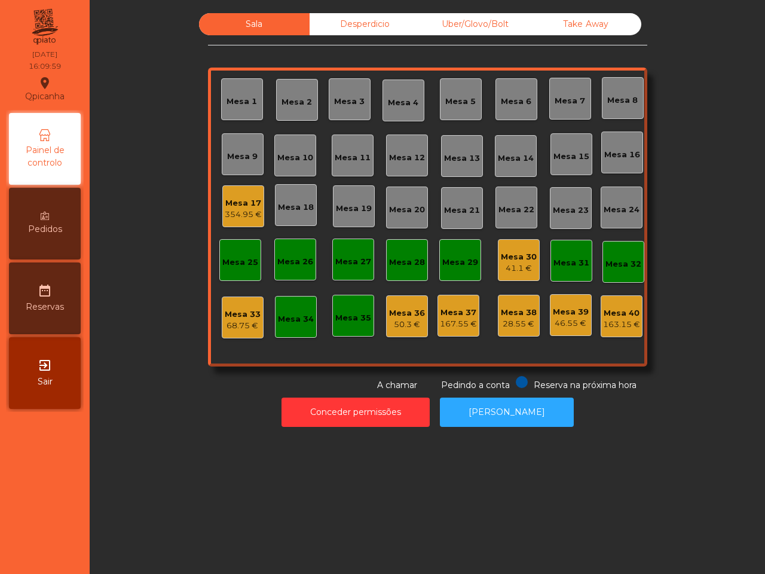
click at [448, 329] on div "167.55 €" at bounding box center [458, 324] width 37 height 12
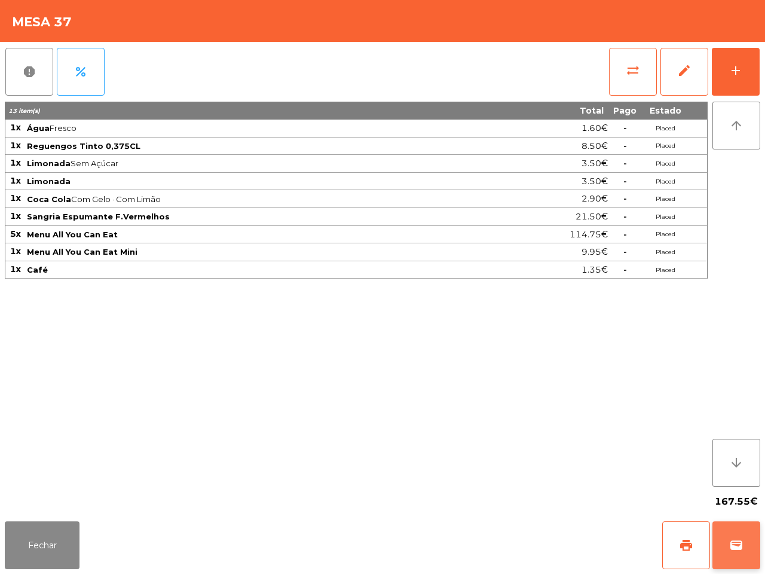
click at [754, 554] on button "wallet" at bounding box center [737, 545] width 48 height 48
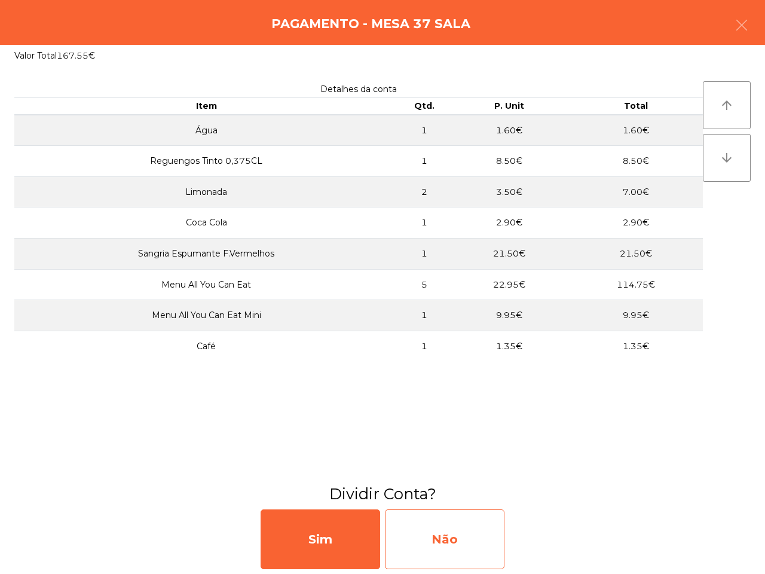
click at [462, 524] on div "Não" at bounding box center [445, 539] width 120 height 60
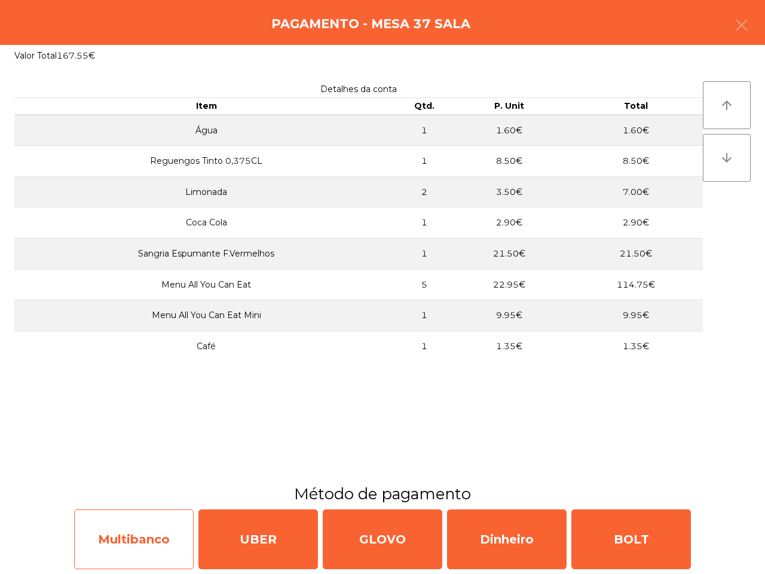
click at [163, 521] on div "Multibanco" at bounding box center [134, 539] width 120 height 60
select select "**"
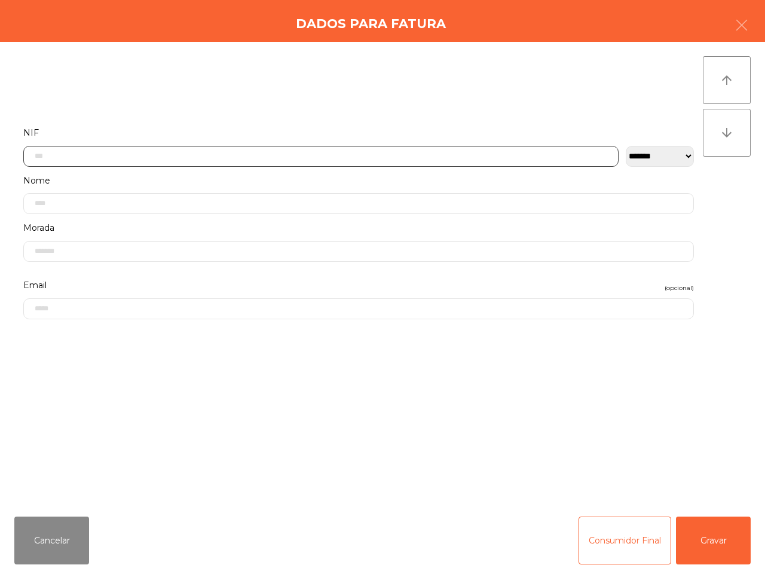
click at [198, 154] on input "text" at bounding box center [321, 156] width 596 height 21
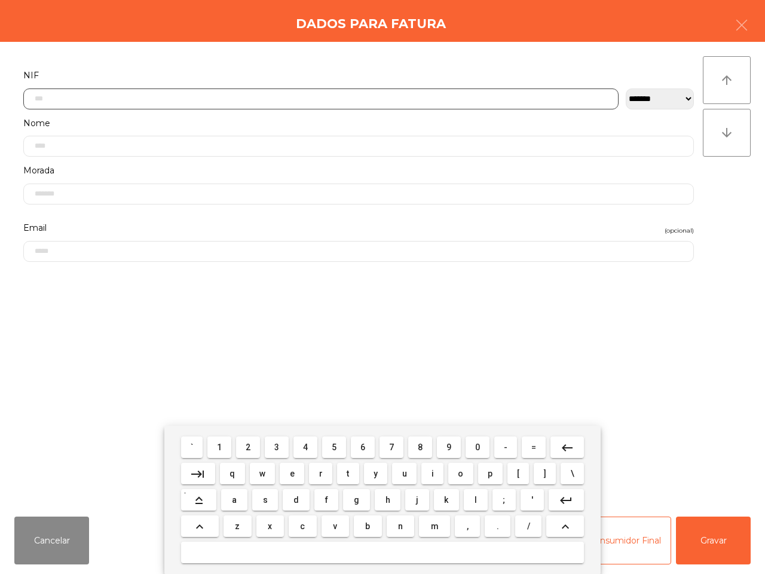
scroll to position [67, 0]
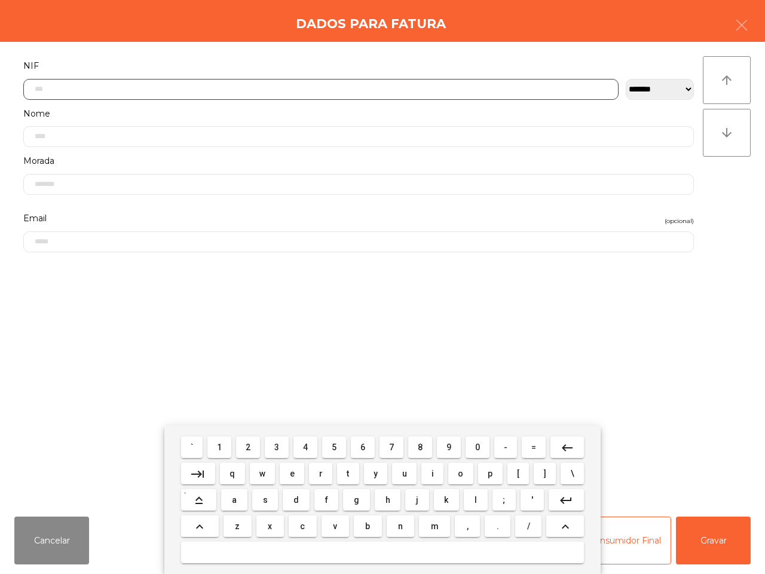
click at [331, 447] on button "5" at bounding box center [334, 448] width 24 height 22
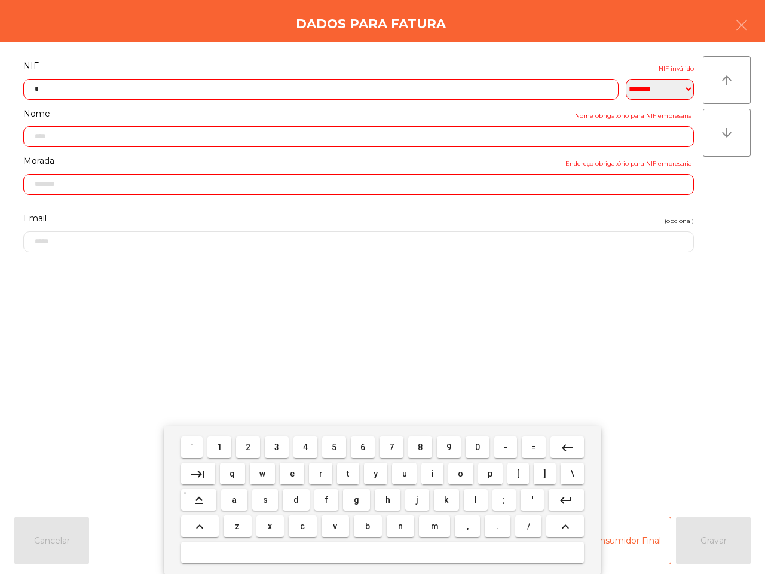
click at [221, 441] on button "1" at bounding box center [220, 448] width 24 height 22
click at [286, 450] on button "3" at bounding box center [277, 448] width 24 height 22
click at [338, 450] on button "5" at bounding box center [334, 448] width 24 height 22
click at [485, 453] on button "0" at bounding box center [478, 448] width 24 height 22
click at [279, 449] on span "3" at bounding box center [276, 448] width 5 height 10
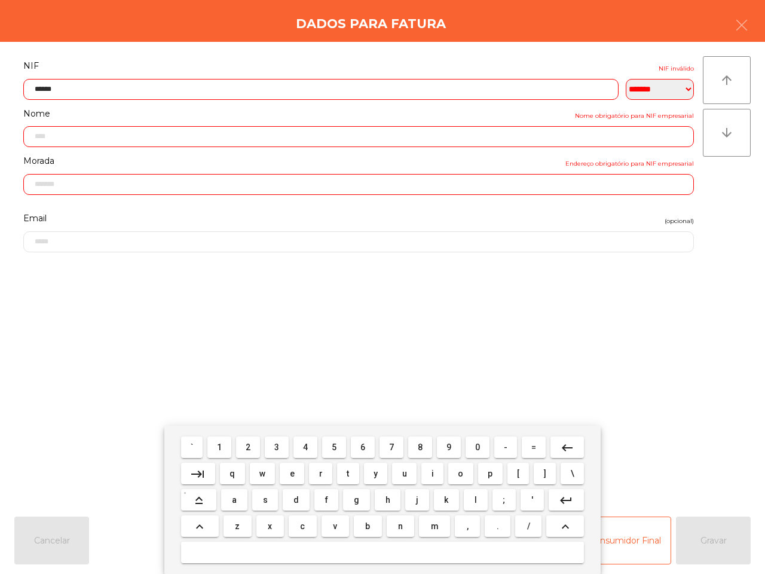
click at [219, 446] on span "1" at bounding box center [219, 448] width 5 height 10
click at [282, 452] on button "3" at bounding box center [277, 448] width 24 height 22
click at [395, 449] on button "7" at bounding box center [392, 448] width 24 height 22
type input "*********"
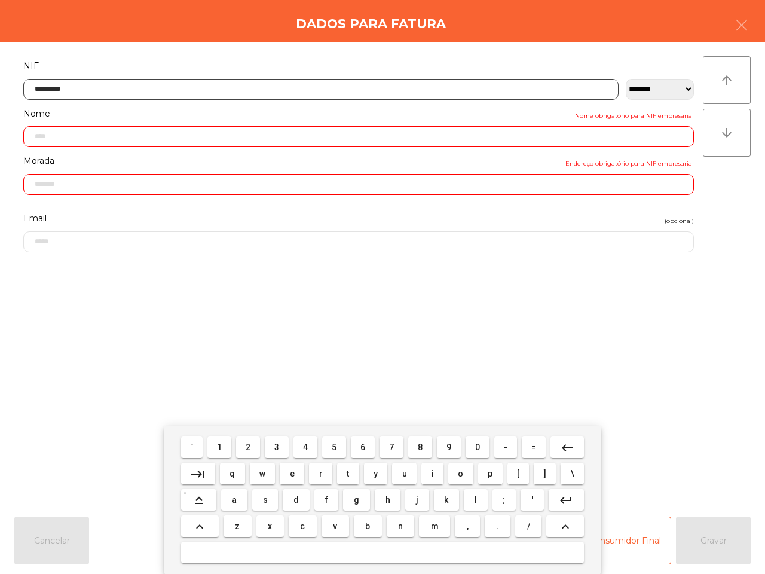
type input "**********"
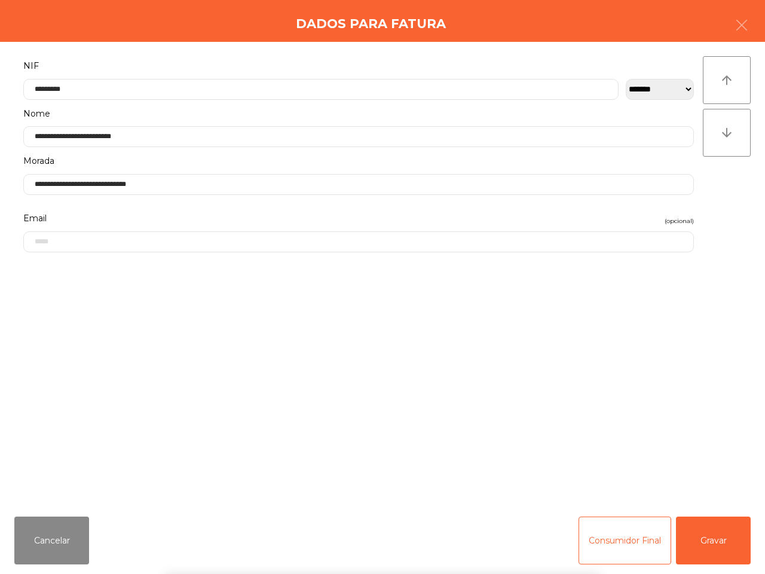
click at [731, 542] on div "` 1 2 3 4 5 6 7 8 9 0 - = keyboard_backspace keyboard_tab q w e r t y u i o p […" at bounding box center [382, 500] width 765 height 148
click at [722, 543] on button "Gravar" at bounding box center [713, 541] width 75 height 48
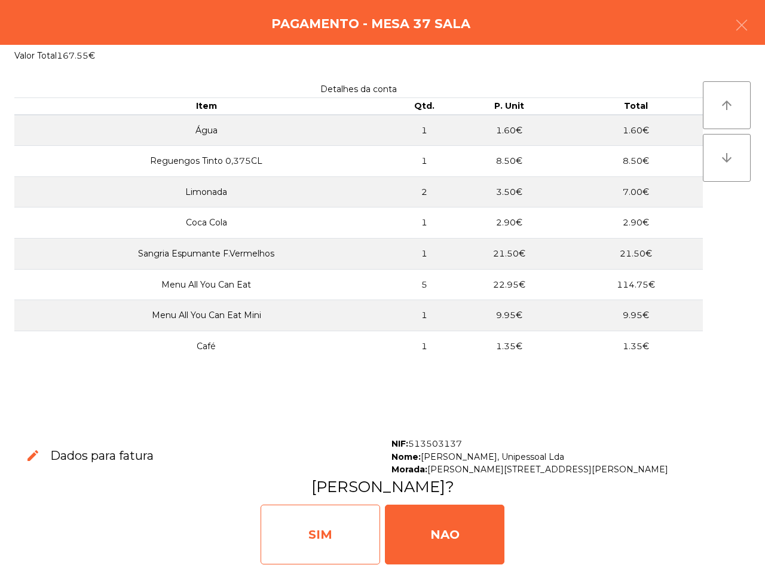
click at [326, 539] on div "SIM" at bounding box center [321, 535] width 120 height 60
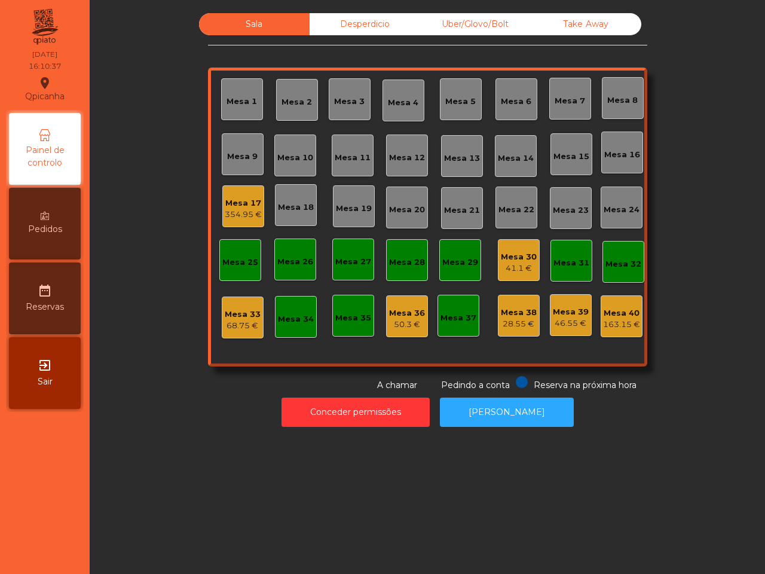
click at [235, 315] on div "Mesa 33" at bounding box center [243, 315] width 36 height 12
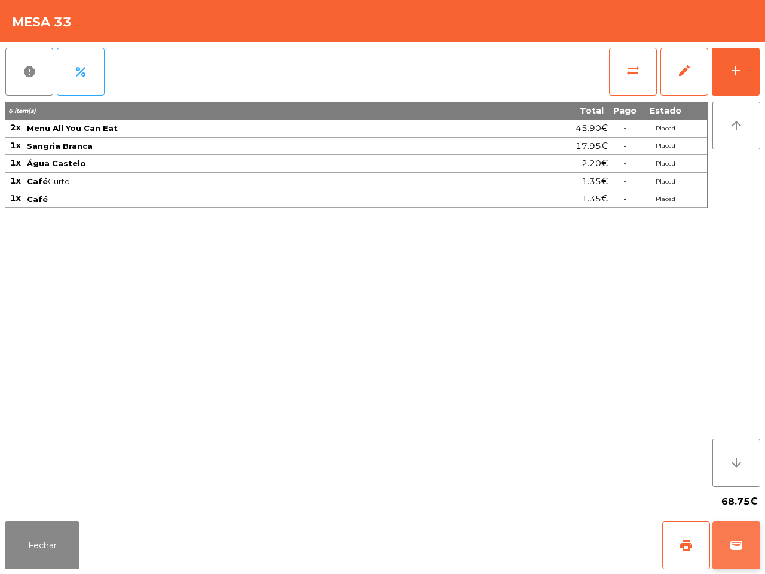
click at [740, 538] on span "wallet" at bounding box center [737, 545] width 14 height 14
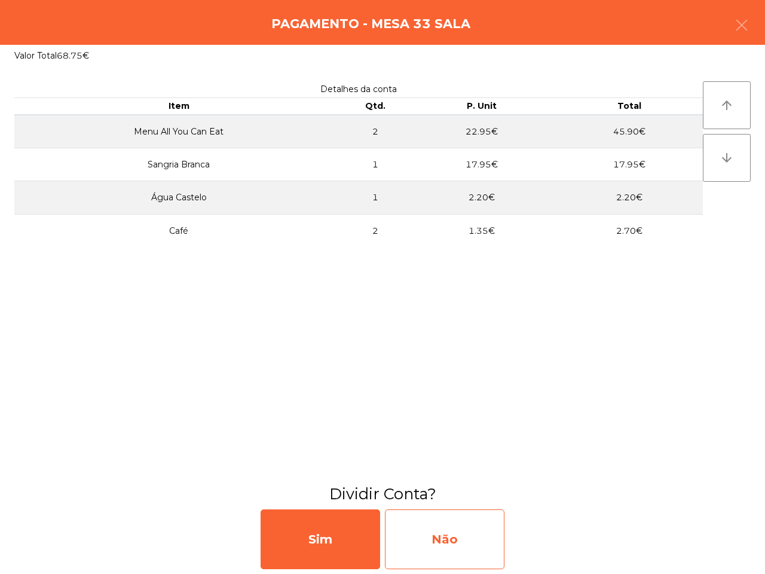
click at [432, 537] on div "Não" at bounding box center [445, 539] width 120 height 60
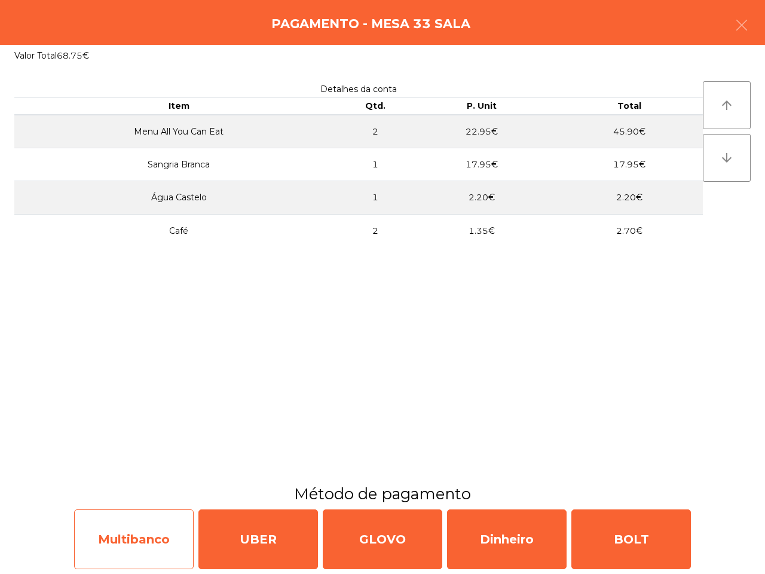
click at [152, 522] on div "Multibanco" at bounding box center [134, 539] width 120 height 60
select select "**"
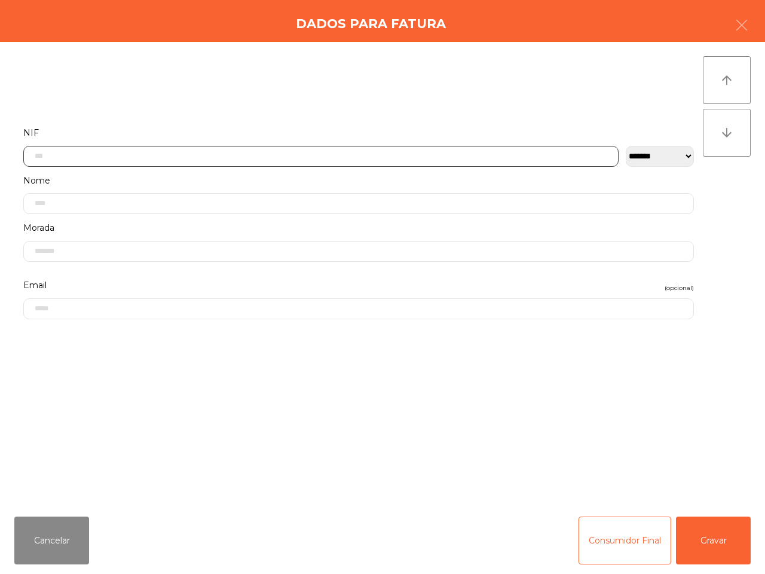
click at [215, 156] on input "text" at bounding box center [321, 156] width 596 height 21
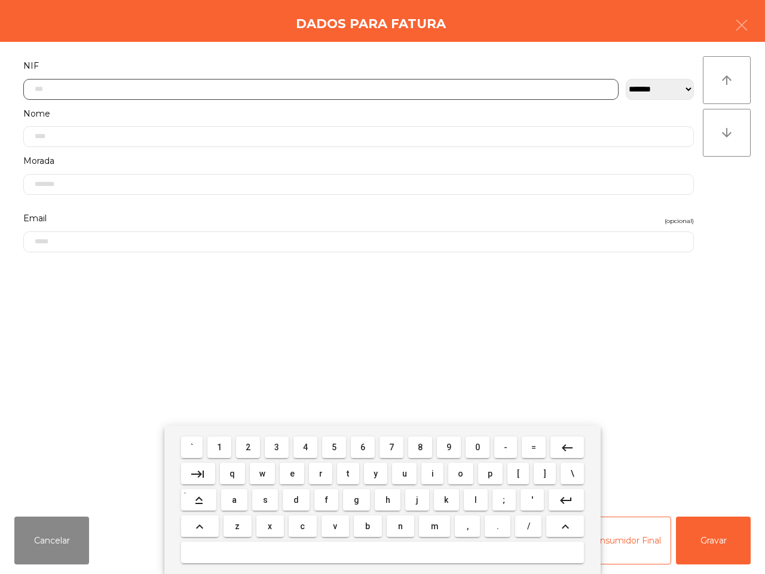
click at [332, 447] on span "5" at bounding box center [334, 448] width 5 height 10
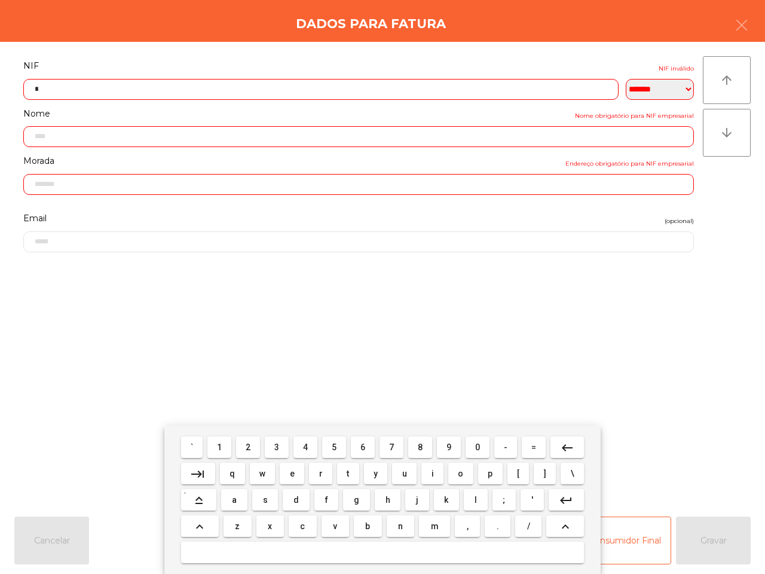
click at [477, 445] on span "0" at bounding box center [477, 448] width 5 height 10
click at [364, 444] on span "6" at bounding box center [363, 448] width 5 height 10
click at [216, 446] on button "1" at bounding box center [220, 448] width 24 height 22
click at [308, 444] on span "4" at bounding box center [305, 448] width 5 height 10
click at [249, 446] on button "2" at bounding box center [248, 448] width 24 height 22
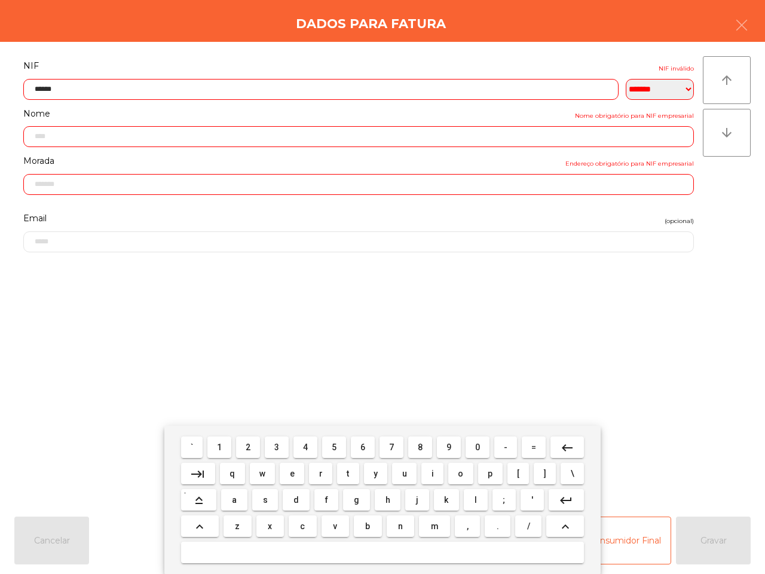
click at [312, 448] on button "4" at bounding box center [306, 448] width 24 height 22
click at [396, 448] on button "7" at bounding box center [392, 448] width 24 height 22
click at [395, 449] on button "7" at bounding box center [392, 448] width 24 height 22
type input "*********"
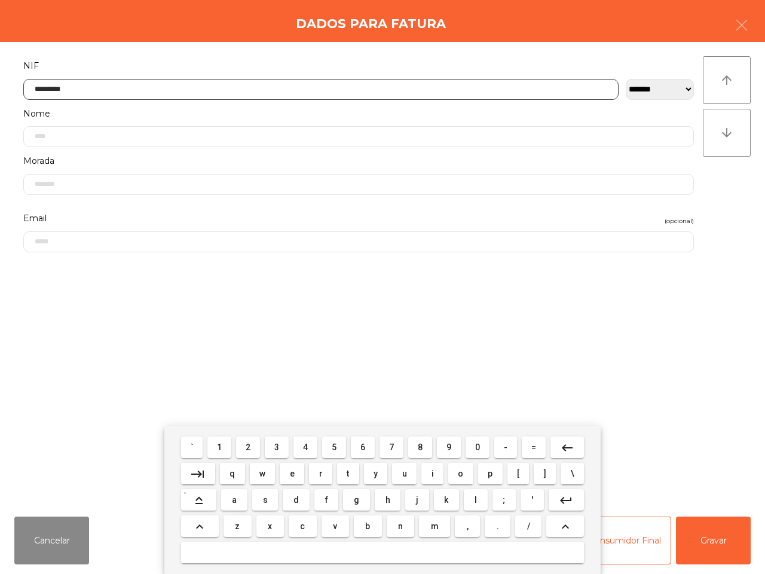
type input "**********"
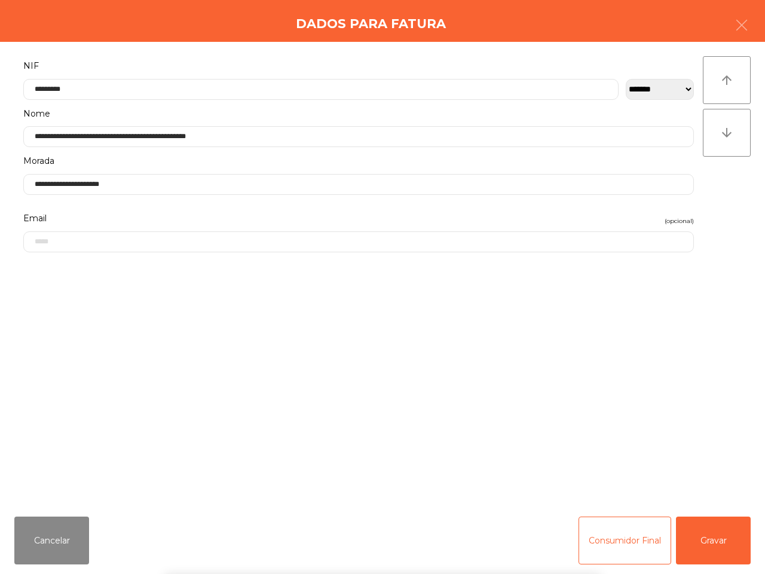
click at [715, 545] on div "` 1 2 3 4 5 6 7 8 9 0 - = keyboard_backspace keyboard_tab q w e r t y u i o p […" at bounding box center [382, 500] width 765 height 148
click at [715, 550] on button "Gravar" at bounding box center [713, 541] width 75 height 48
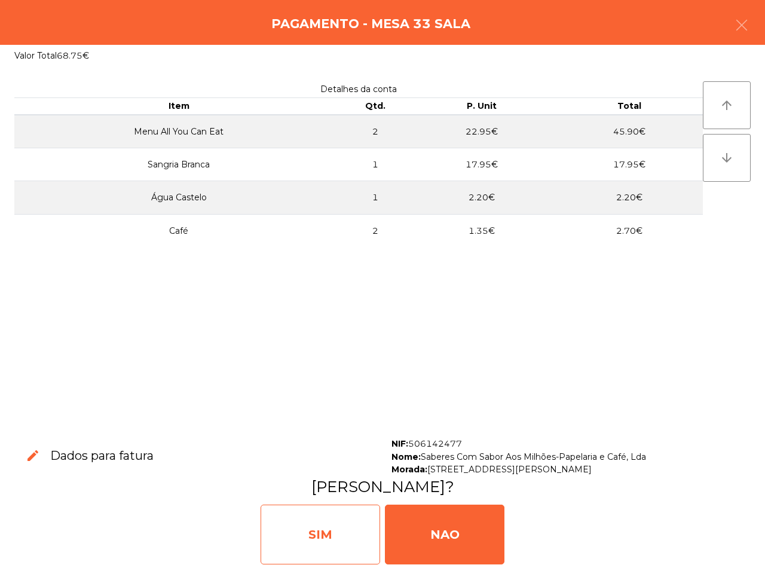
click at [371, 512] on div "SIM" at bounding box center [321, 535] width 120 height 60
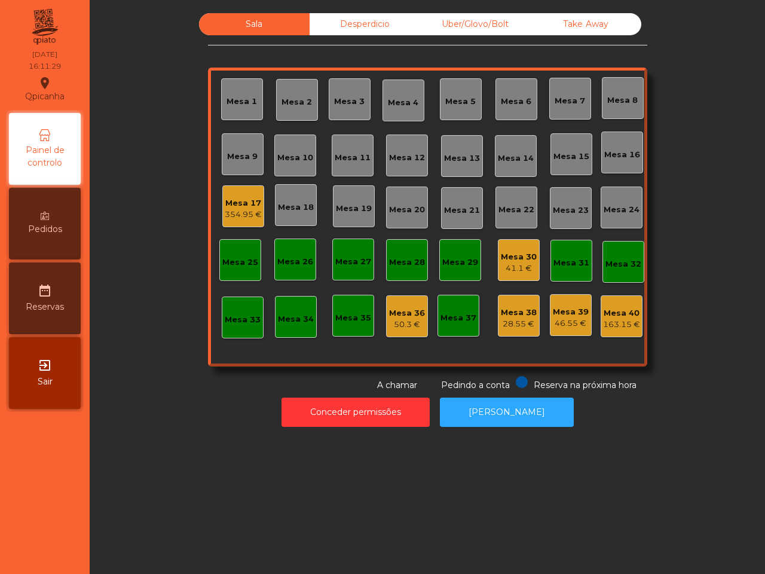
click at [518, 264] on div "41.1 €" at bounding box center [519, 269] width 36 height 12
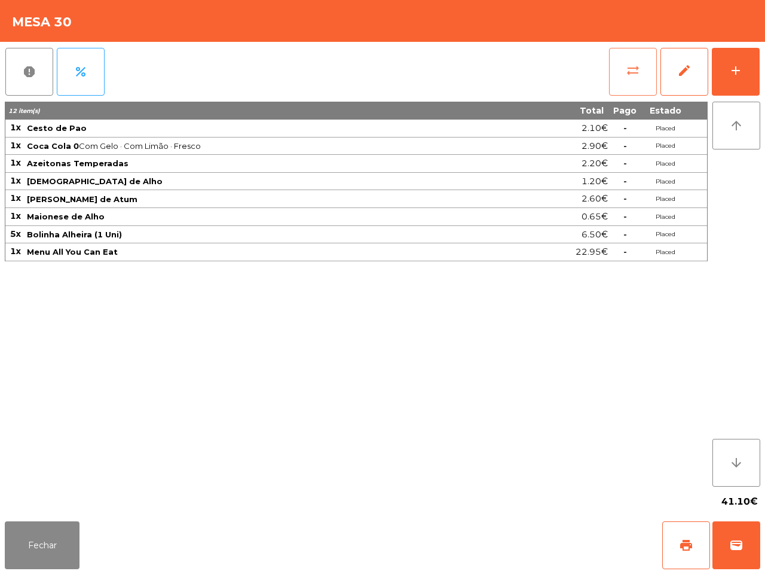
click at [629, 76] on span "sync_alt" at bounding box center [633, 70] width 14 height 14
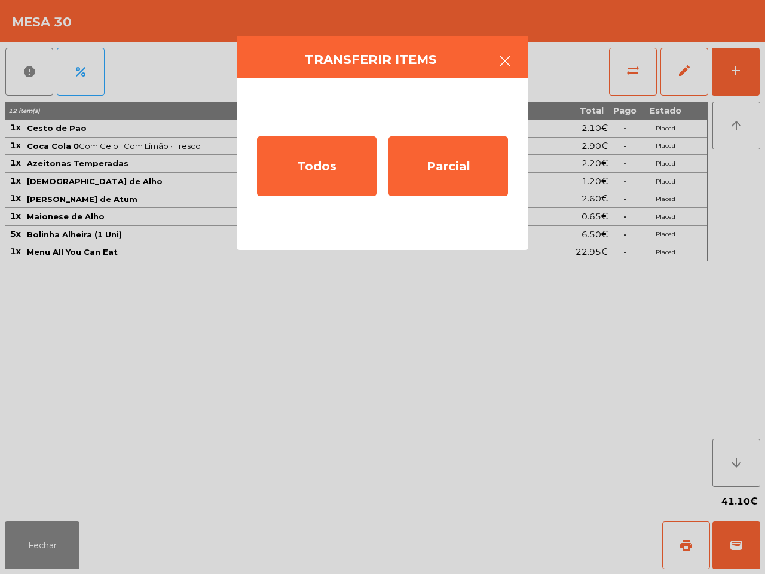
click at [499, 57] on icon "button" at bounding box center [505, 61] width 14 height 14
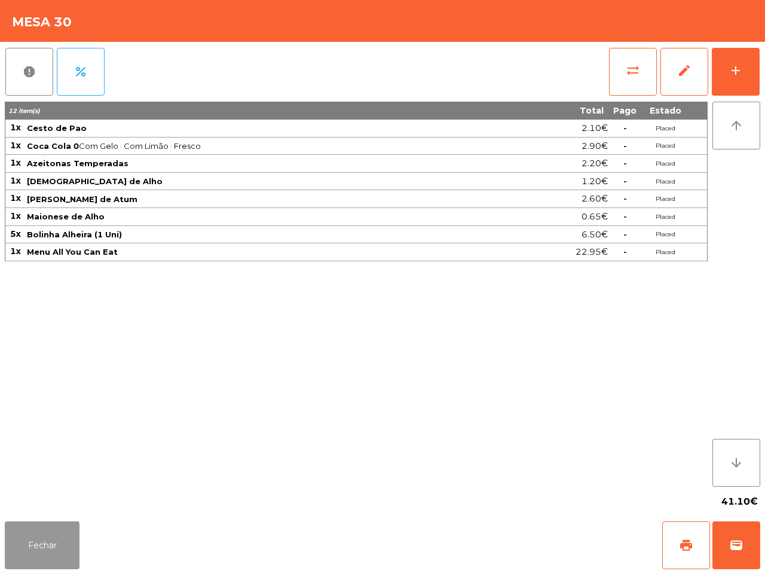
click at [61, 542] on button "Fechar" at bounding box center [42, 545] width 75 height 48
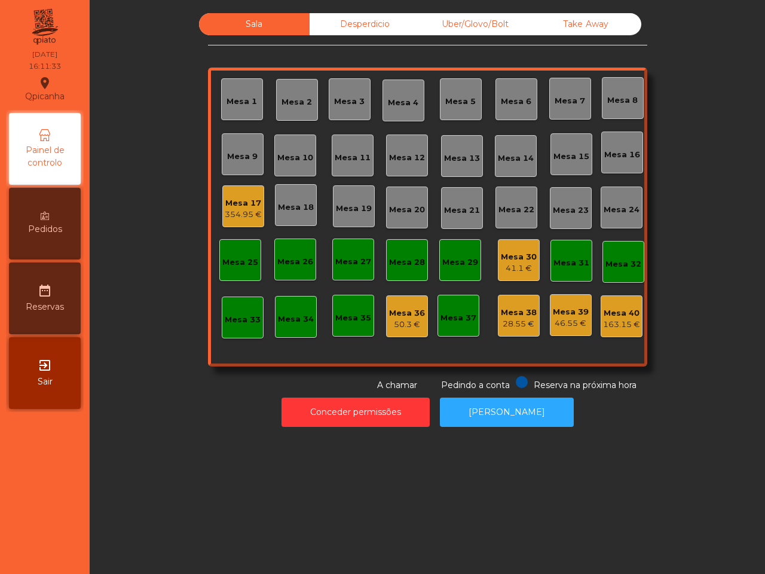
click at [527, 258] on div "Mesa 30" at bounding box center [519, 257] width 36 height 12
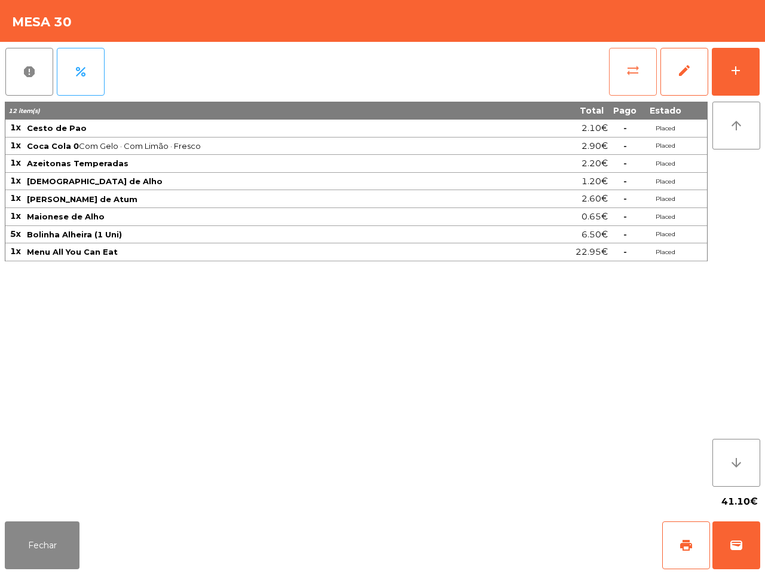
click at [632, 74] on span "sync_alt" at bounding box center [633, 70] width 14 height 14
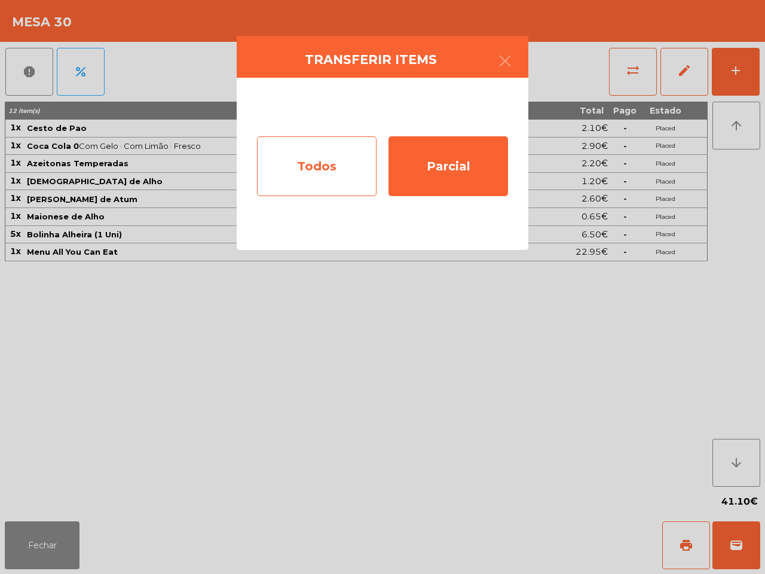
click at [362, 159] on div "Todos" at bounding box center [317, 166] width 120 height 60
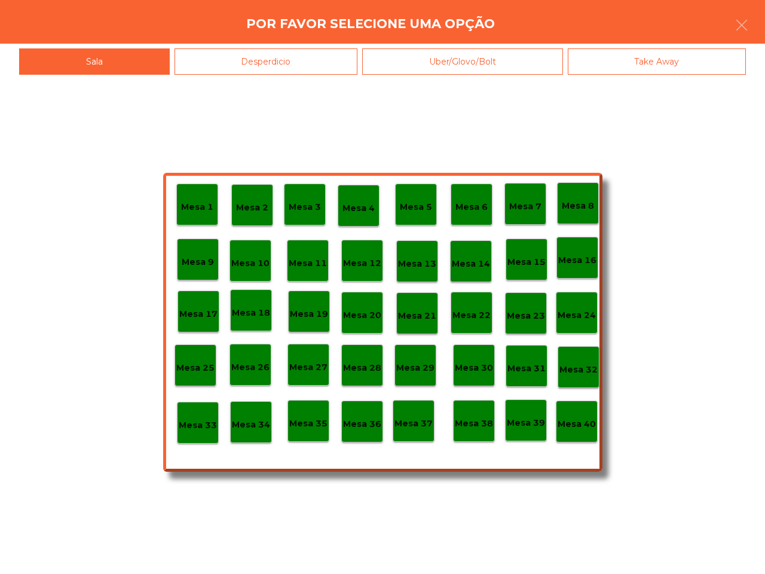
click at [410, 416] on div "Mesa 37" at bounding box center [414, 421] width 38 height 19
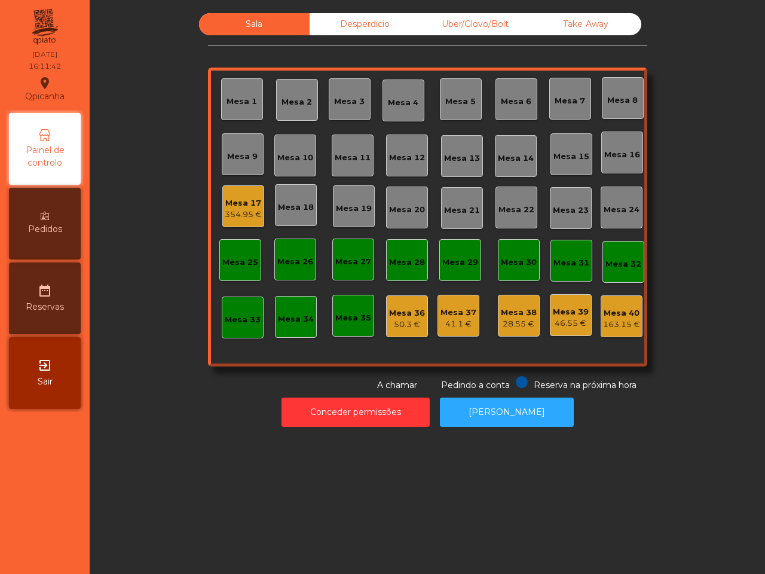
click at [225, 200] on div "Mesa 17" at bounding box center [243, 203] width 37 height 12
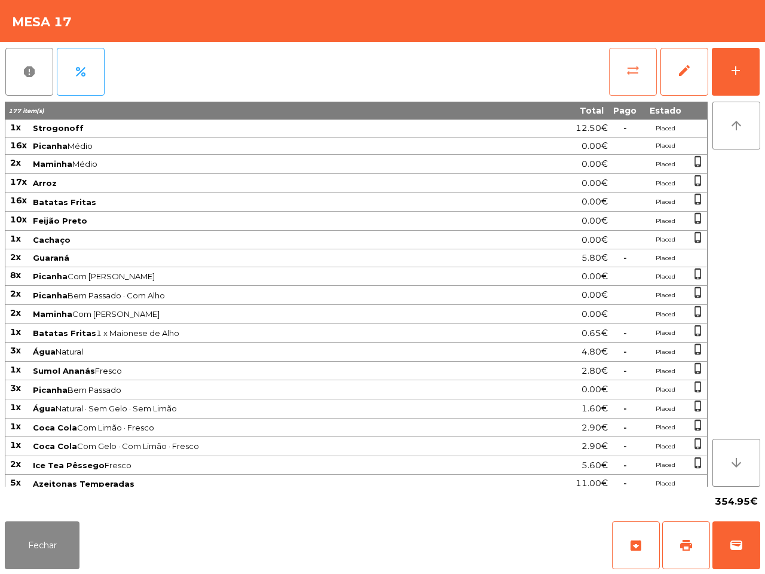
click at [624, 86] on button "sync_alt" at bounding box center [633, 72] width 48 height 48
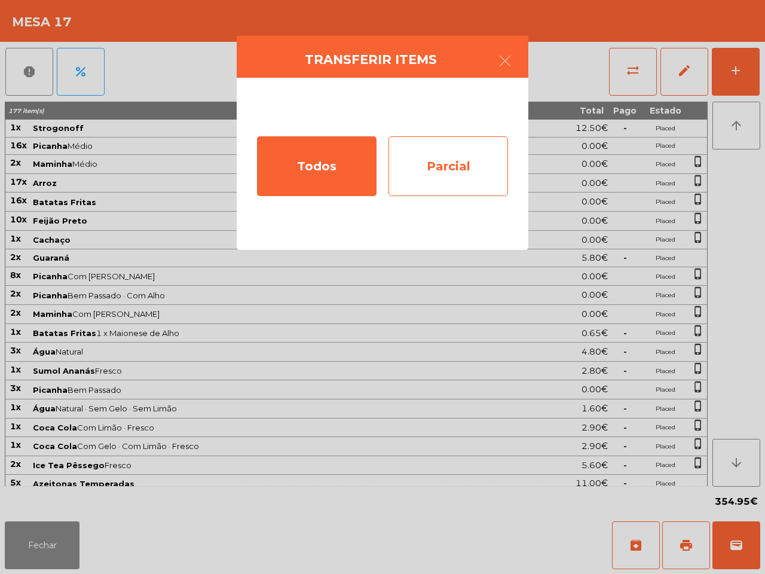
click at [452, 174] on div "Parcial" at bounding box center [449, 166] width 120 height 60
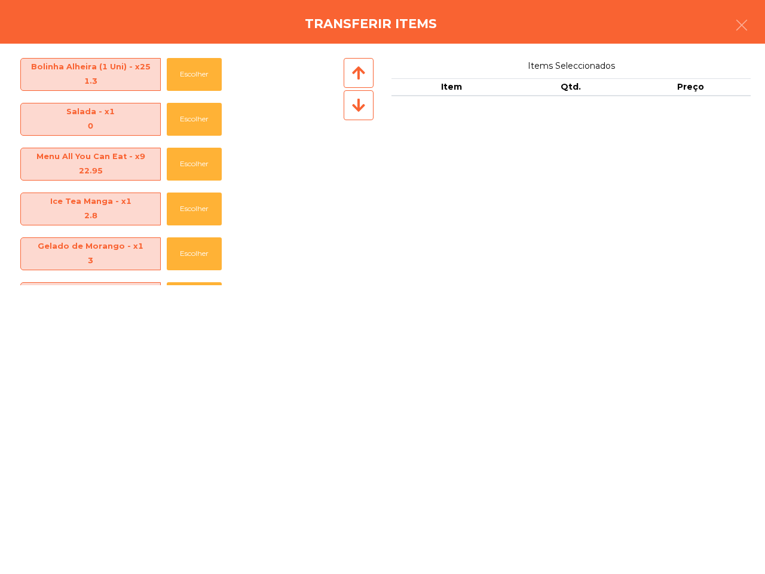
scroll to position [789, 0]
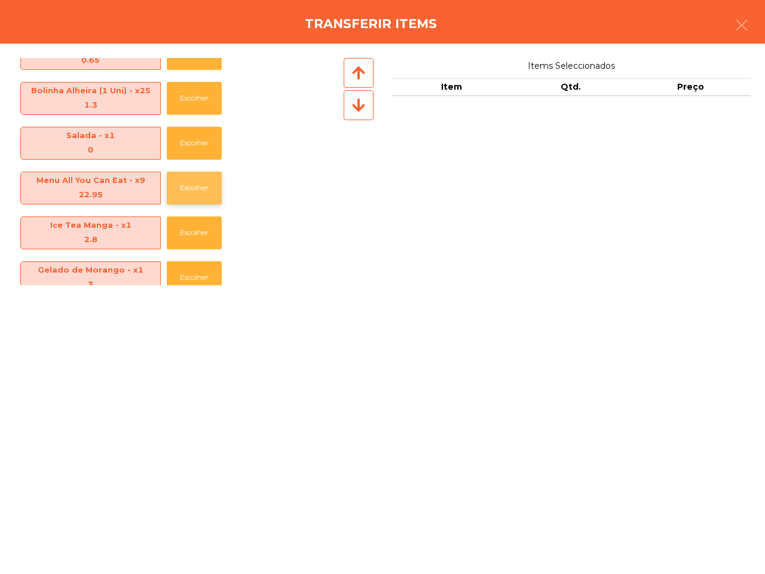
click at [199, 189] on button "Escolher" at bounding box center [194, 188] width 55 height 33
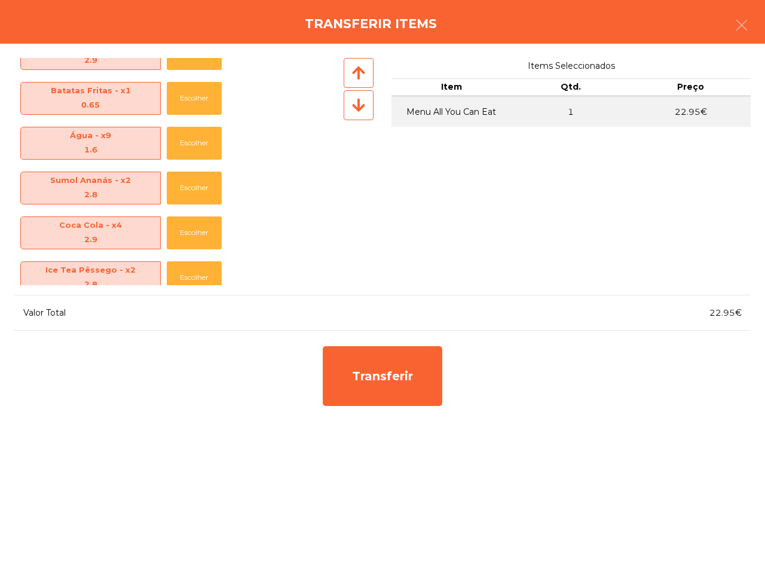
scroll to position [266, 0]
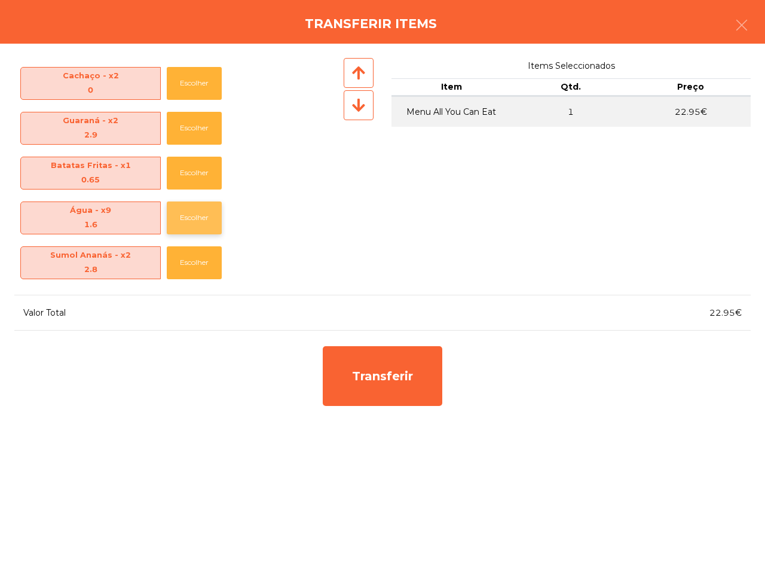
click at [192, 215] on button "Escolher" at bounding box center [194, 218] width 55 height 33
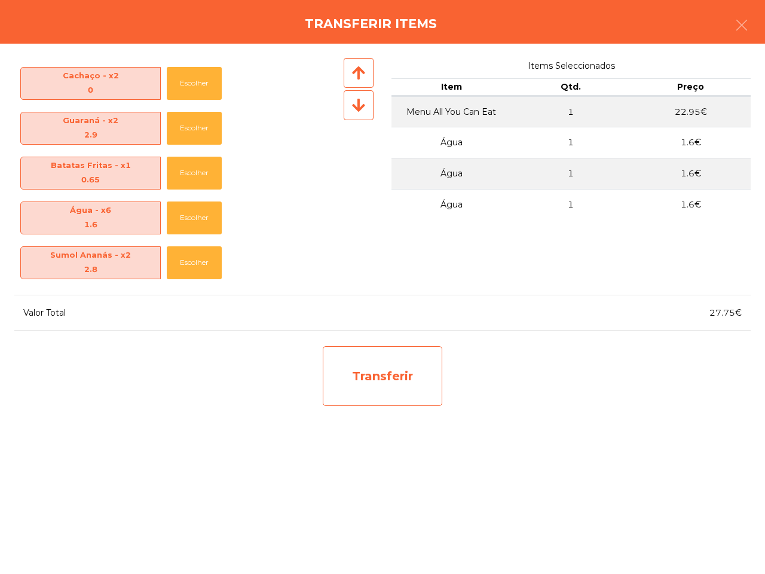
click at [405, 377] on div "Transferir" at bounding box center [383, 376] width 120 height 60
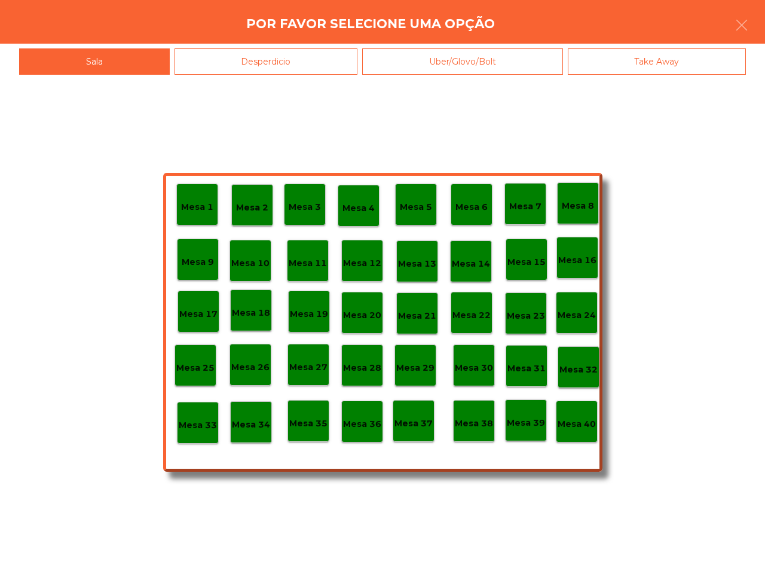
click at [209, 419] on p "Mesa 33" at bounding box center [198, 426] width 38 height 14
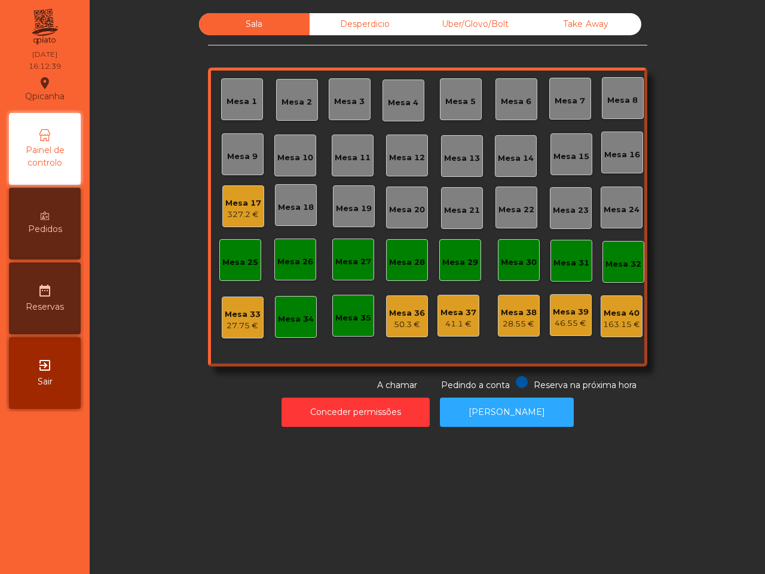
click at [252, 217] on div "327.2 €" at bounding box center [243, 215] width 36 height 12
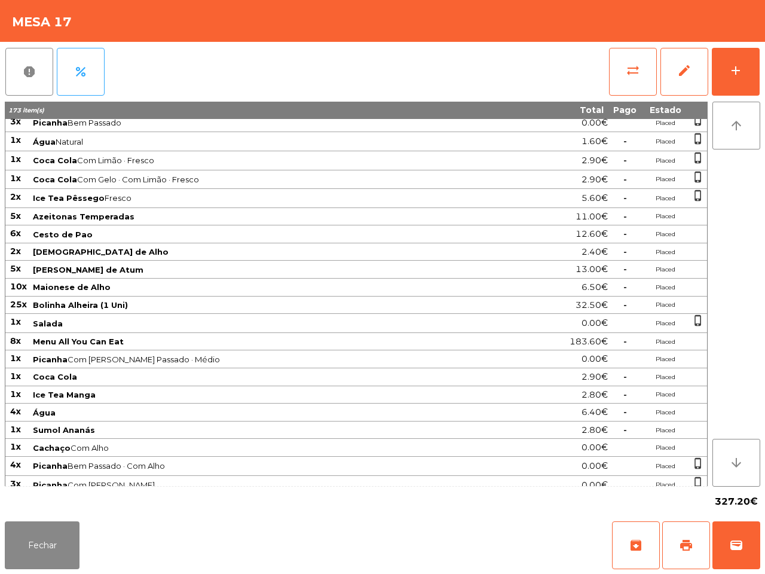
scroll to position [378, 0]
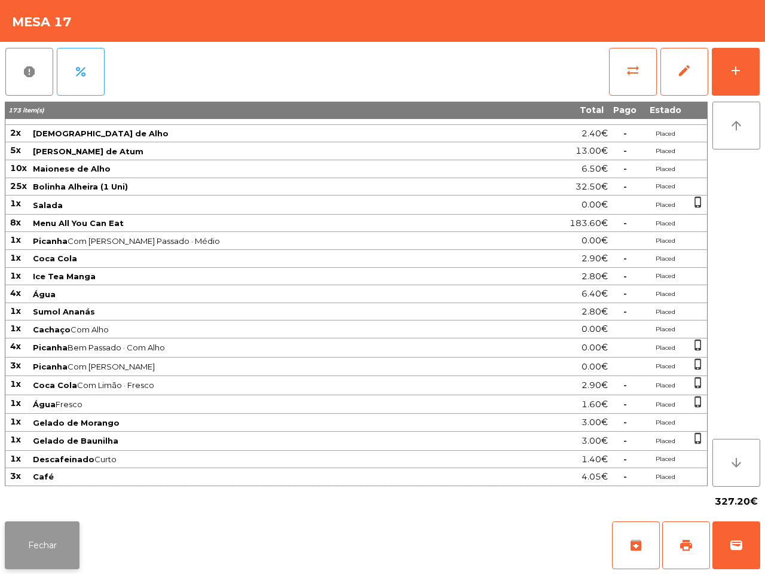
click at [67, 560] on button "Fechar" at bounding box center [42, 545] width 75 height 48
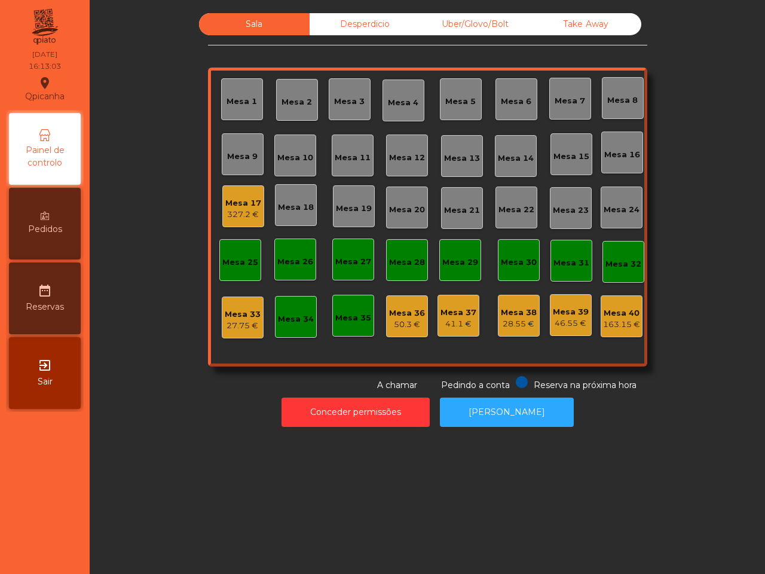
click at [233, 326] on div "27.75 €" at bounding box center [243, 326] width 36 height 12
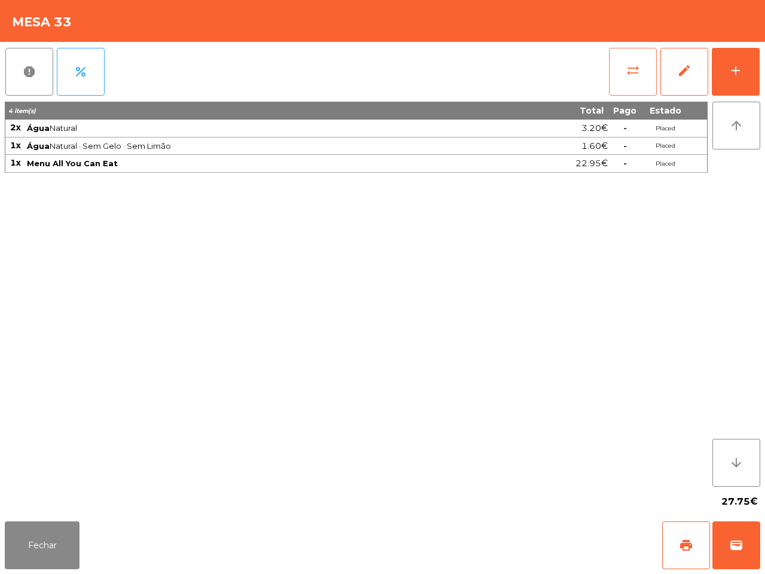
click at [629, 74] on span "sync_alt" at bounding box center [633, 70] width 14 height 14
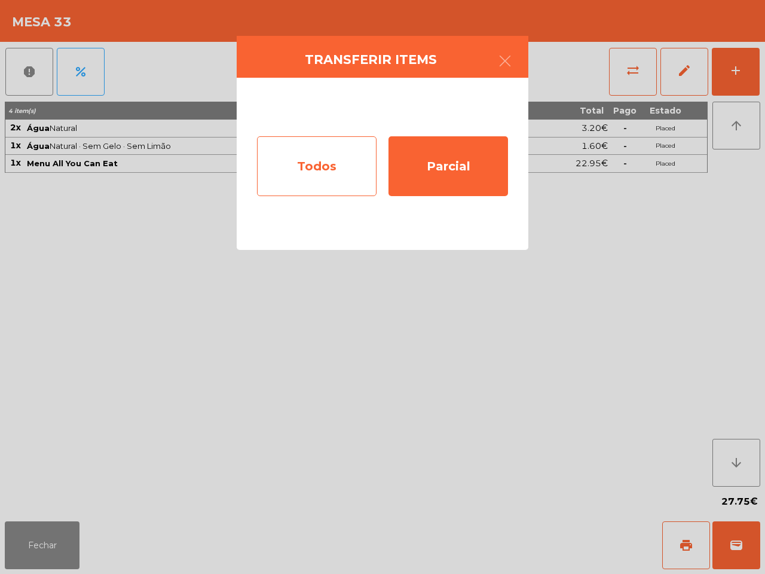
click at [363, 159] on div "Todos" at bounding box center [317, 166] width 120 height 60
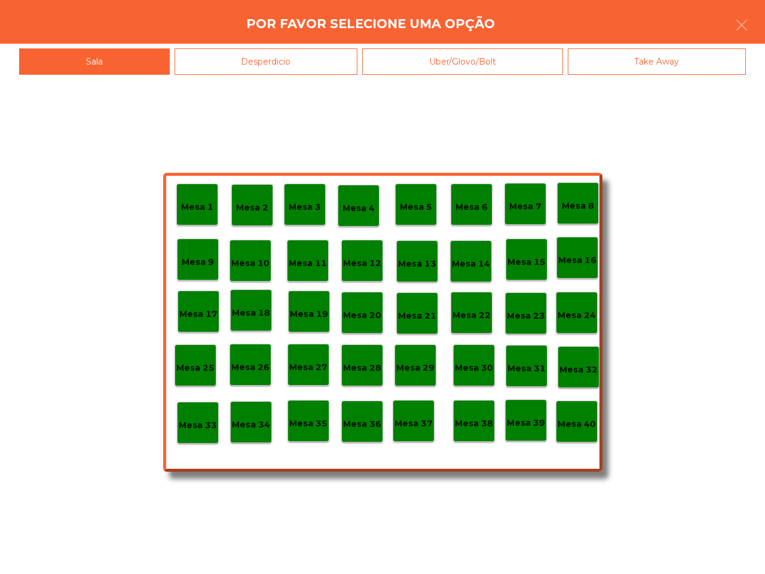
click at [261, 426] on p "Mesa 34" at bounding box center [251, 425] width 38 height 14
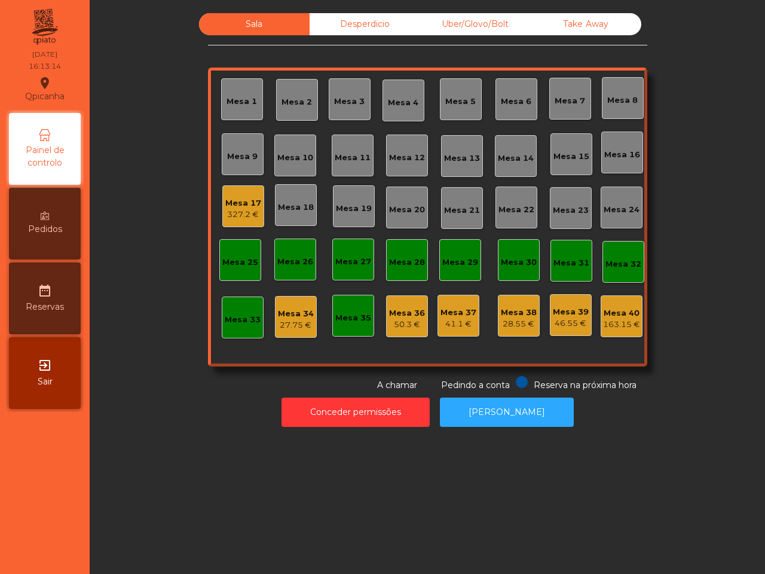
click at [240, 222] on div "Mesa 17 327.2 €" at bounding box center [243, 206] width 42 height 42
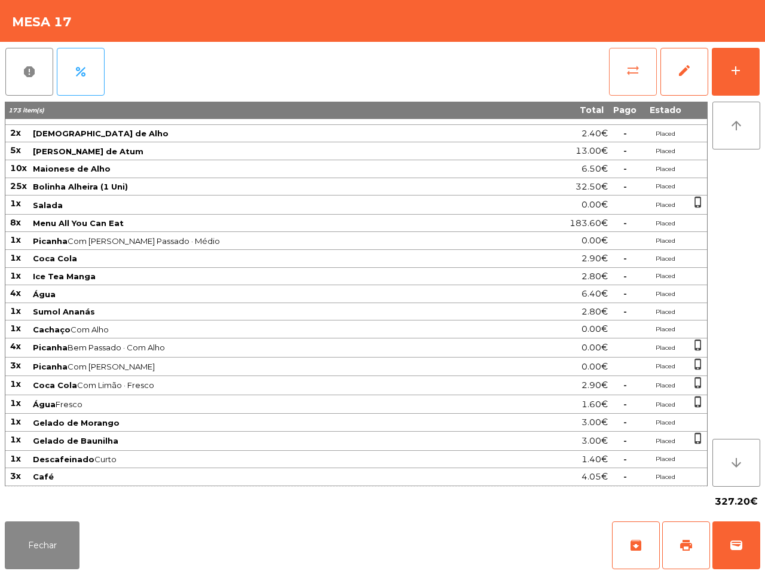
click at [635, 78] on button "sync_alt" at bounding box center [633, 72] width 48 height 48
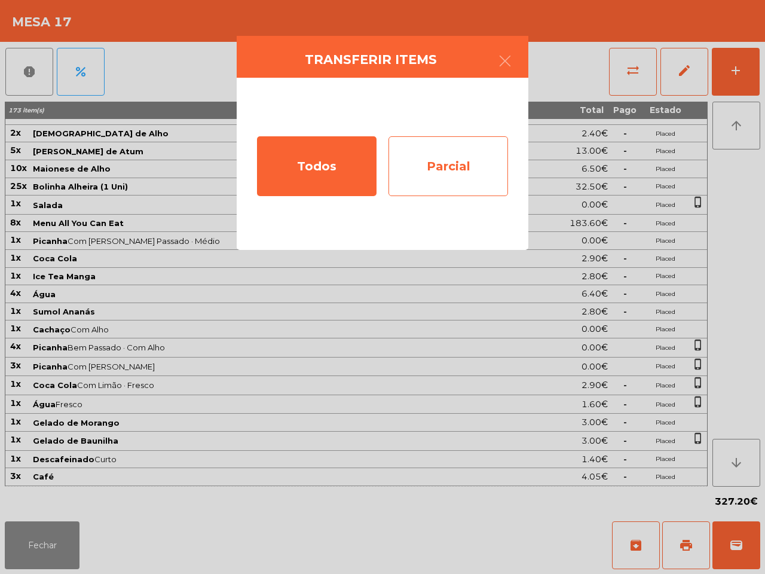
click at [447, 161] on div "Parcial" at bounding box center [449, 166] width 120 height 60
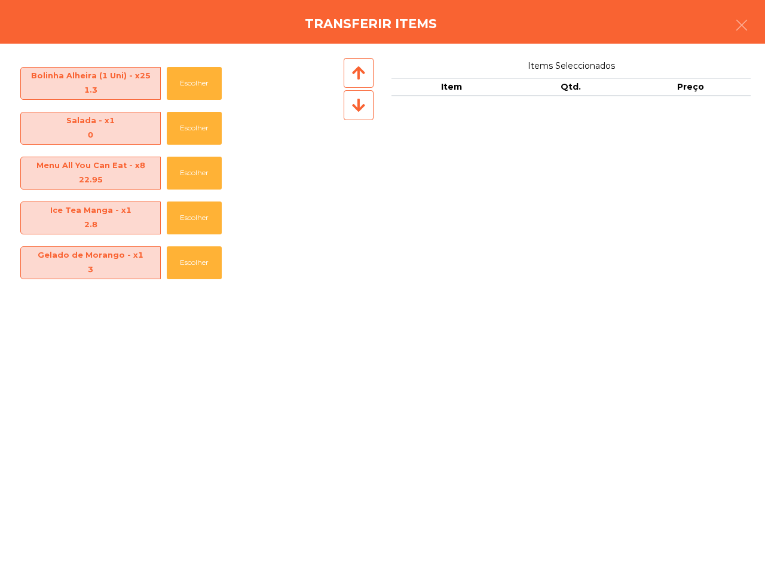
scroll to position [822, 0]
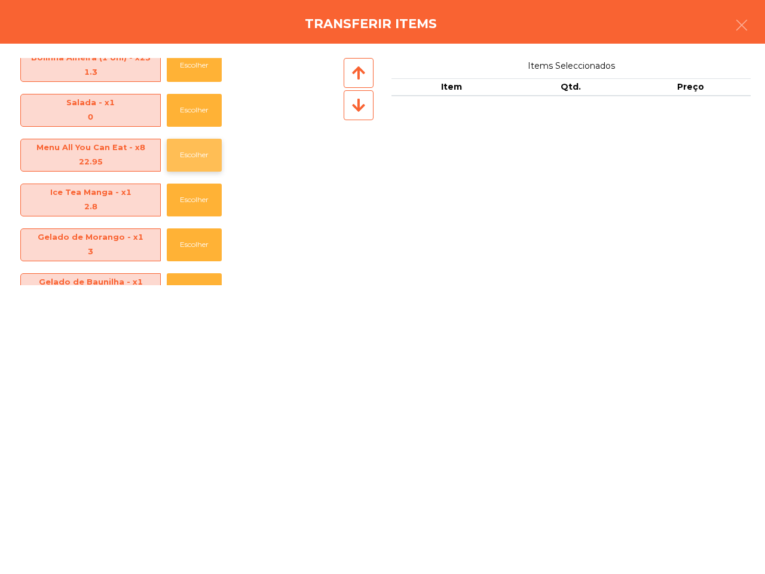
click at [198, 148] on button "Escolher" at bounding box center [194, 155] width 55 height 33
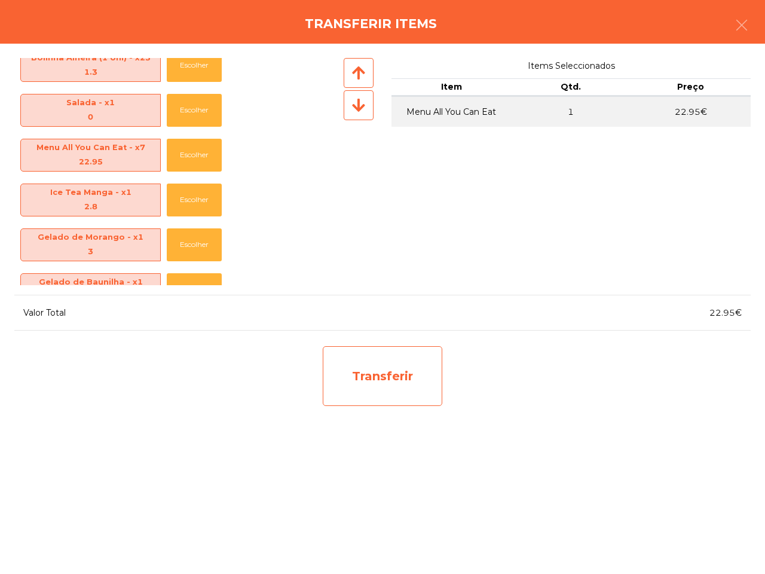
click at [389, 373] on div "Transferir" at bounding box center [383, 376] width 120 height 60
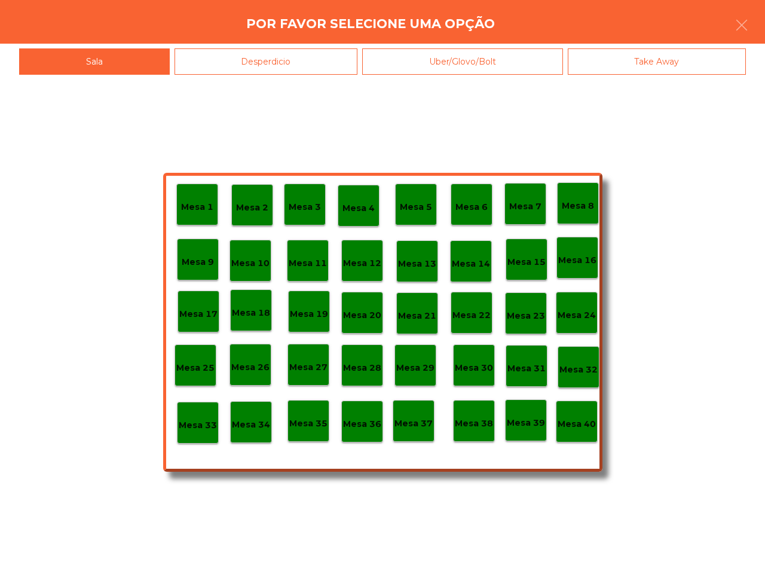
click at [282, 62] on div "Desperdicio" at bounding box center [267, 61] width 184 height 27
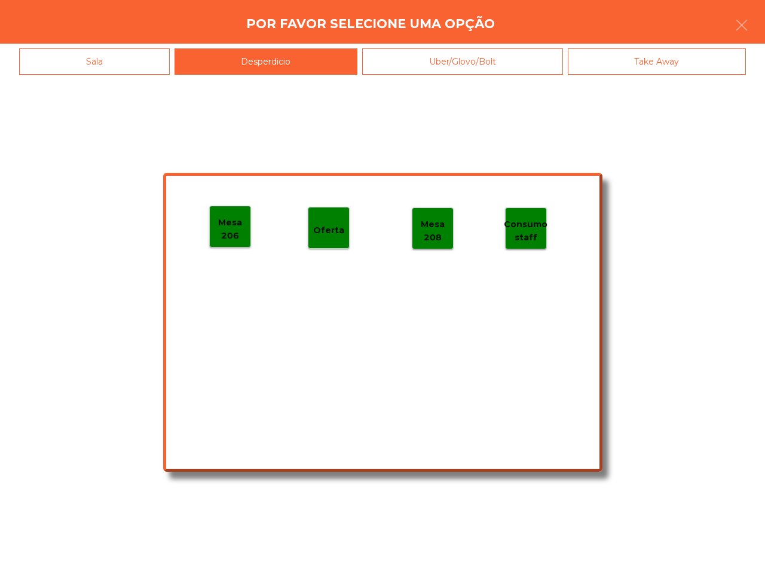
click at [234, 222] on p "Mesa 206" at bounding box center [230, 229] width 41 height 27
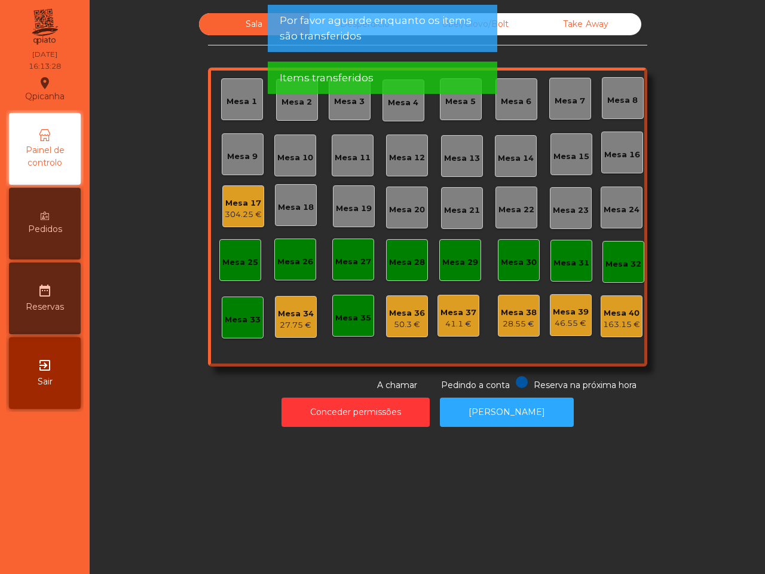
click at [232, 215] on div "304.25 €" at bounding box center [243, 215] width 37 height 12
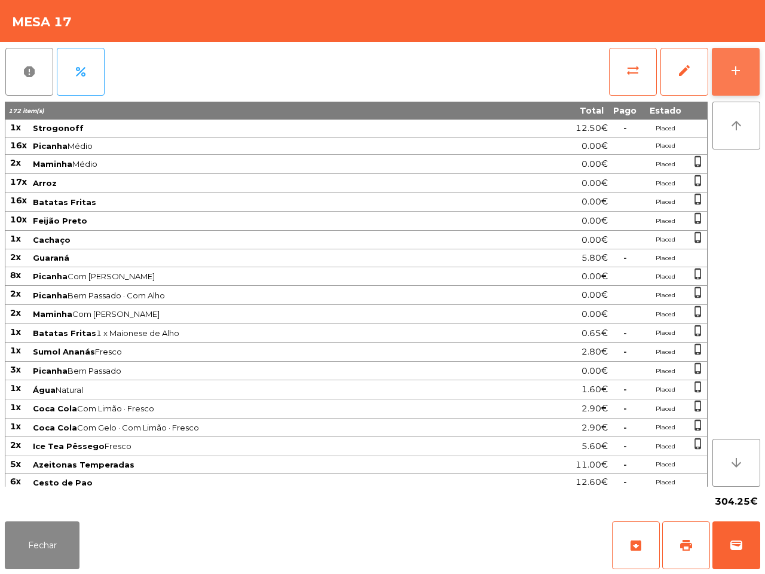
click at [736, 77] on div "add" at bounding box center [736, 70] width 14 height 14
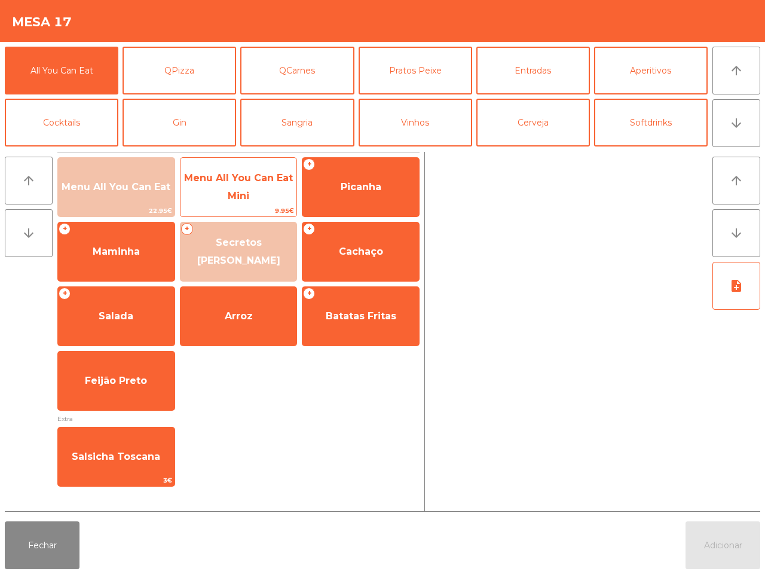
click at [259, 193] on span "Menu All You Can Eat Mini" at bounding box center [239, 187] width 117 height 51
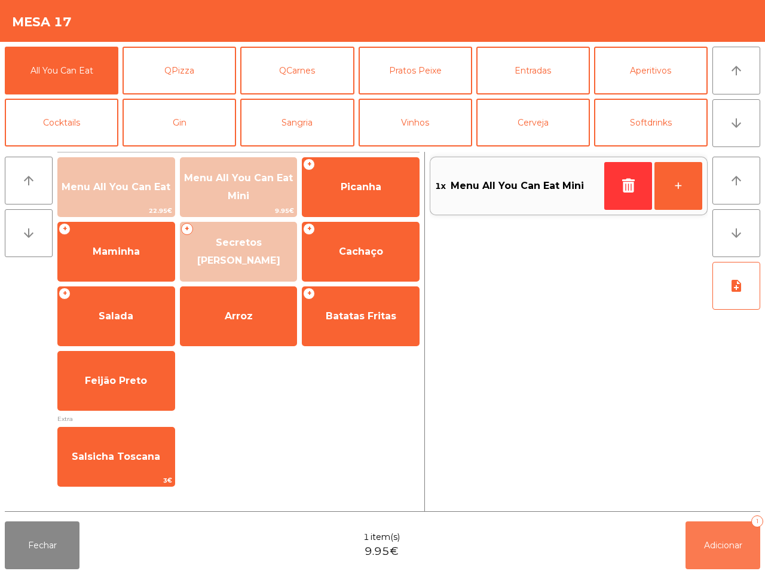
click at [712, 547] on span "Adicionar" at bounding box center [723, 545] width 38 height 11
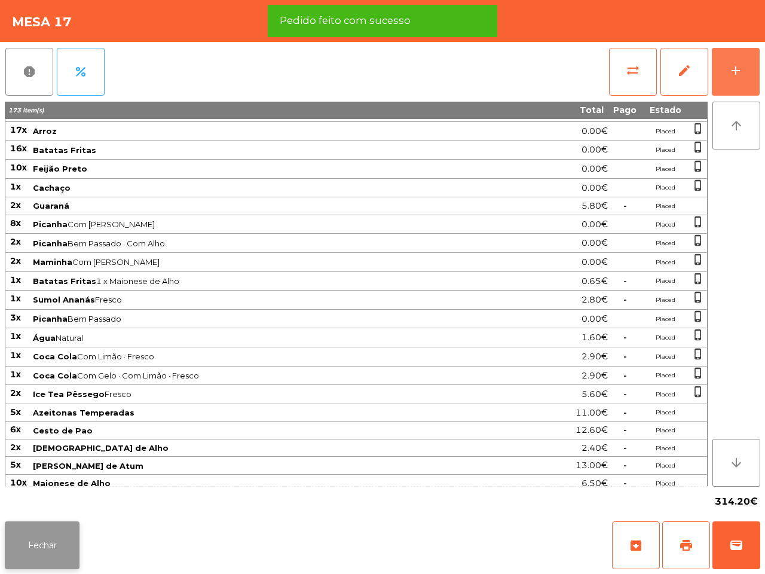
scroll to position [75, 0]
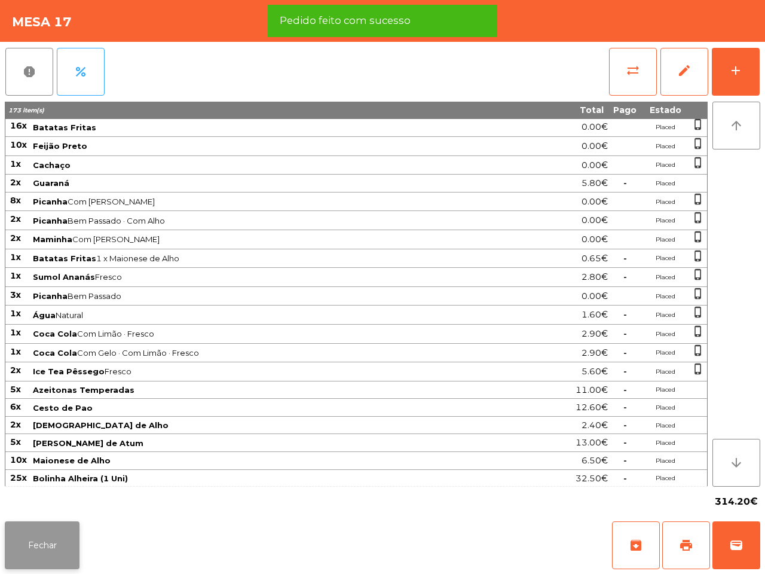
click at [51, 556] on button "Fechar" at bounding box center [42, 545] width 75 height 48
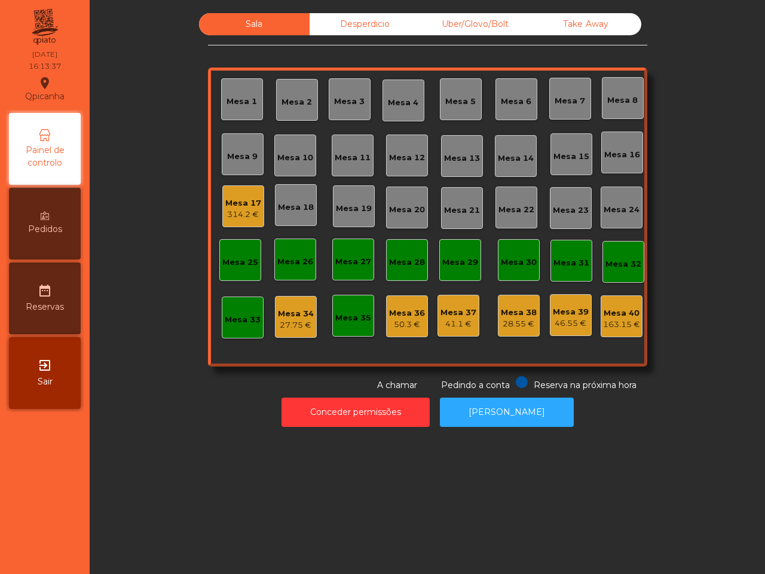
click at [243, 215] on div "314.2 €" at bounding box center [243, 215] width 36 height 12
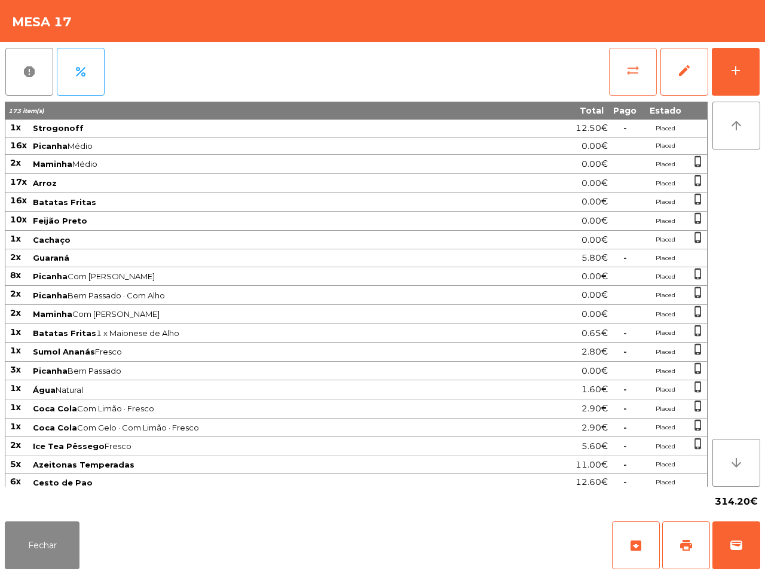
click at [614, 79] on button "sync_alt" at bounding box center [633, 72] width 48 height 48
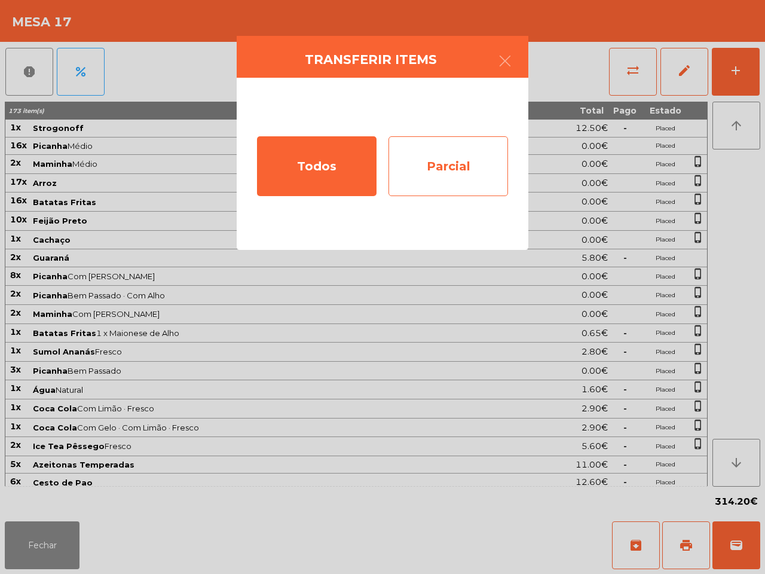
click at [453, 136] on div "Parcial" at bounding box center [449, 166] width 120 height 60
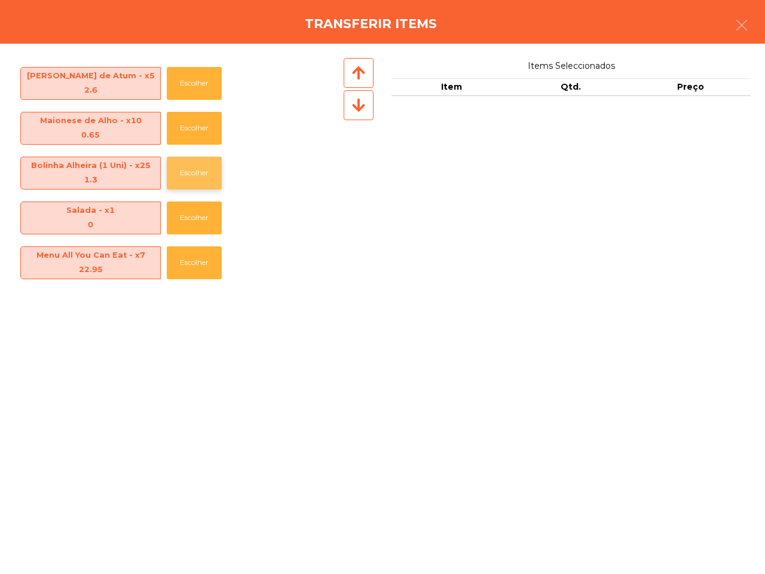
scroll to position [984, 0]
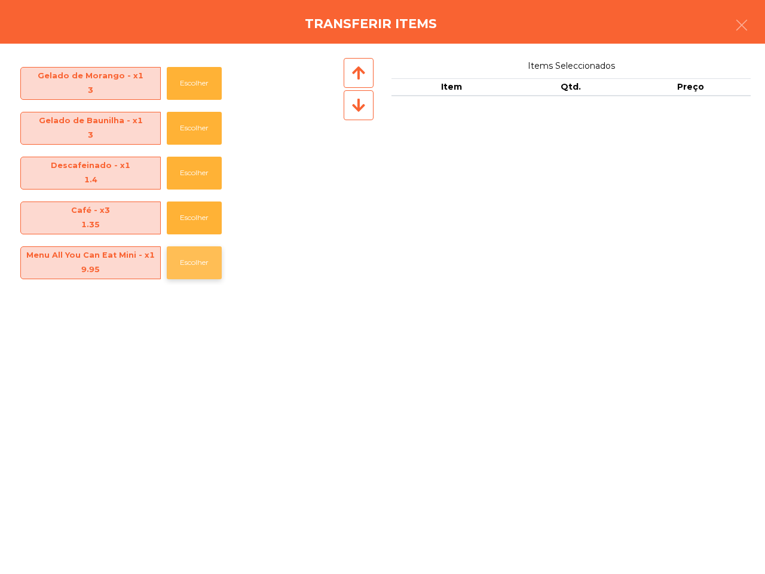
click at [206, 265] on button "Escolher" at bounding box center [194, 262] width 55 height 33
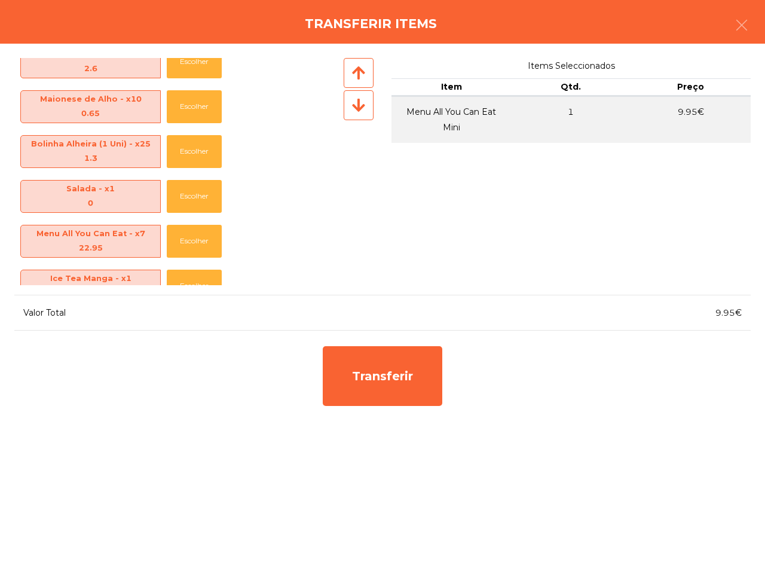
scroll to position [864, 0]
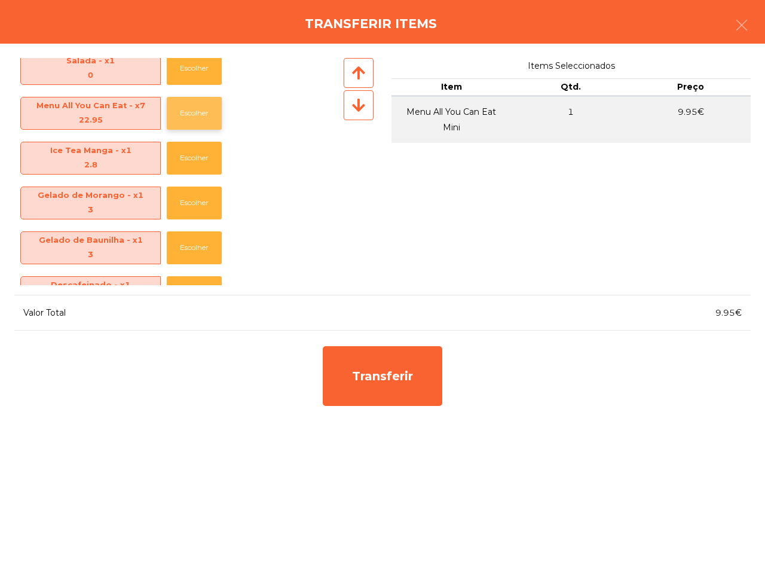
click at [205, 112] on button "Escolher" at bounding box center [194, 113] width 55 height 33
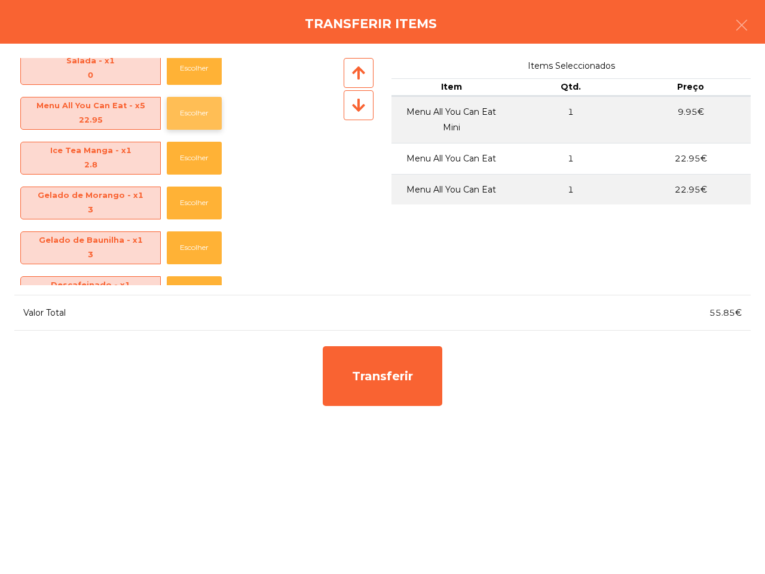
click at [205, 112] on button "Escolher" at bounding box center [194, 113] width 55 height 33
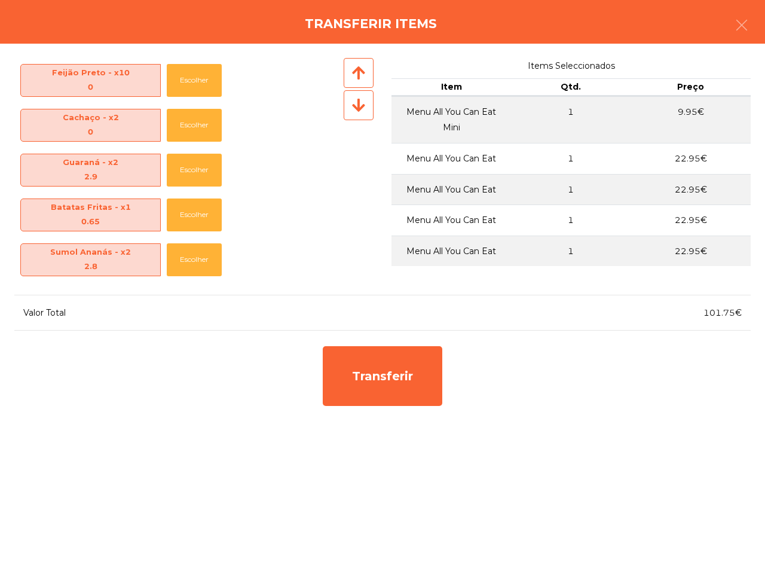
scroll to position [374, 0]
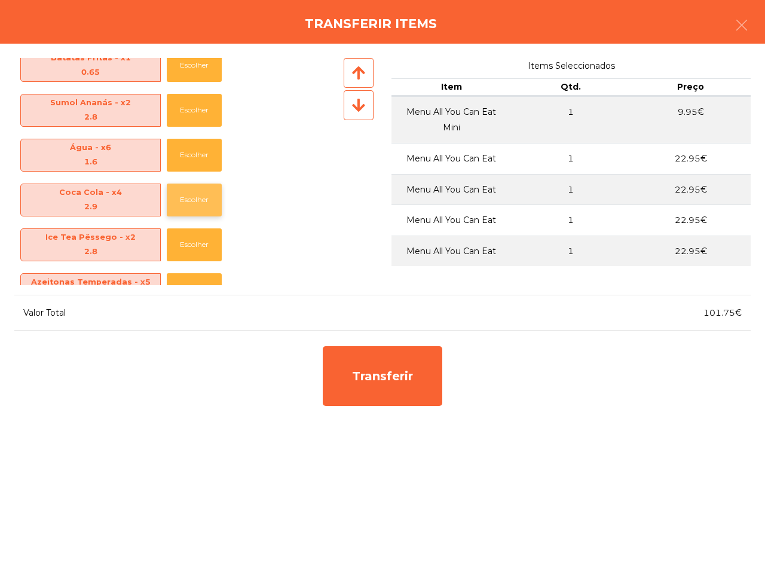
click at [210, 202] on button "Escolher" at bounding box center [194, 200] width 55 height 33
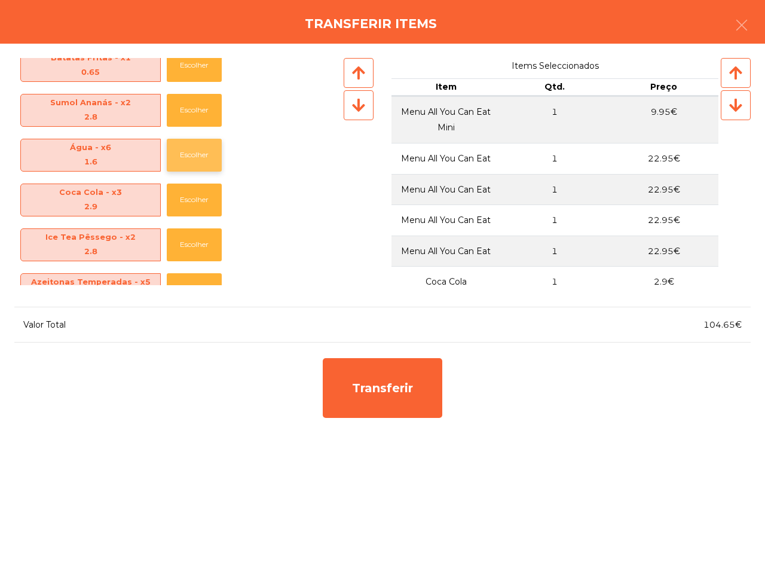
click at [205, 162] on button "Escolher" at bounding box center [194, 155] width 55 height 33
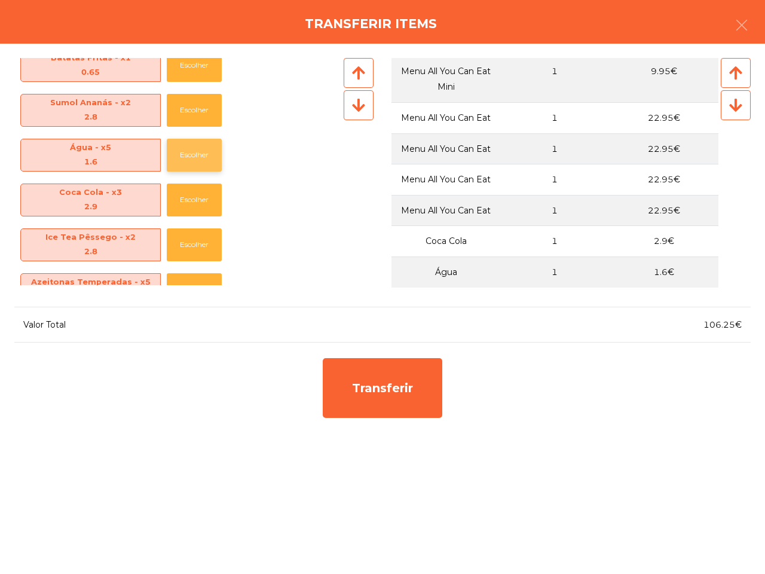
click at [193, 152] on button "Escolher" at bounding box center [194, 155] width 55 height 33
click at [200, 108] on button "Escolher" at bounding box center [194, 110] width 55 height 33
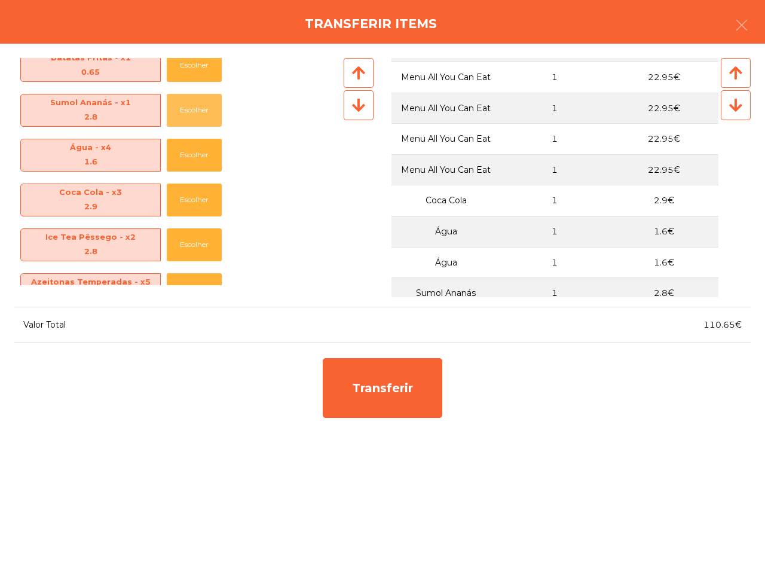
scroll to position [103, 0]
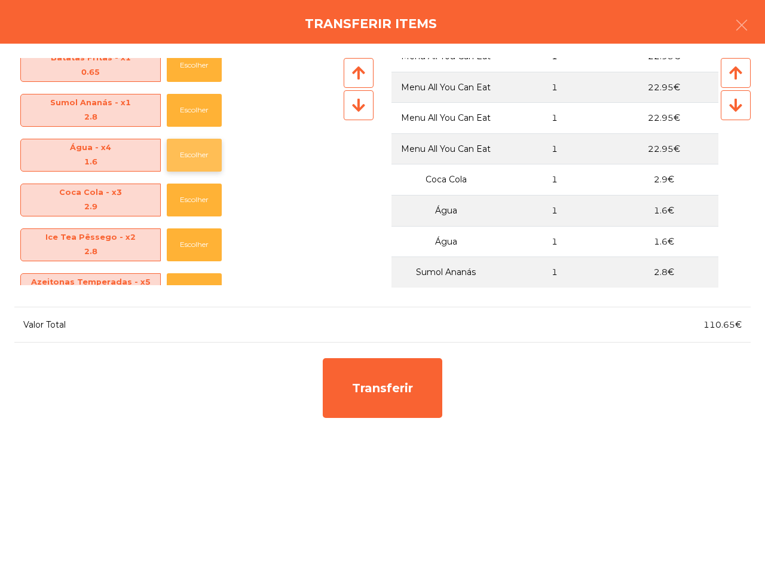
click at [211, 157] on button "Escolher" at bounding box center [194, 155] width 55 height 33
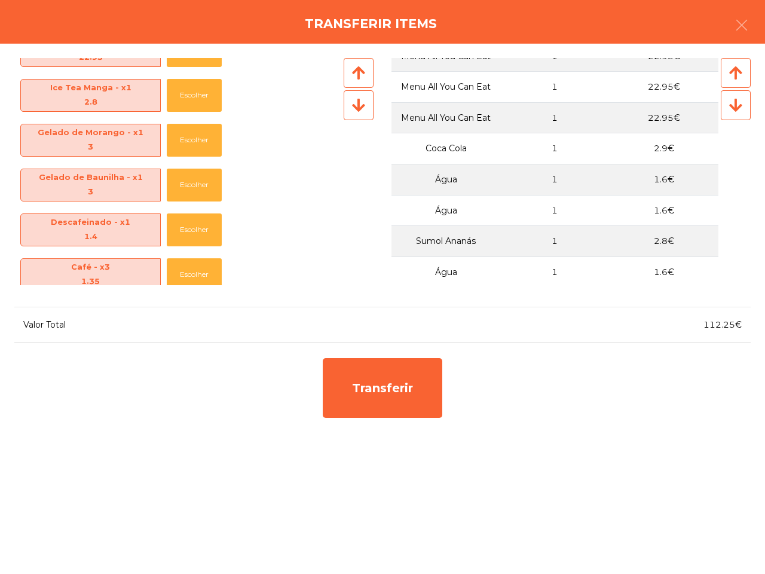
scroll to position [939, 0]
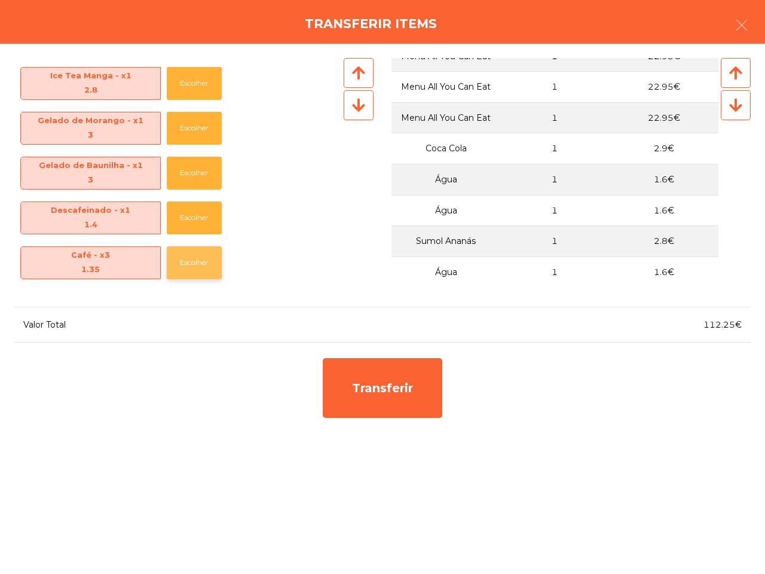
click at [212, 265] on button "Escolher" at bounding box center [194, 262] width 55 height 33
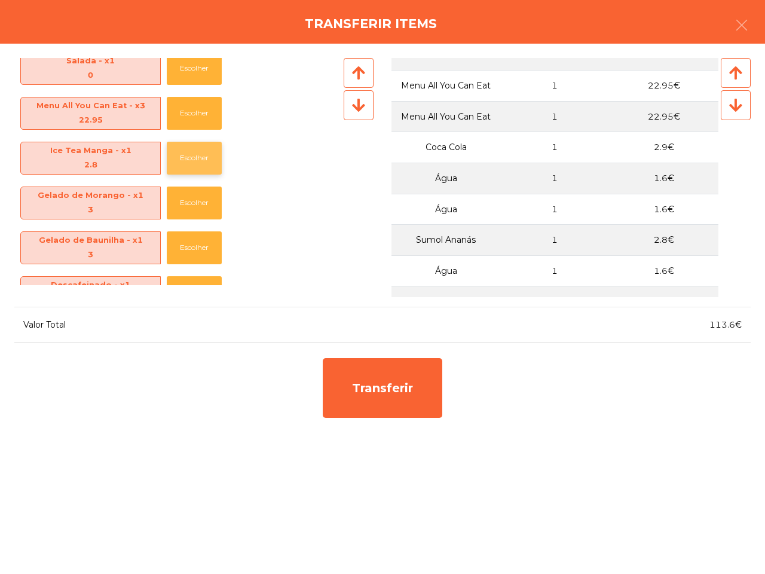
click at [193, 154] on button "Escolher" at bounding box center [194, 158] width 55 height 33
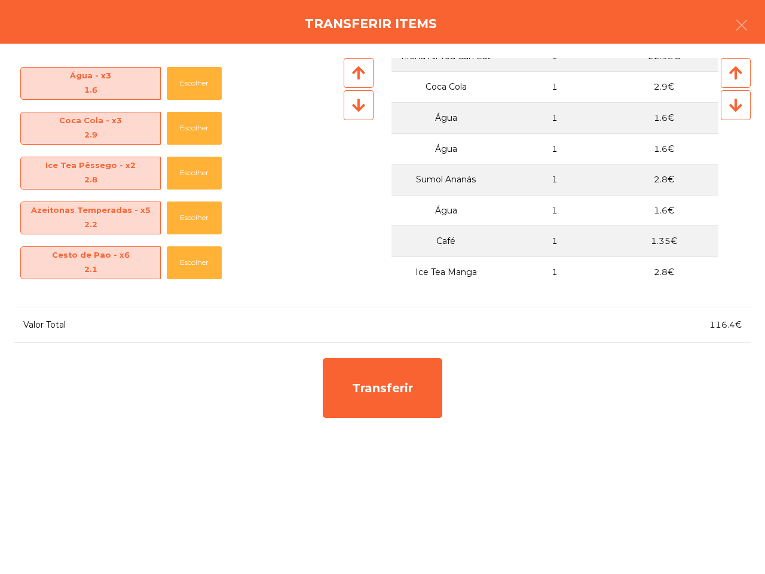
scroll to position [371, 0]
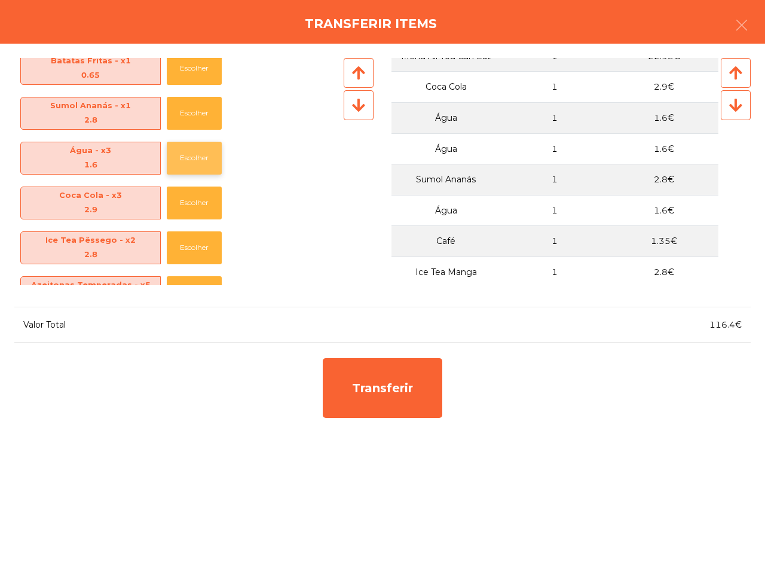
click at [220, 153] on button "Escolher" at bounding box center [194, 158] width 55 height 33
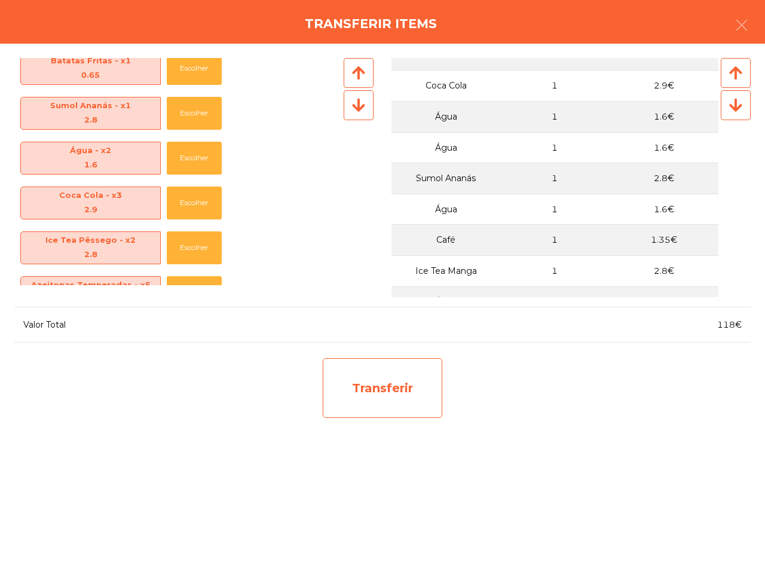
click at [398, 373] on div "Transferir" at bounding box center [383, 388] width 120 height 60
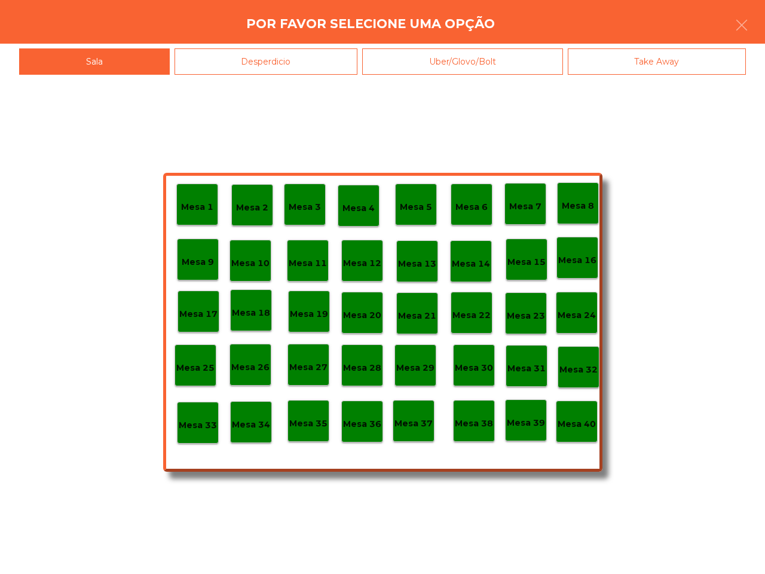
click at [312, 413] on div "Mesa 35" at bounding box center [308, 421] width 38 height 19
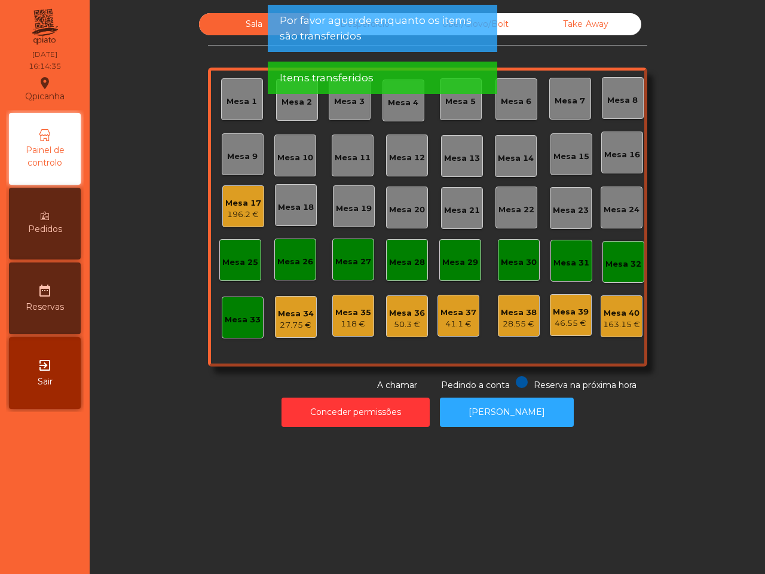
click at [348, 324] on div "118 €" at bounding box center [353, 324] width 36 height 12
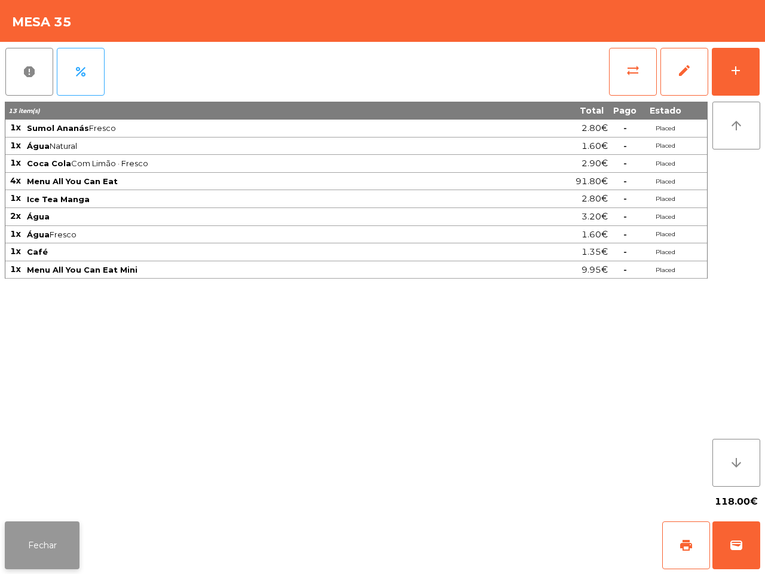
click at [49, 530] on button "Fechar" at bounding box center [42, 545] width 75 height 48
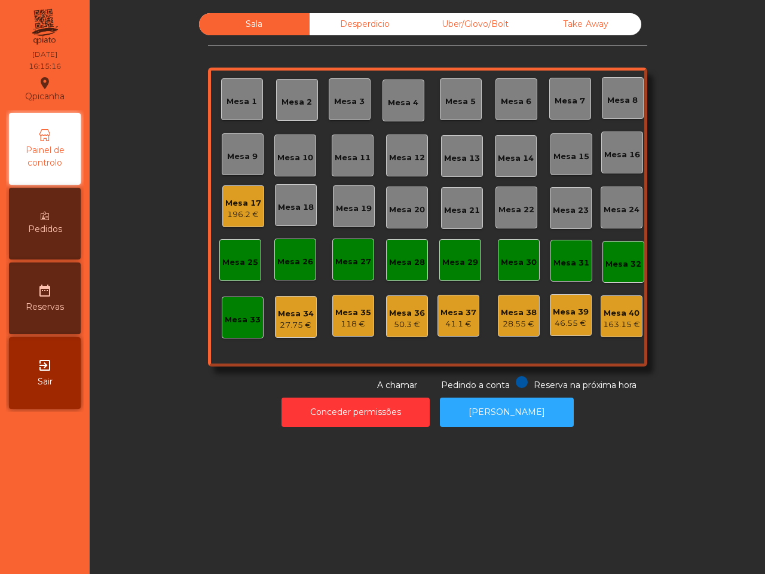
click at [233, 209] on div "196.2 €" at bounding box center [243, 215] width 36 height 12
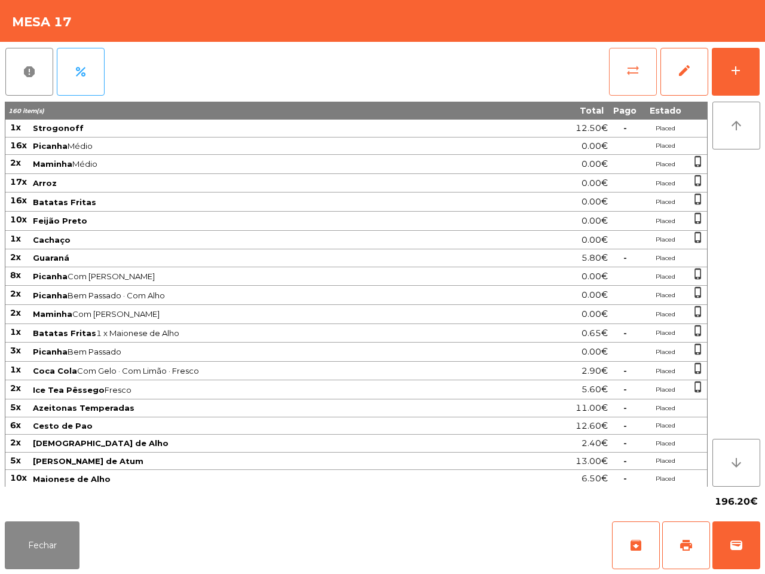
click at [644, 69] on button "sync_alt" at bounding box center [633, 72] width 48 height 48
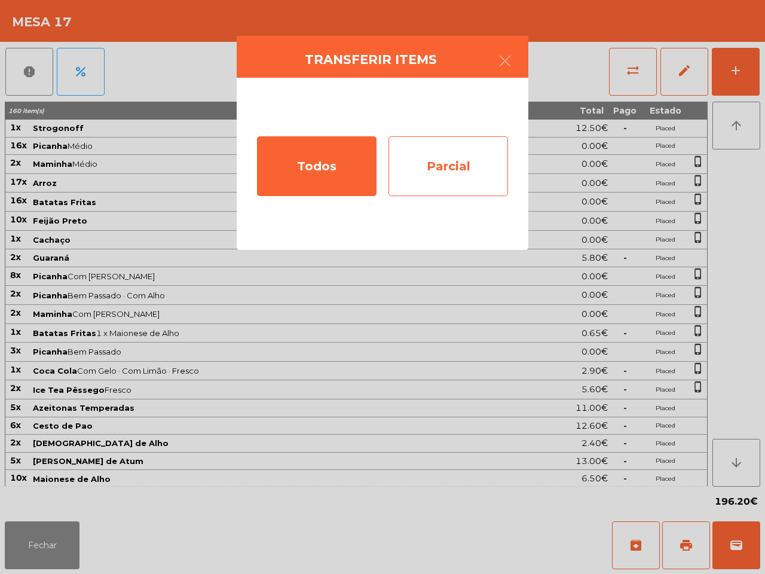
click at [480, 157] on div "Parcial" at bounding box center [449, 166] width 120 height 60
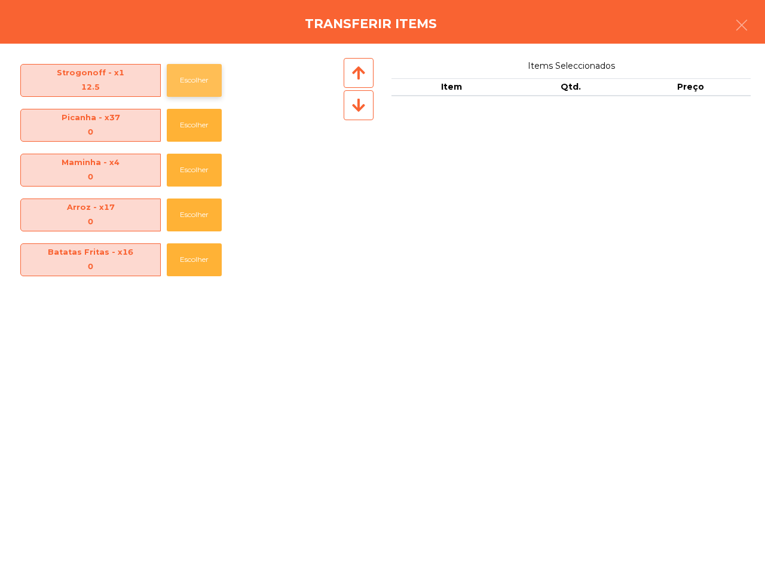
click at [199, 85] on button "Escolher" at bounding box center [194, 80] width 55 height 33
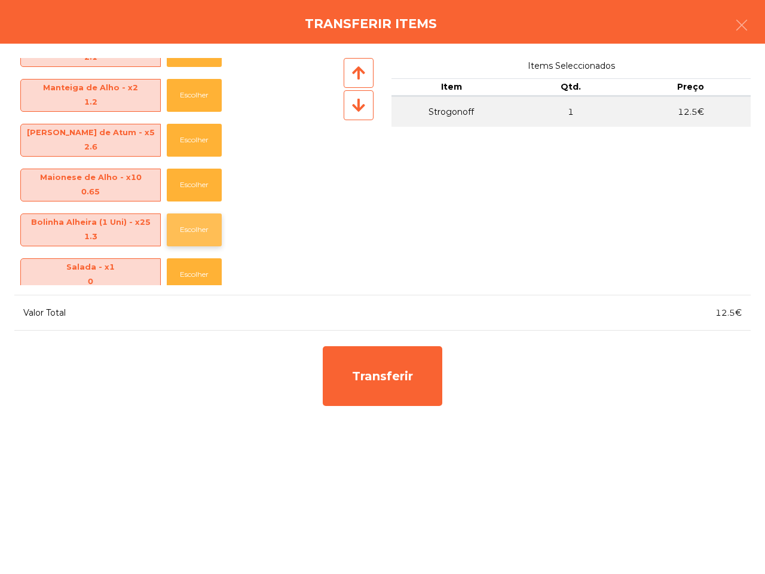
scroll to position [673, 0]
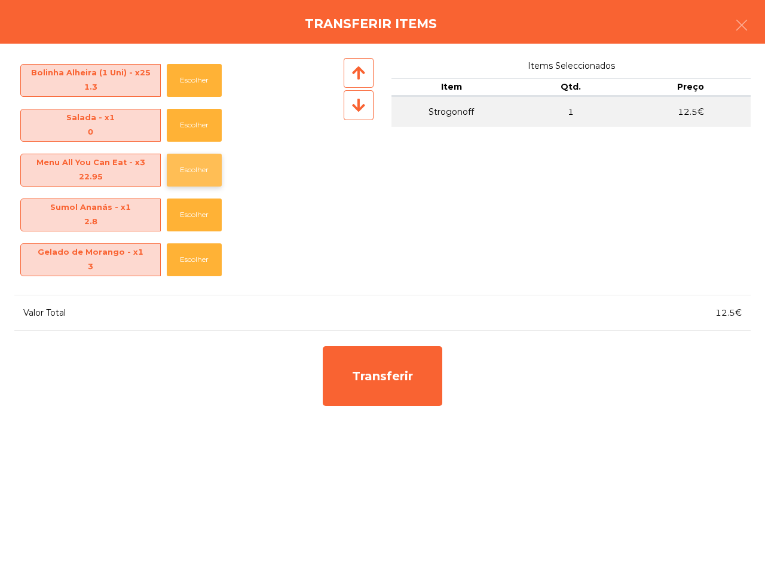
click at [208, 169] on button "Escolher" at bounding box center [194, 170] width 55 height 33
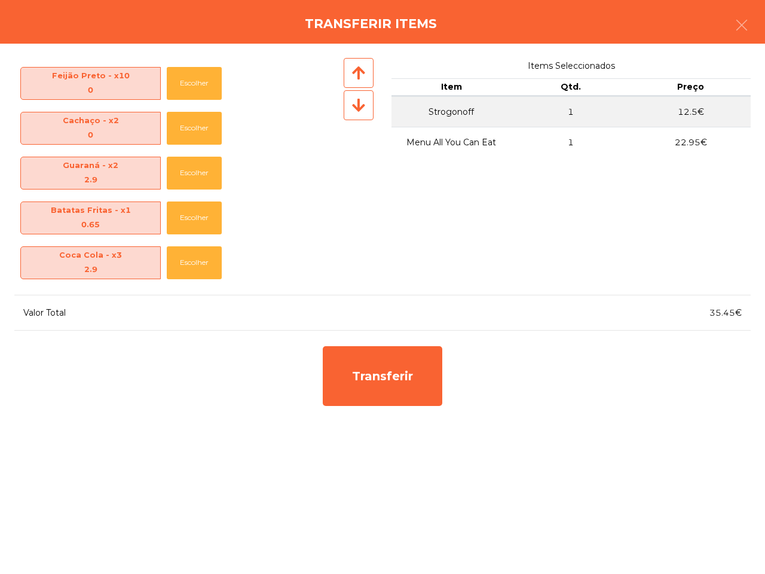
scroll to position [102, 0]
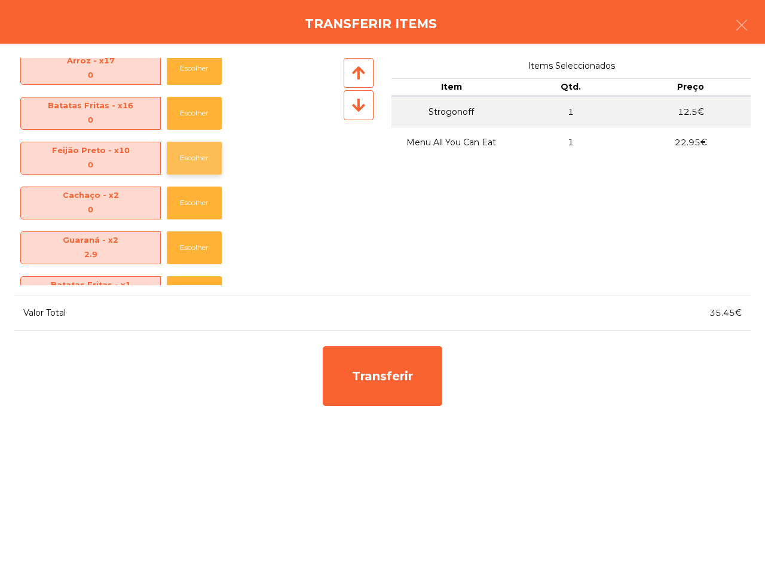
click at [198, 173] on button "Escolher" at bounding box center [194, 158] width 55 height 33
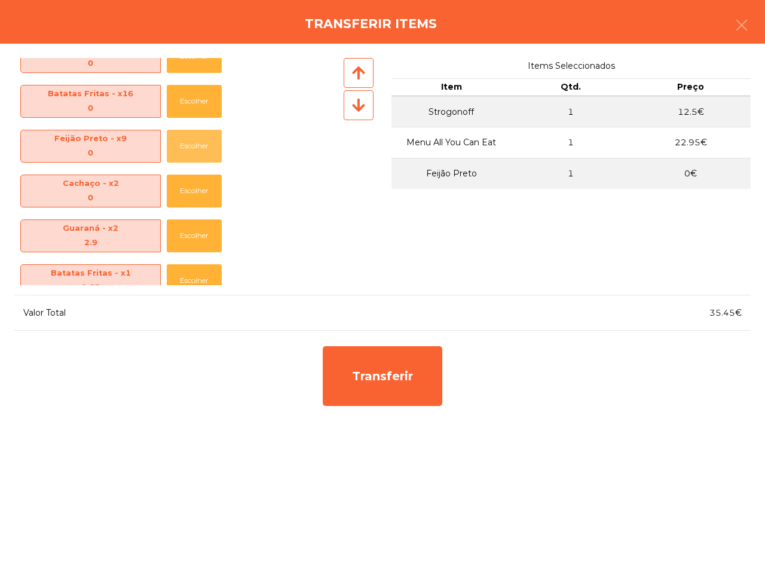
scroll to position [149, 0]
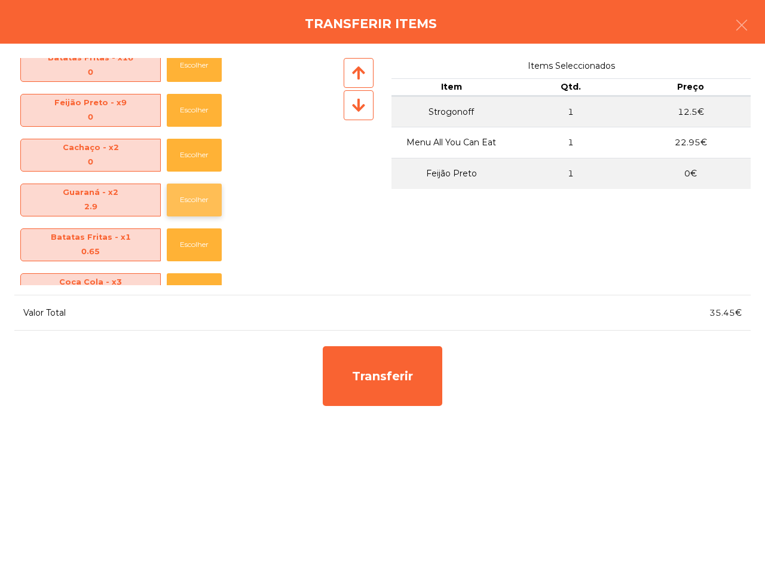
click at [199, 199] on button "Escolher" at bounding box center [194, 200] width 55 height 33
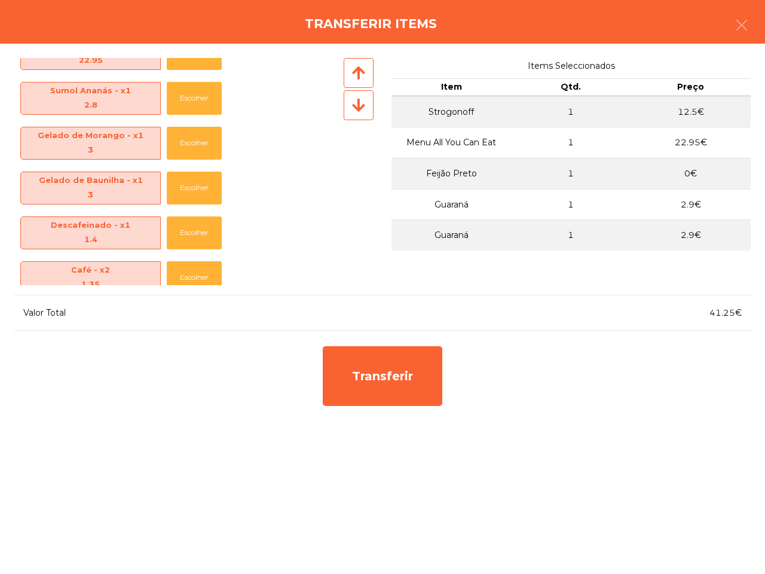
scroll to position [747, 0]
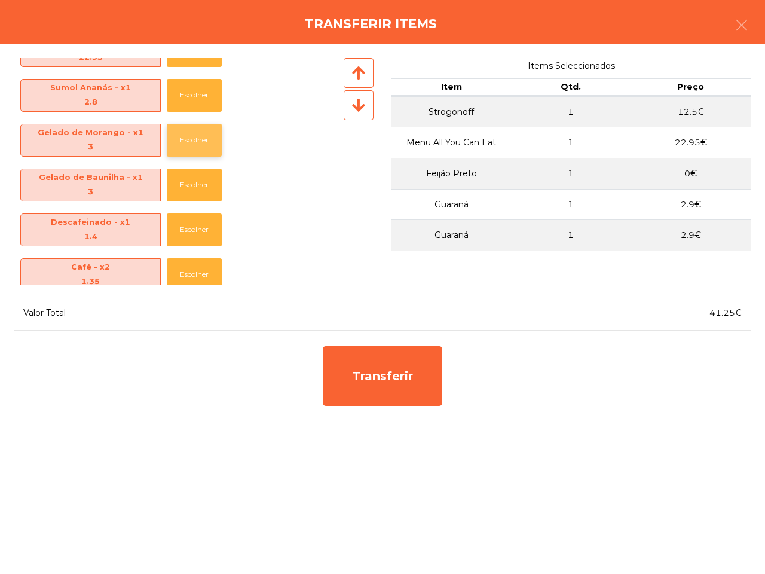
click at [190, 135] on button "Escolher" at bounding box center [194, 140] width 55 height 33
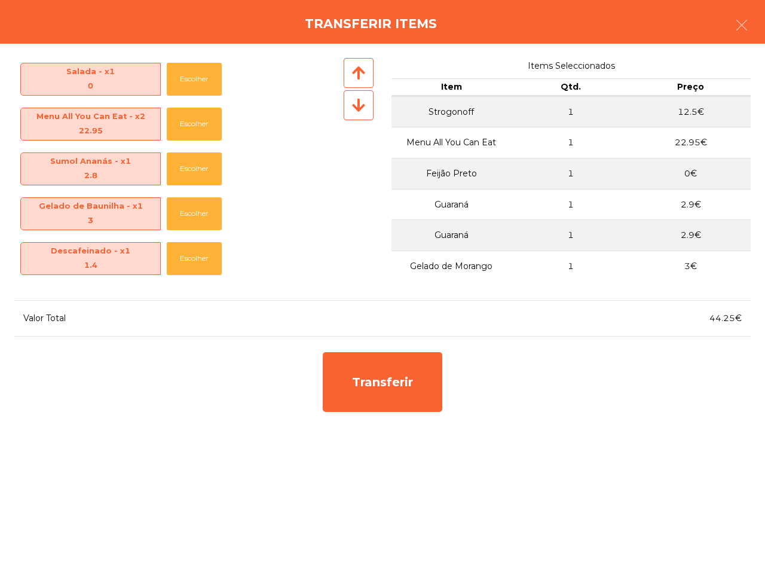
scroll to position [598, 0]
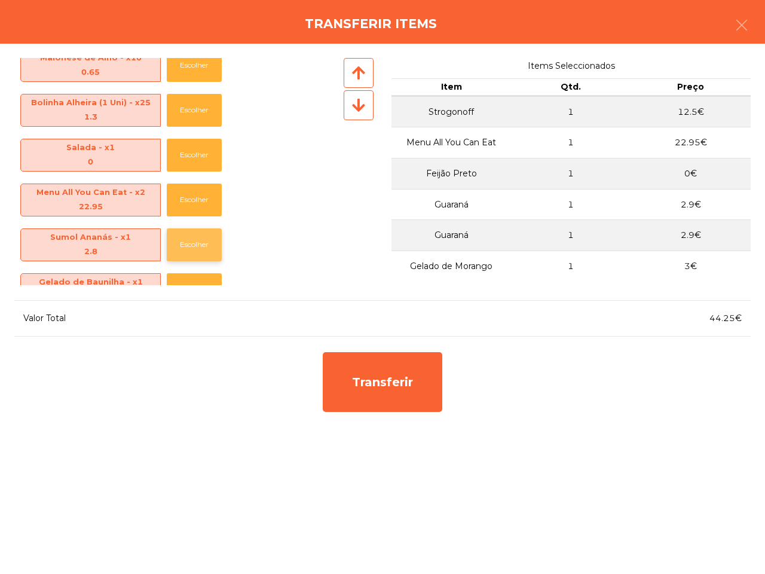
click at [190, 234] on button "Escolher" at bounding box center [194, 244] width 55 height 33
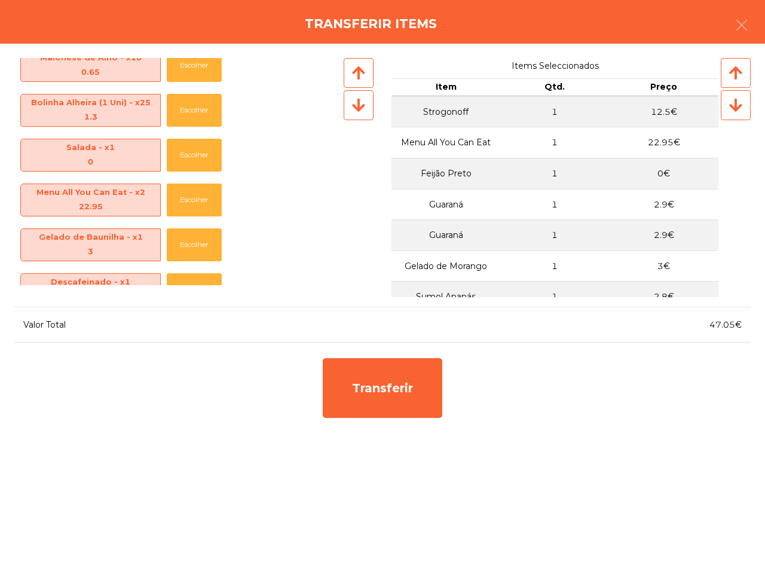
scroll to position [715, 0]
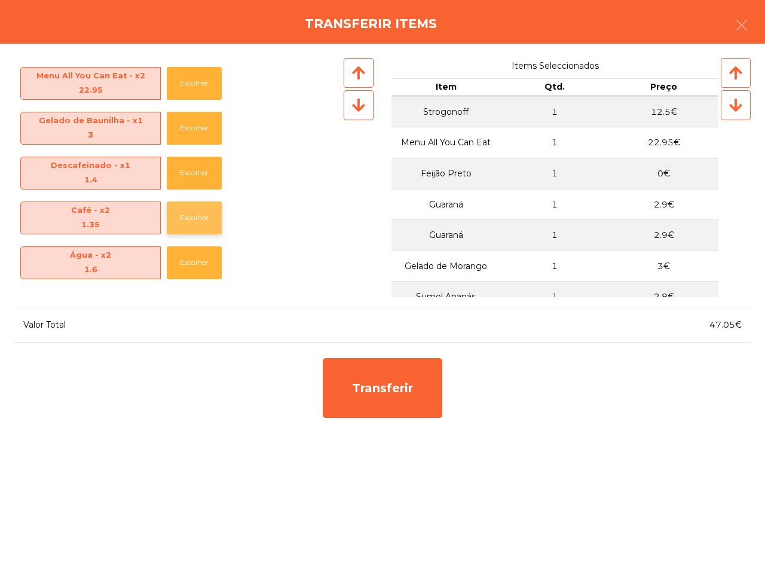
click at [193, 213] on button "Escolher" at bounding box center [194, 218] width 55 height 33
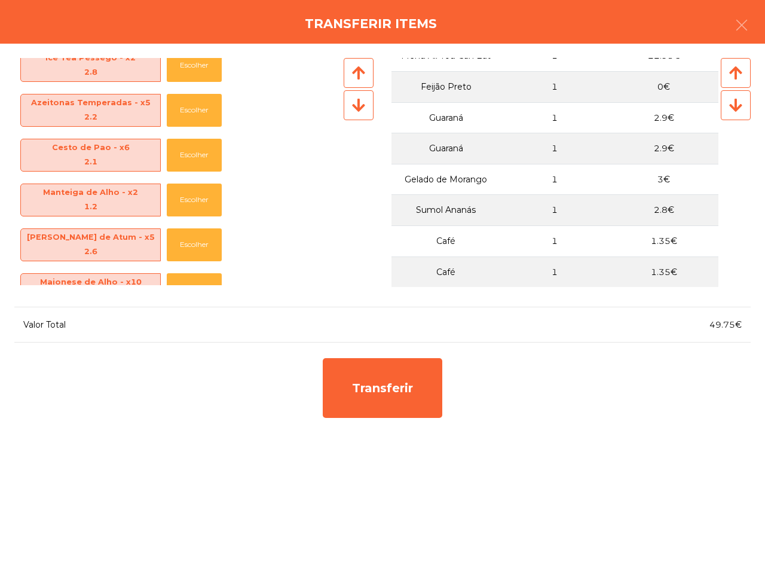
scroll to position [670, 0]
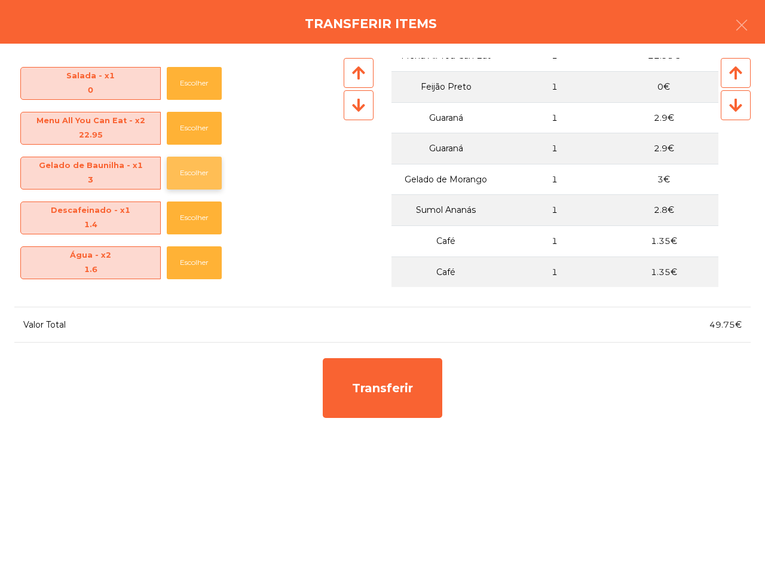
click at [202, 166] on button "Escolher" at bounding box center [194, 173] width 55 height 33
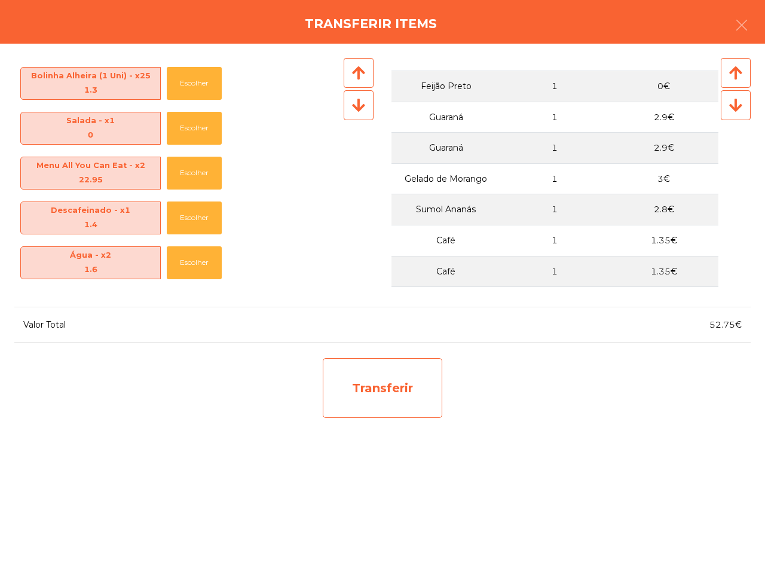
click at [434, 390] on div "Transferir" at bounding box center [383, 388] width 120 height 60
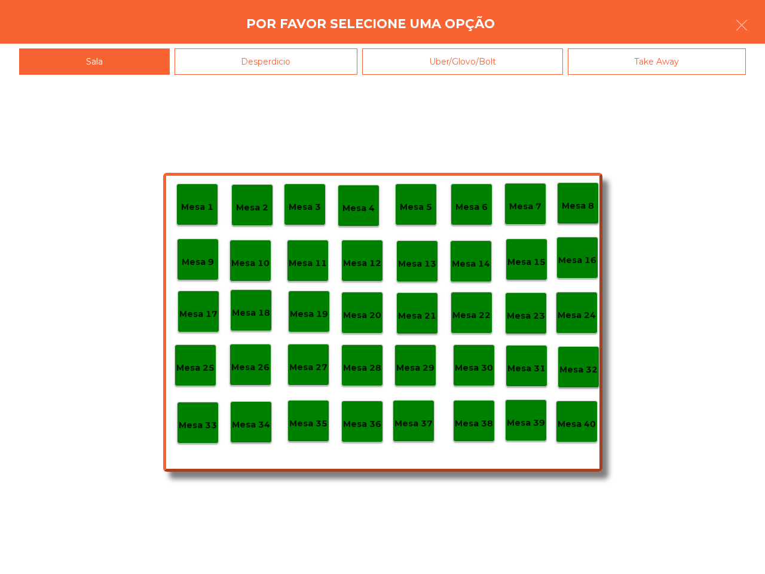
click at [193, 359] on div "Mesa 25" at bounding box center [195, 365] width 38 height 19
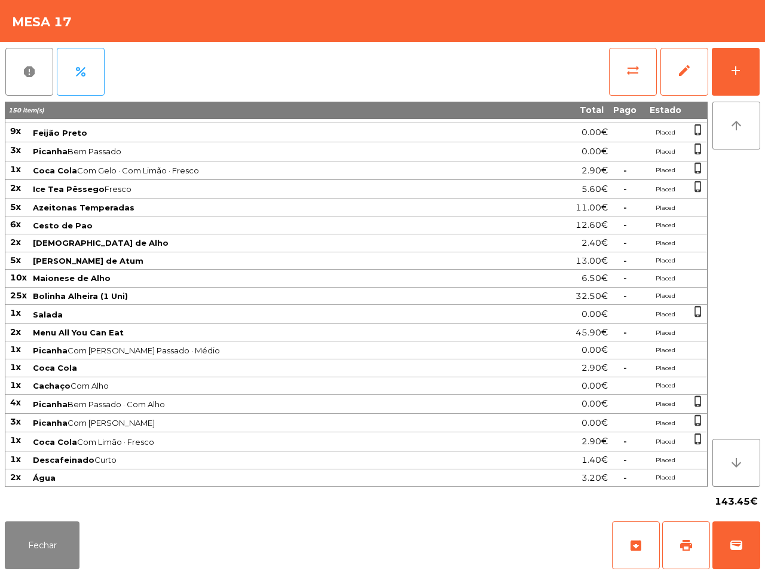
scroll to position [173, 0]
click at [54, 551] on button "Fechar" at bounding box center [42, 545] width 75 height 48
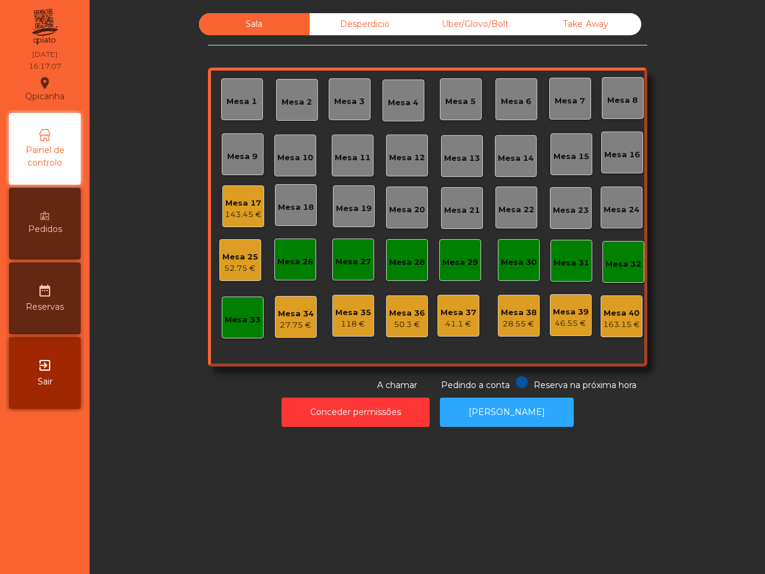
click at [237, 208] on div "Mesa 17" at bounding box center [243, 203] width 37 height 12
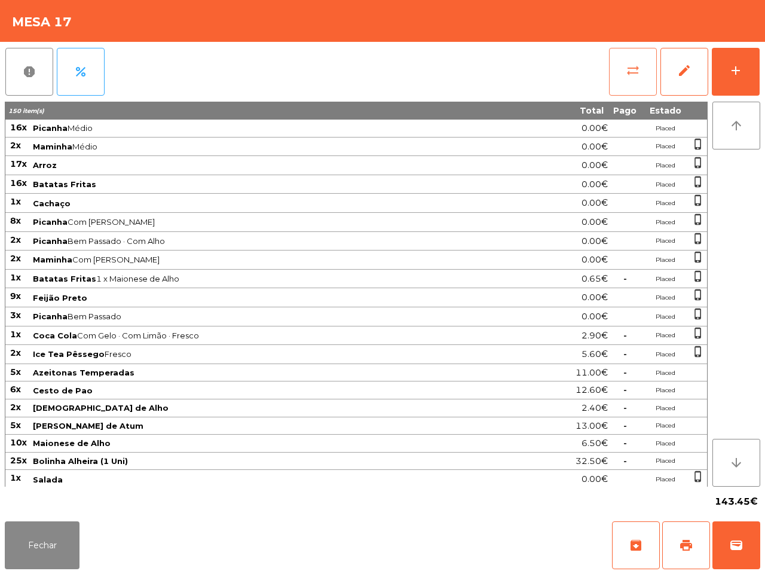
click at [631, 84] on button "sync_alt" at bounding box center [633, 72] width 48 height 48
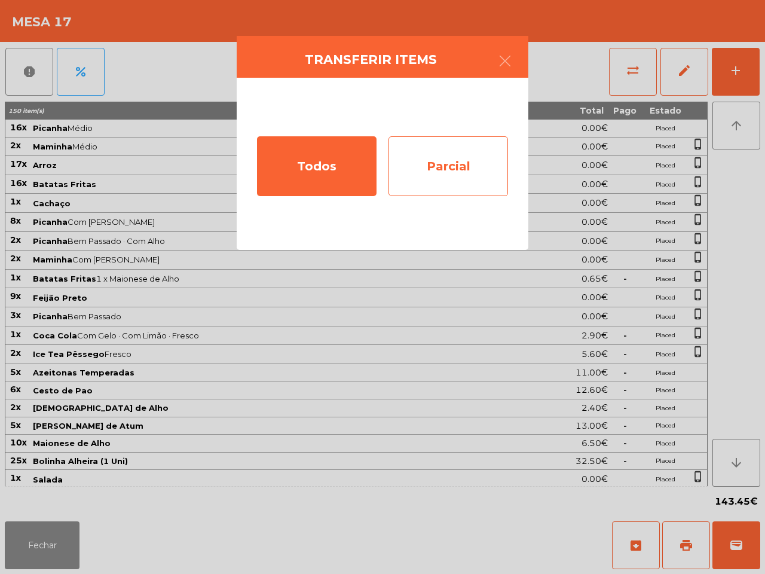
click at [457, 167] on div "Parcial" at bounding box center [449, 166] width 120 height 60
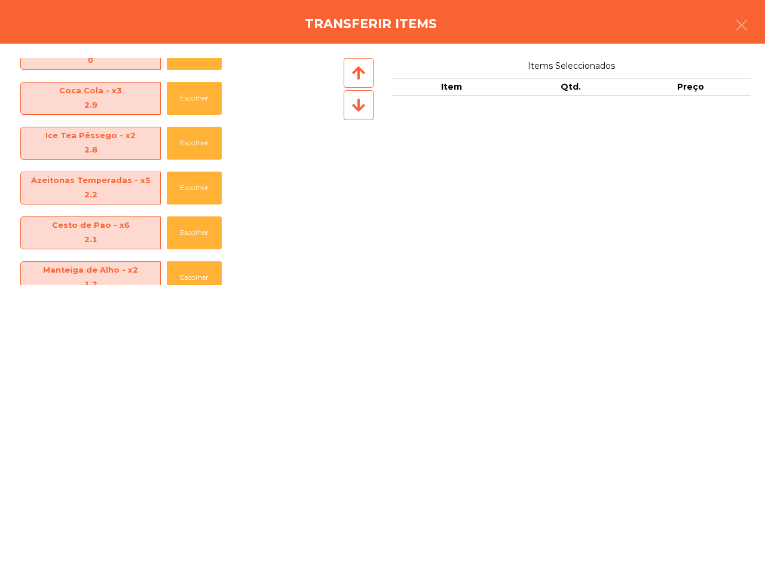
scroll to position [299, 0]
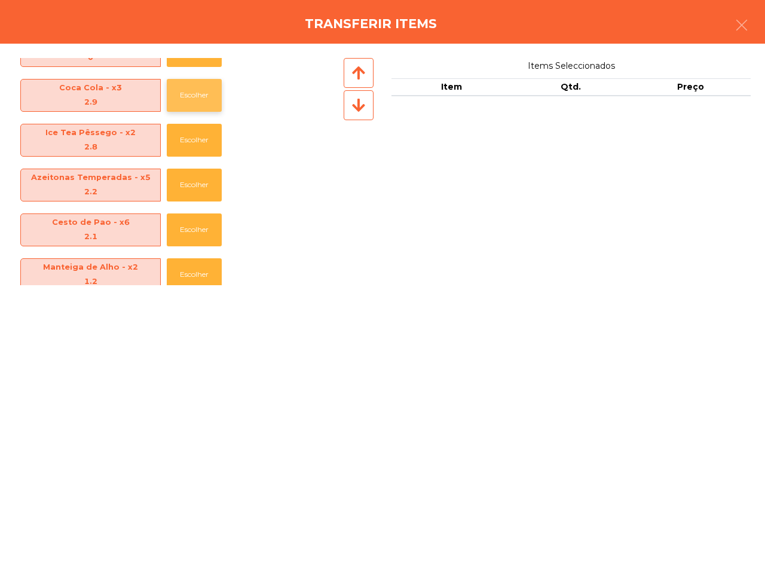
click at [192, 91] on button "Escolher" at bounding box center [194, 95] width 55 height 33
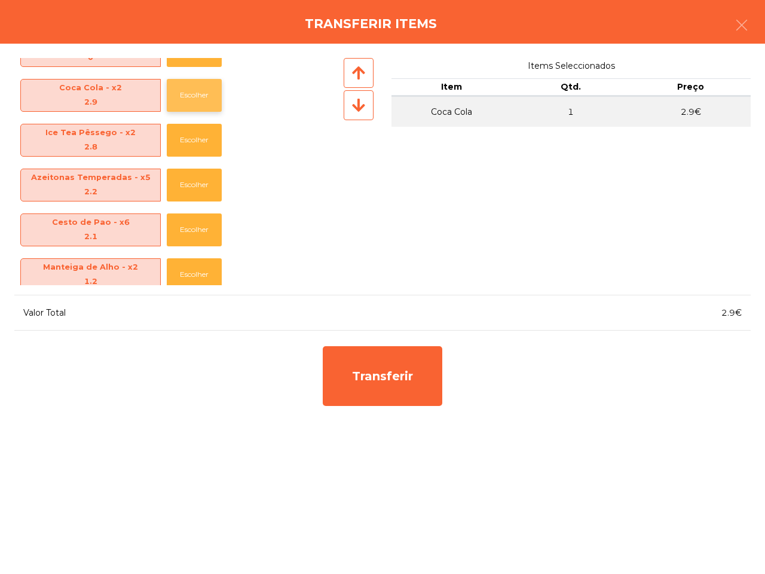
click at [190, 91] on button "Escolher" at bounding box center [194, 95] width 55 height 33
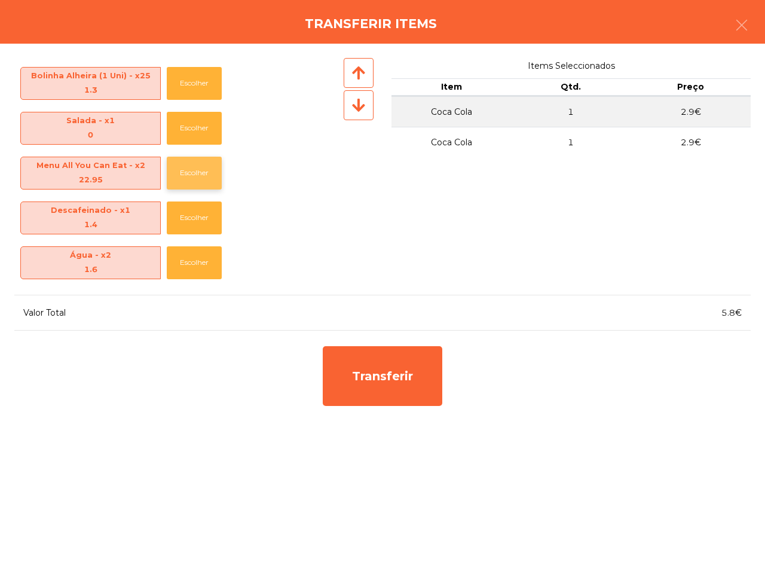
click at [184, 169] on button "Escolher" at bounding box center [194, 173] width 55 height 33
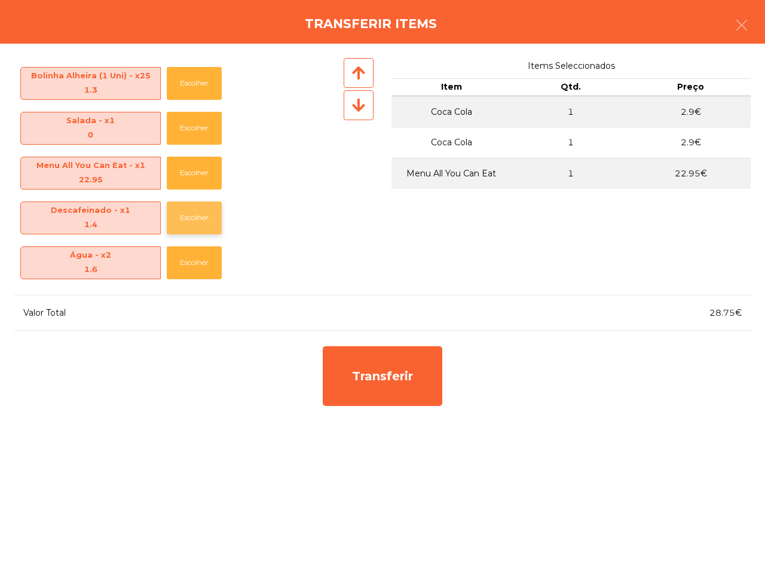
click at [194, 219] on button "Escolher" at bounding box center [194, 218] width 55 height 33
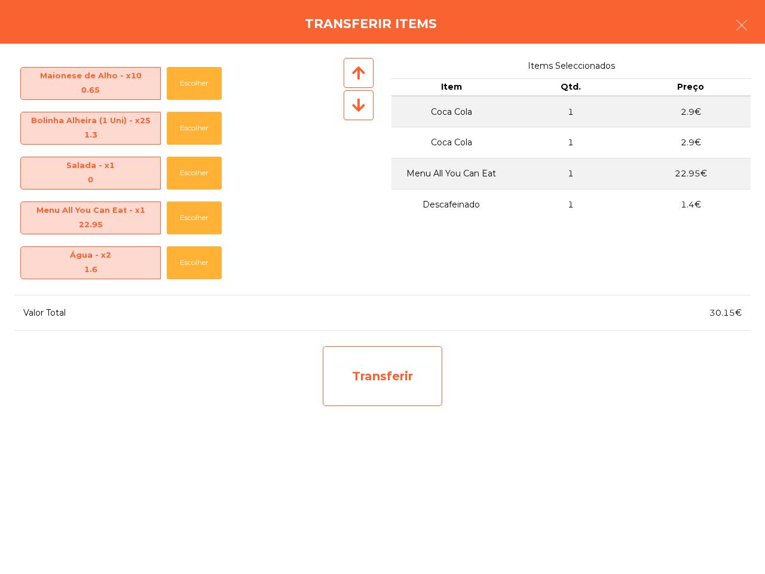
click at [398, 368] on div "Transferir" at bounding box center [383, 376] width 120 height 60
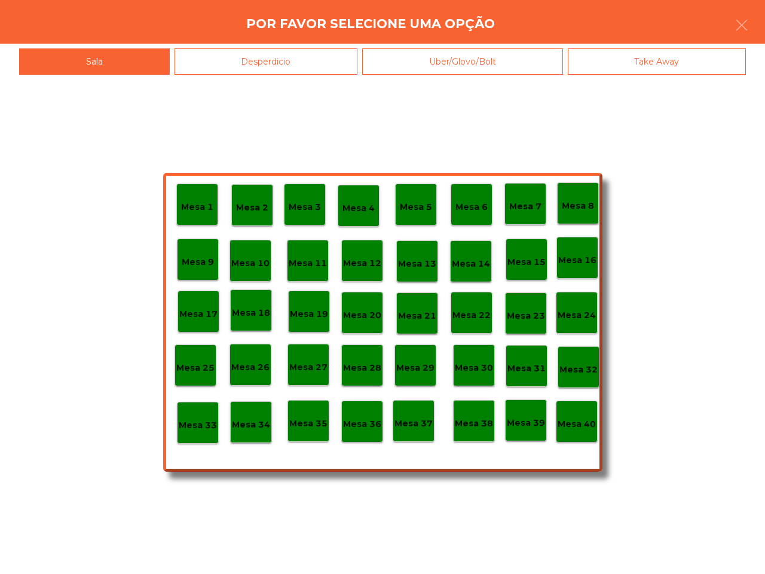
click at [195, 414] on div "Mesa 33" at bounding box center [198, 423] width 38 height 19
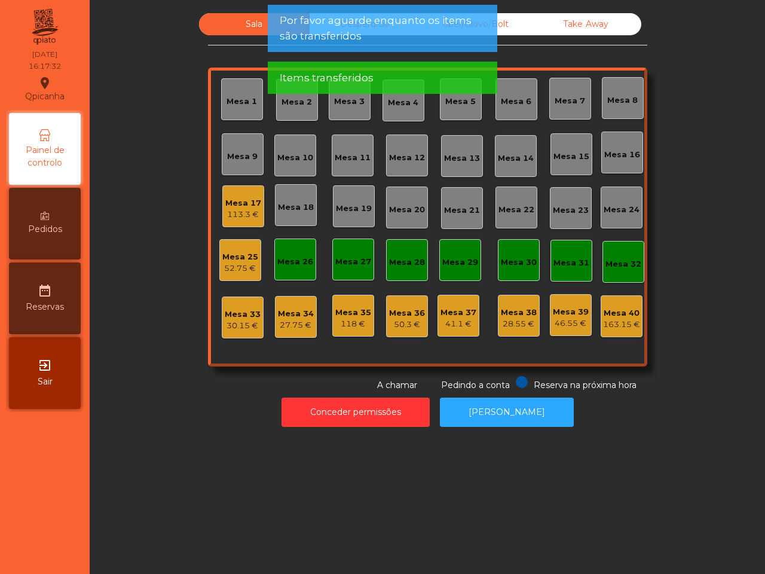
click at [243, 322] on div "30.15 €" at bounding box center [243, 326] width 36 height 12
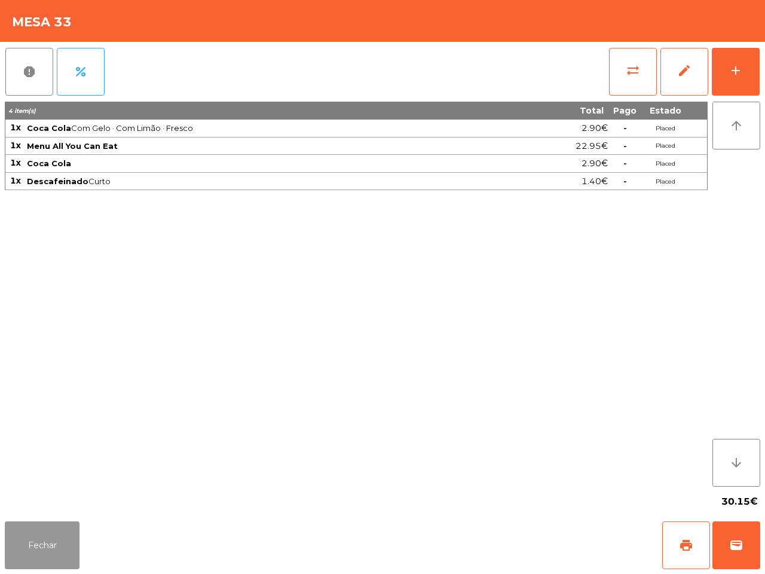
drag, startPoint x: 46, startPoint y: 527, endPoint x: 58, endPoint y: 540, distance: 17.3
click at [47, 529] on button "Fechar" at bounding box center [42, 545] width 75 height 48
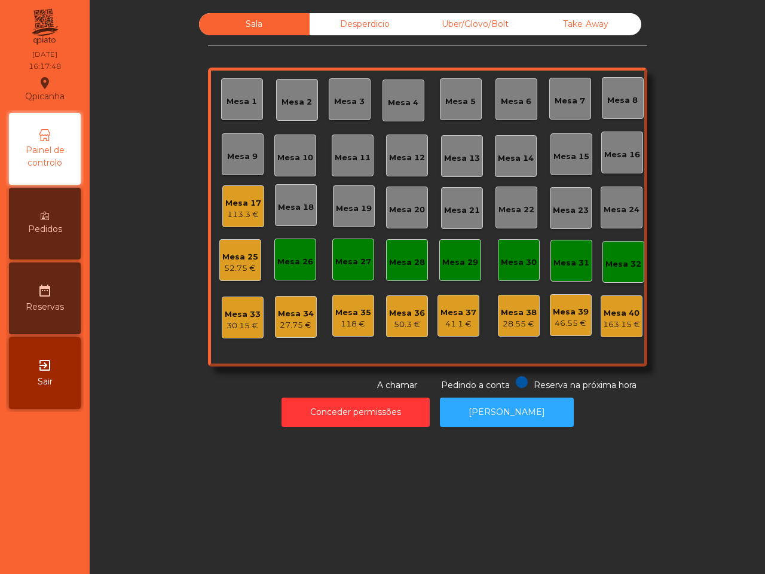
click at [232, 202] on div "Mesa 17" at bounding box center [243, 203] width 36 height 12
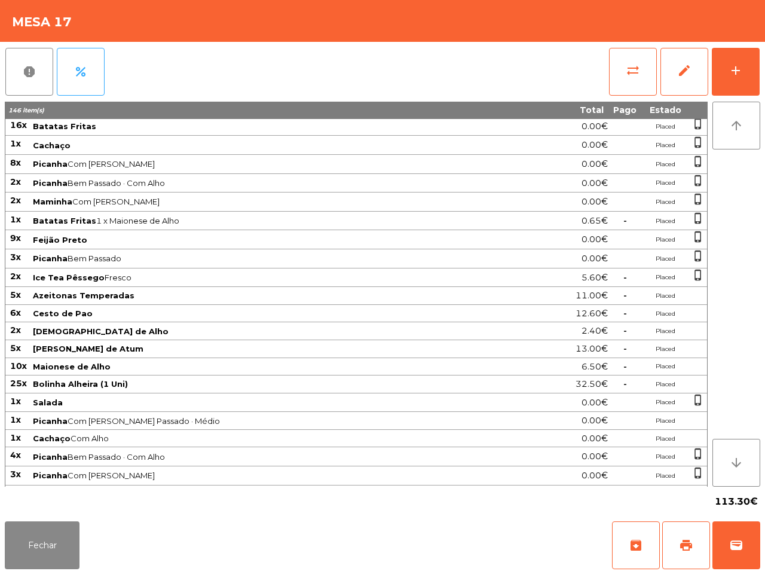
scroll to position [118, 0]
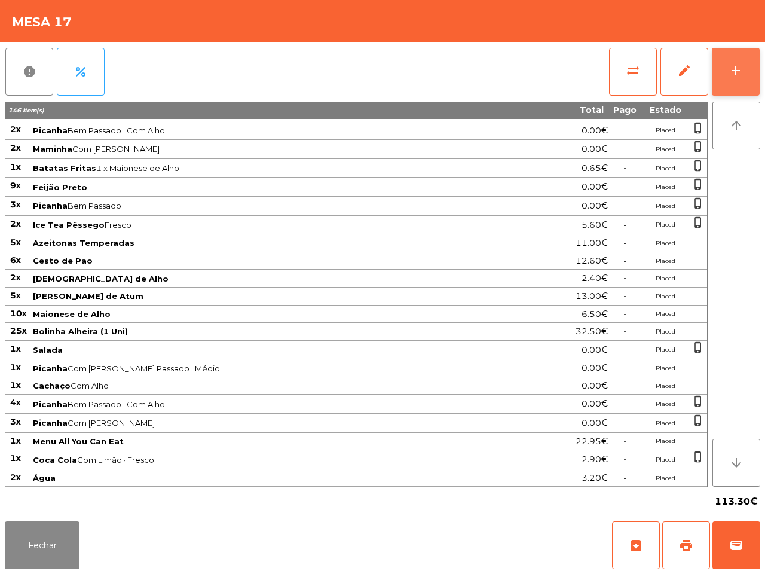
click at [736, 58] on button "add" at bounding box center [736, 72] width 48 height 48
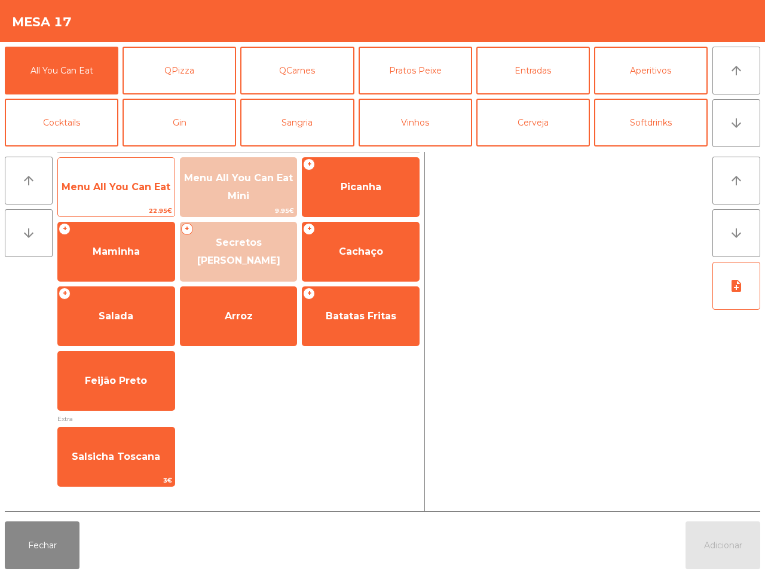
click at [142, 187] on span "Menu All You Can Eat" at bounding box center [116, 186] width 109 height 11
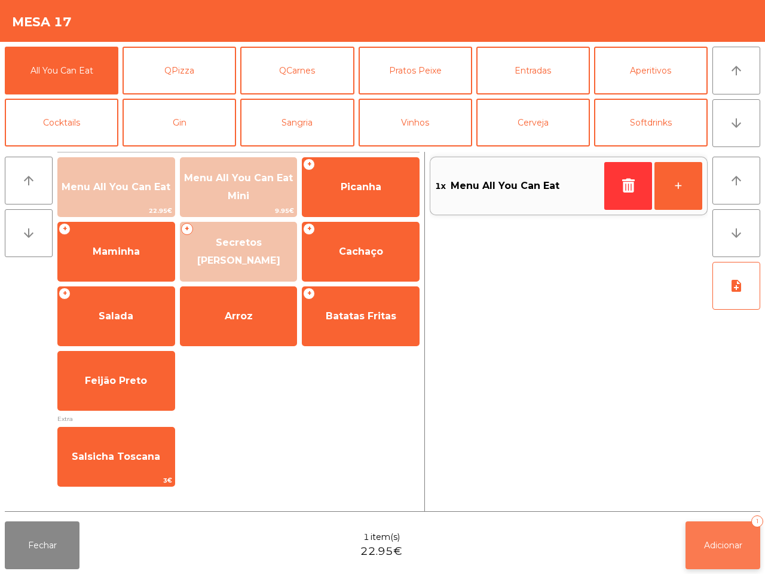
click at [709, 545] on span "Adicionar" at bounding box center [723, 545] width 38 height 11
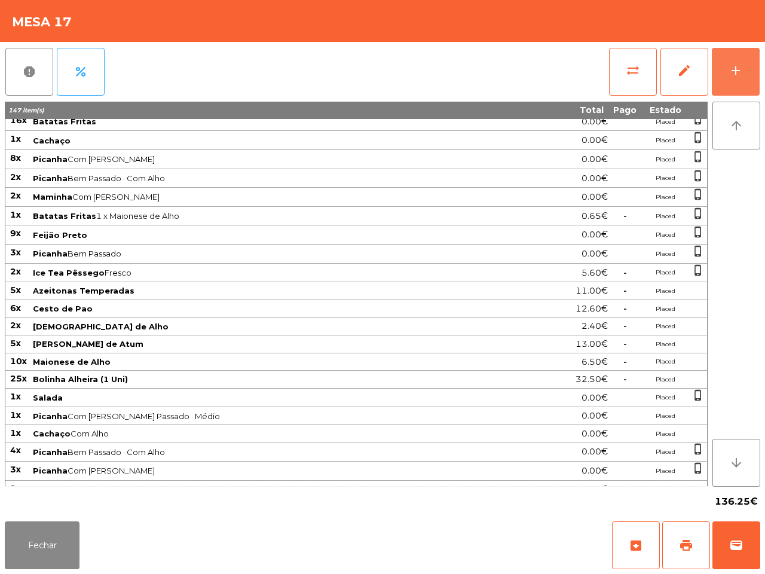
scroll to position [120, 0]
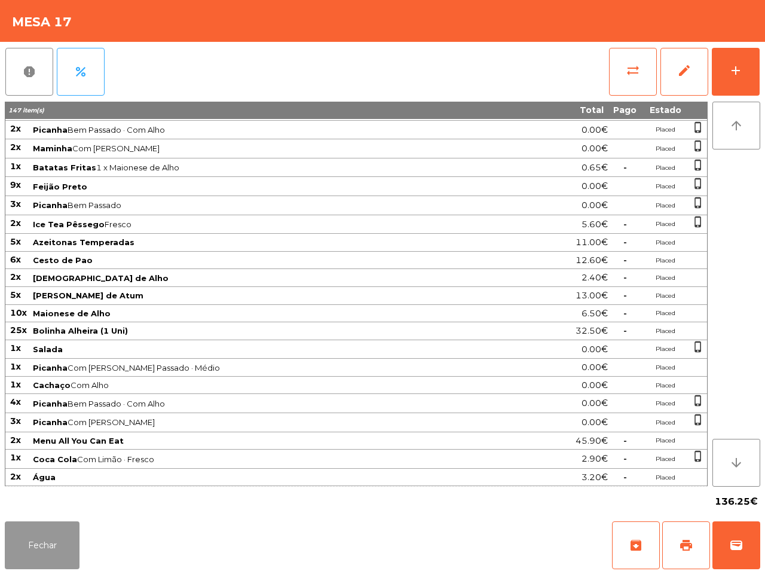
click at [49, 534] on button "Fechar" at bounding box center [42, 545] width 75 height 48
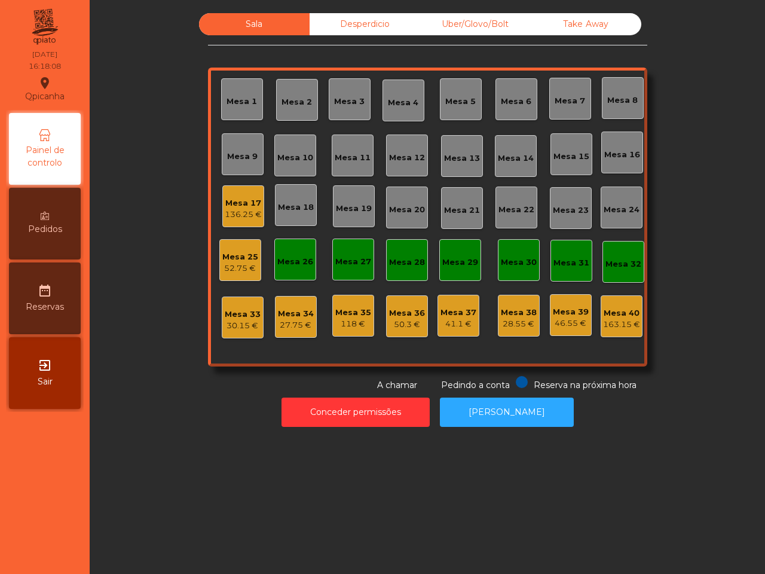
click at [339, 25] on div "Desperdicio" at bounding box center [365, 24] width 111 height 22
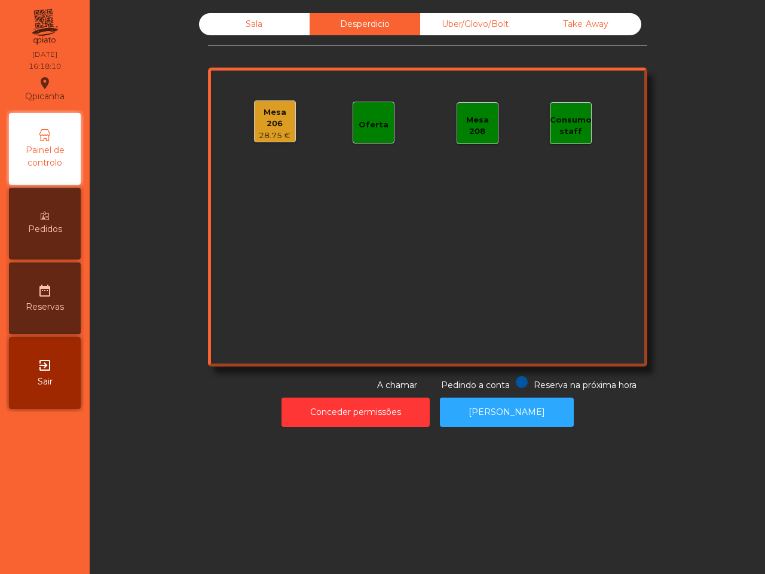
click at [474, 30] on div "Uber/Glovo/Bolt" at bounding box center [475, 24] width 111 height 22
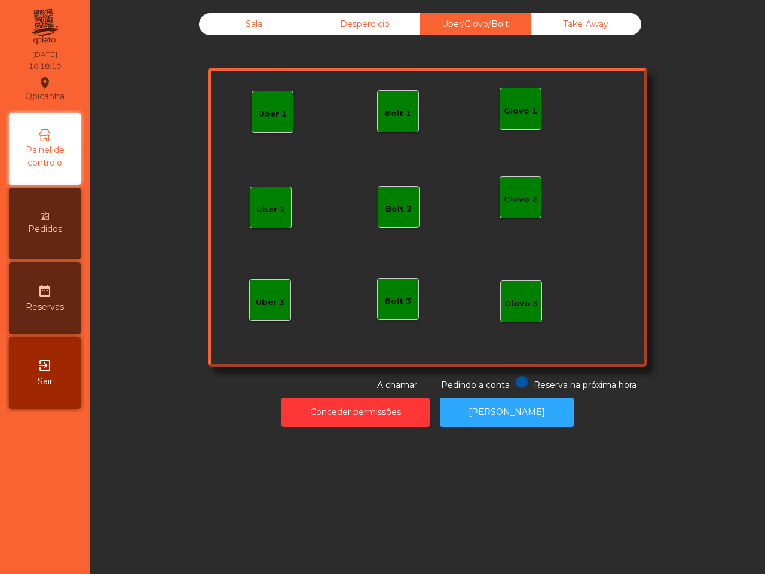
click at [620, 24] on div "Take Away" at bounding box center [586, 24] width 111 height 22
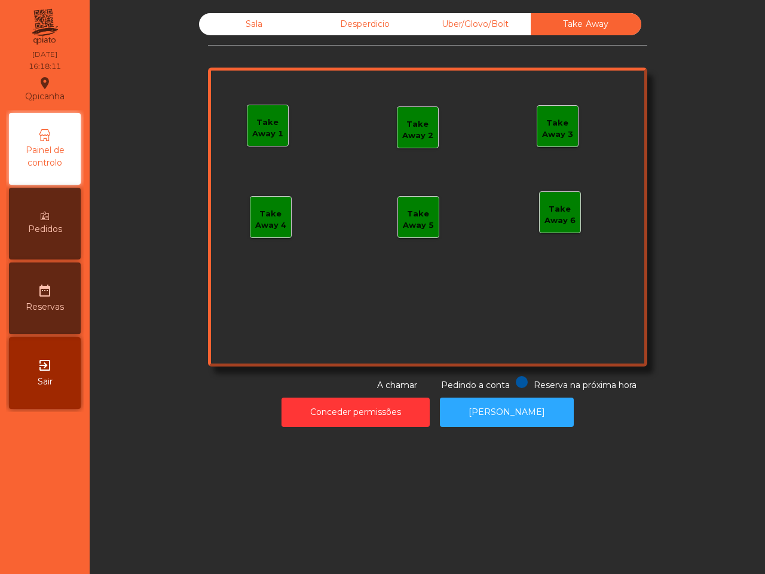
click at [268, 22] on div "Sala" at bounding box center [254, 24] width 111 height 22
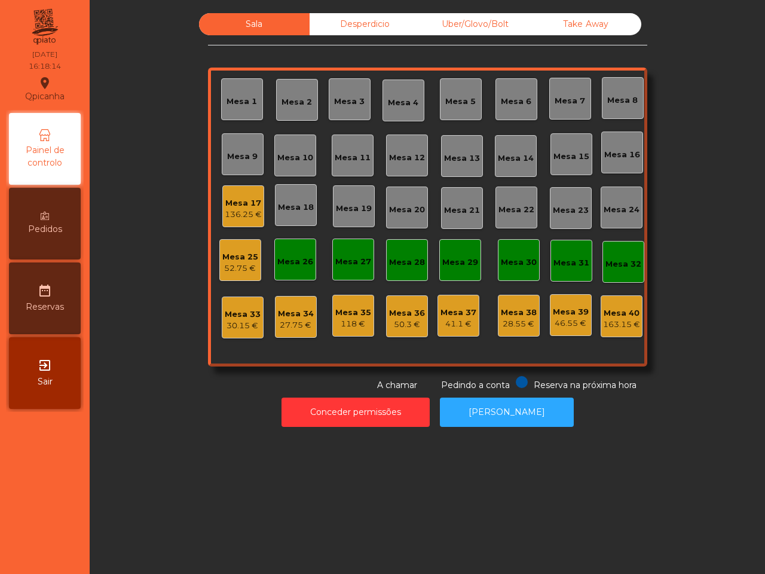
click at [247, 205] on div "Mesa 17" at bounding box center [243, 203] width 37 height 12
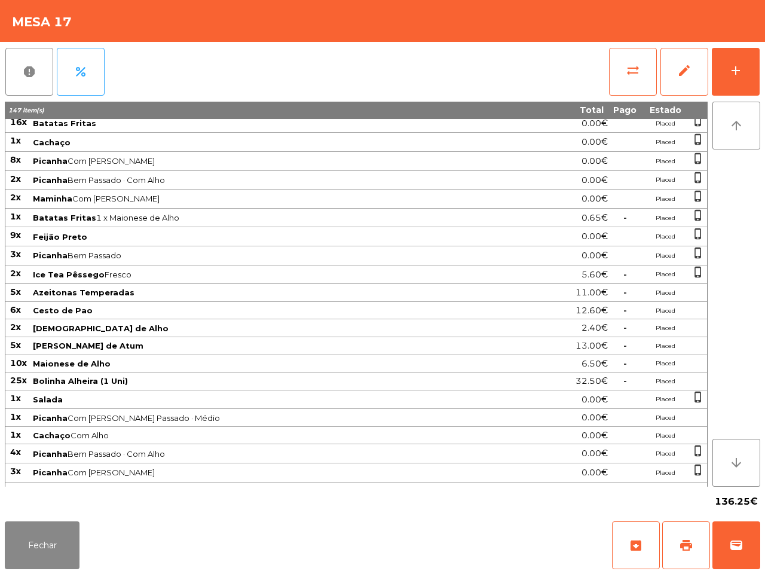
scroll to position [118, 0]
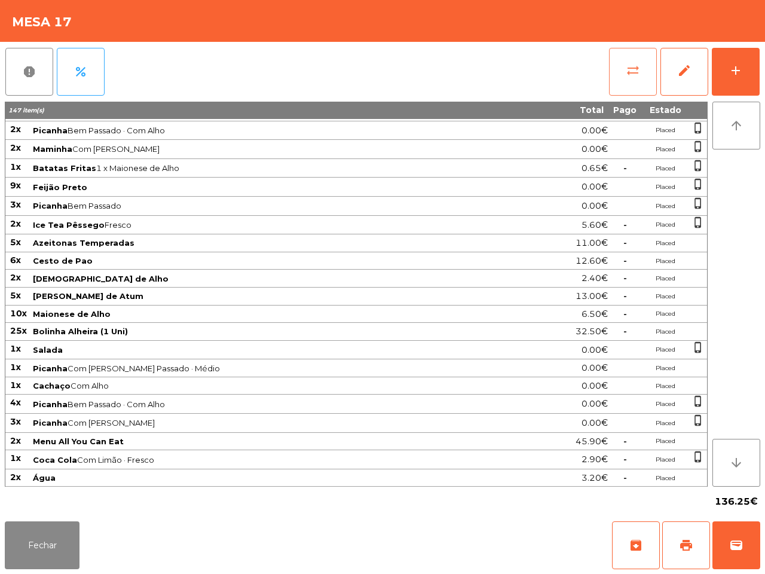
click at [631, 82] on button "sync_alt" at bounding box center [633, 72] width 48 height 48
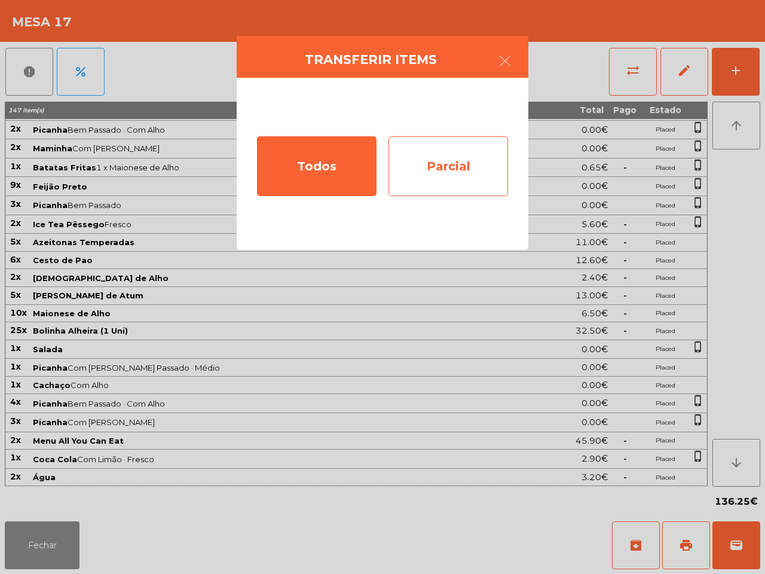
click at [459, 147] on div "Parcial" at bounding box center [449, 166] width 120 height 60
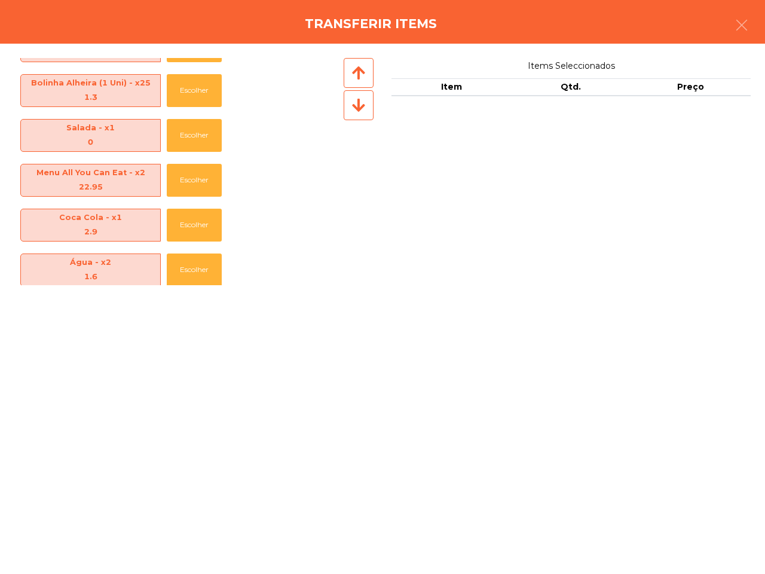
scroll to position [580, 0]
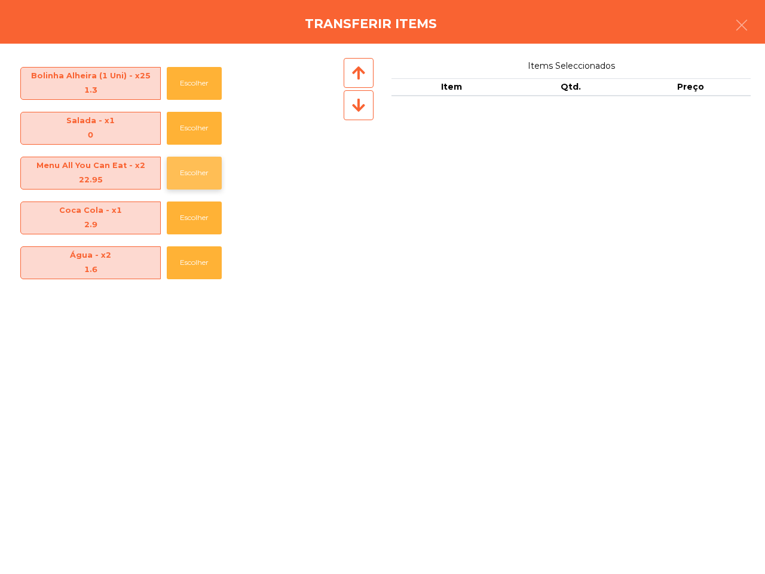
click at [215, 172] on button "Escolher" at bounding box center [194, 173] width 55 height 33
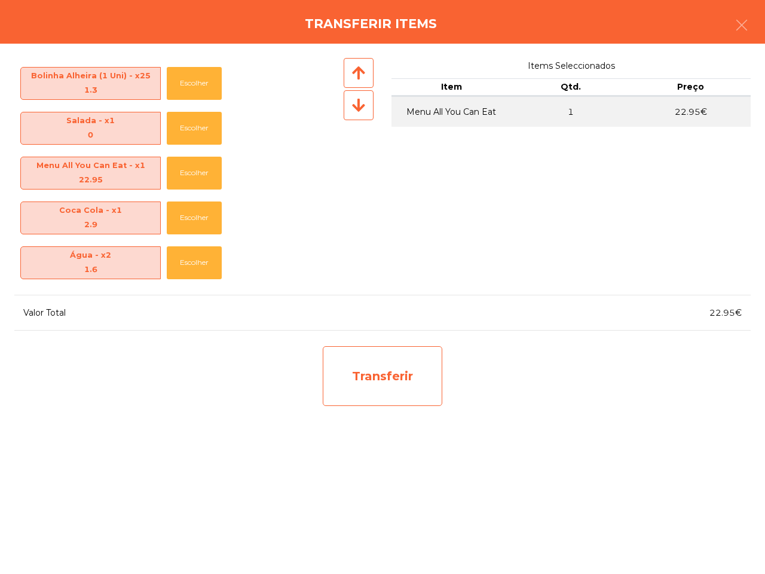
click at [405, 390] on div "Transferir" at bounding box center [383, 376] width 120 height 60
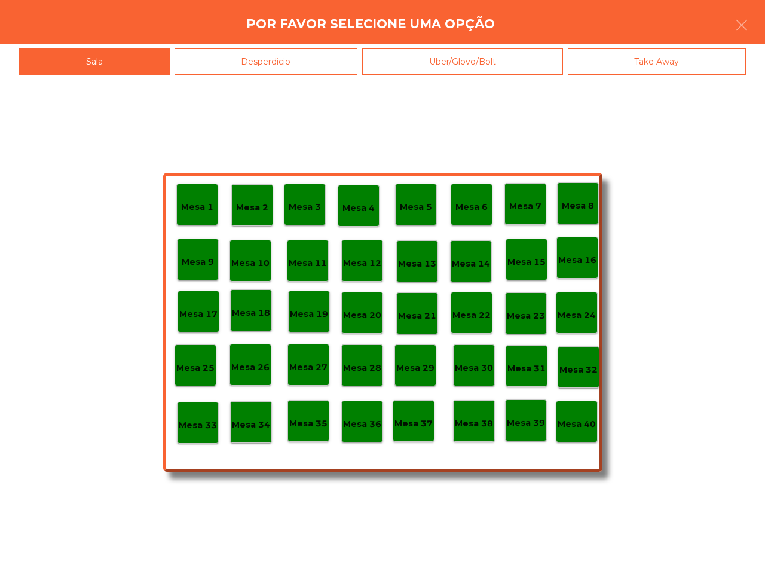
click at [299, 71] on div "Desperdicio" at bounding box center [267, 61] width 184 height 27
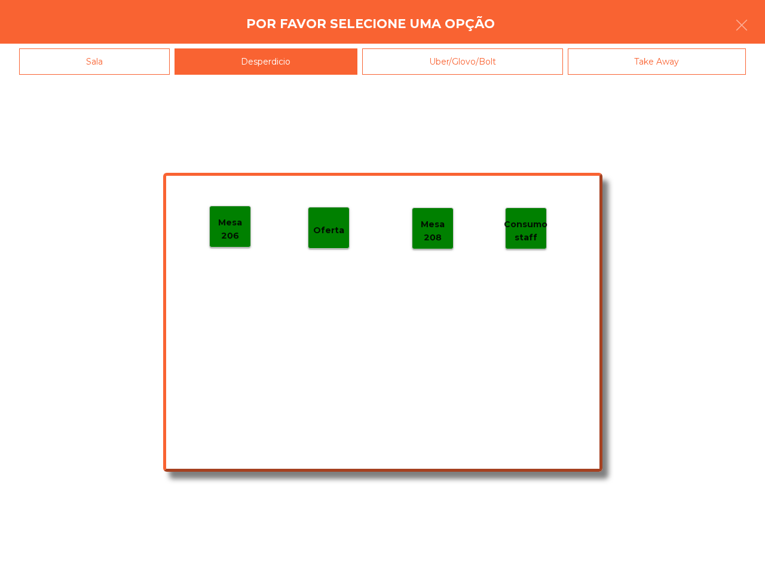
click at [231, 223] on p "Mesa 206" at bounding box center [230, 229] width 41 height 27
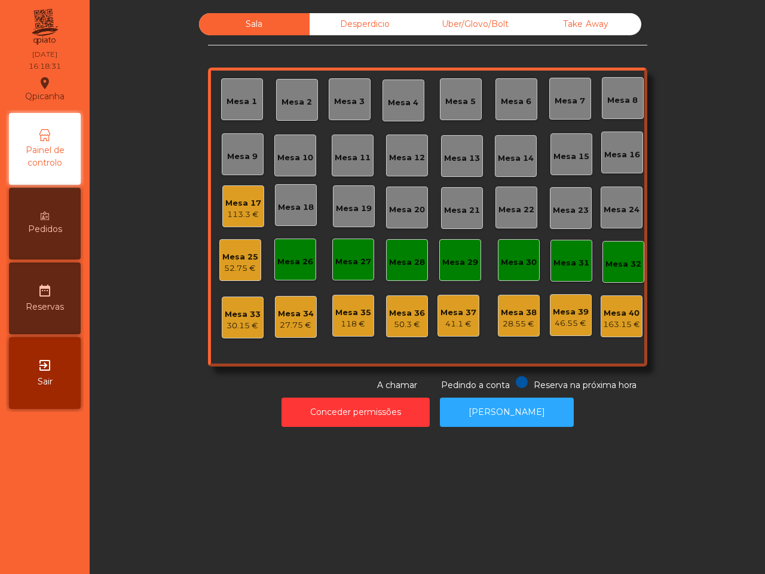
click at [240, 205] on div "Mesa 17" at bounding box center [243, 203] width 36 height 12
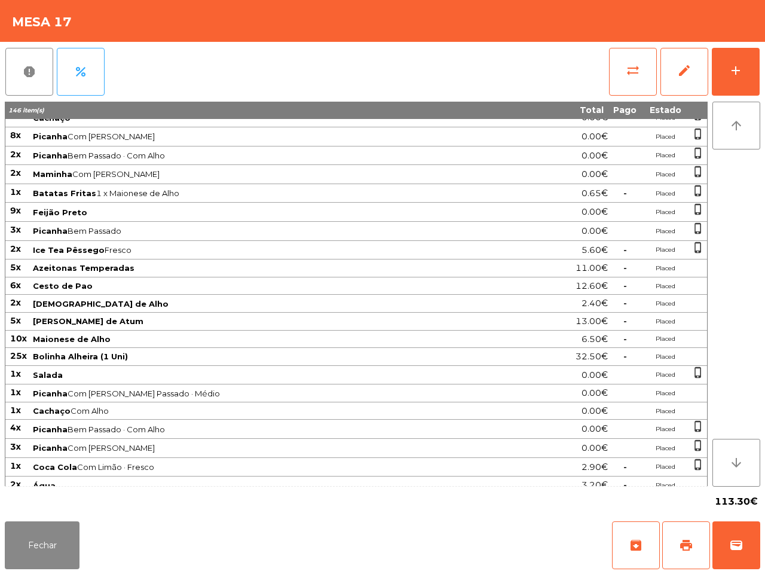
scroll to position [120, 0]
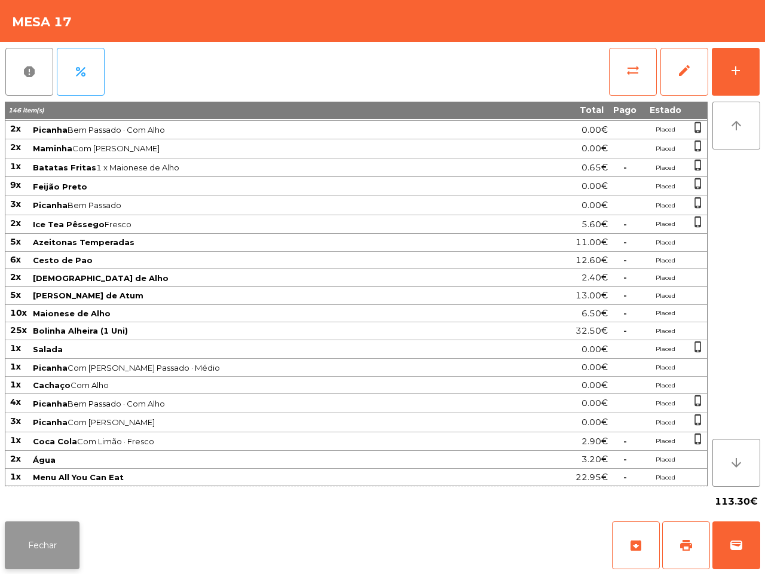
click at [55, 534] on button "Fechar" at bounding box center [42, 545] width 75 height 48
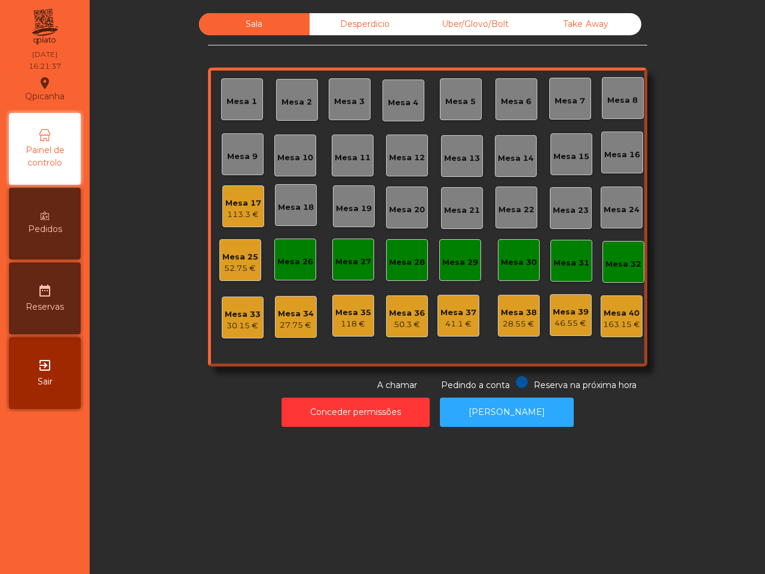
click at [234, 214] on div "113.3 €" at bounding box center [243, 215] width 36 height 12
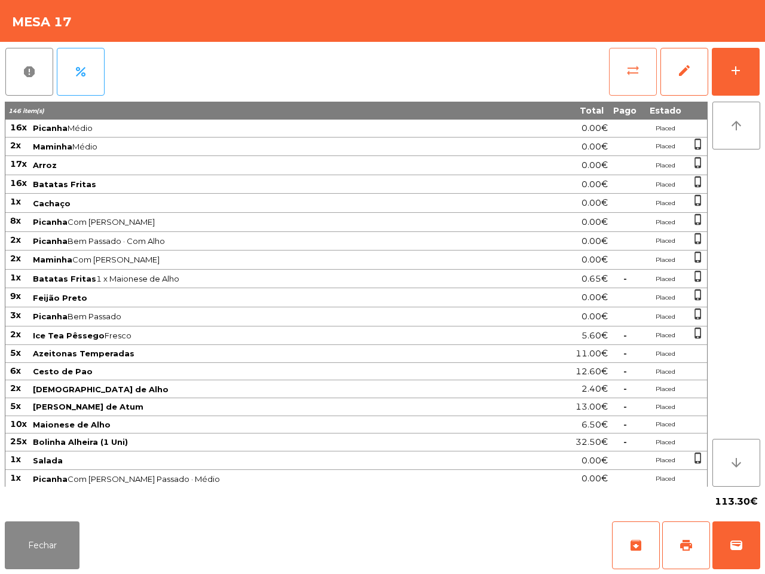
click at [623, 72] on button "sync_alt" at bounding box center [633, 72] width 48 height 48
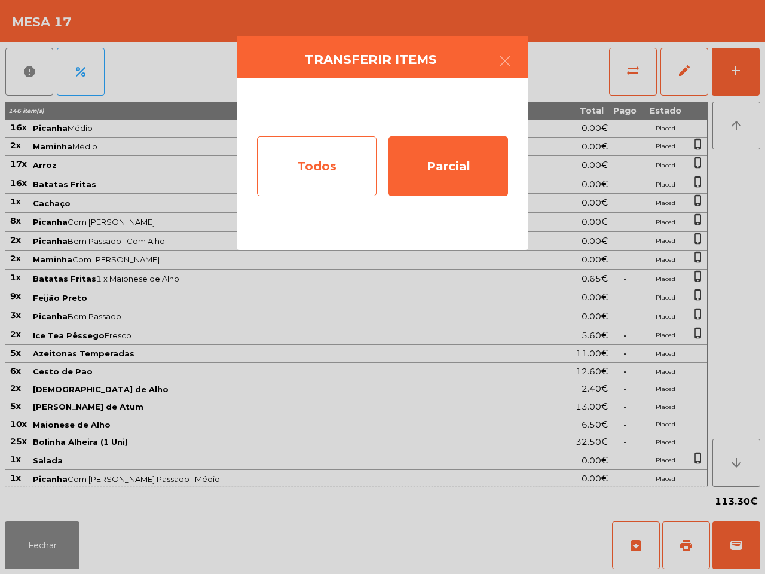
click at [332, 157] on div "Todos" at bounding box center [317, 166] width 120 height 60
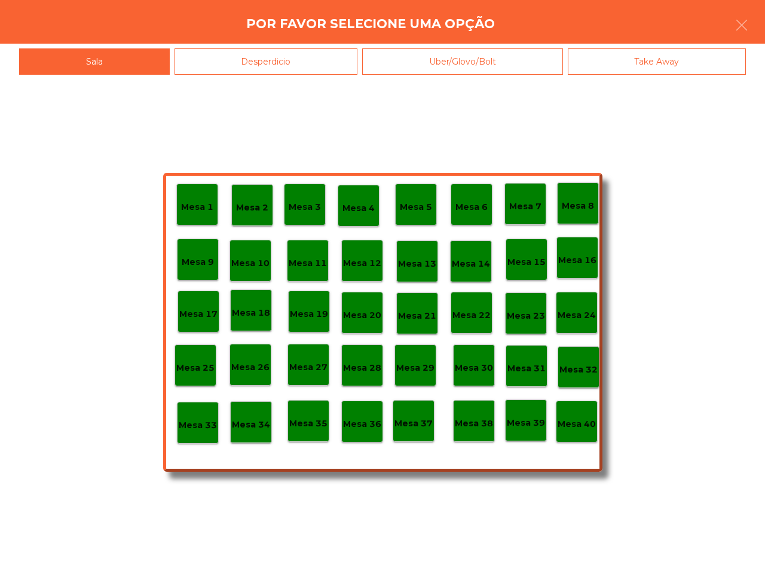
click at [521, 426] on p "Mesa 39" at bounding box center [526, 423] width 38 height 14
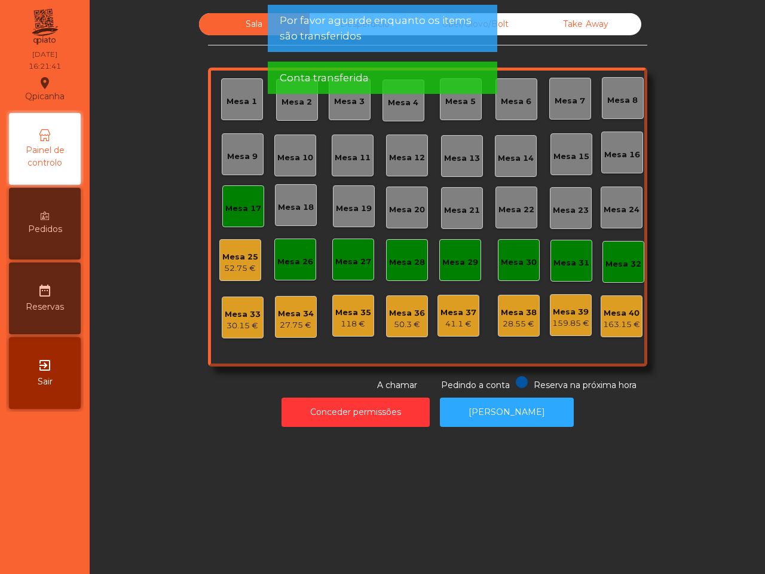
click at [248, 261] on div "Mesa 25" at bounding box center [240, 257] width 36 height 12
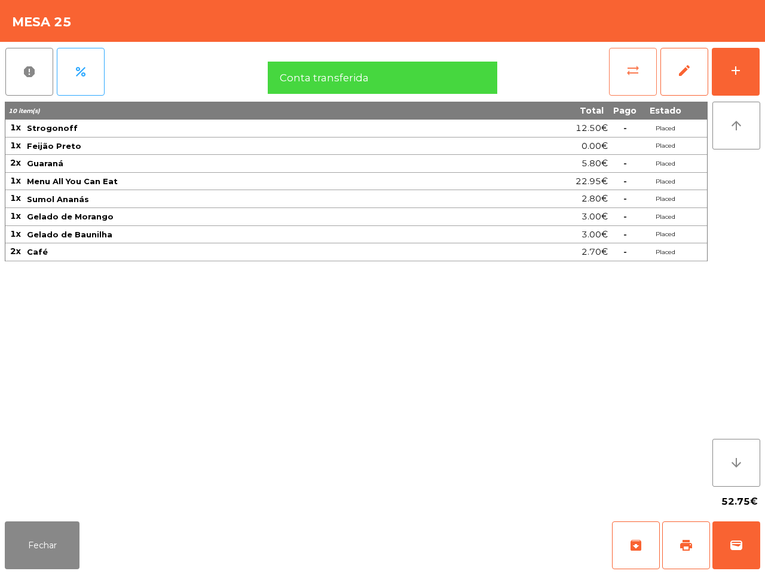
click at [628, 76] on span "sync_alt" at bounding box center [633, 70] width 14 height 14
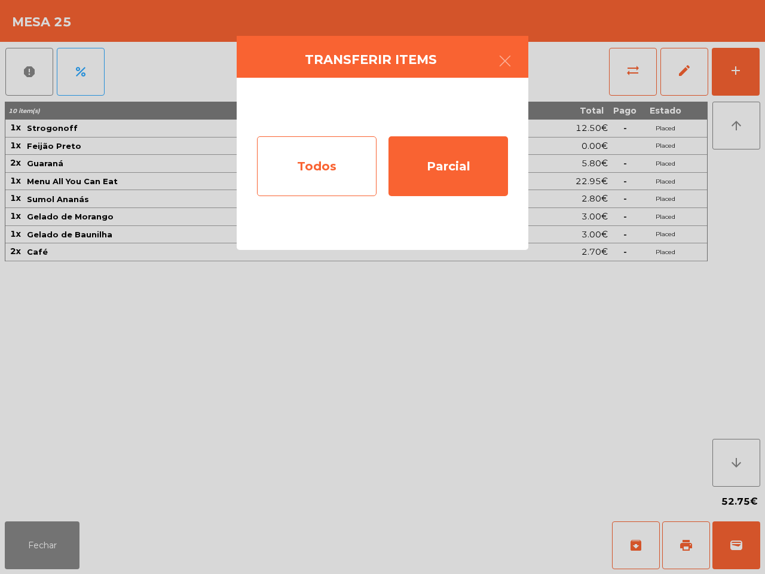
click at [296, 155] on div "Todos" at bounding box center [317, 166] width 120 height 60
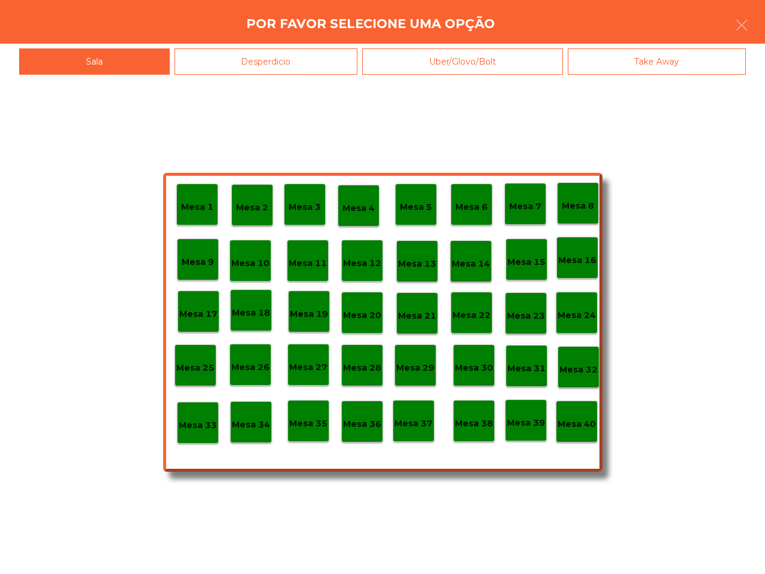
click at [482, 425] on p "Mesa 38" at bounding box center [474, 424] width 38 height 14
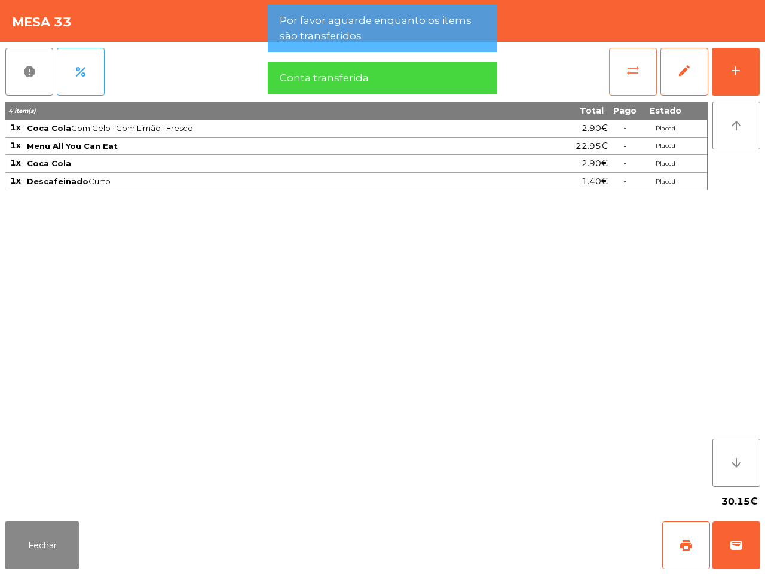
click at [623, 74] on button "sync_alt" at bounding box center [633, 72] width 48 height 48
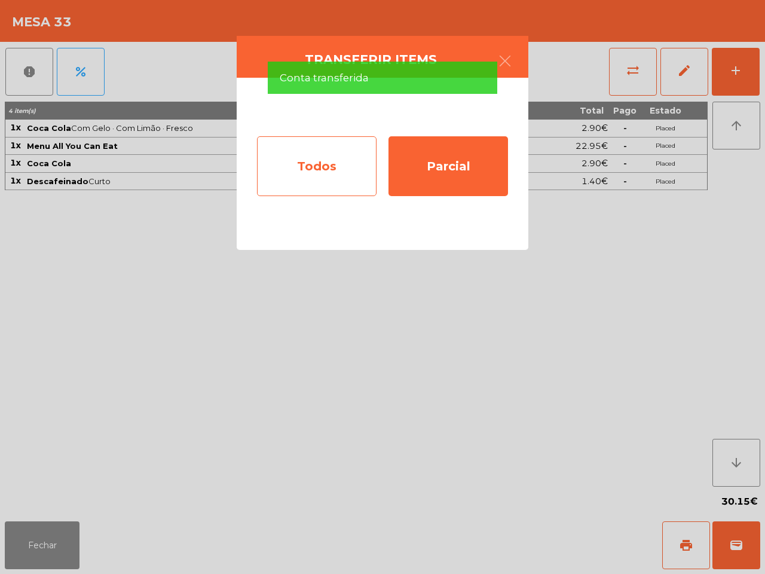
click at [294, 176] on div "Todos" at bounding box center [317, 166] width 120 height 60
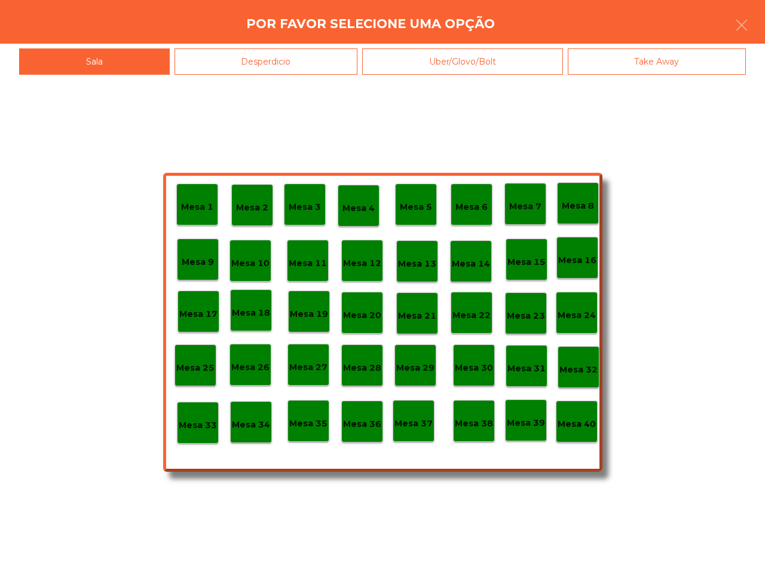
click at [515, 423] on p "Mesa 39" at bounding box center [526, 423] width 38 height 14
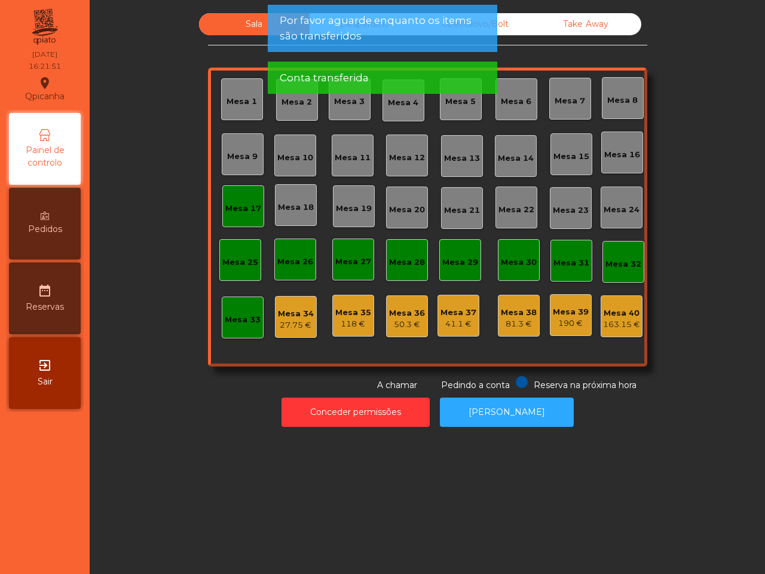
click at [282, 322] on div "27.75 €" at bounding box center [296, 325] width 36 height 12
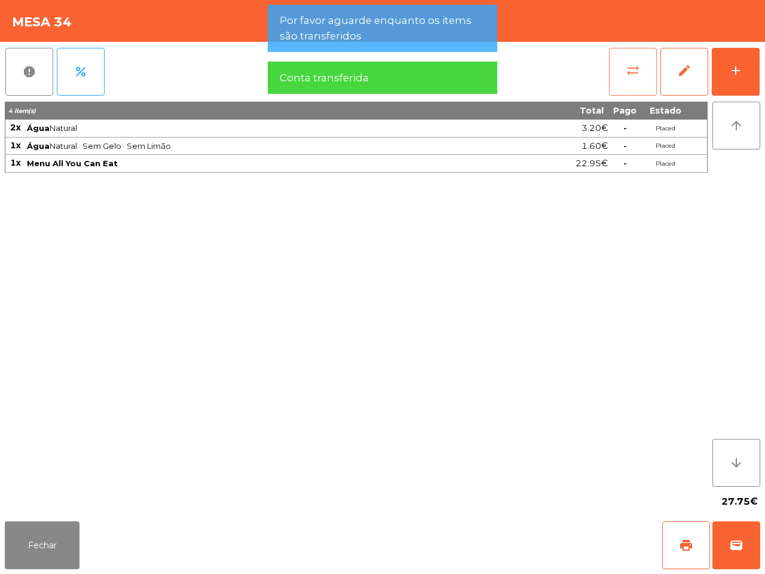
click at [643, 80] on button "sync_alt" at bounding box center [633, 72] width 48 height 48
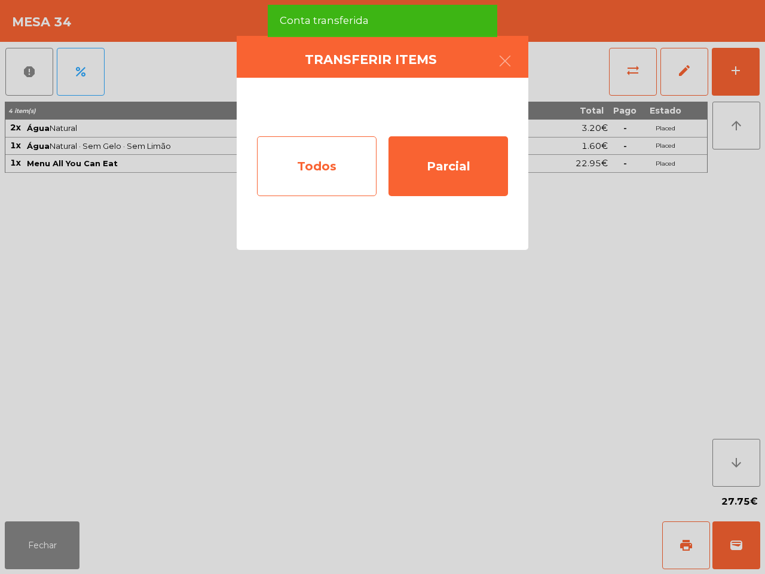
click at [343, 173] on div "Todos" at bounding box center [317, 166] width 120 height 60
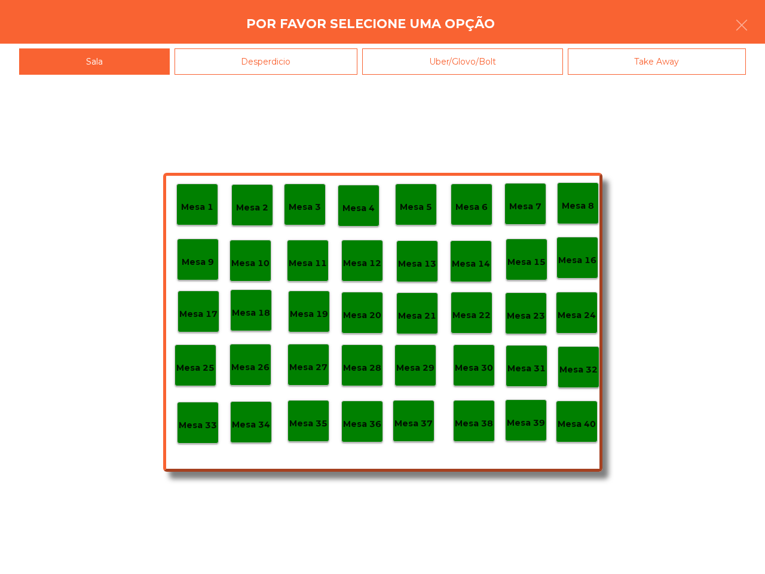
click at [518, 422] on p "Mesa 39" at bounding box center [526, 423] width 38 height 14
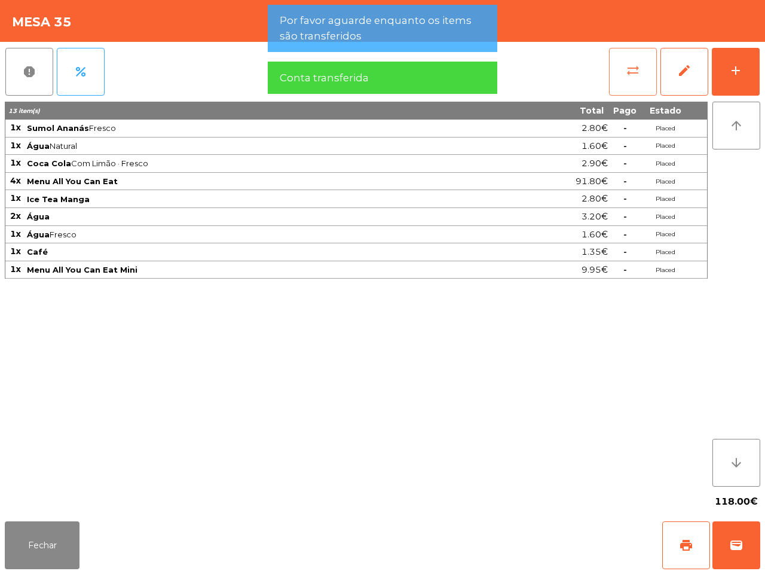
click at [641, 73] on button "sync_alt" at bounding box center [633, 72] width 48 height 48
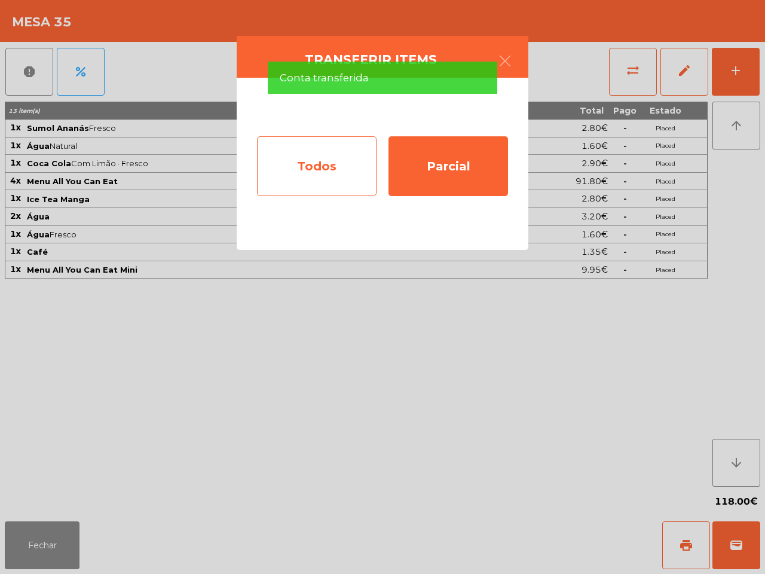
click at [343, 187] on div "Todos" at bounding box center [317, 166] width 120 height 60
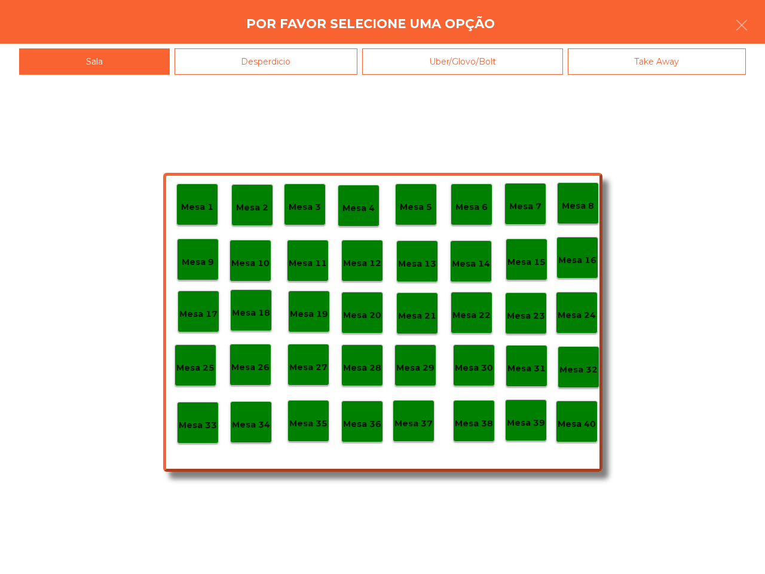
click at [517, 417] on p "Mesa 39" at bounding box center [526, 423] width 38 height 14
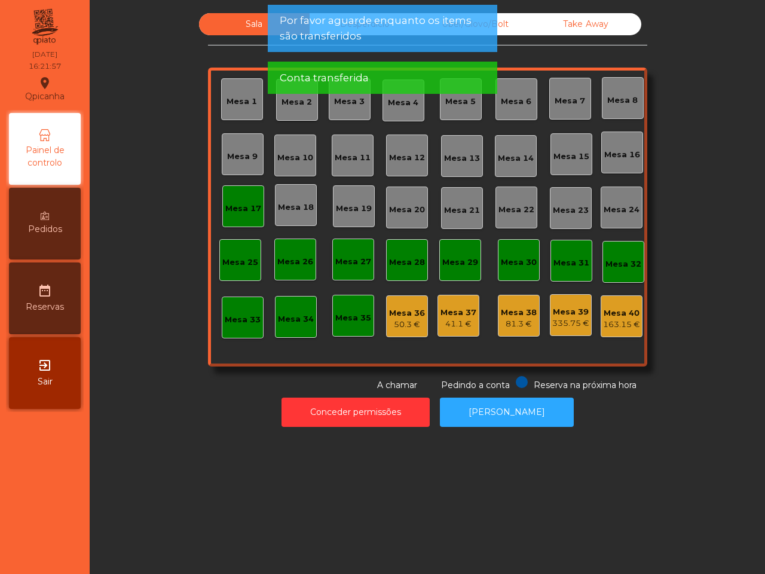
click at [401, 315] on div "Mesa 36" at bounding box center [407, 313] width 36 height 12
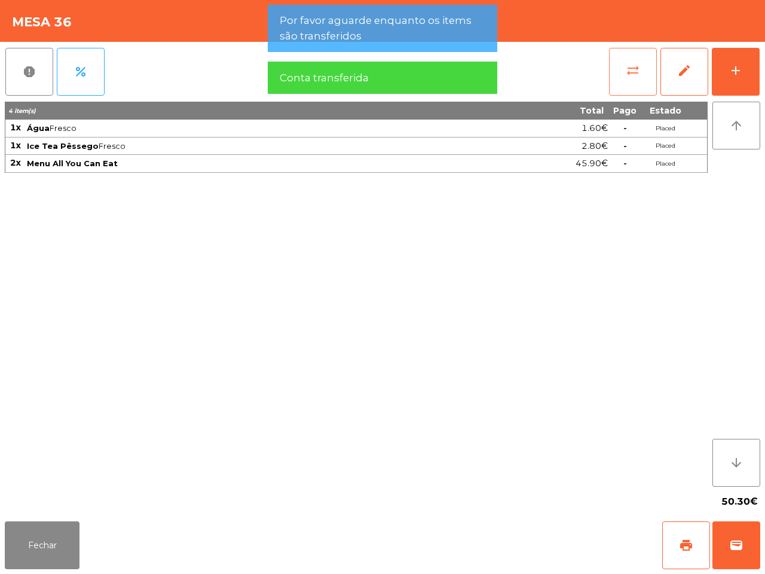
click at [623, 75] on button "sync_alt" at bounding box center [633, 72] width 48 height 48
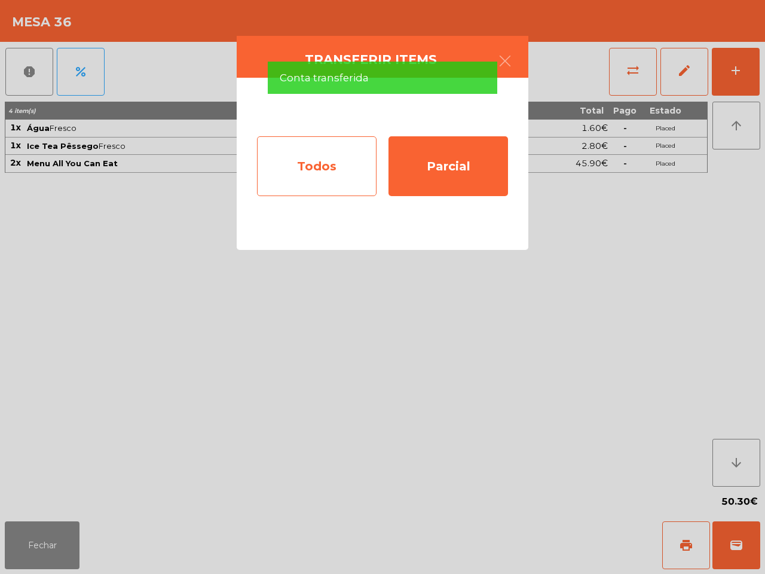
click at [318, 171] on div "Todos" at bounding box center [317, 166] width 120 height 60
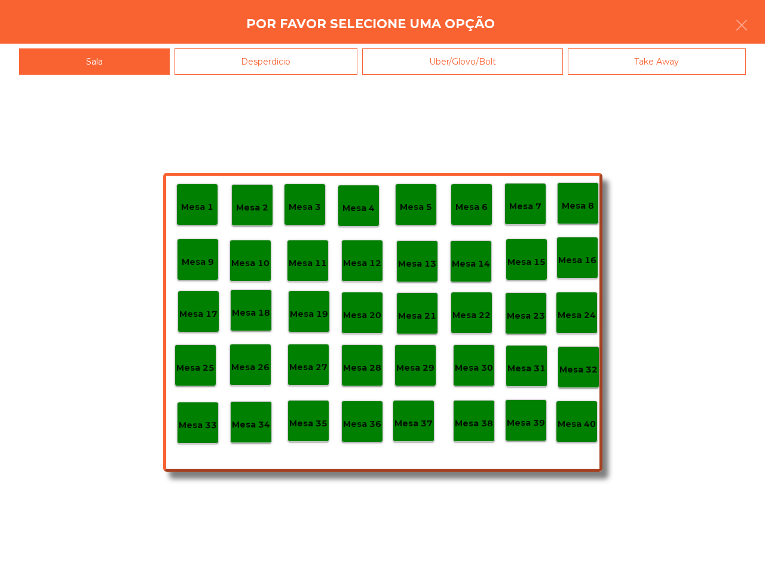
click at [525, 432] on div "Mesa 39" at bounding box center [526, 420] width 42 height 42
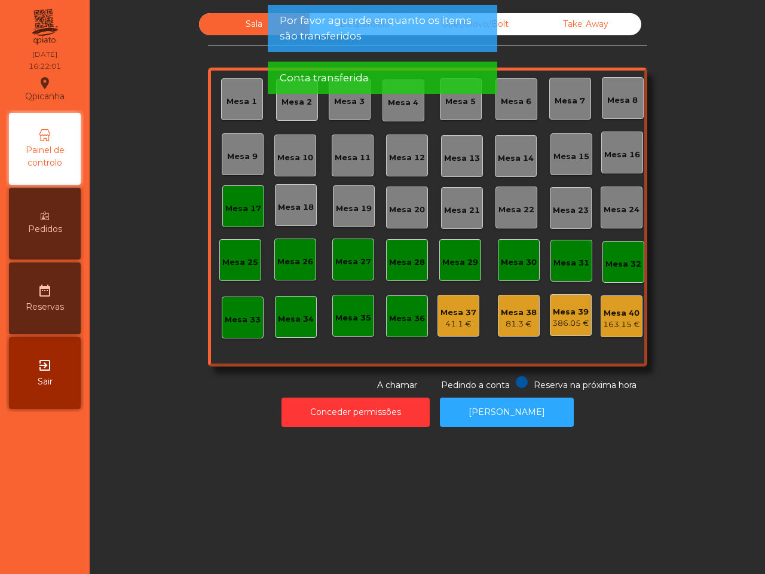
click at [447, 315] on div "Mesa 37" at bounding box center [459, 313] width 36 height 12
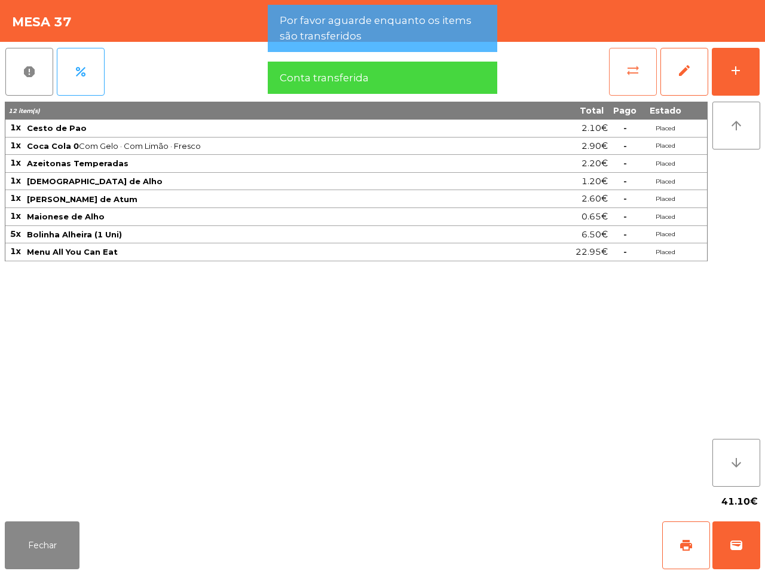
click at [637, 76] on span "sync_alt" at bounding box center [633, 70] width 14 height 14
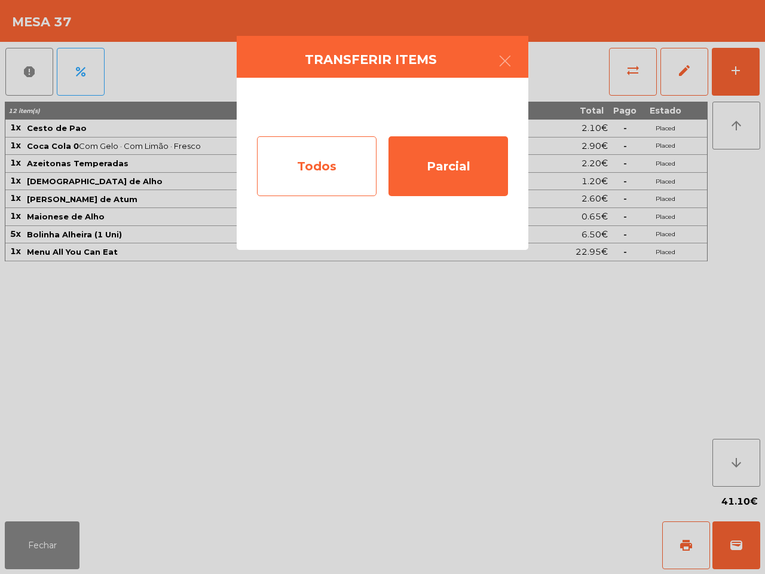
click at [326, 145] on div "Todos" at bounding box center [317, 166] width 120 height 60
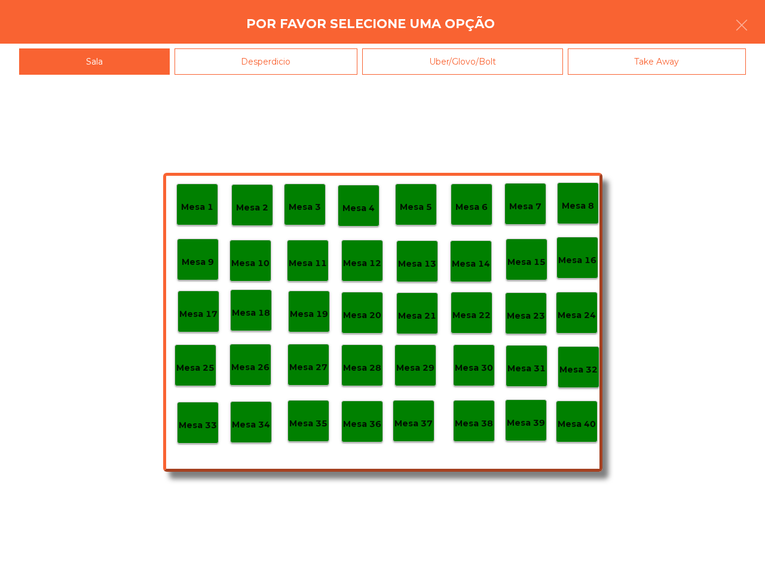
click at [534, 413] on div "Mesa 39" at bounding box center [526, 420] width 38 height 19
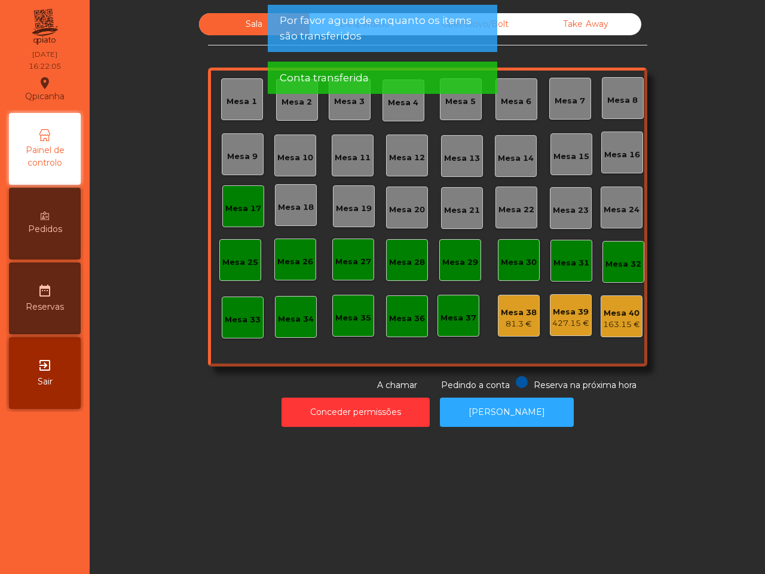
click at [513, 318] on div "81.3 €" at bounding box center [519, 324] width 36 height 12
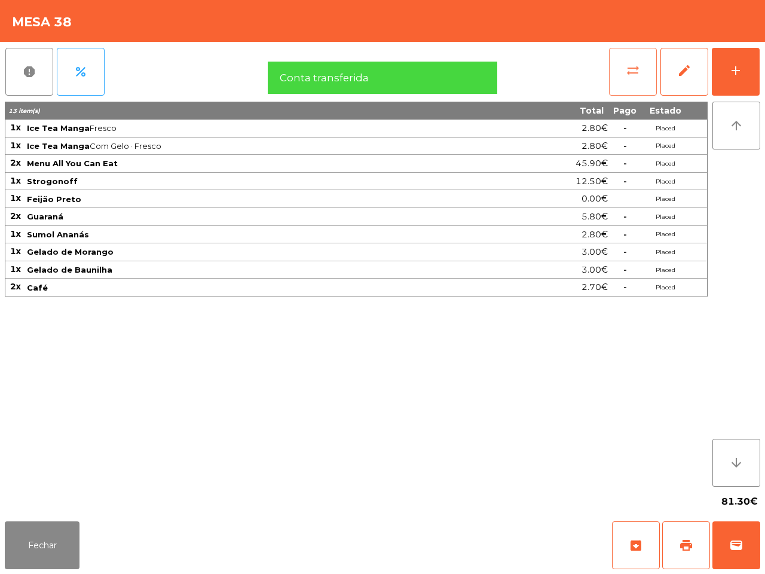
click at [615, 71] on button "sync_alt" at bounding box center [633, 72] width 48 height 48
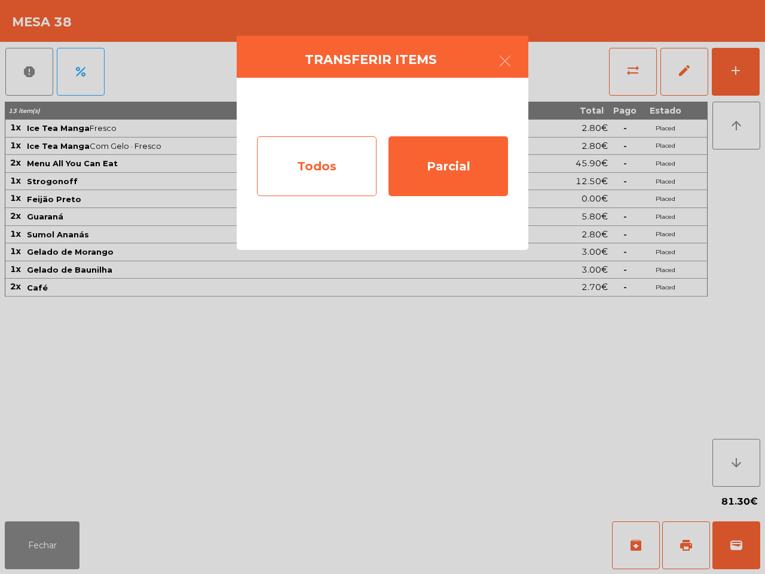
click at [368, 148] on div "Todos" at bounding box center [317, 166] width 120 height 60
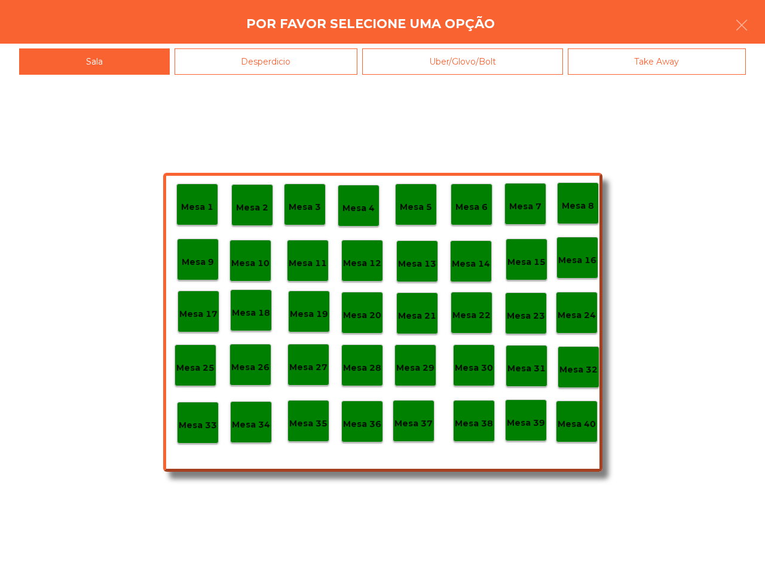
click at [526, 432] on div "Mesa 39" at bounding box center [526, 420] width 42 height 42
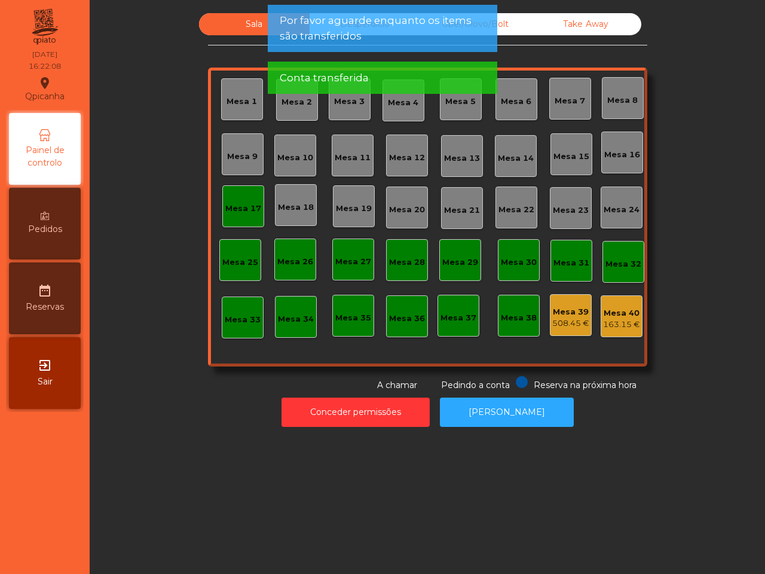
click at [250, 219] on div "Mesa 17" at bounding box center [243, 206] width 42 height 42
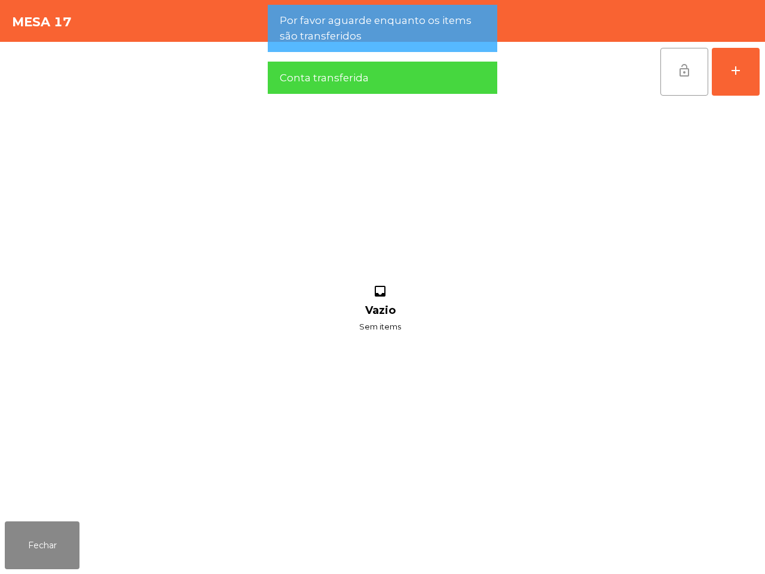
click at [680, 68] on span "lock_open" at bounding box center [685, 70] width 14 height 14
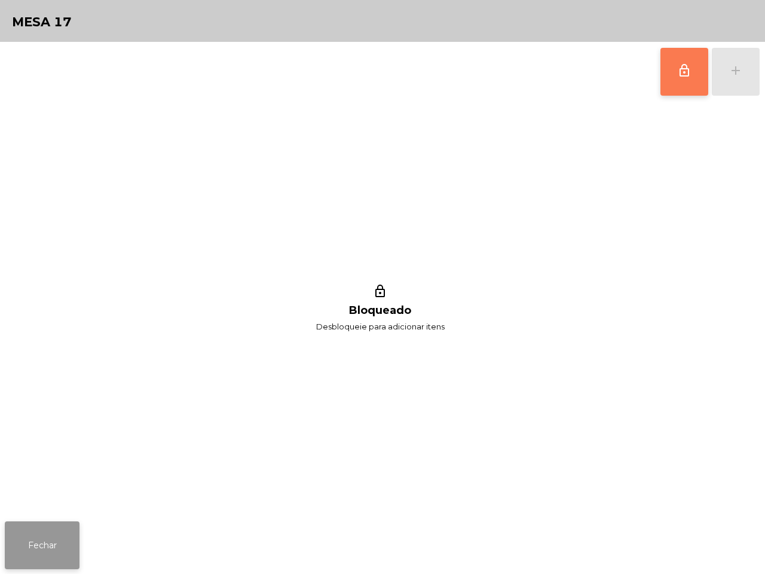
click at [51, 527] on button "Fechar" at bounding box center [42, 545] width 75 height 48
